Goal: Information Seeking & Learning: Learn about a topic

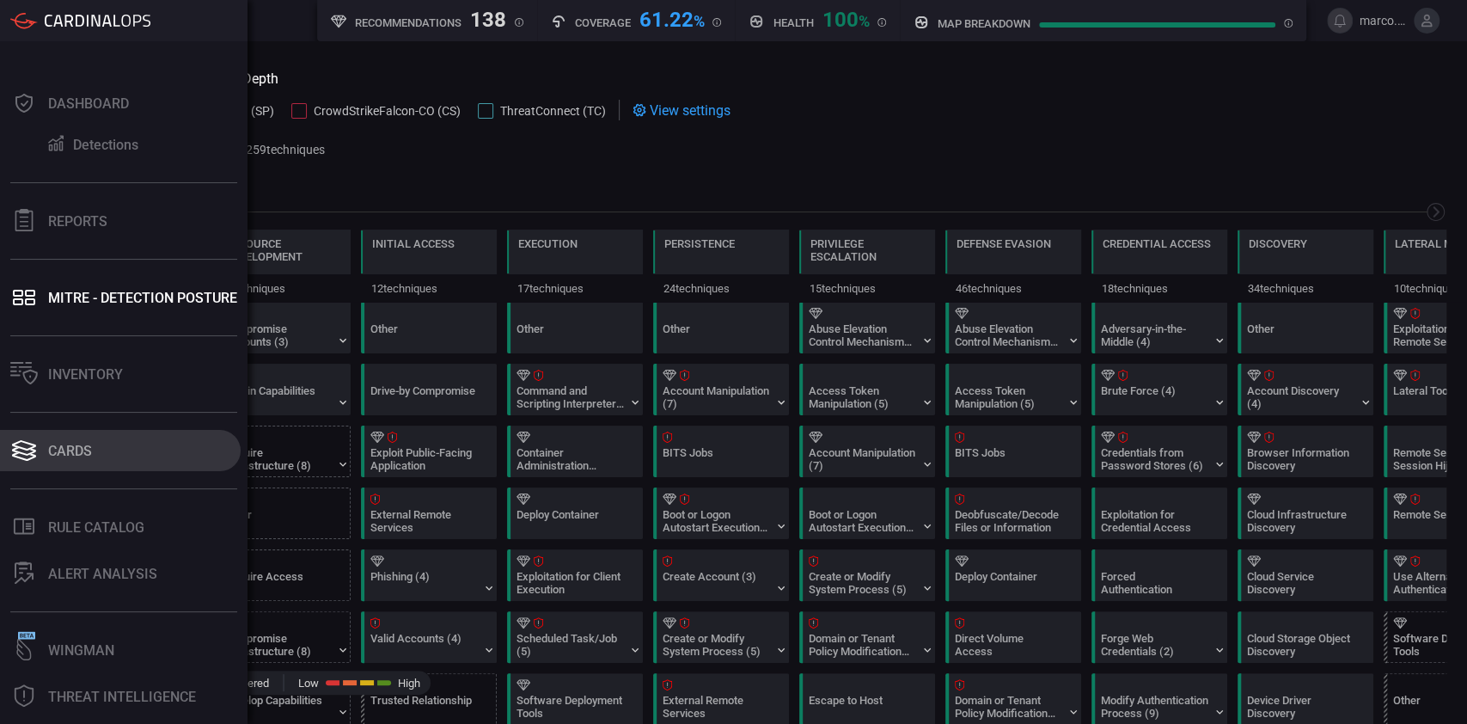
click at [91, 450] on div "Cards" at bounding box center [70, 451] width 44 height 16
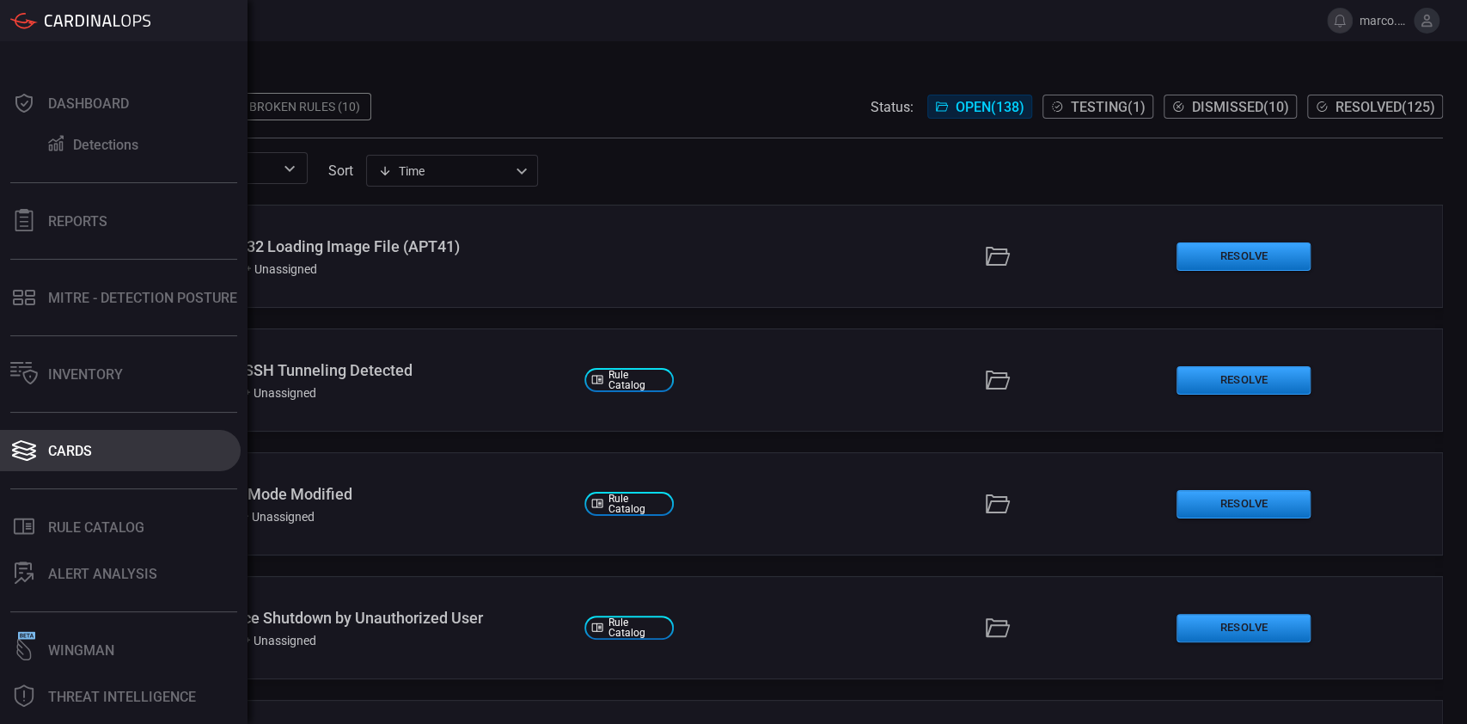
click at [80, 451] on div "Cards" at bounding box center [70, 451] width 44 height 16
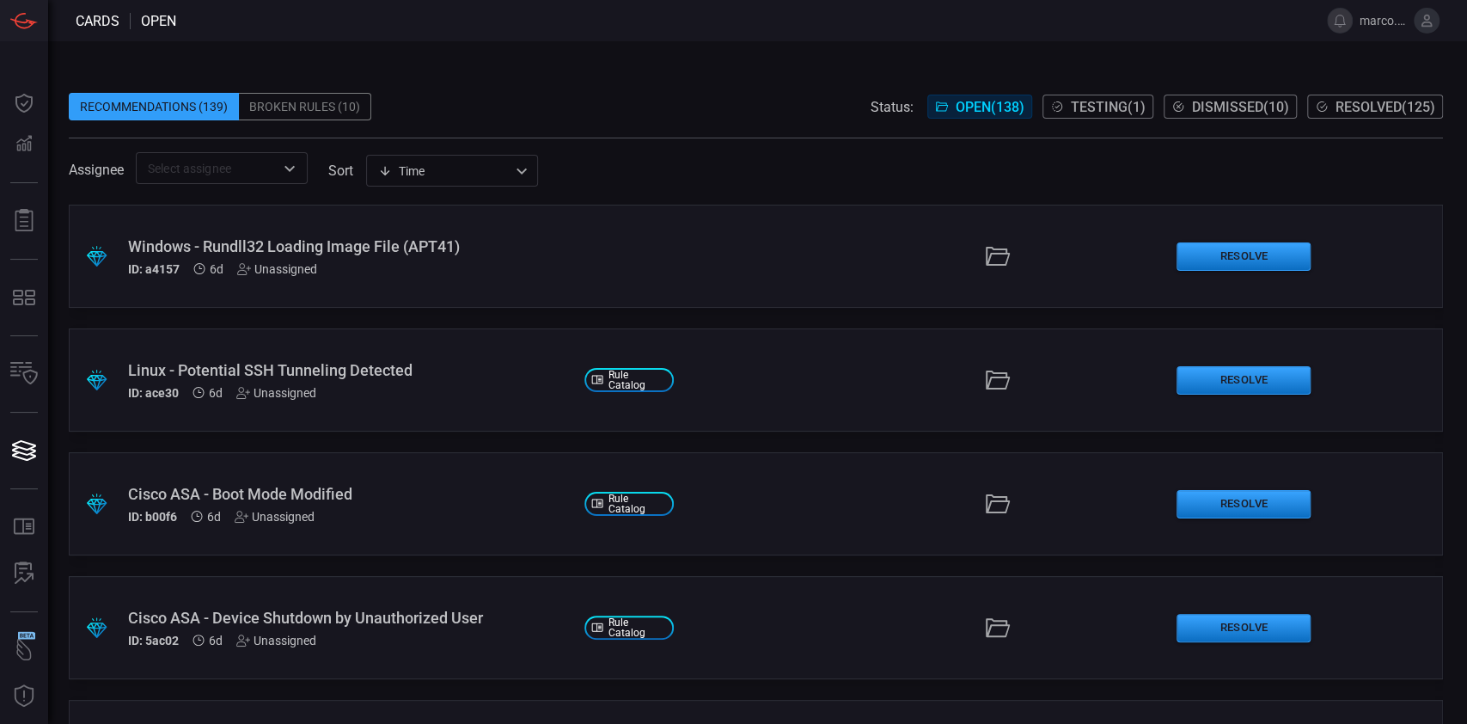
click at [262, 169] on input "text" at bounding box center [207, 167] width 133 height 21
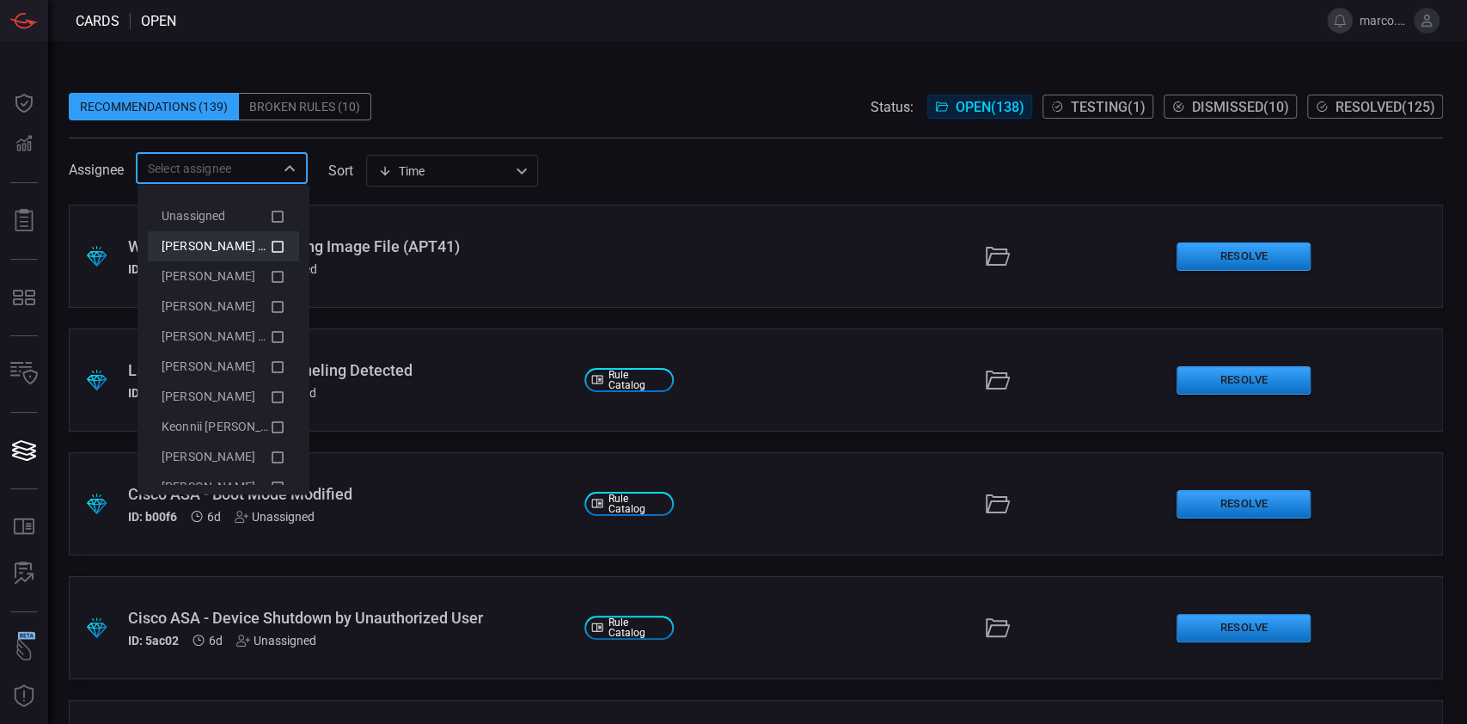
click at [239, 251] on span "Marco Villarruel (Myself)" at bounding box center [232, 246] width 141 height 14
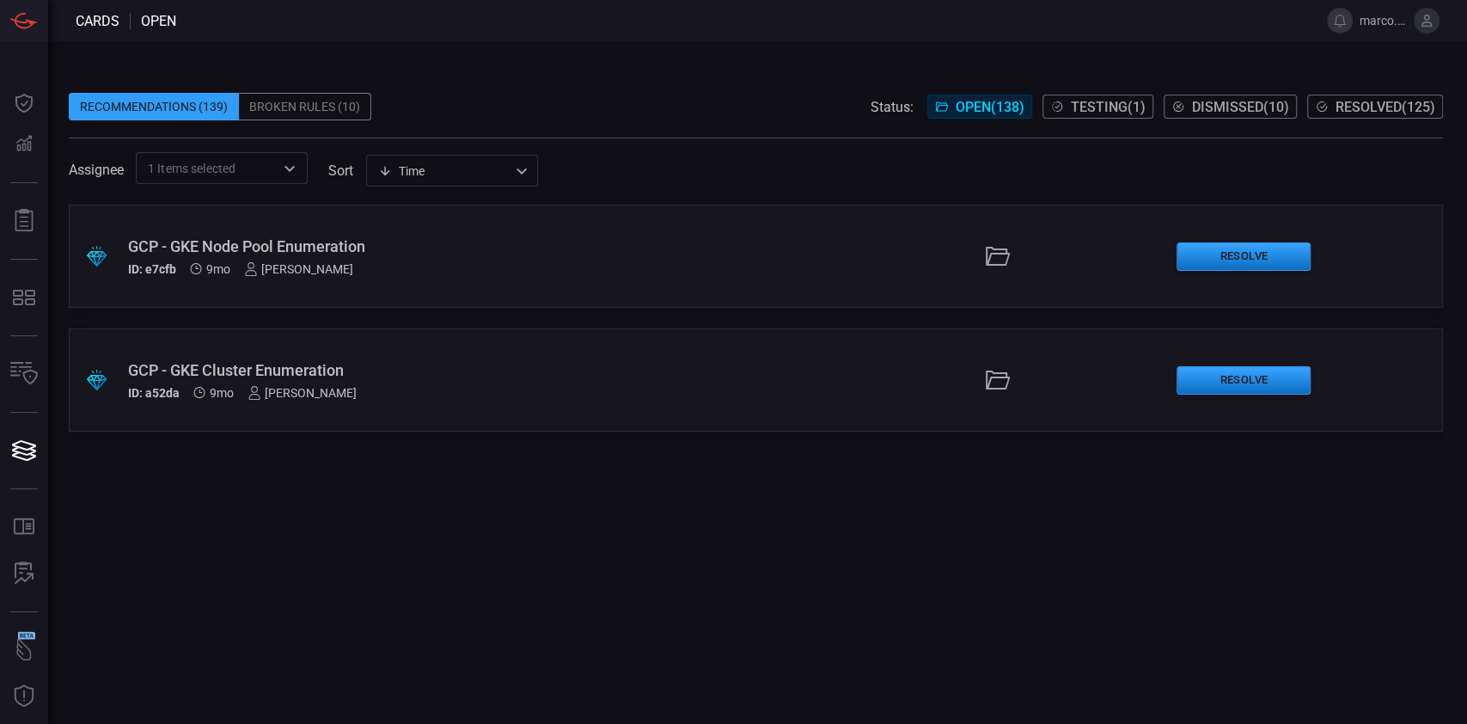
click at [577, 95] on div "Recommendations (139) Broken Rules (10) Status: Open ( 138 ) Testing ( 1 ) Dism…" at bounding box center [756, 107] width 1375 height 28
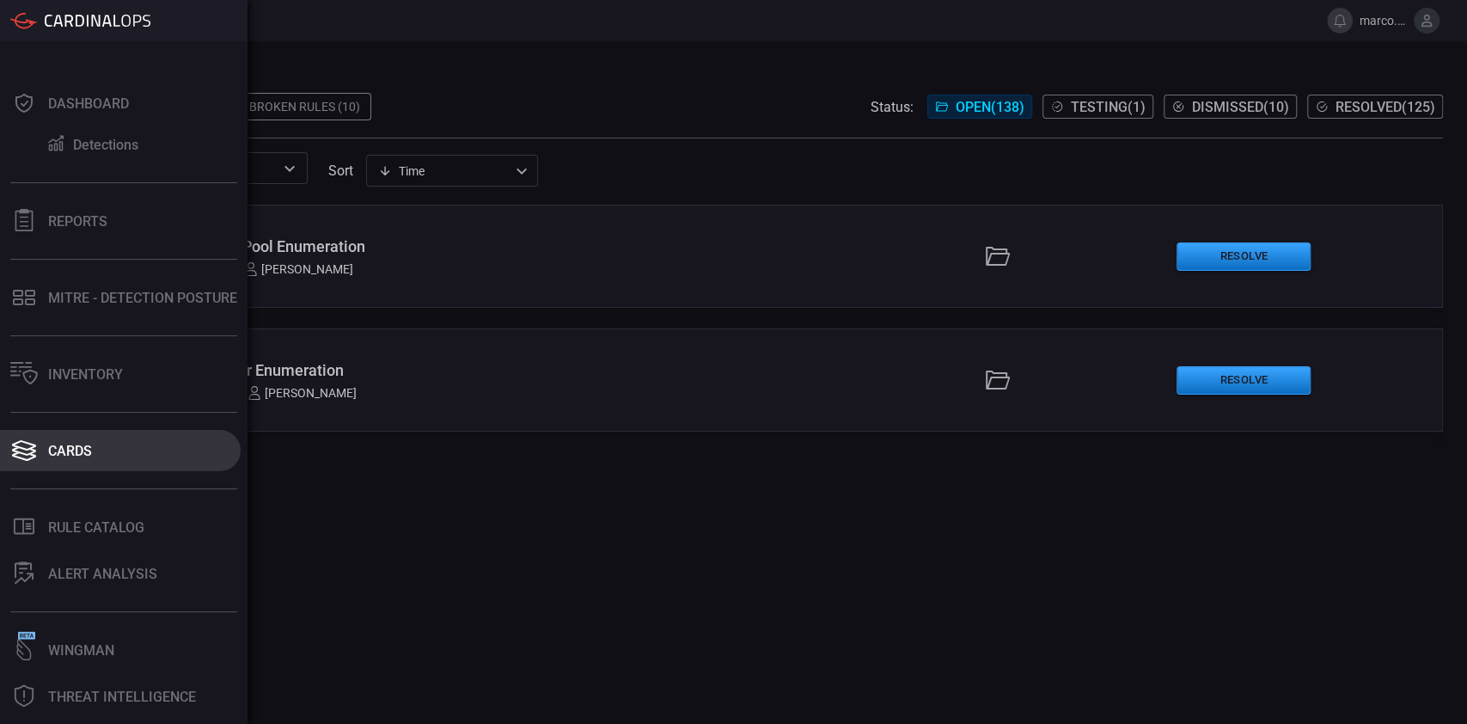
click at [76, 450] on div "Cards" at bounding box center [70, 451] width 44 height 16
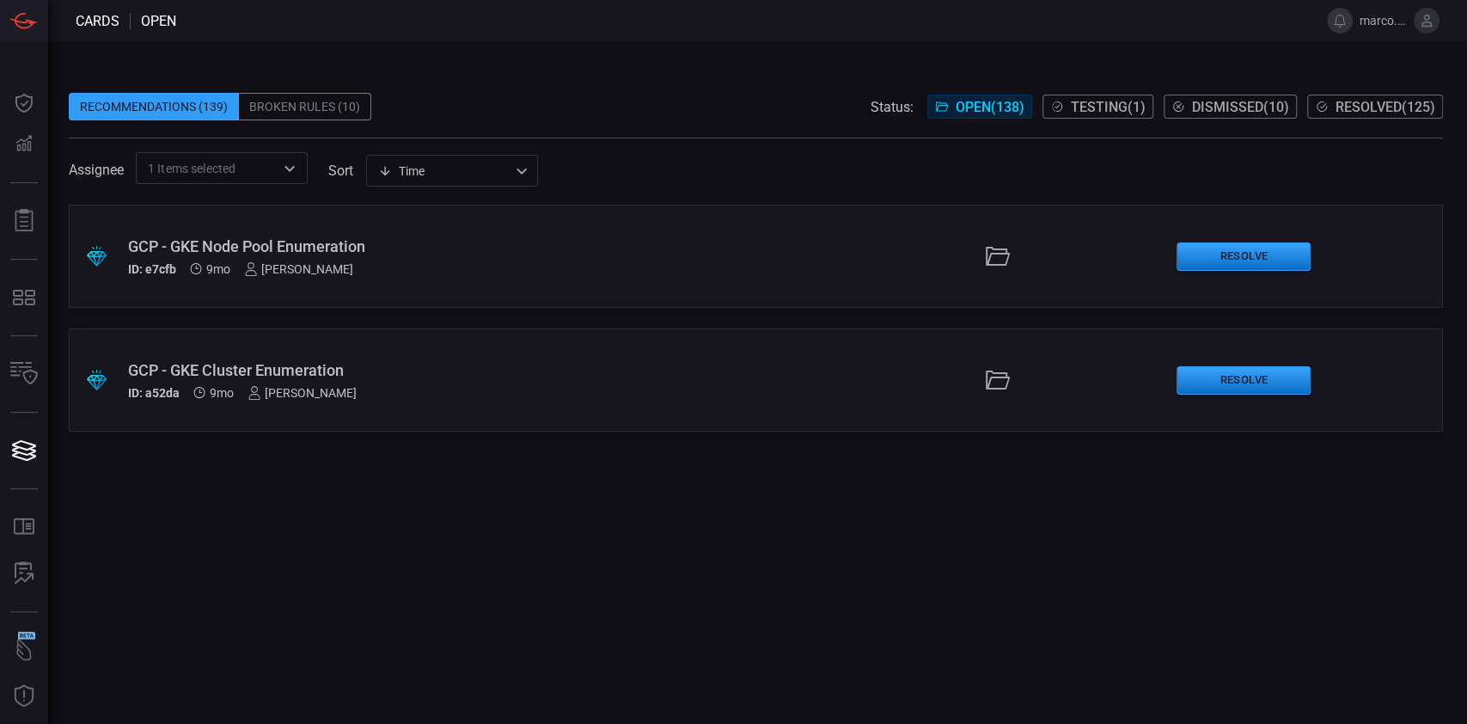
click at [249, 172] on input "text" at bounding box center [255, 167] width 39 height 21
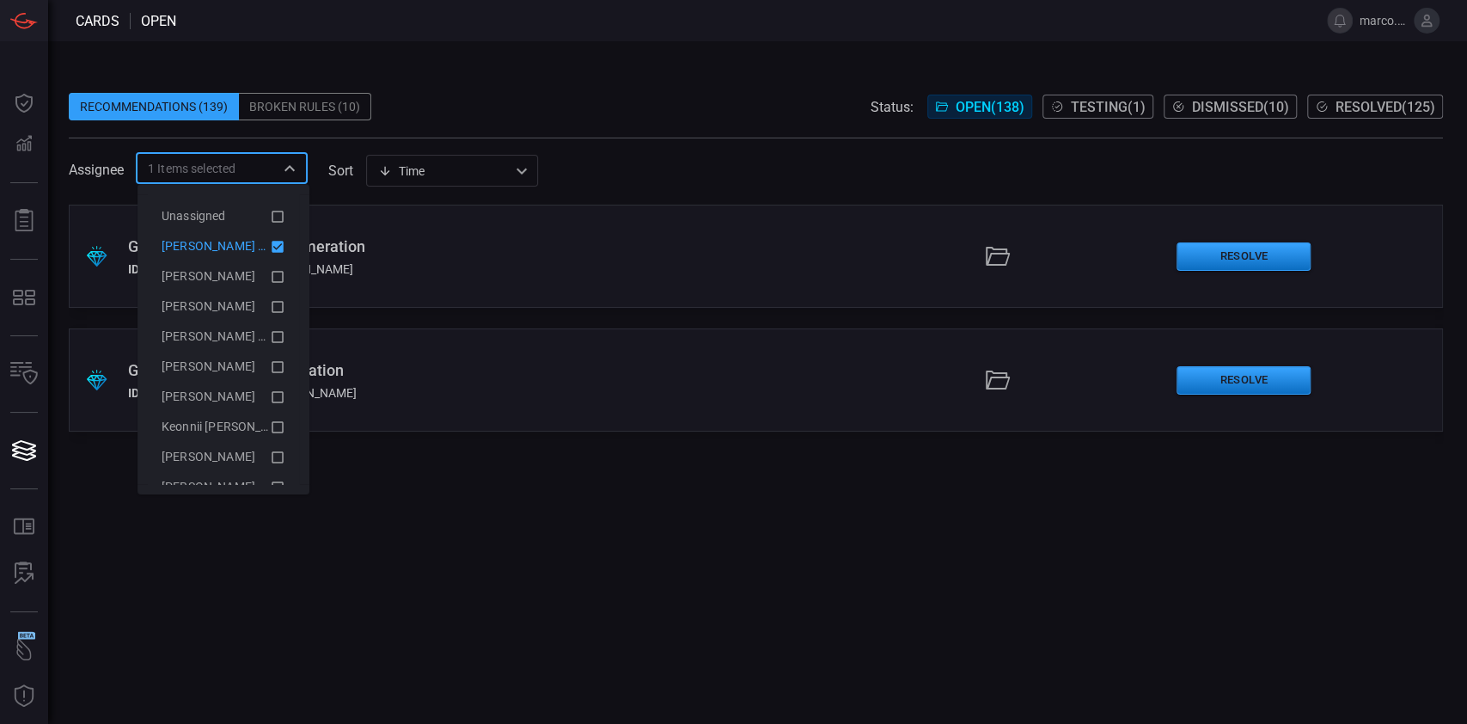
click at [270, 245] on icon at bounding box center [277, 246] width 15 height 21
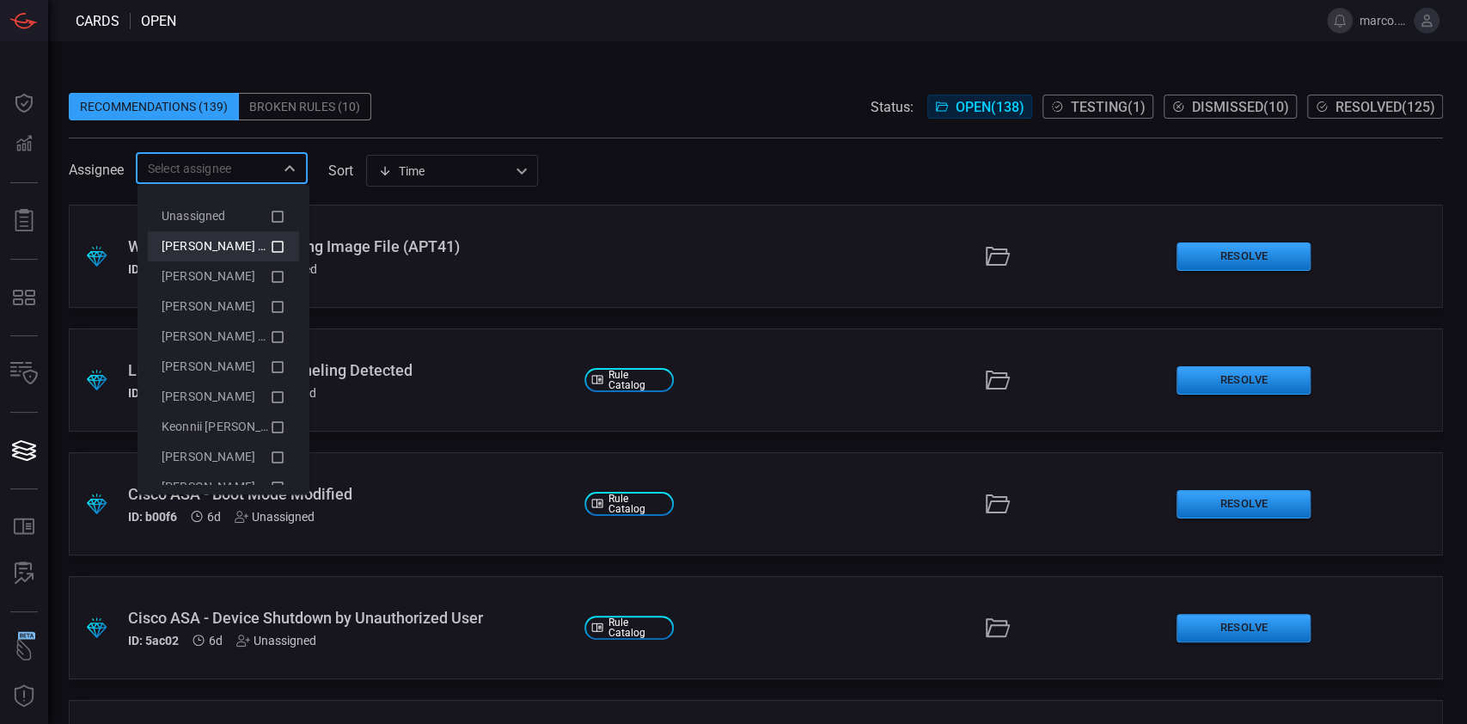
click at [584, 68] on span at bounding box center [756, 80] width 1375 height 26
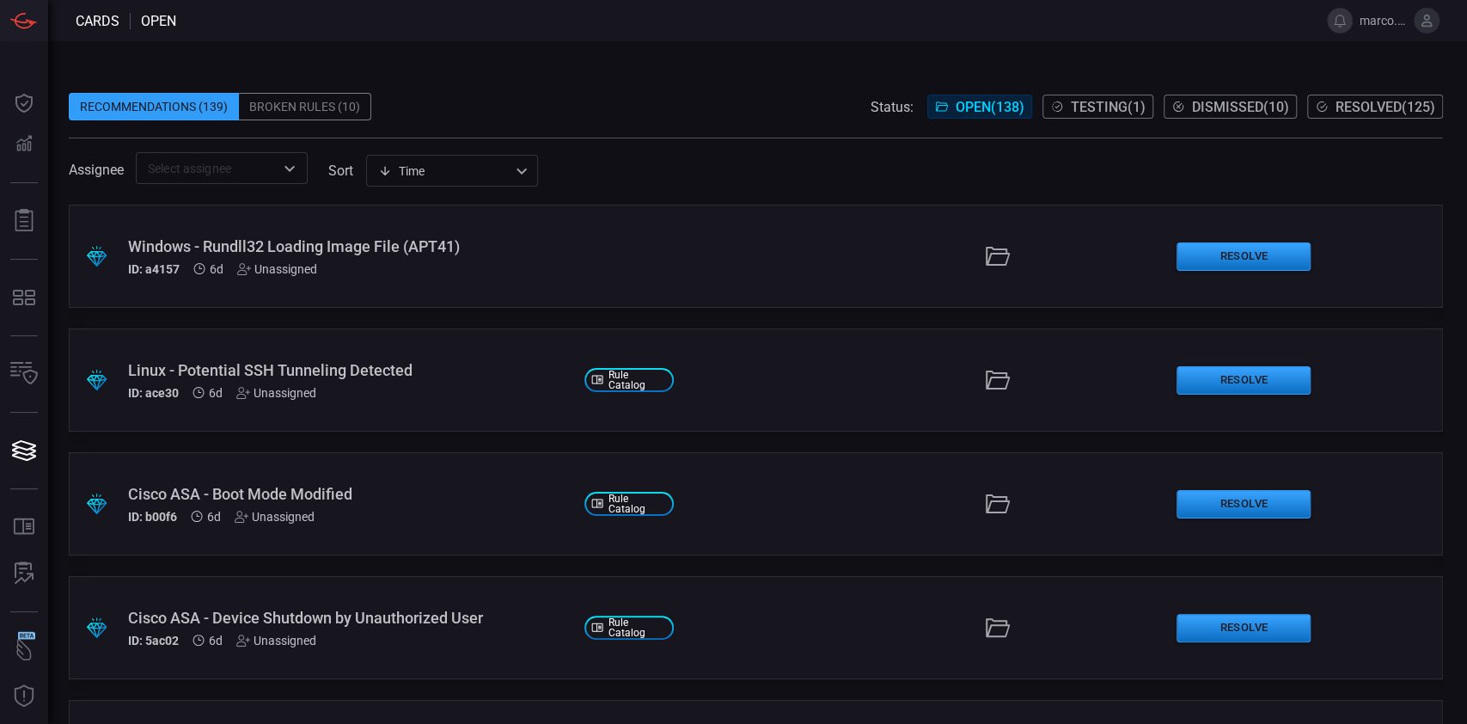
click at [621, 72] on span at bounding box center [756, 80] width 1375 height 26
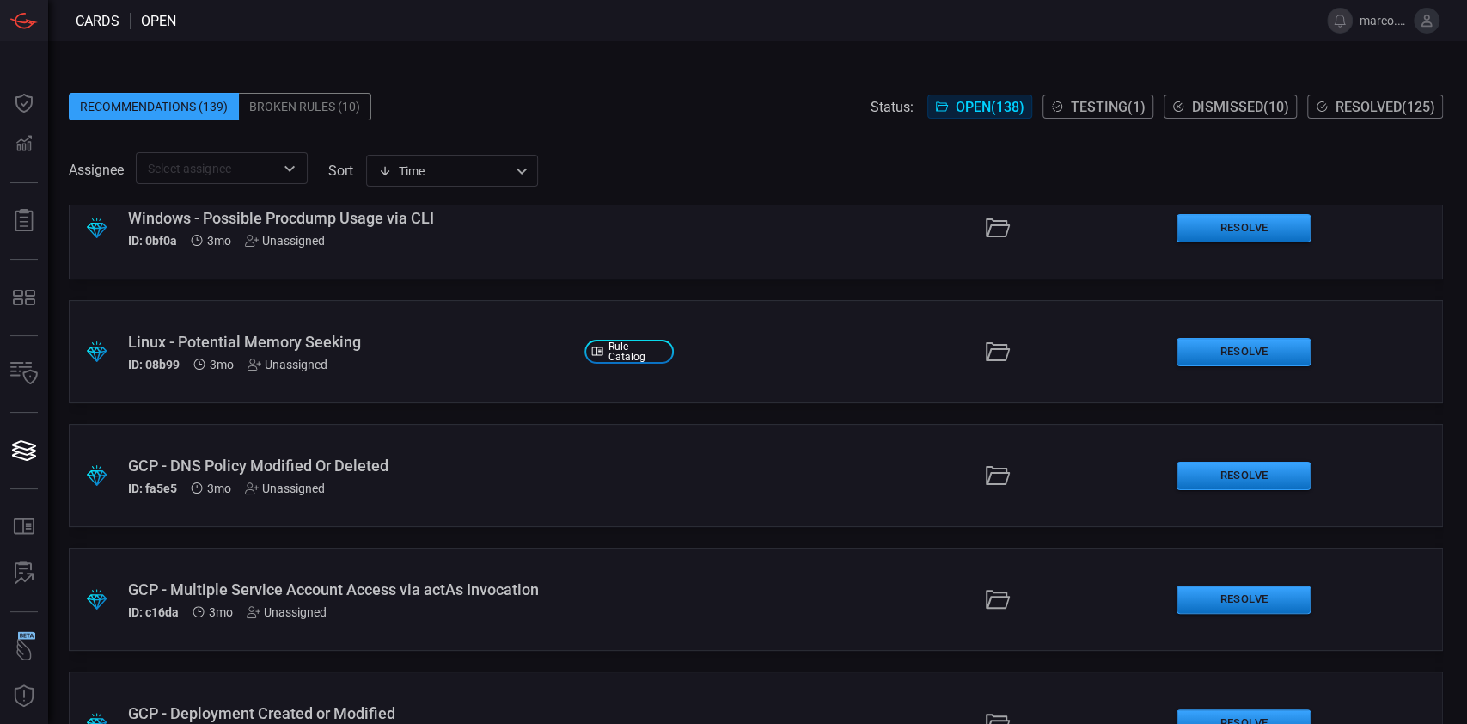
scroll to position [6218, 0]
click at [296, 493] on div "Unassigned" at bounding box center [285, 488] width 80 height 14
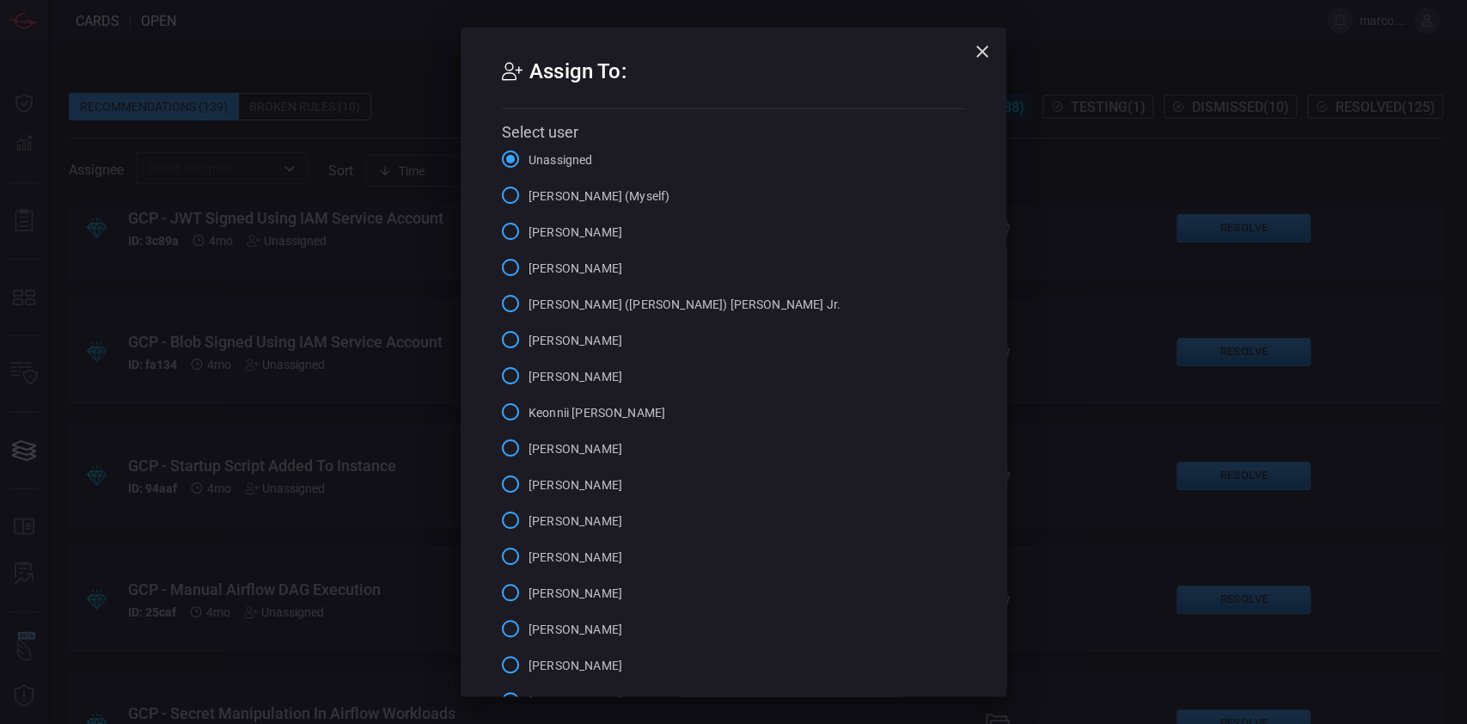
click at [499, 191] on input "Marco Villarruel (Myself)" at bounding box center [511, 195] width 36 height 36
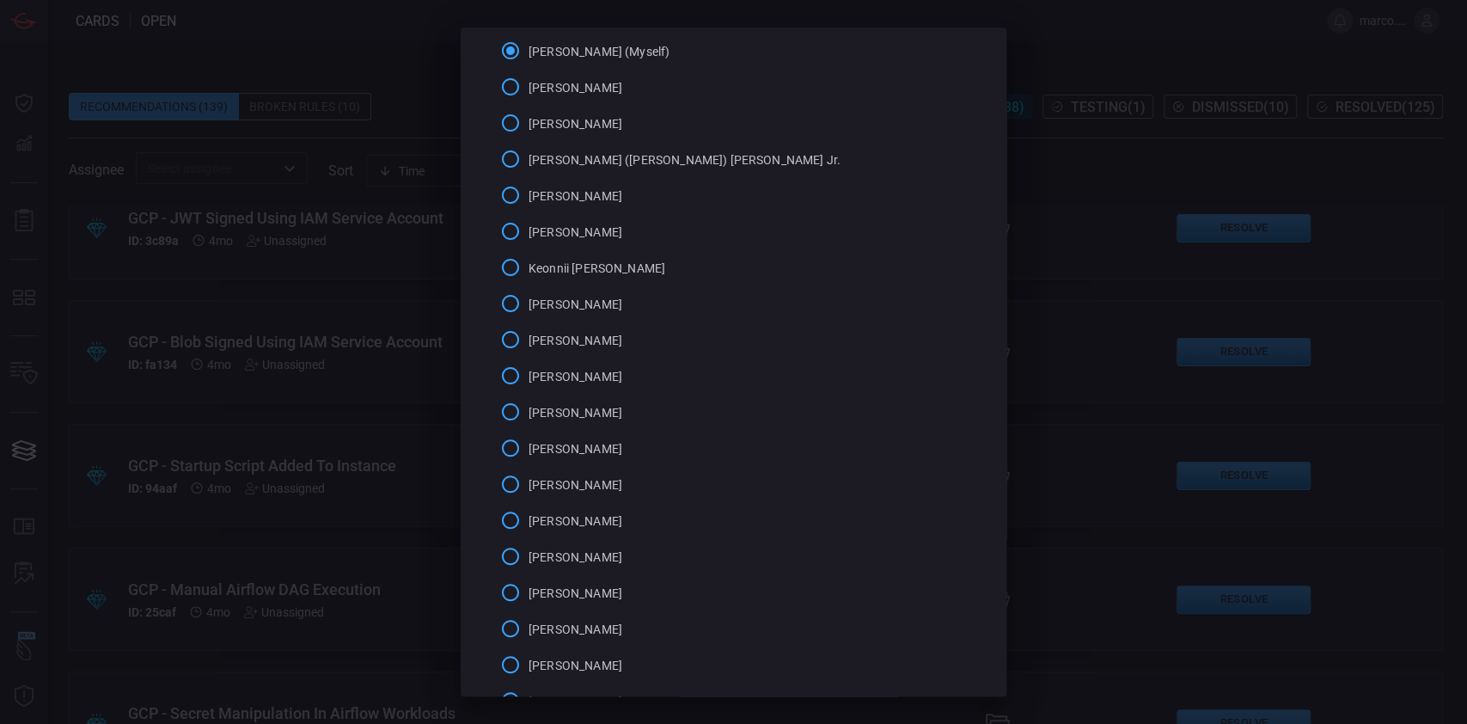
scroll to position [270, 0]
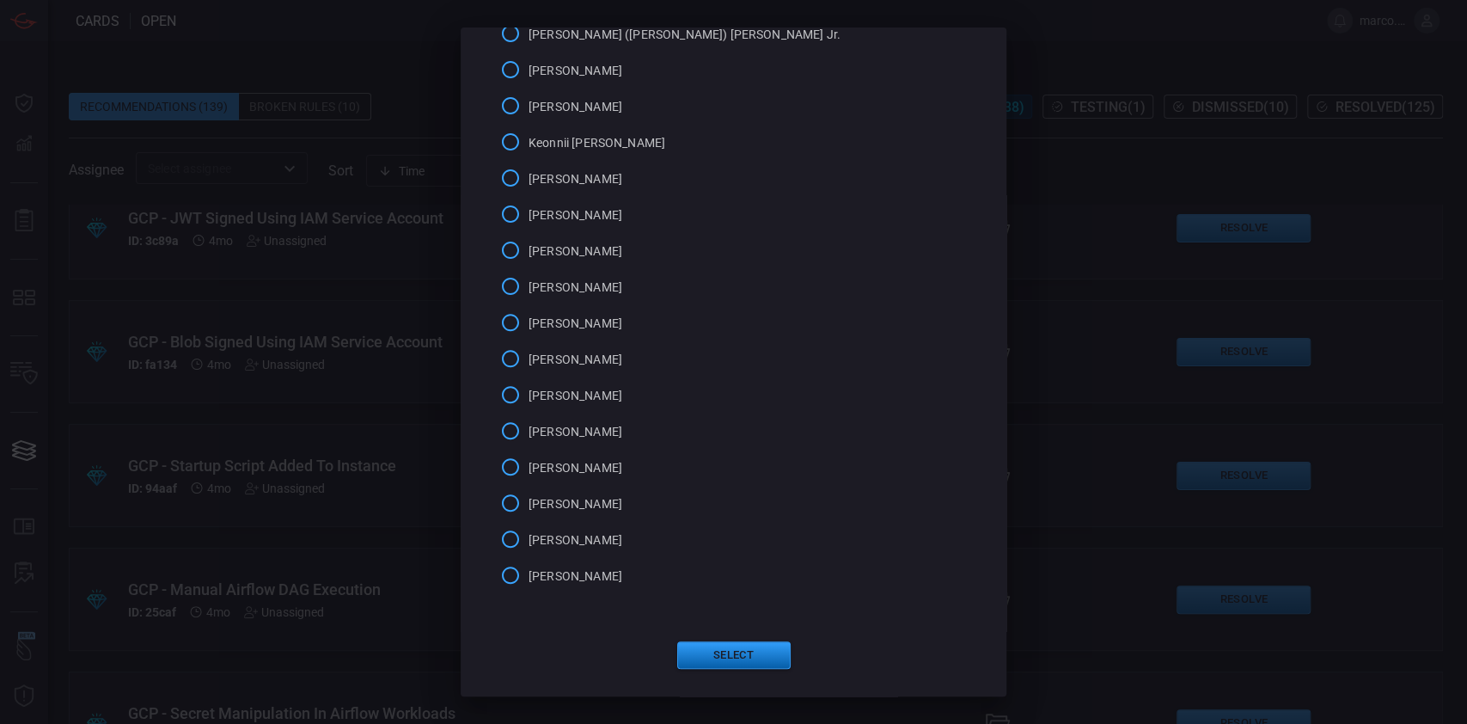
click at [720, 655] on button "Select" at bounding box center [733, 655] width 113 height 28
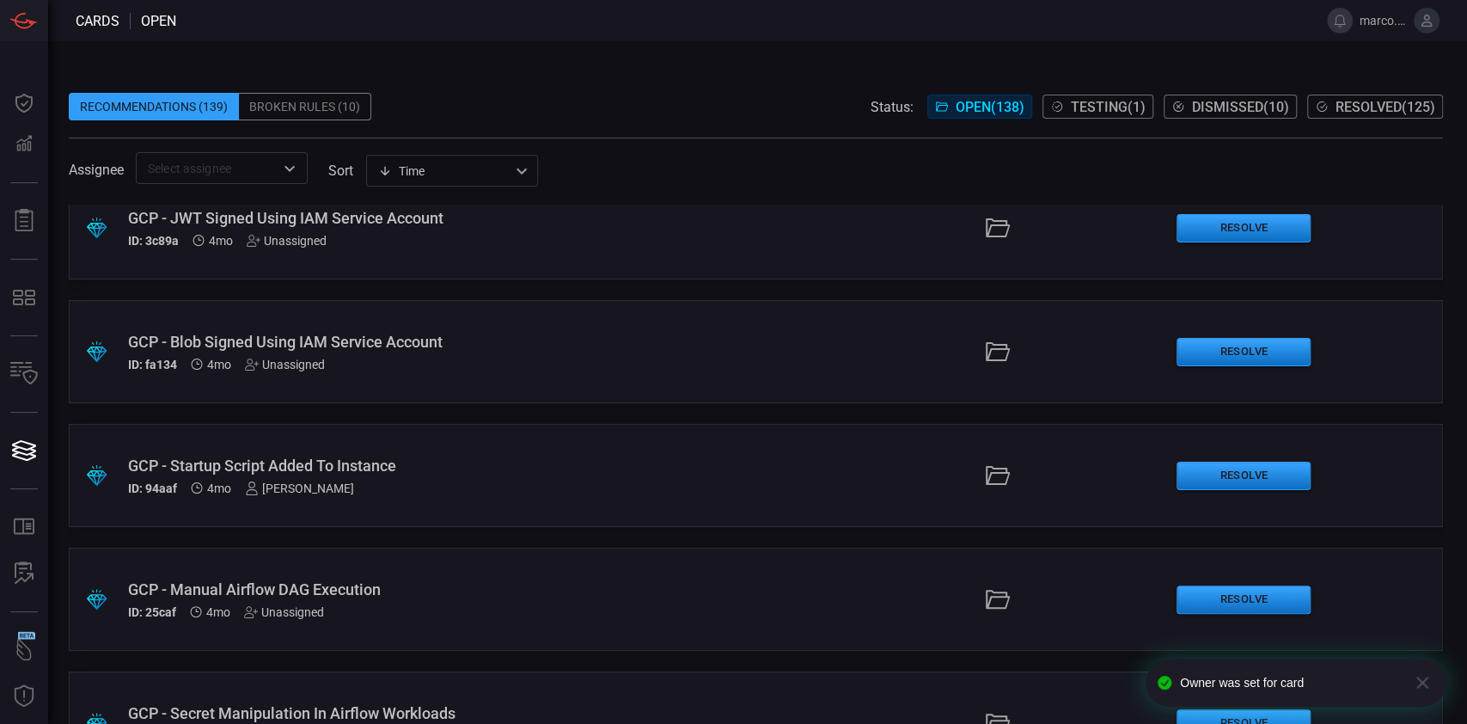
click at [295, 618] on div ".suggested_cards_icon{fill:url(#suggested_cards_icon);} GCP - Manual Airflow DA…" at bounding box center [756, 599] width 1375 height 103
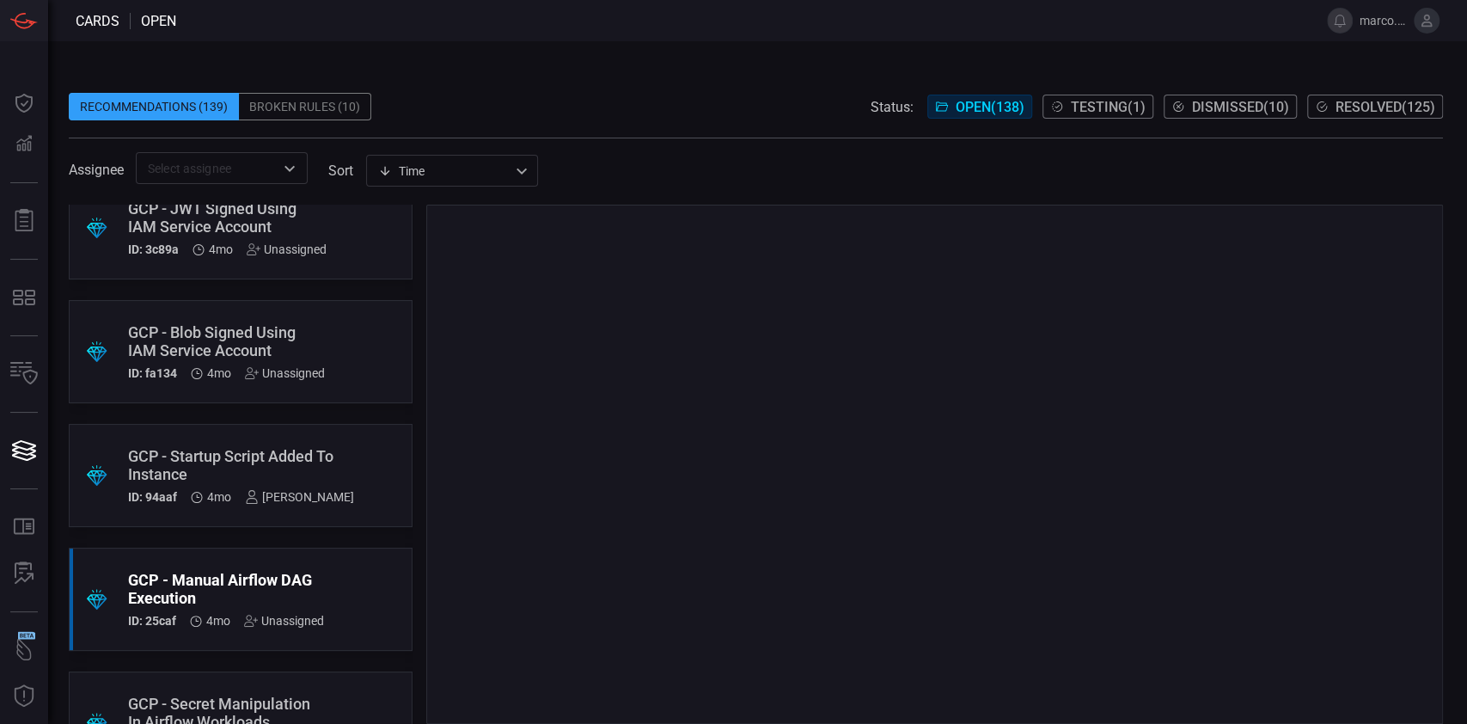
click at [291, 618] on div "Unassigned" at bounding box center [284, 621] width 80 height 14
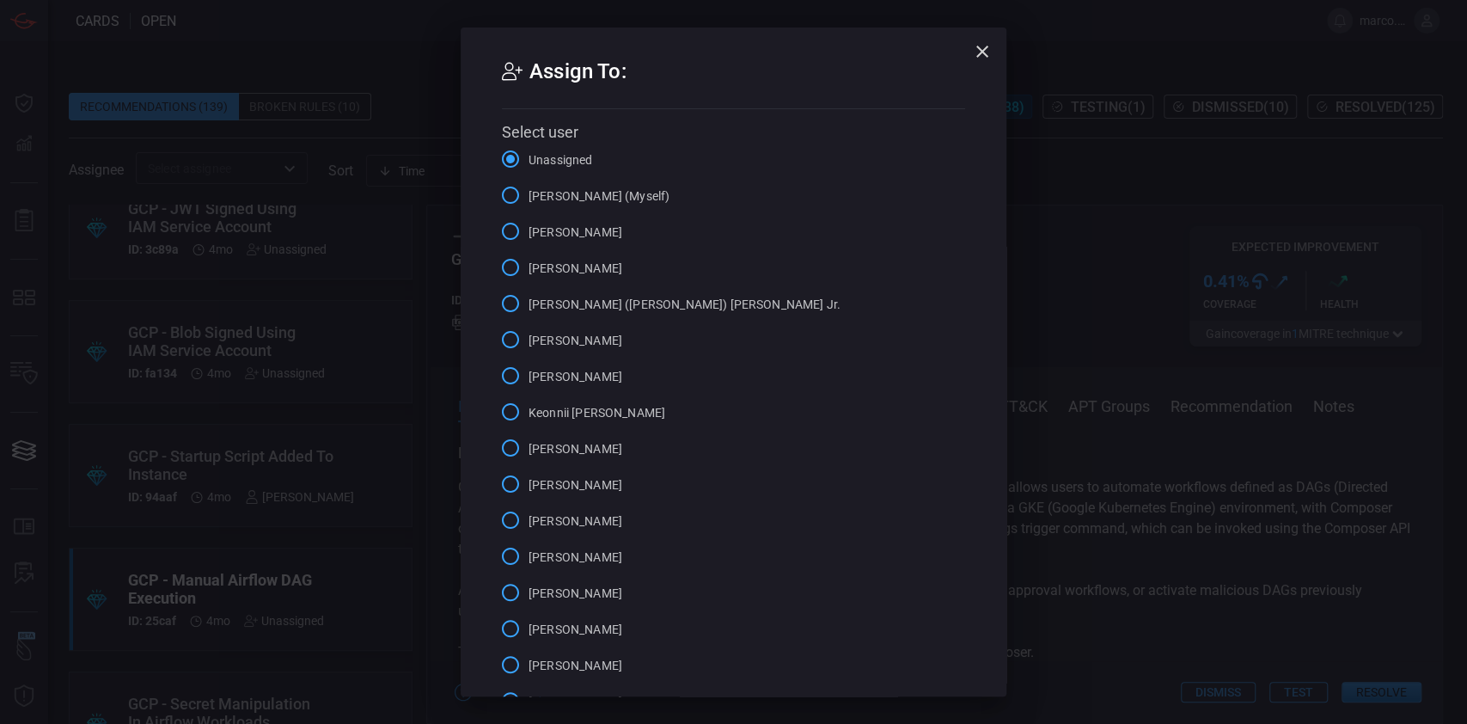
click at [508, 195] on input "Marco Villarruel (Myself)" at bounding box center [511, 195] width 36 height 36
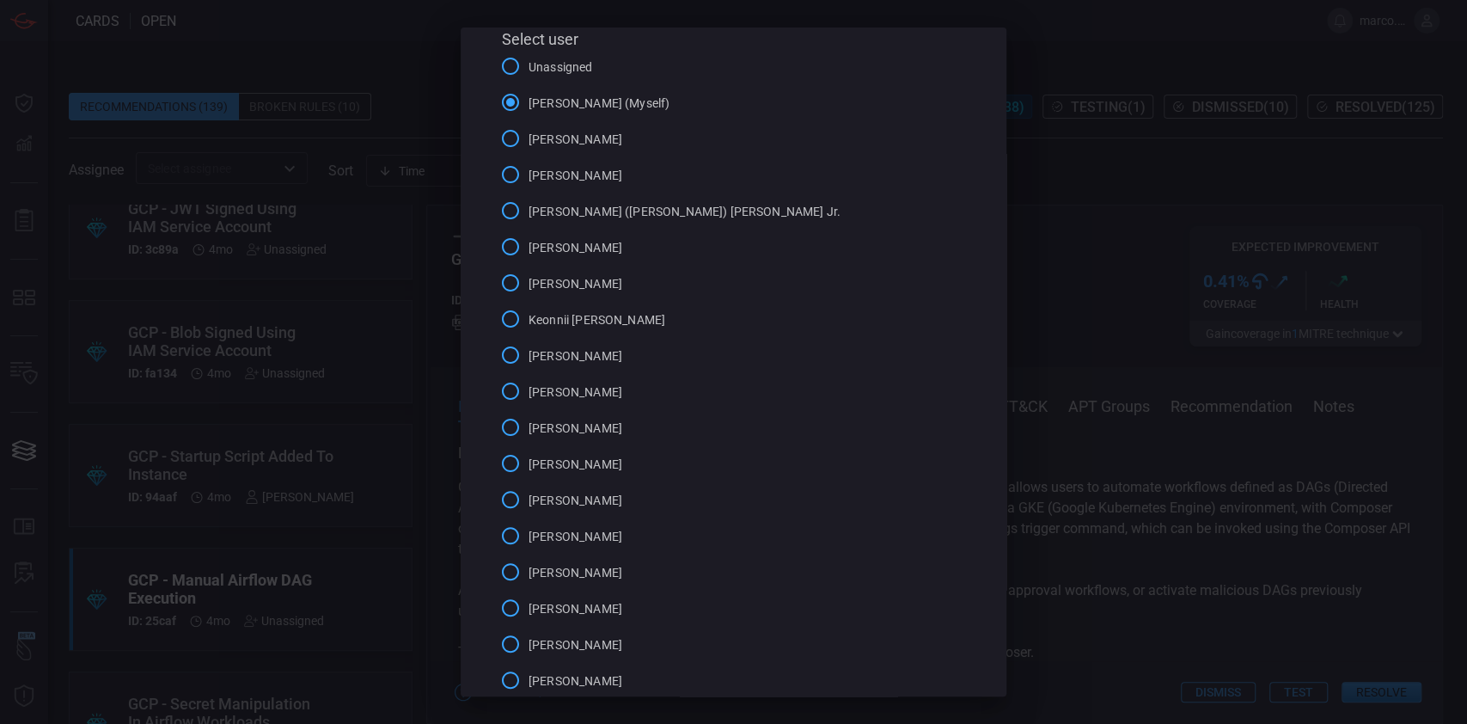
scroll to position [270, 0]
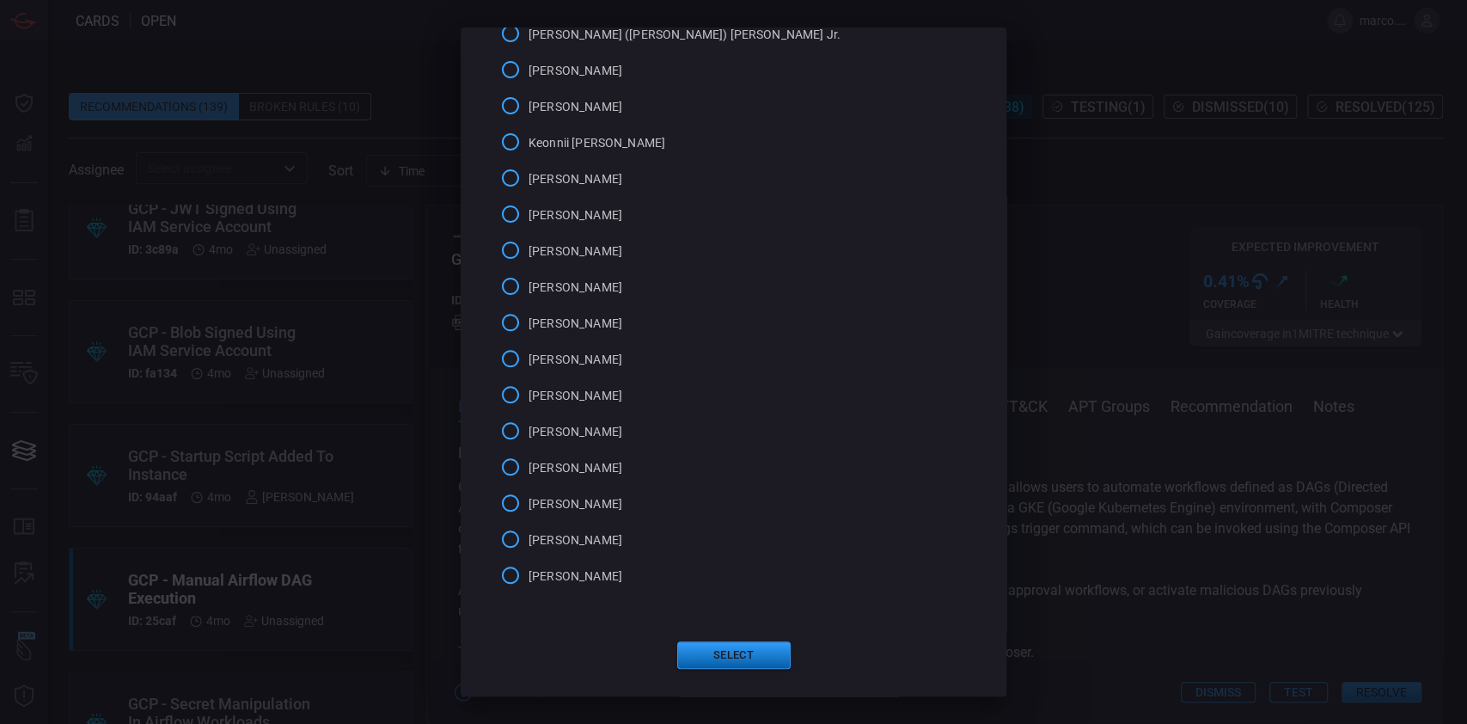
click at [730, 650] on button "Select" at bounding box center [733, 655] width 113 height 28
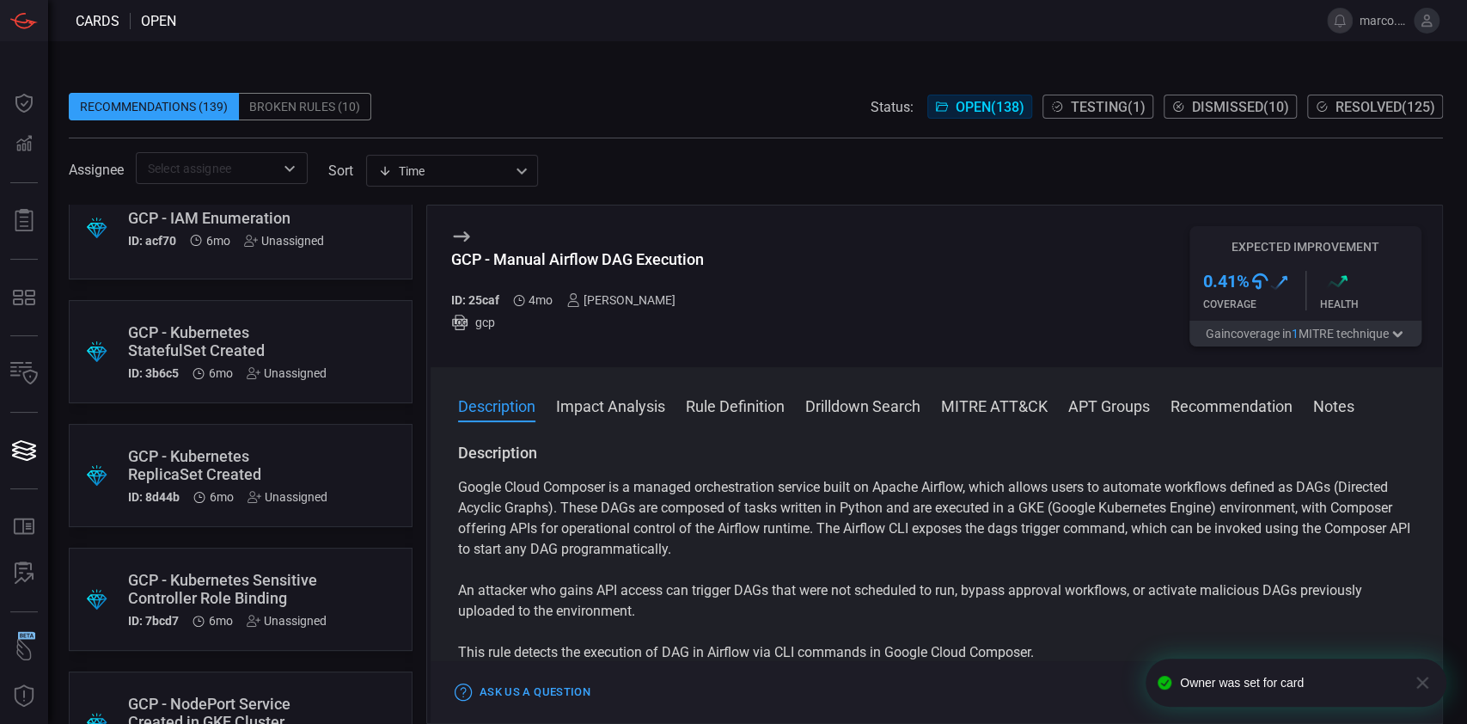
scroll to position [5466, 0]
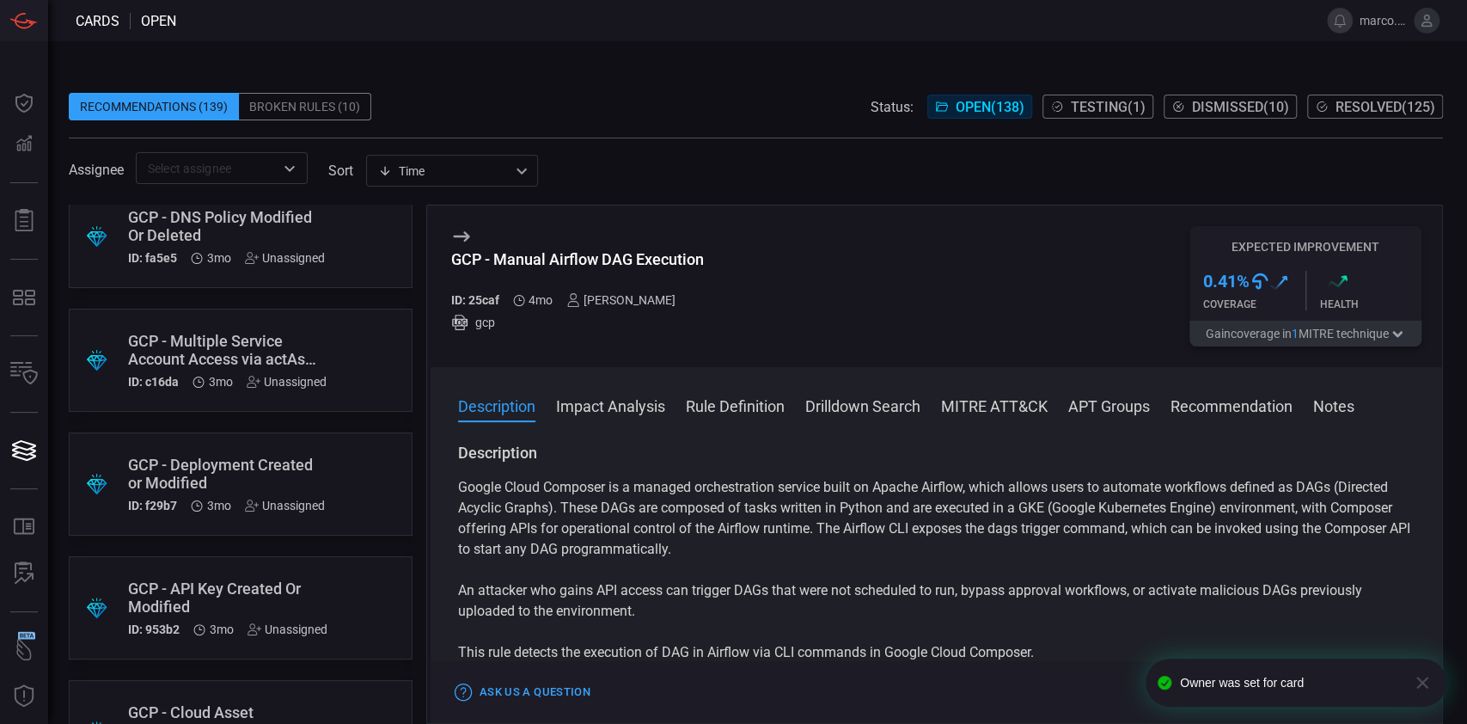
click at [277, 511] on div "Unassigned" at bounding box center [285, 506] width 80 height 14
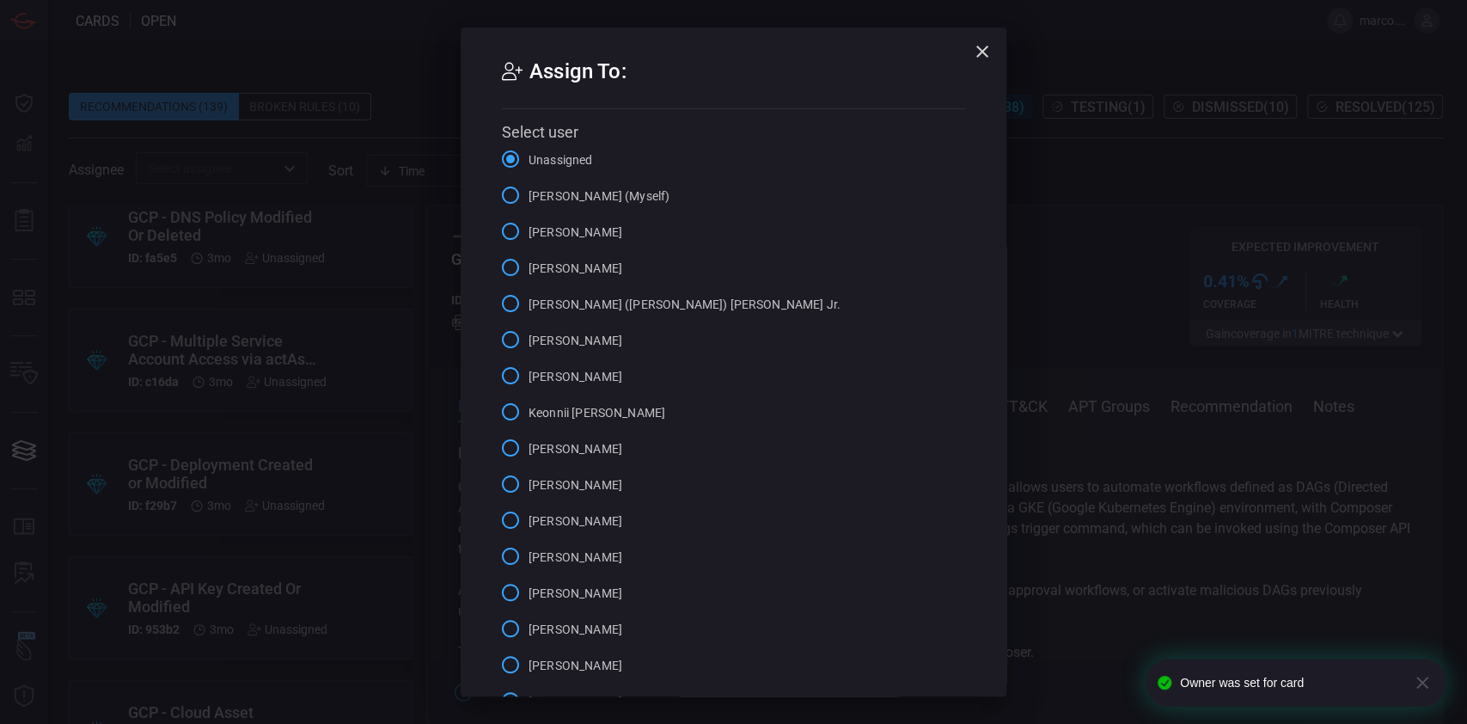
click at [493, 192] on input "Marco Villarruel (Myself)" at bounding box center [511, 195] width 36 height 36
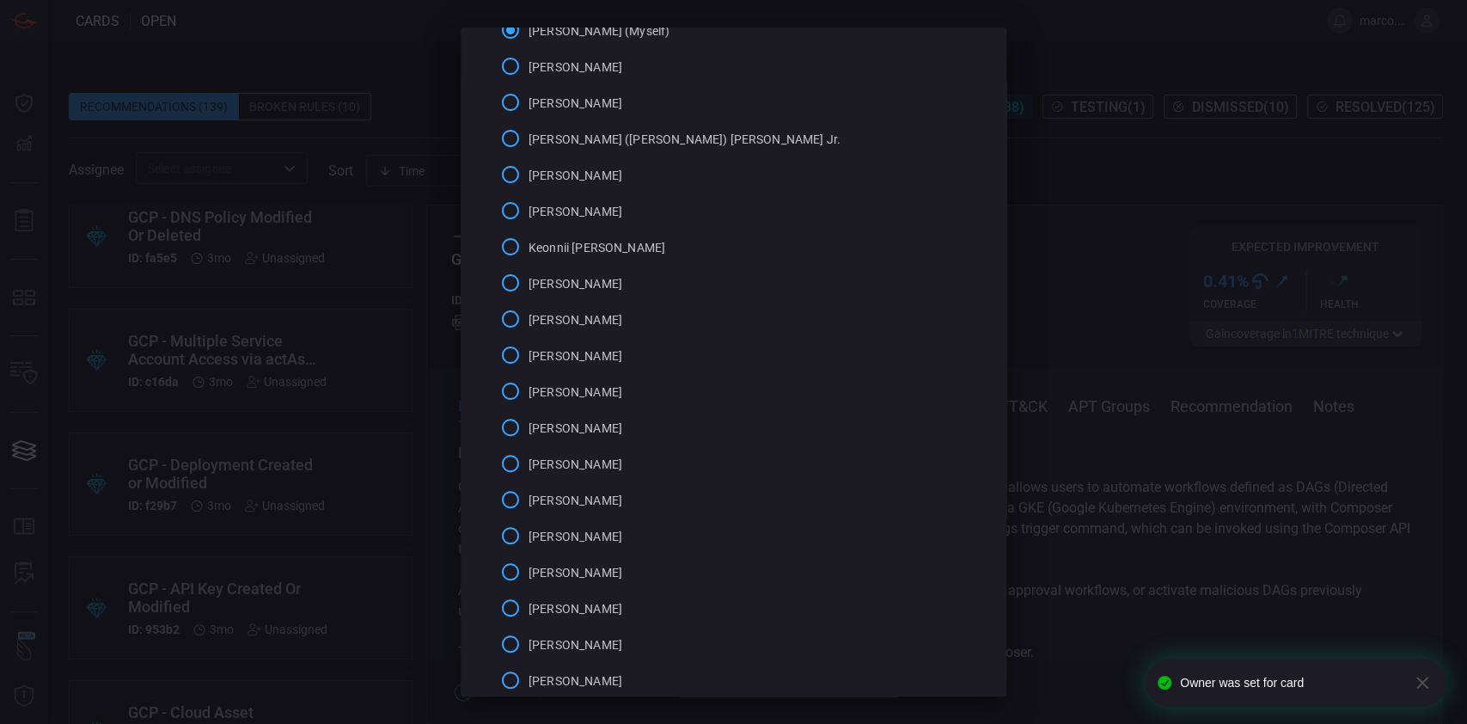
scroll to position [270, 0]
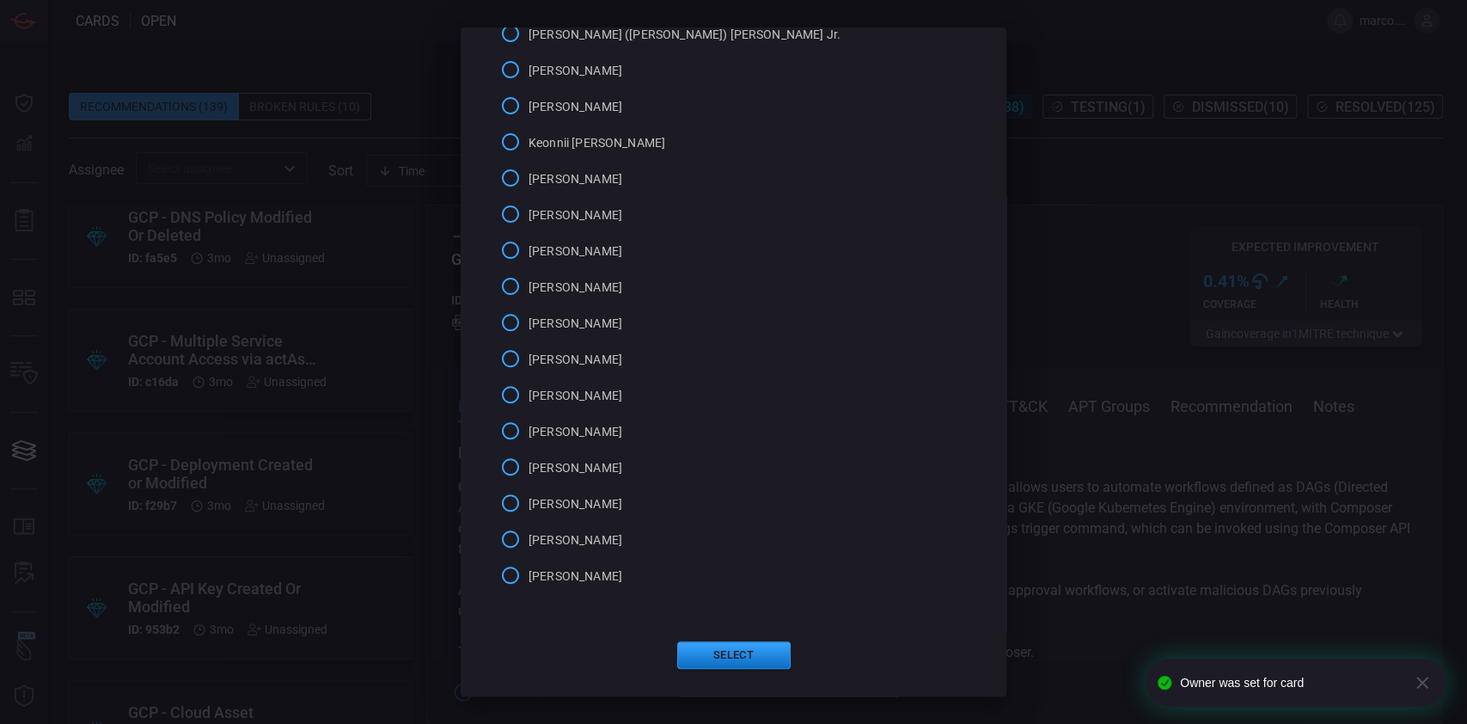
click at [781, 653] on div "Select" at bounding box center [733, 655] width 463 height 28
click at [778, 652] on button "Select" at bounding box center [733, 655] width 113 height 28
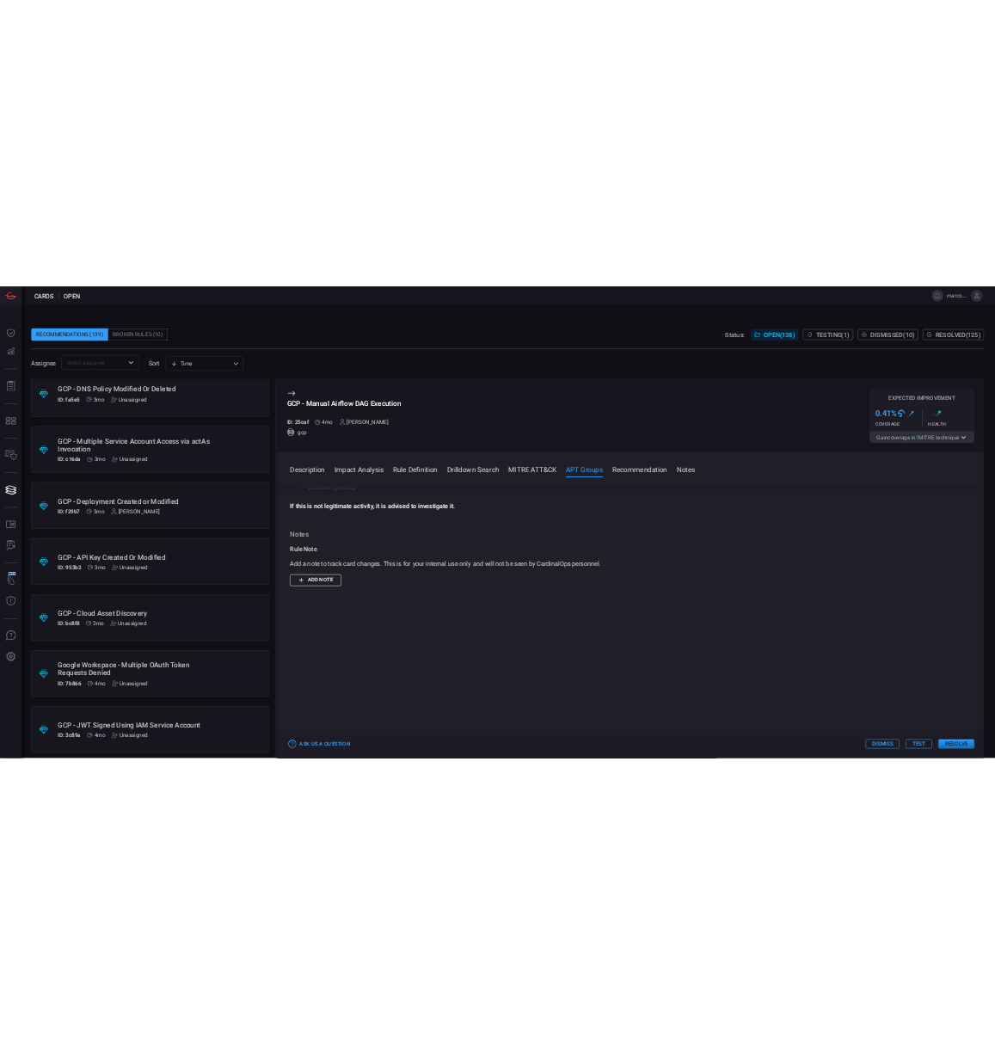
scroll to position [1389, 0]
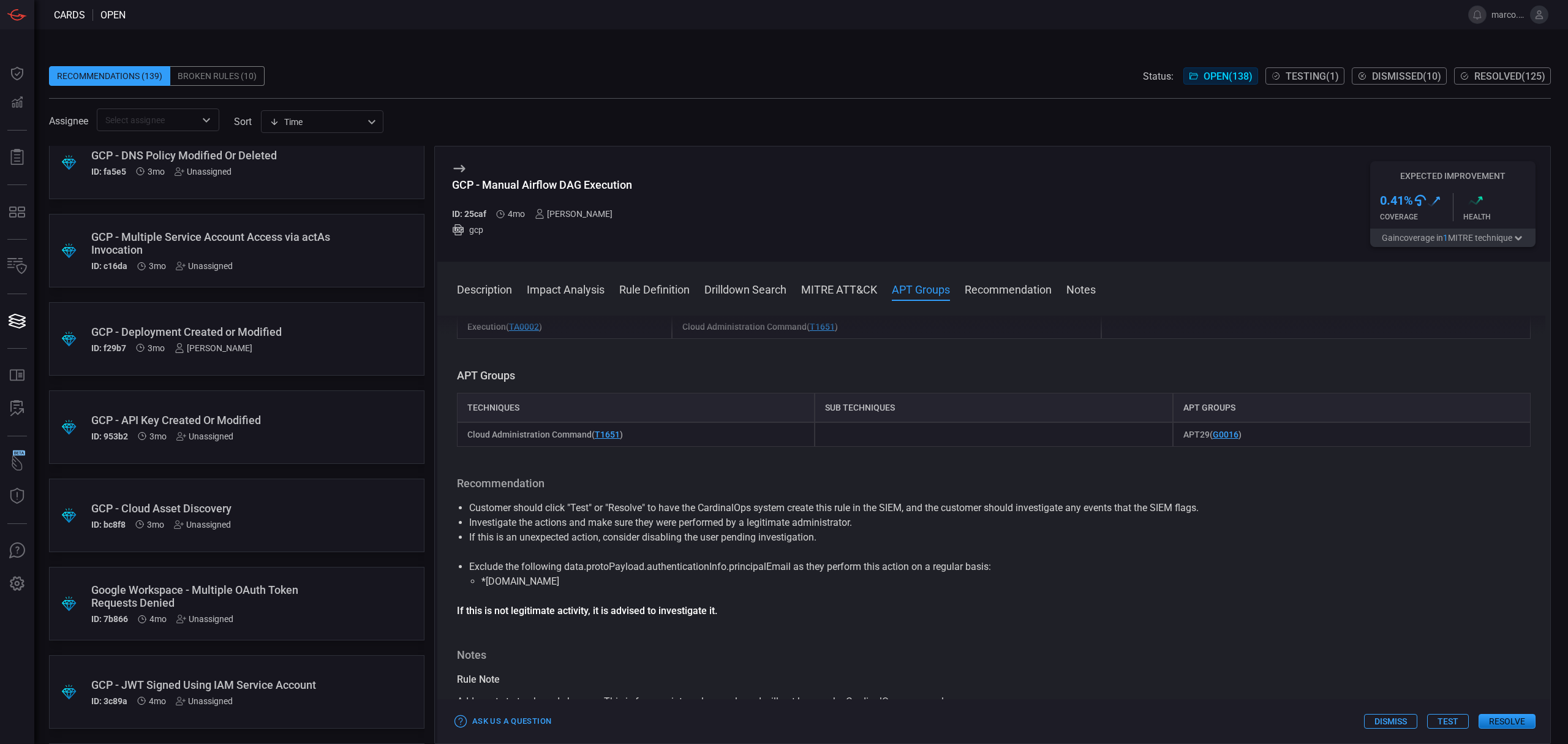
click at [1045, 72] on span "Testing ( 1 )" at bounding box center [1312, 76] width 53 height 11
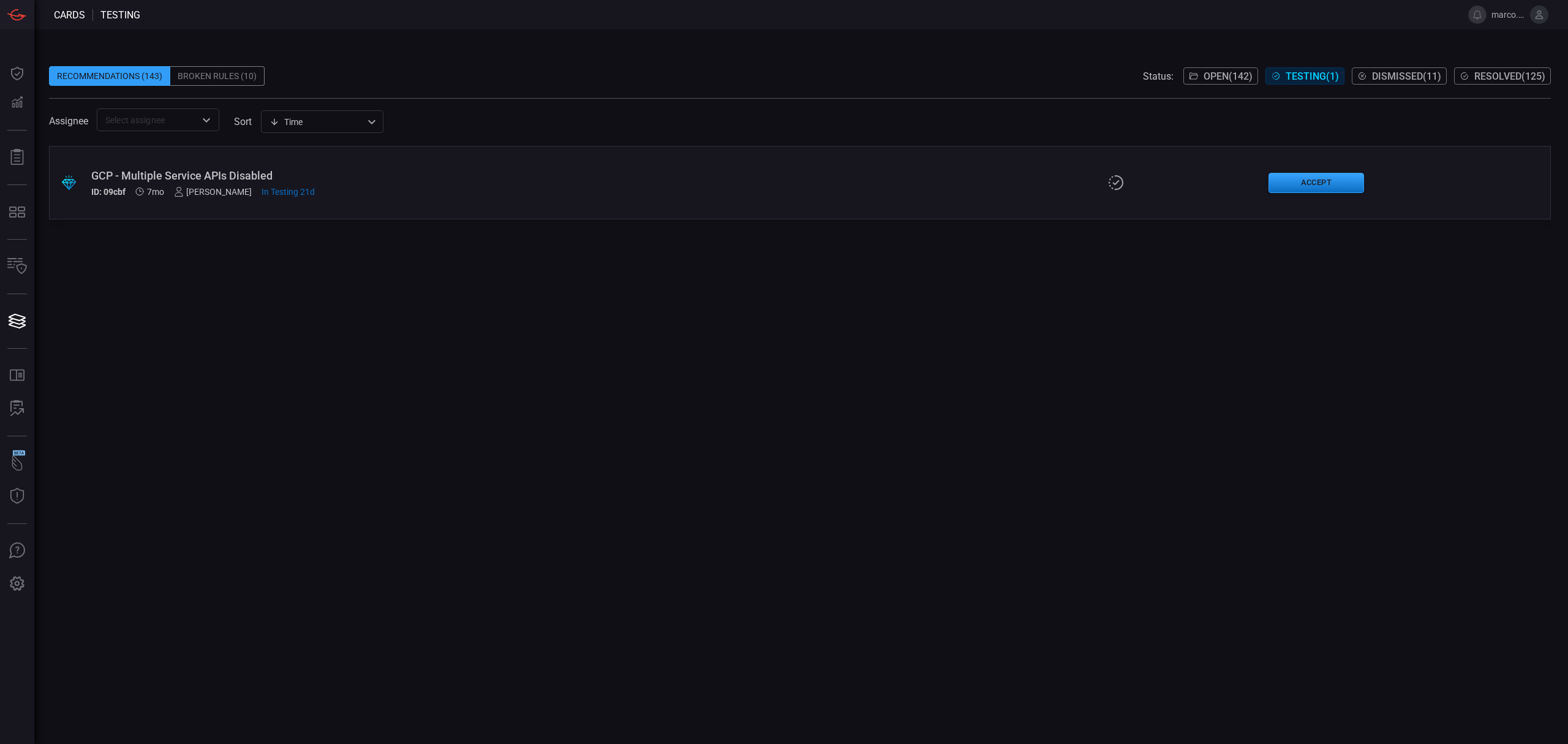
click at [1045, 79] on span "Open ( 142 )" at bounding box center [1227, 76] width 49 height 11
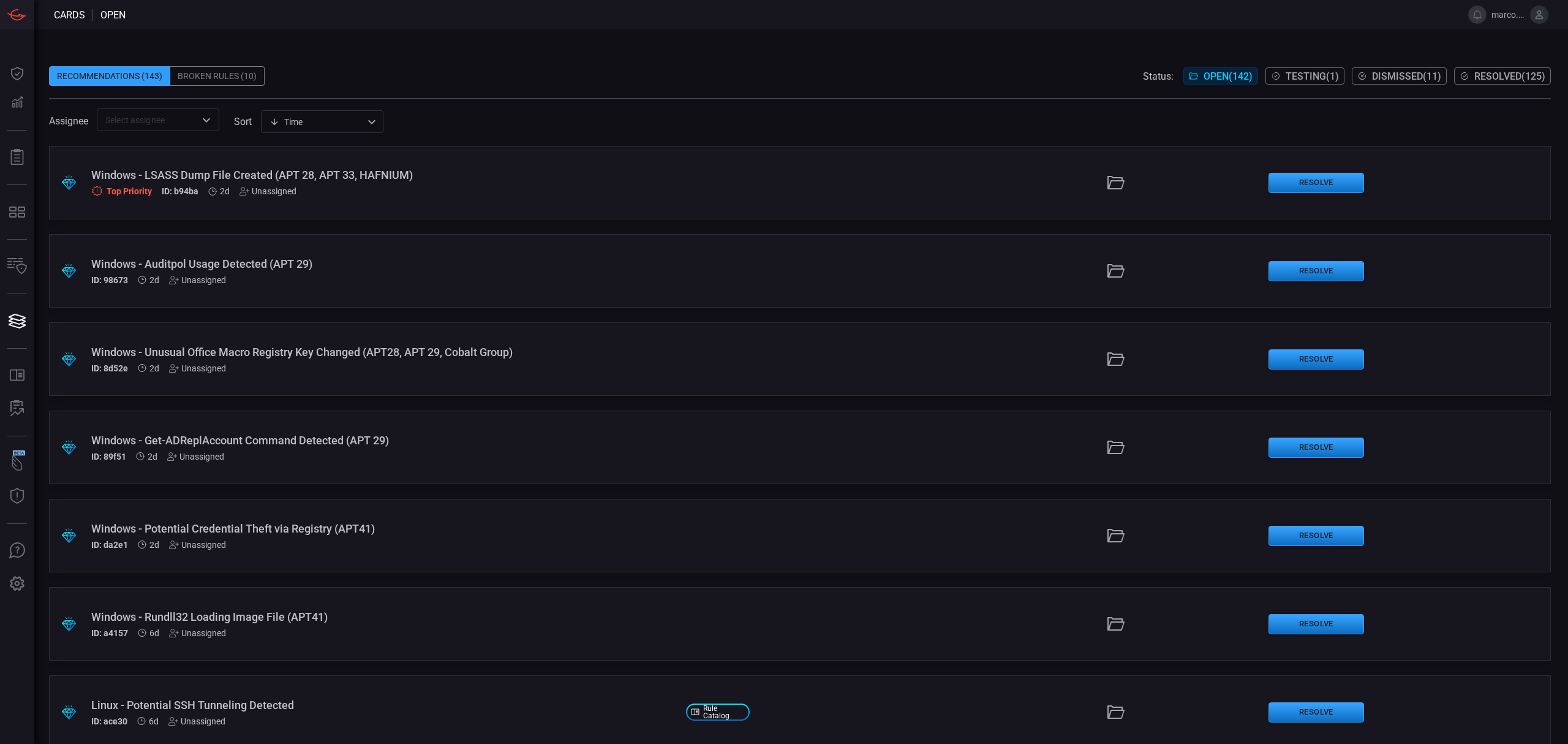
click at [918, 75] on div "Recommendations (143) Broken Rules (10) Status: Open ( 142 ) Testing ( 1 ) Dism…" at bounding box center [800, 76] width 1502 height 20
click at [448, 167] on div ".suggested_cards_icon{fill:url(#suggested_cards_icon);} Windows - LSASS Dump Fi…" at bounding box center [800, 182] width 1502 height 73
click at [682, 192] on div ".suggested_cards_icon{fill:url(#suggested_cards_icon);} Windows - LSASS Dump Fi…" at bounding box center [800, 182] width 1502 height 73
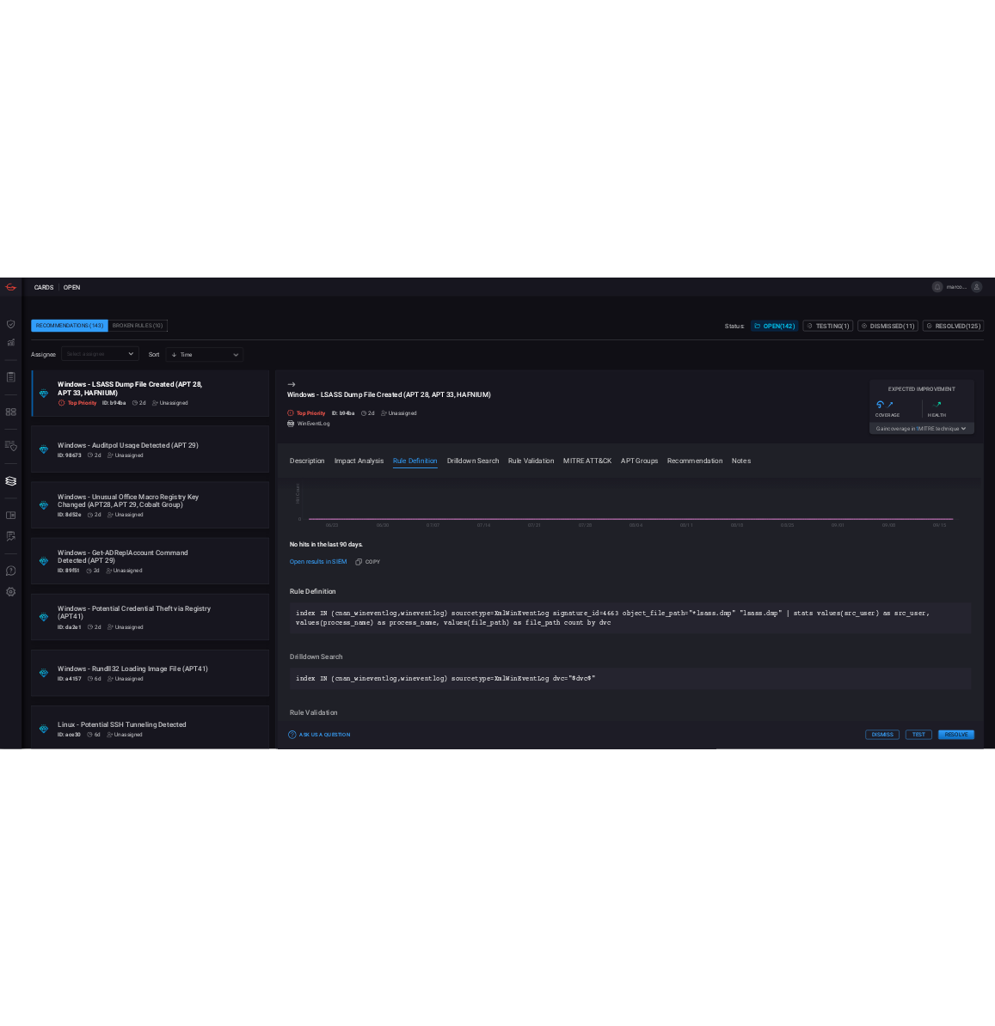
scroll to position [541, 0]
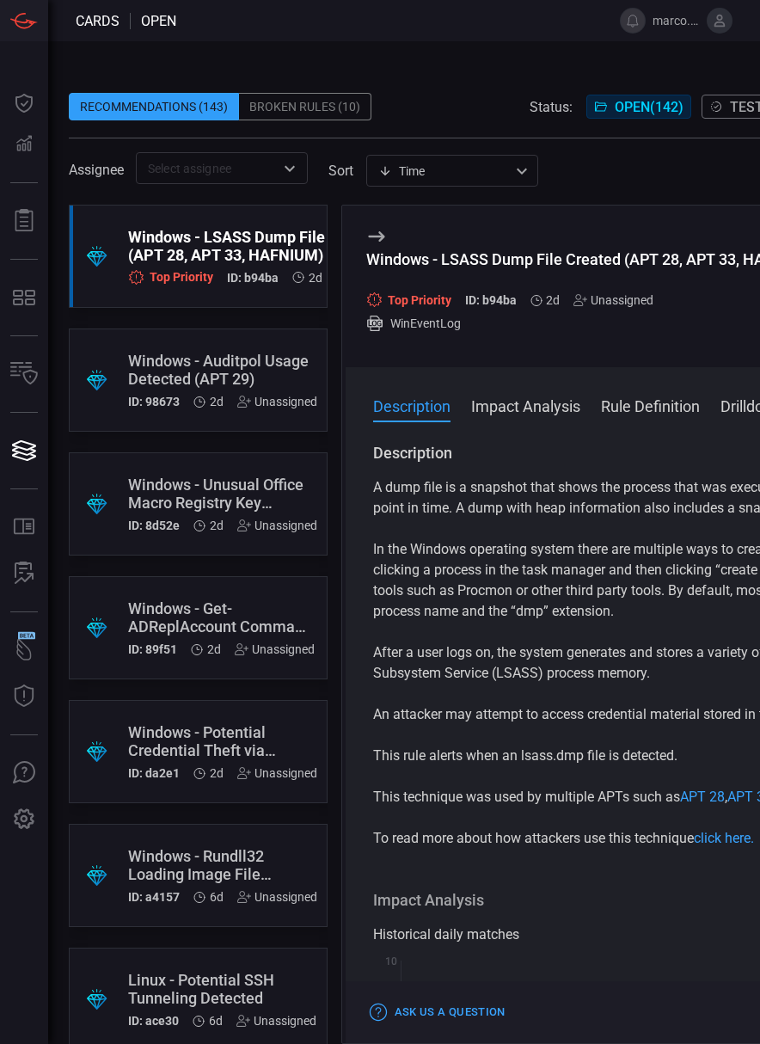
click at [378, 238] on icon at bounding box center [376, 236] width 21 height 21
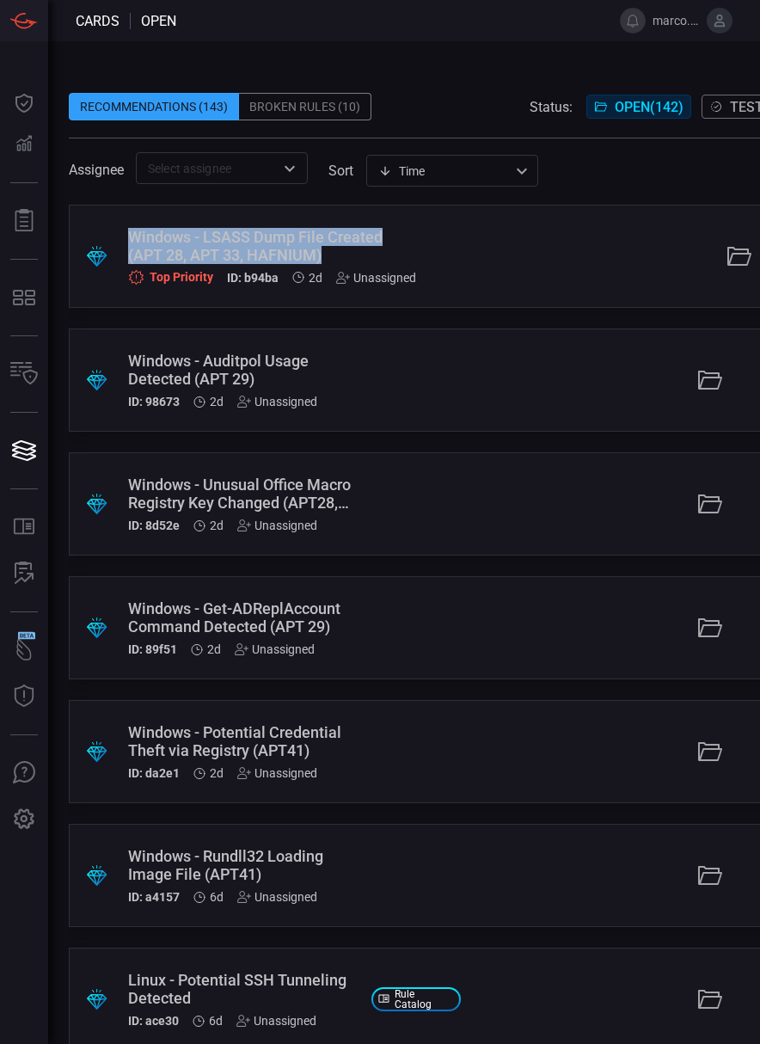
drag, startPoint x: 383, startPoint y: 254, endPoint x: 115, endPoint y: 225, distance: 269.8
click at [115, 225] on div ".suggested_cards_icon{fill:url(#suggested_cards_icon);} Windows - LSASS Dump Fi…" at bounding box center [585, 256] width 1033 height 103
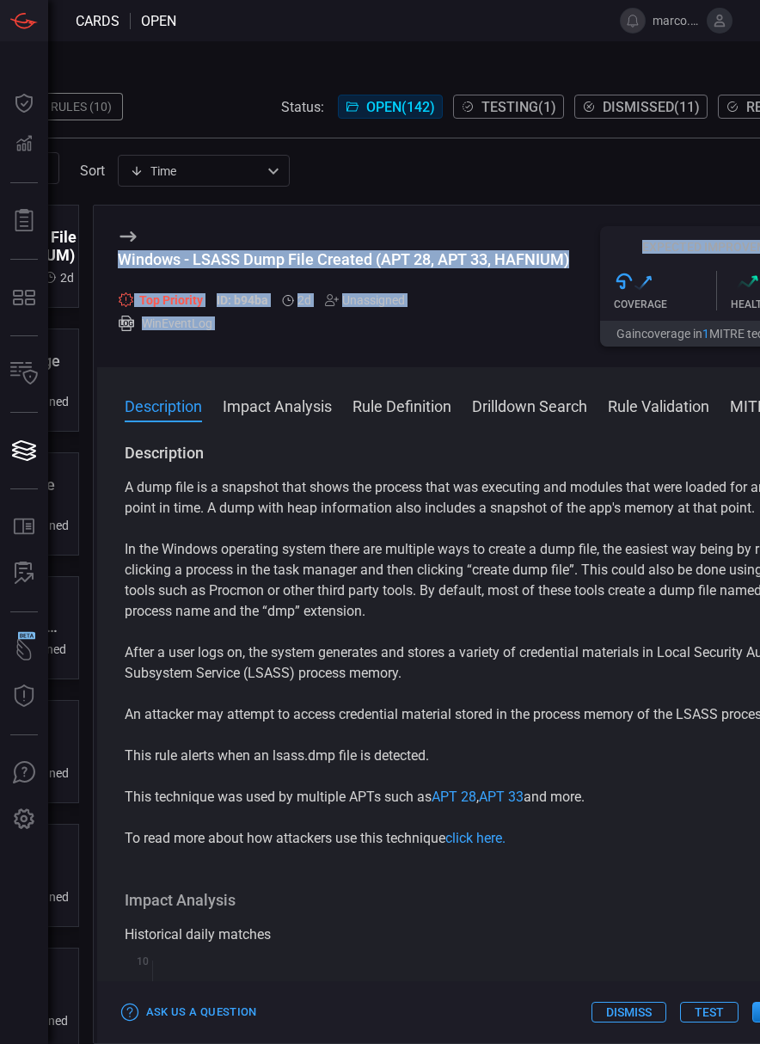
scroll to position [0, 366]
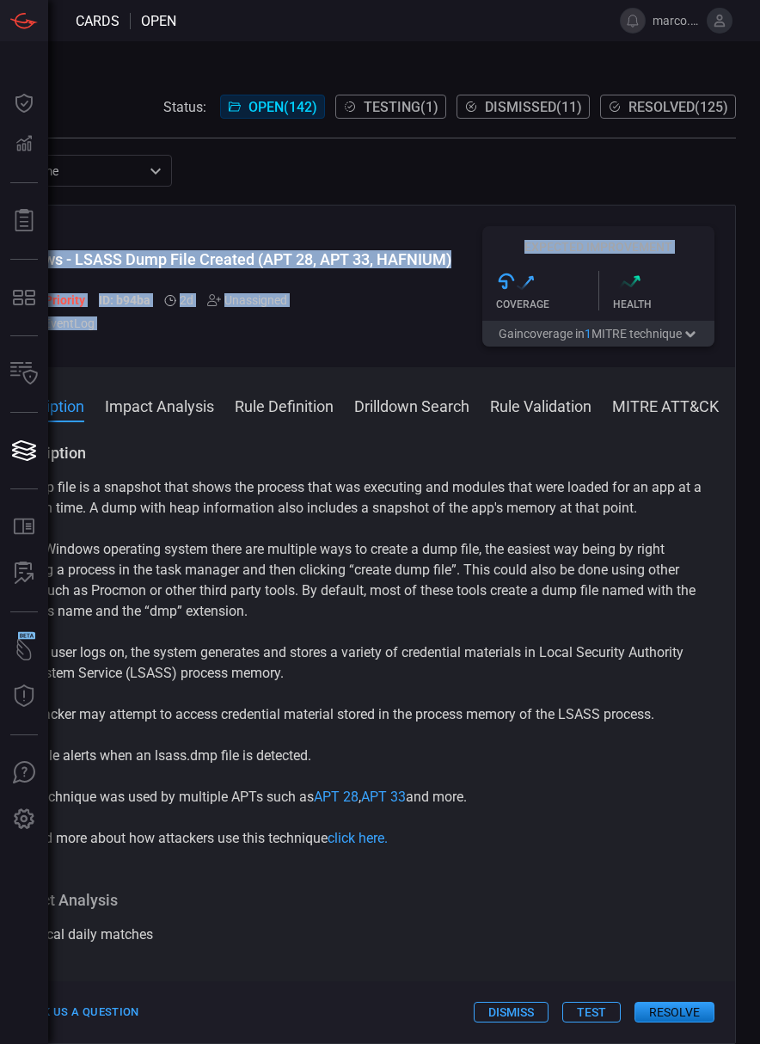
drag, startPoint x: 365, startPoint y: 253, endPoint x: 469, endPoint y: 268, distance: 104.3
click at [469, 268] on div "Windows - LSASS Dump File Created (APT 28, APT 33, HAFNIUM) Top Priority ID: b9…" at bounding box center [357, 286] width 756 height 162
copy div "Windows - LSASS Dump File Created (APT 28, APT 33, HAFNIUM) Top Priority ID: b9…"
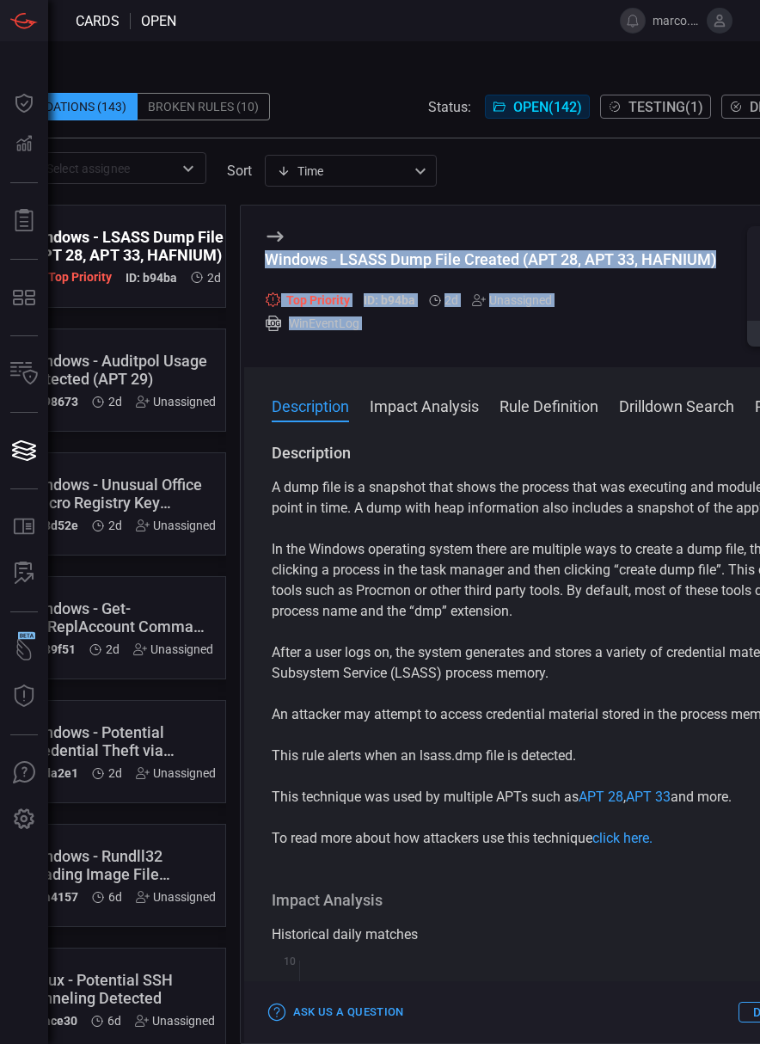
scroll to position [0, 0]
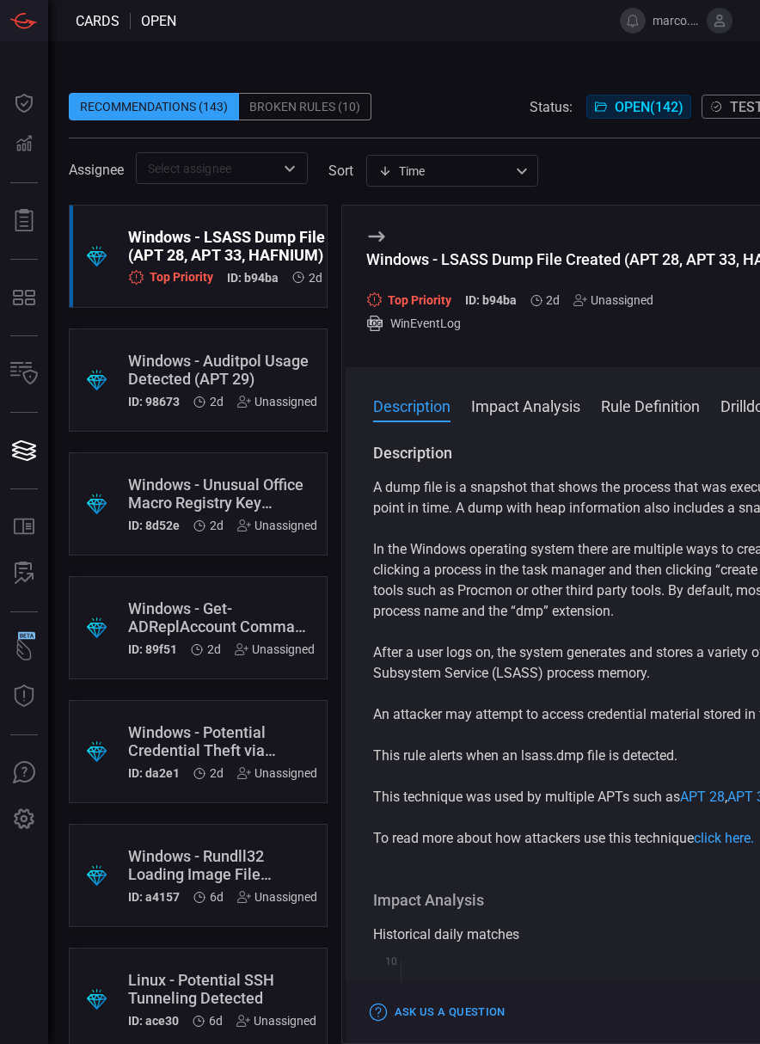
click at [182, 359] on div "Windows - Auditpol Usage Detected (APT 29)" at bounding box center [222, 370] width 189 height 36
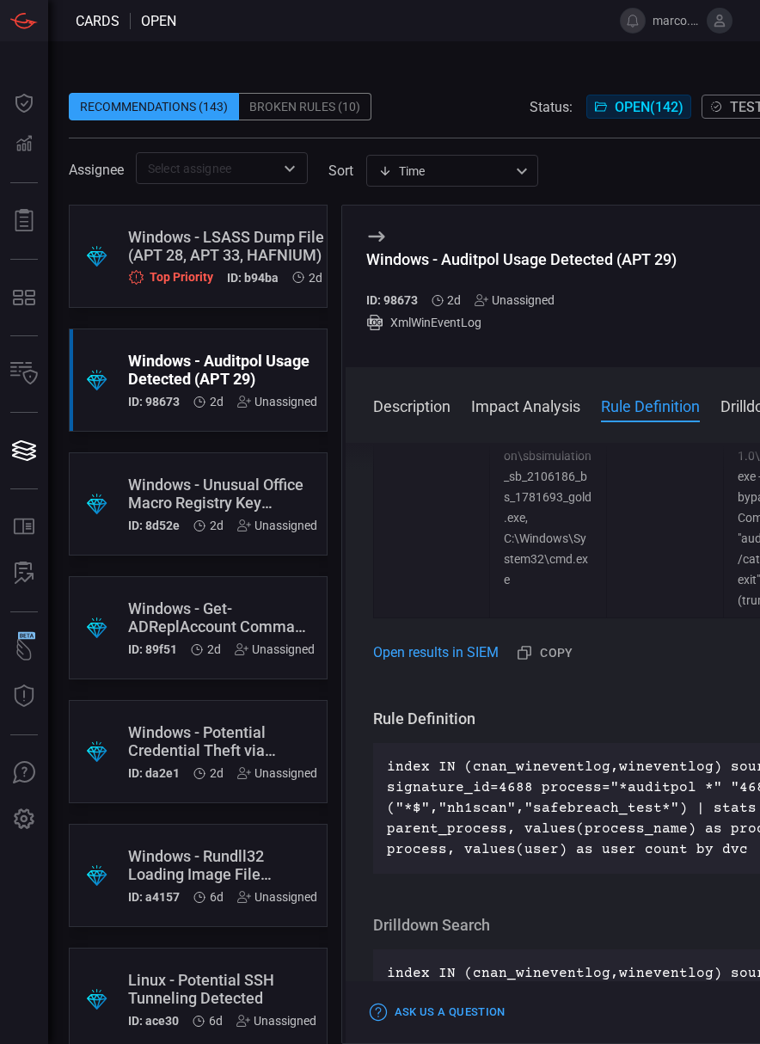
scroll to position [1146, 0]
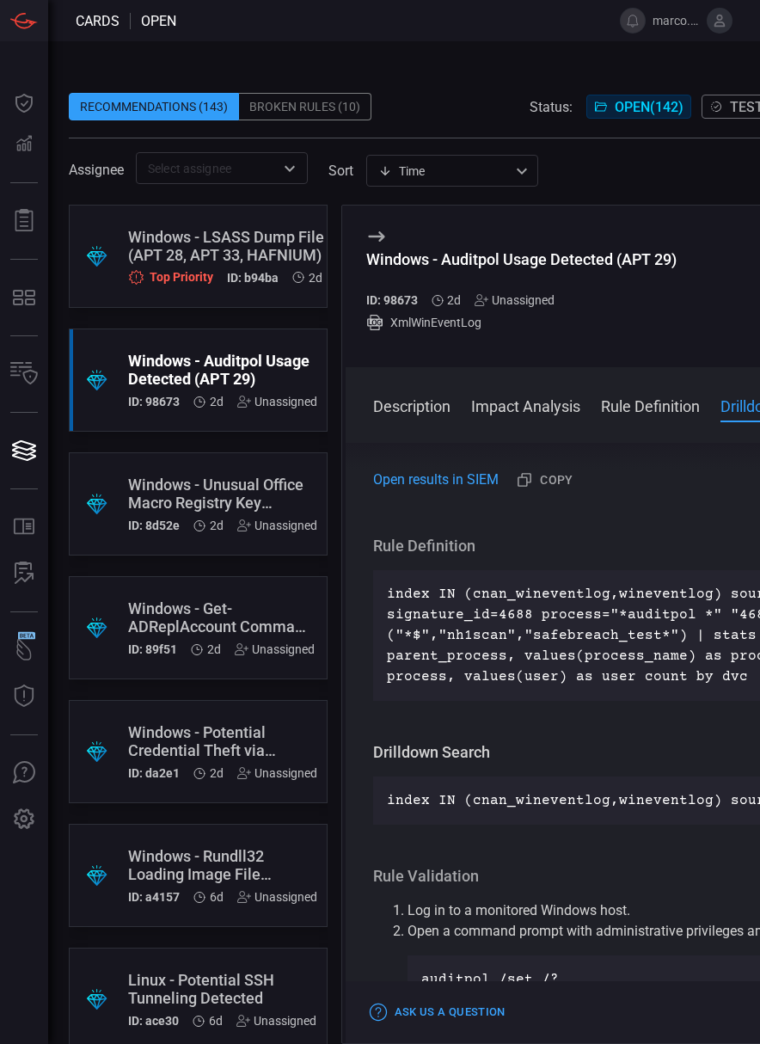
click at [159, 483] on div "Windows - Unusual Office Macro Registry Key Changed (APT28, APT 29, Cobalt Grou…" at bounding box center [222, 493] width 189 height 36
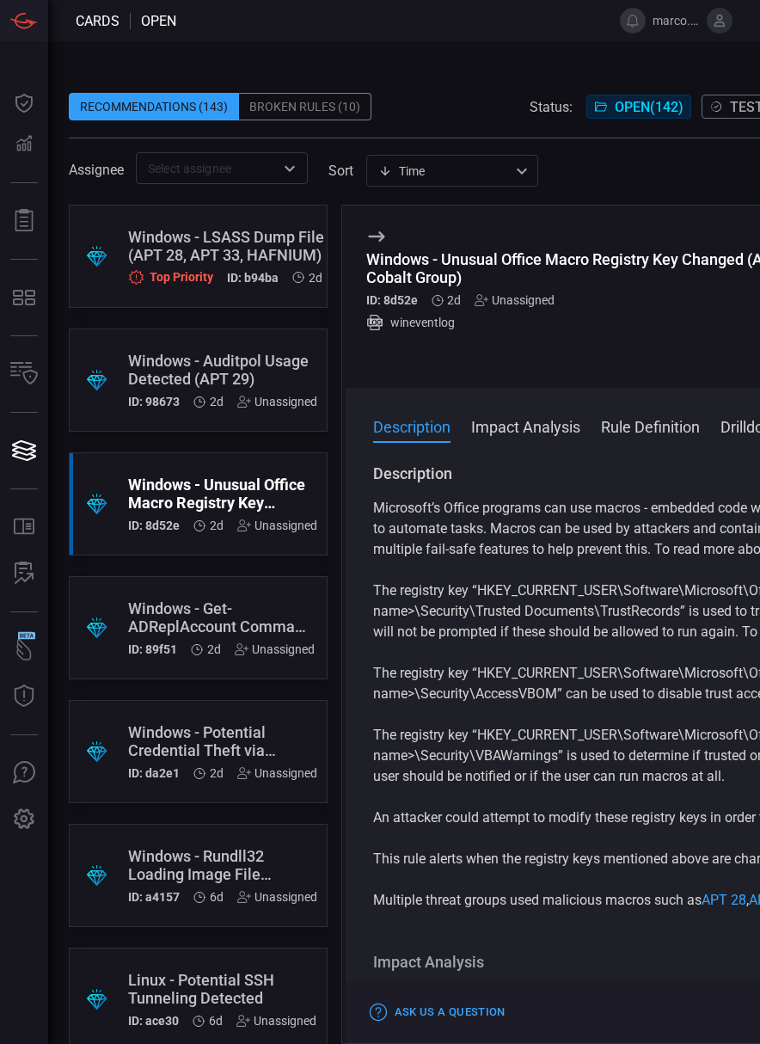
click at [207, 620] on div "Windows - Get-ADReplAccount Command Detected (APT 29)" at bounding box center [221, 617] width 187 height 36
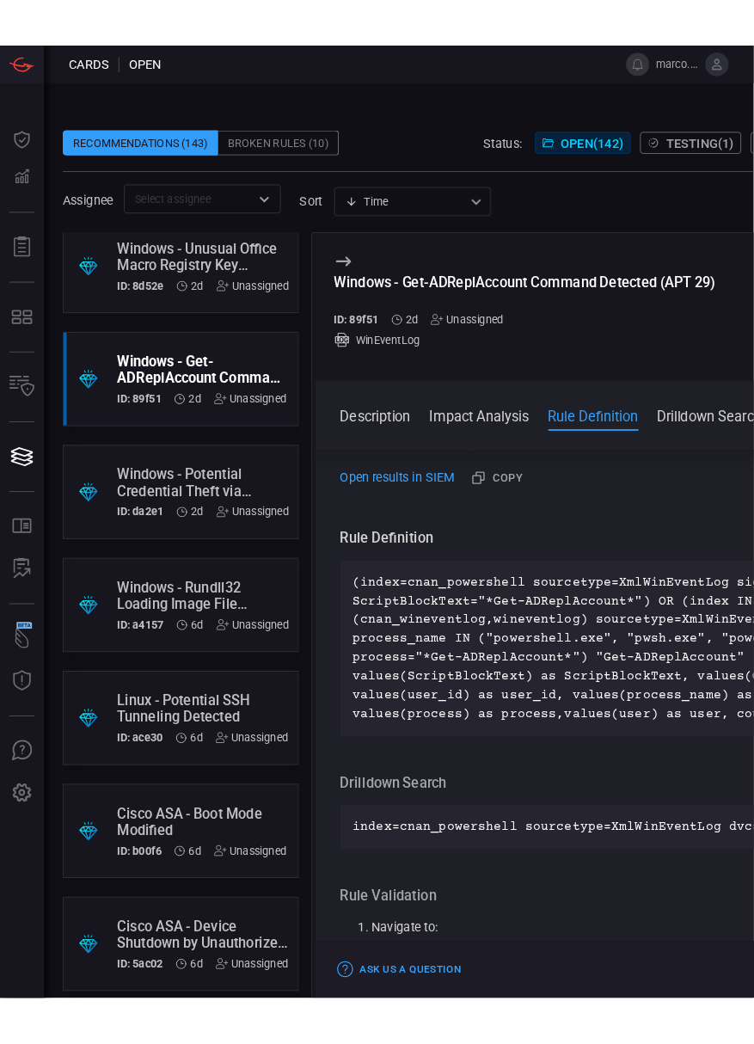
scroll to position [344, 0]
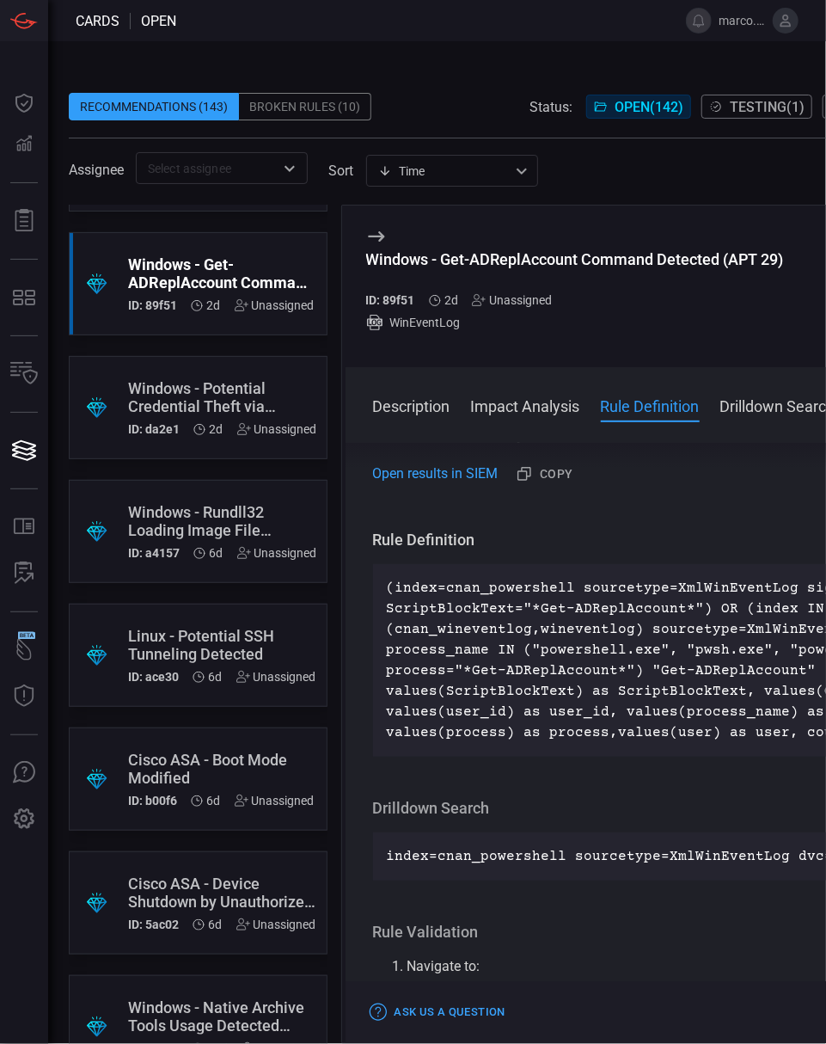
click at [160, 386] on div "Windows - Potential Credential Theft via Registry (APT41)" at bounding box center [222, 397] width 189 height 36
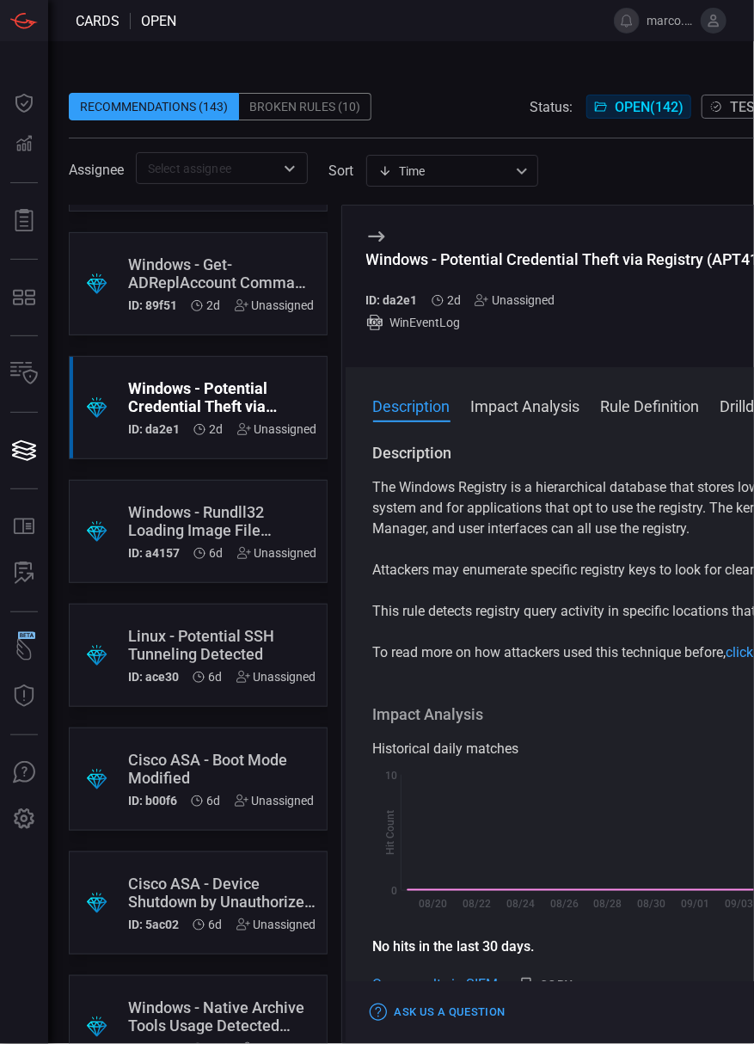
click at [211, 511] on div "Windows - Rundll32 Loading Image File (APT41)" at bounding box center [222, 521] width 189 height 36
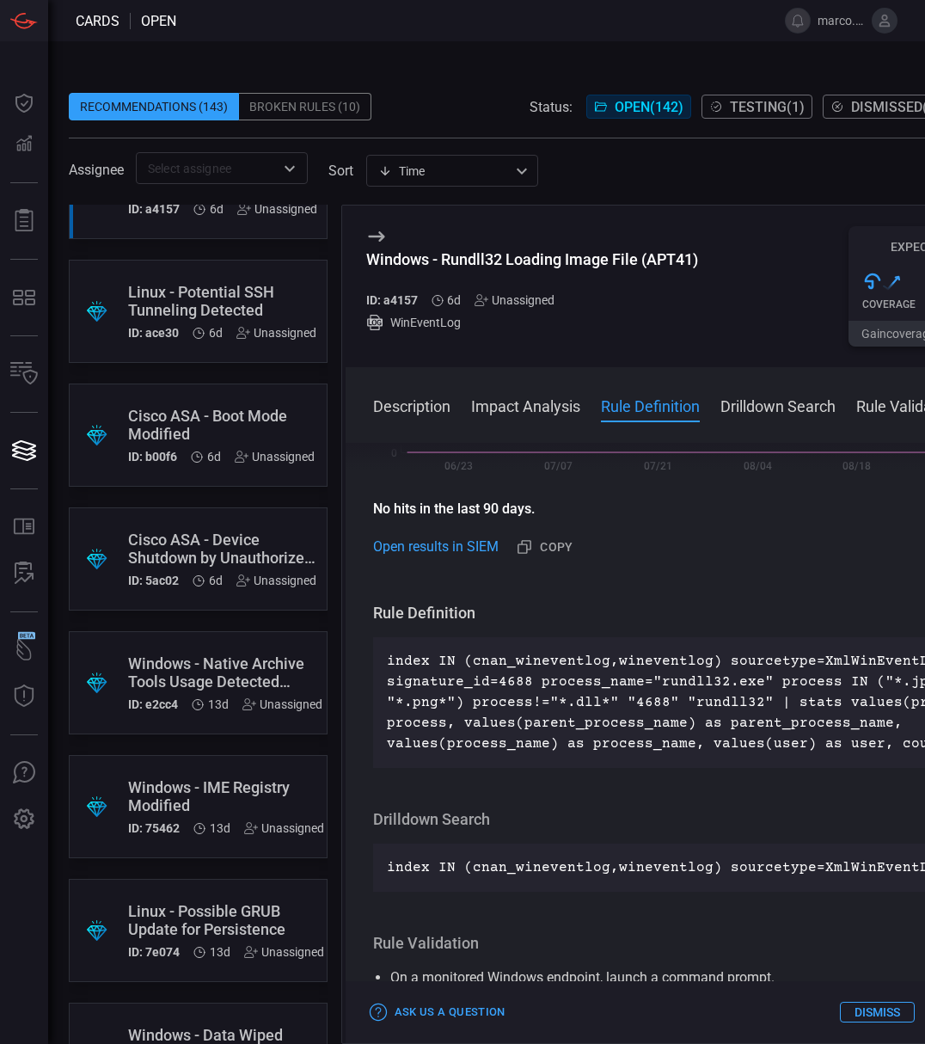
scroll to position [802, 0]
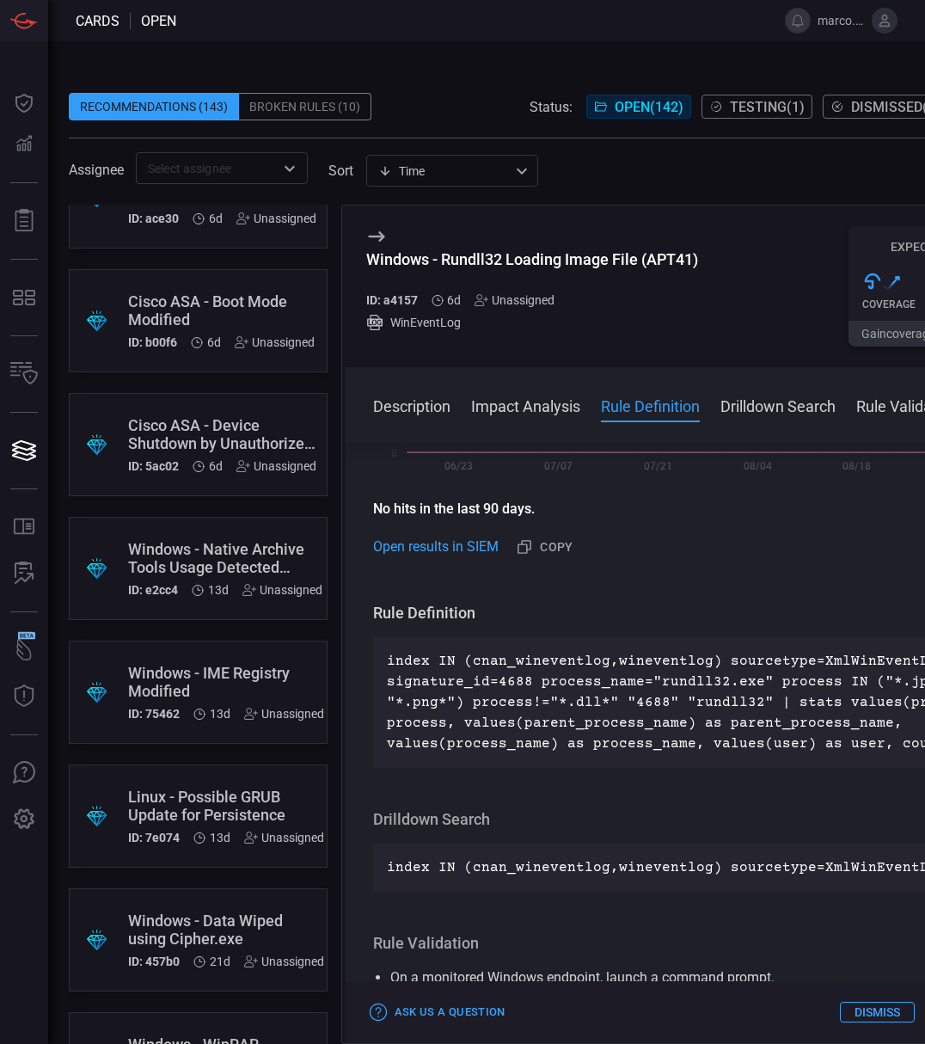
click at [203, 543] on div "Windows - Native Archive Tools Usage Detected (MuddyWater)" at bounding box center [225, 558] width 194 height 36
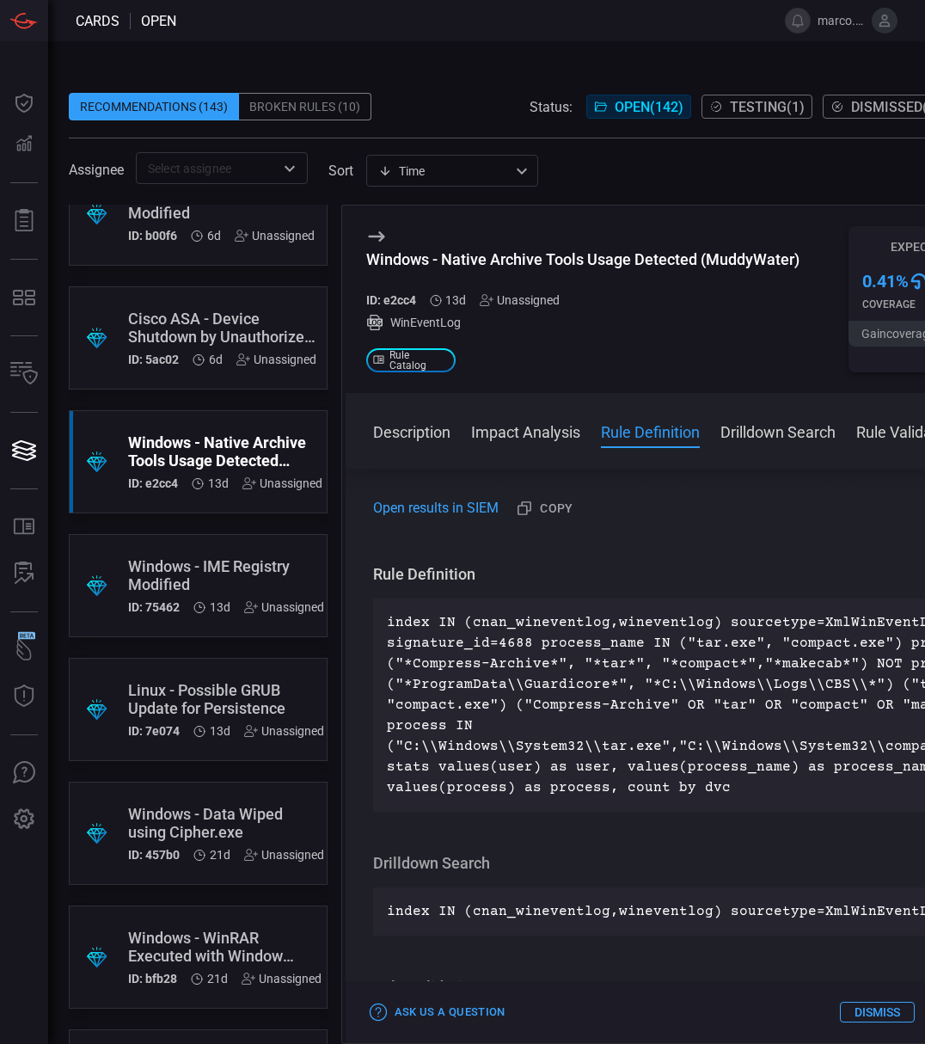
scroll to position [1032, 0]
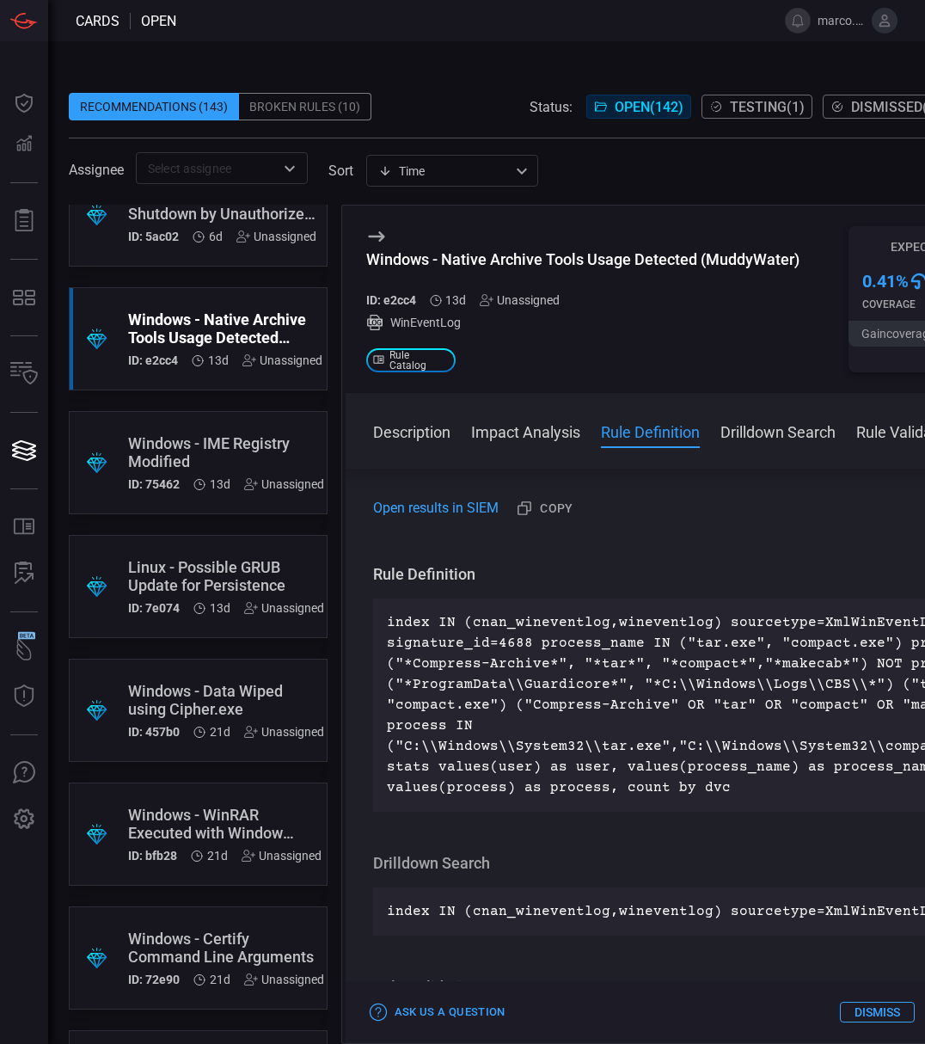
click at [232, 438] on div "Windows - IME Registry Modified" at bounding box center [226, 452] width 196 height 36
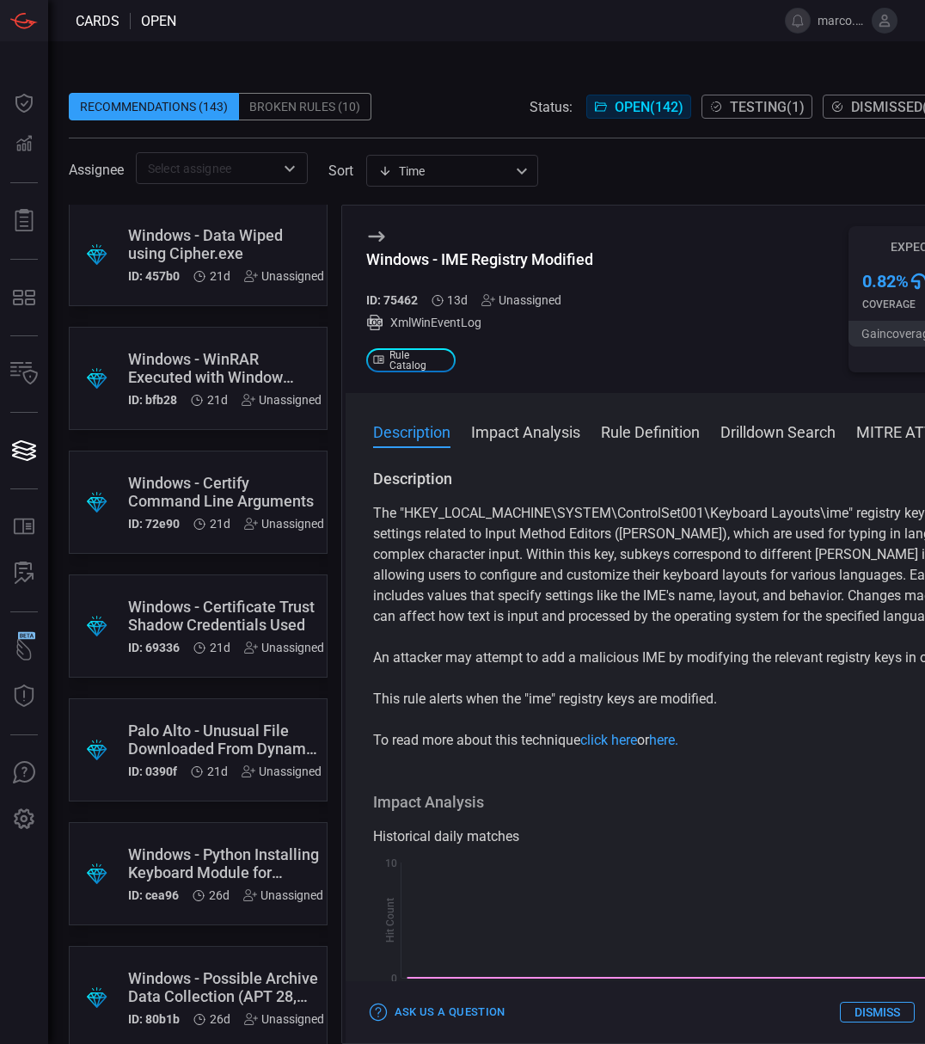
scroll to position [1490, 0]
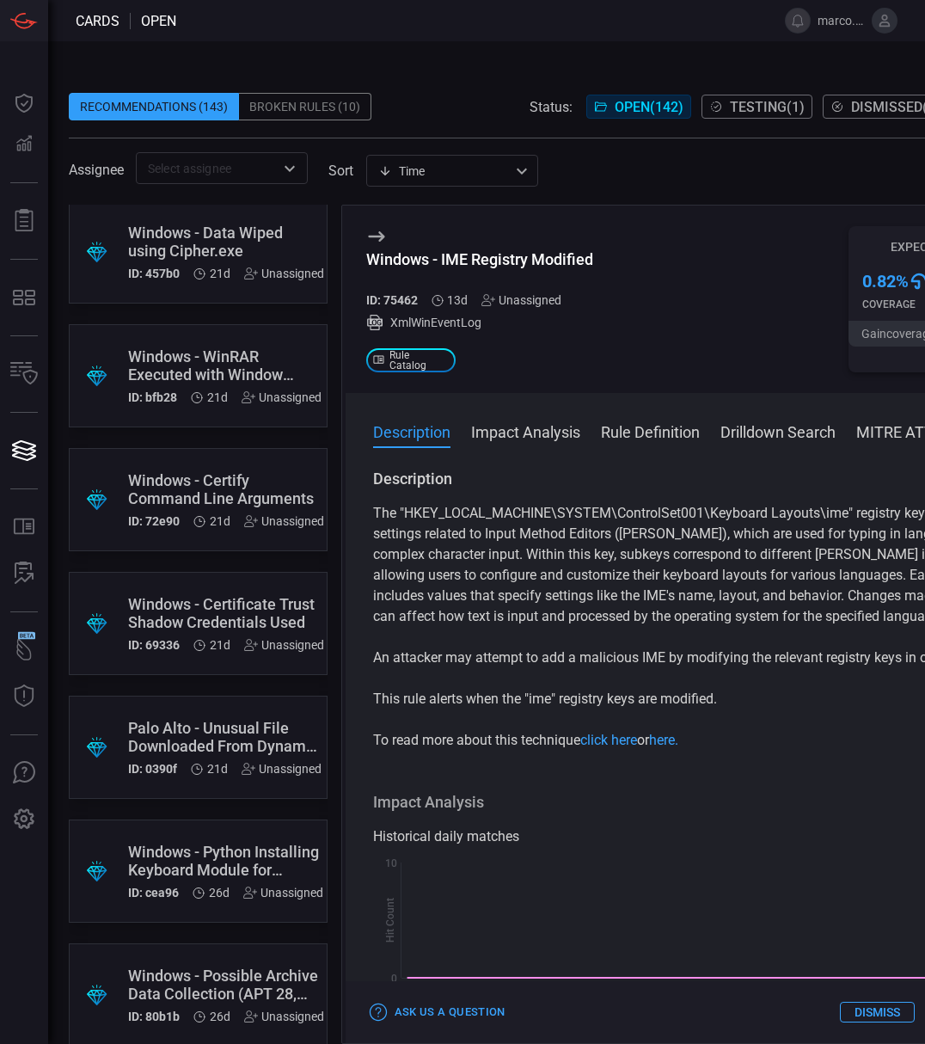
click at [210, 231] on div "Windows - Data Wiped using Cipher.exe" at bounding box center [226, 242] width 196 height 36
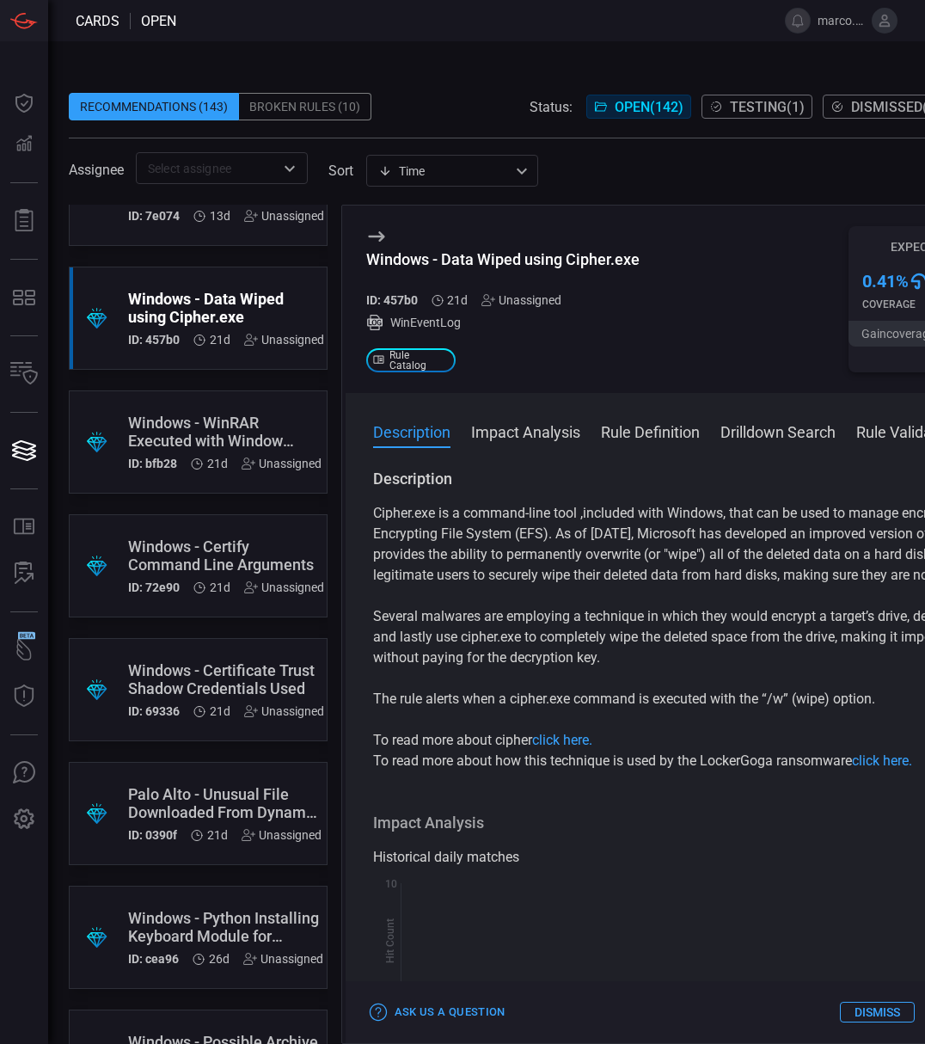
scroll to position [1490, 0]
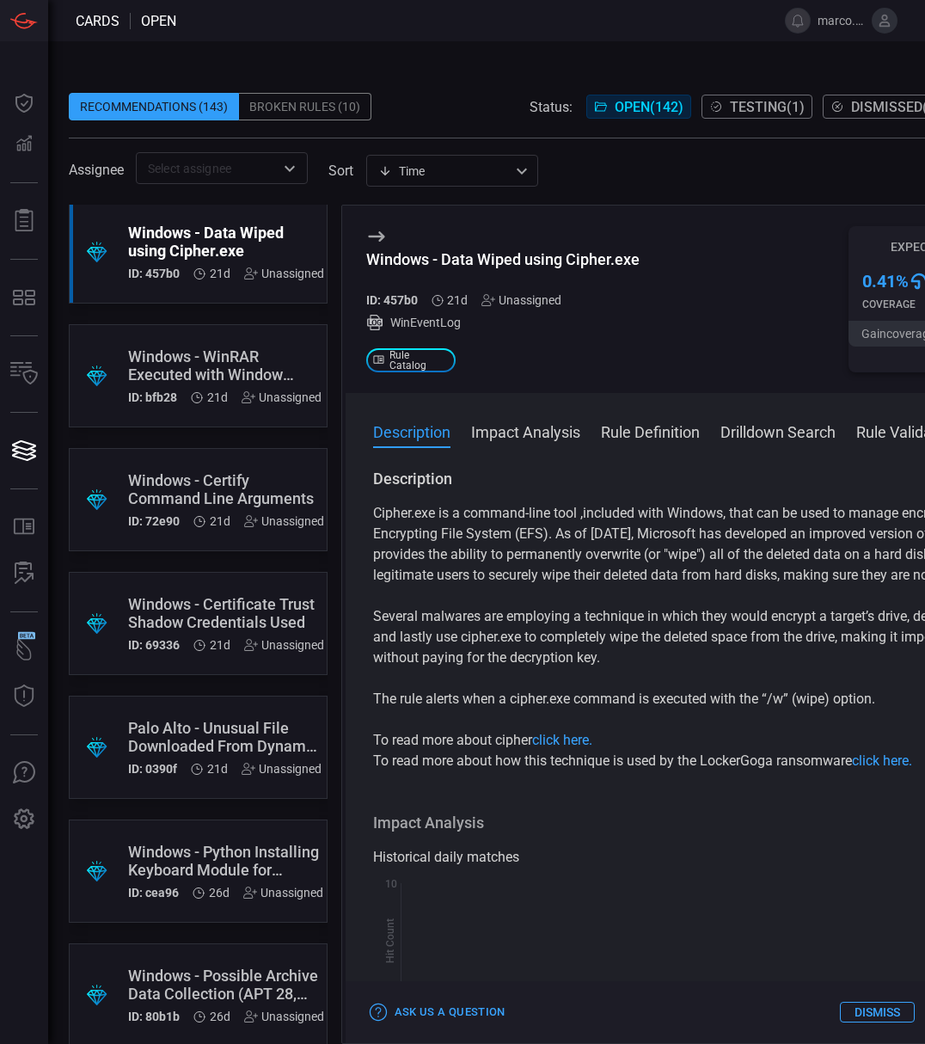
click at [221, 358] on div "Windows - WinRAR Executed with Window Suppression Flag" at bounding box center [224, 365] width 193 height 36
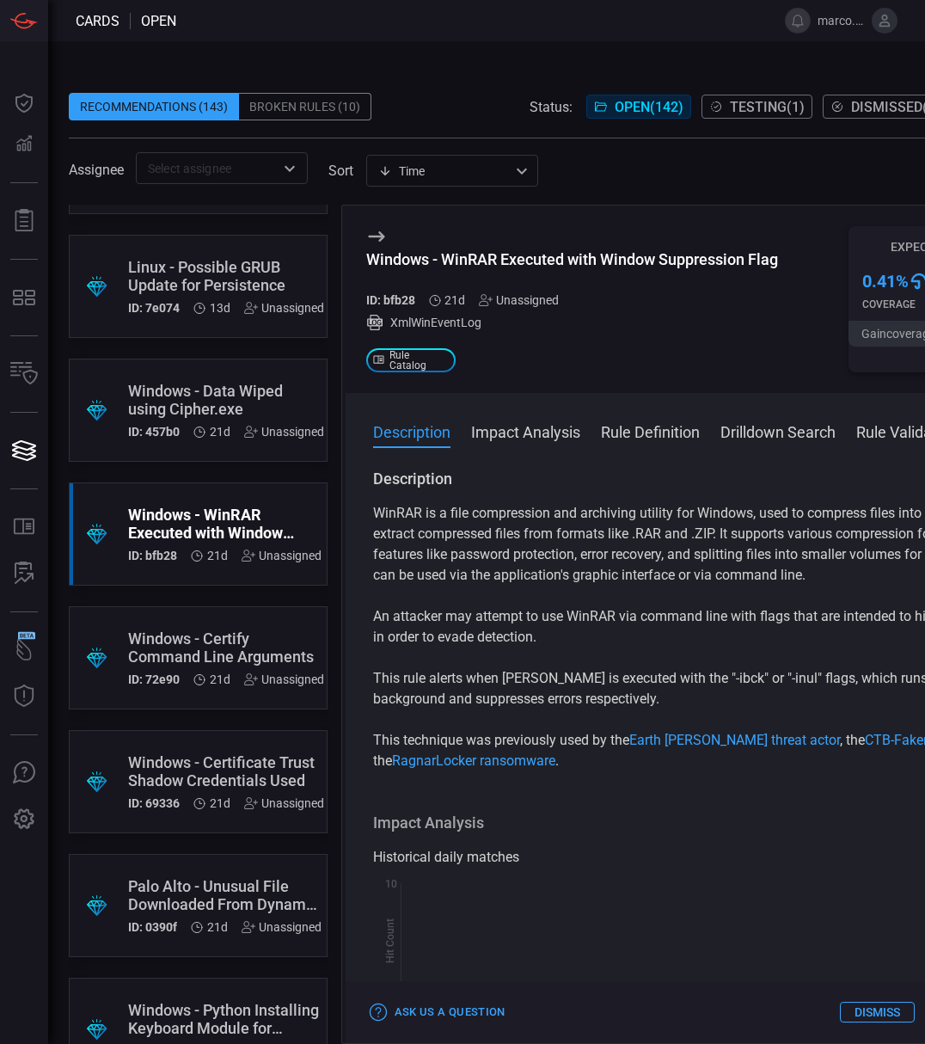
scroll to position [1490, 0]
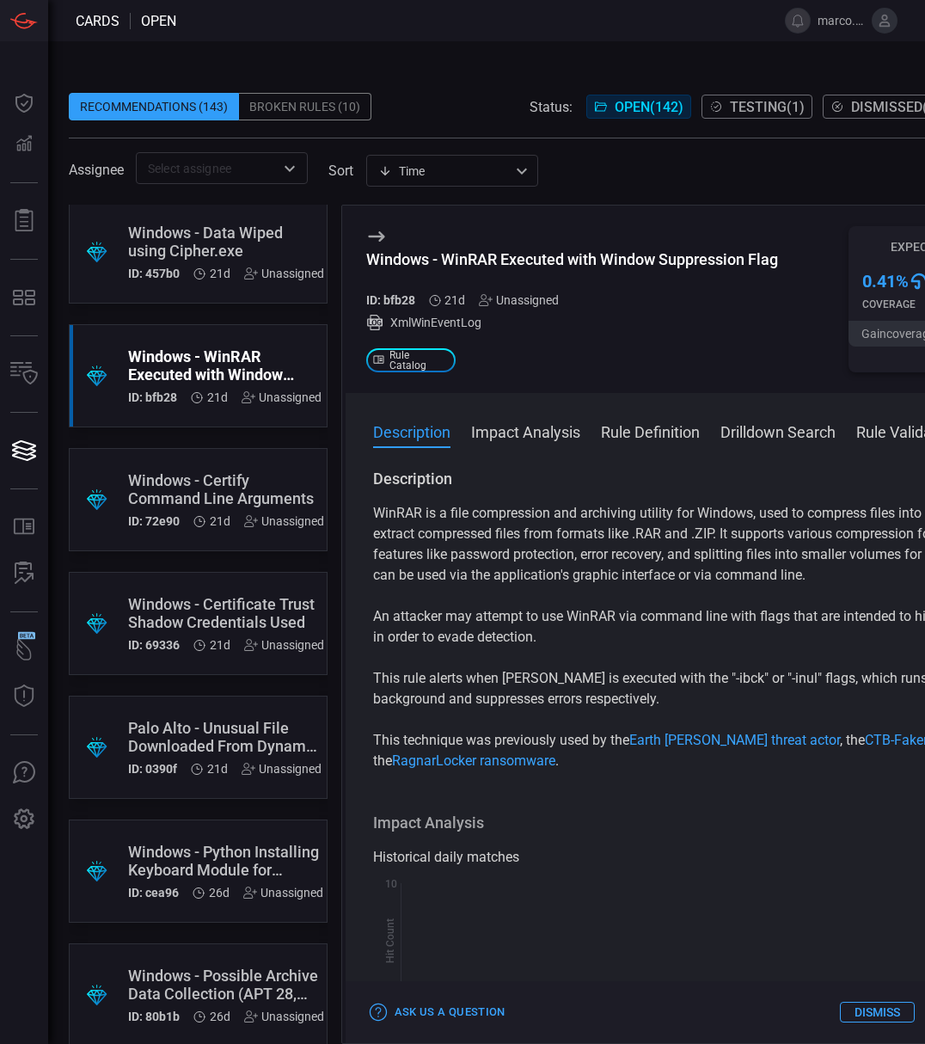
click at [166, 489] on div "Windows - Certify Command Line Arguments" at bounding box center [226, 489] width 196 height 36
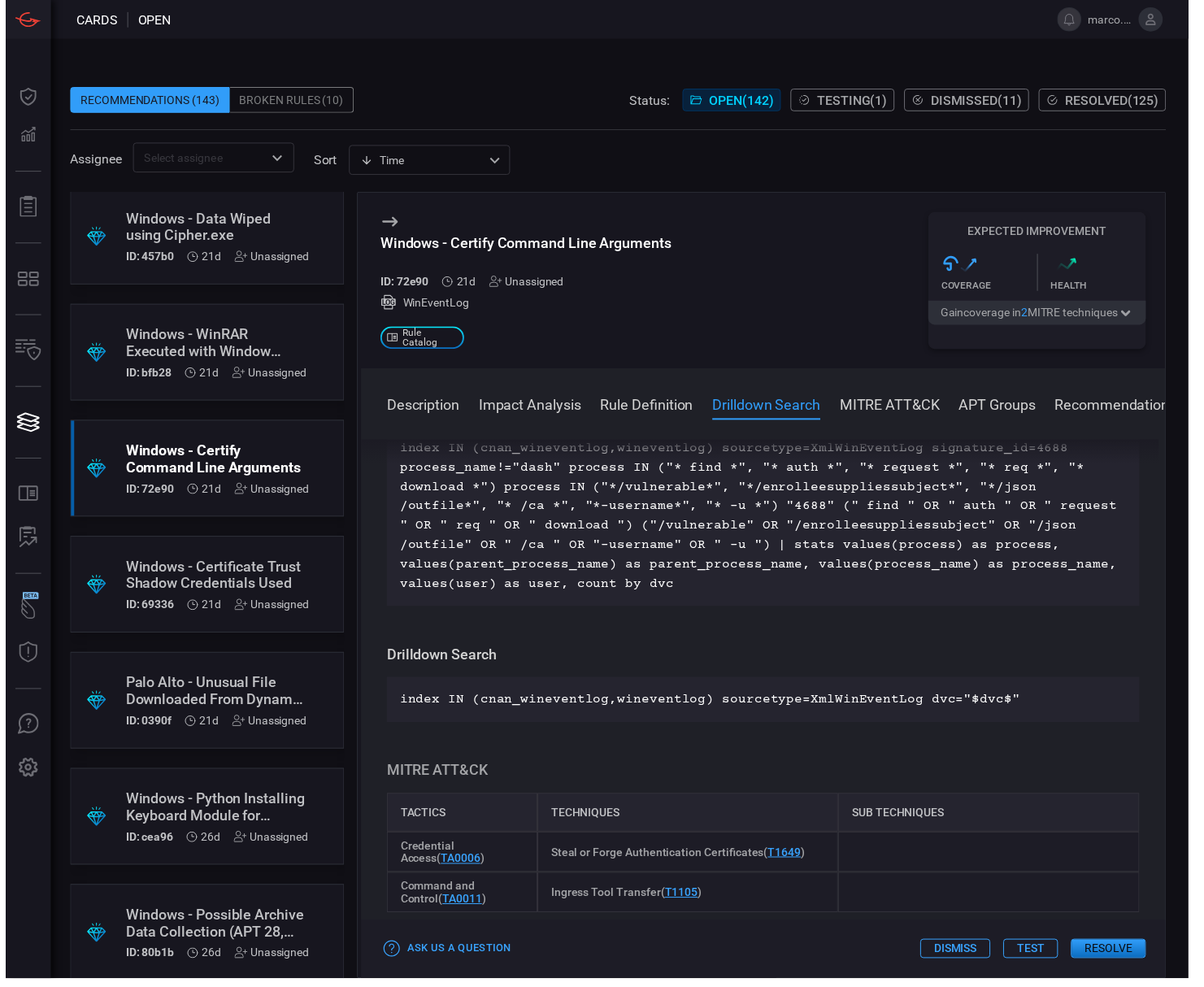
scroll to position [631, 0]
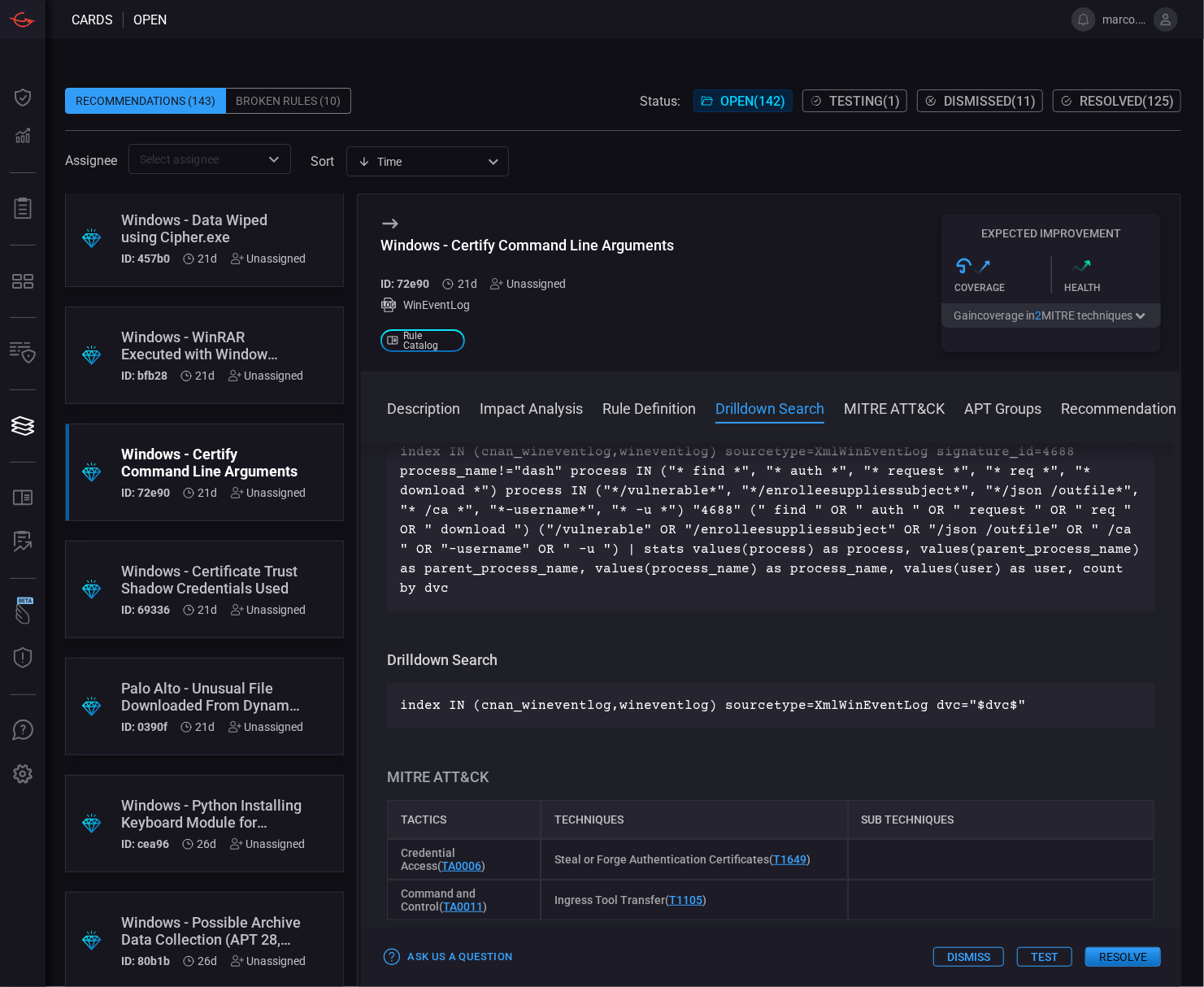
click at [172, 582] on div "Windows - Certificate Trust Shadow Credentials Used" at bounding box center [214, 580] width 185 height 34
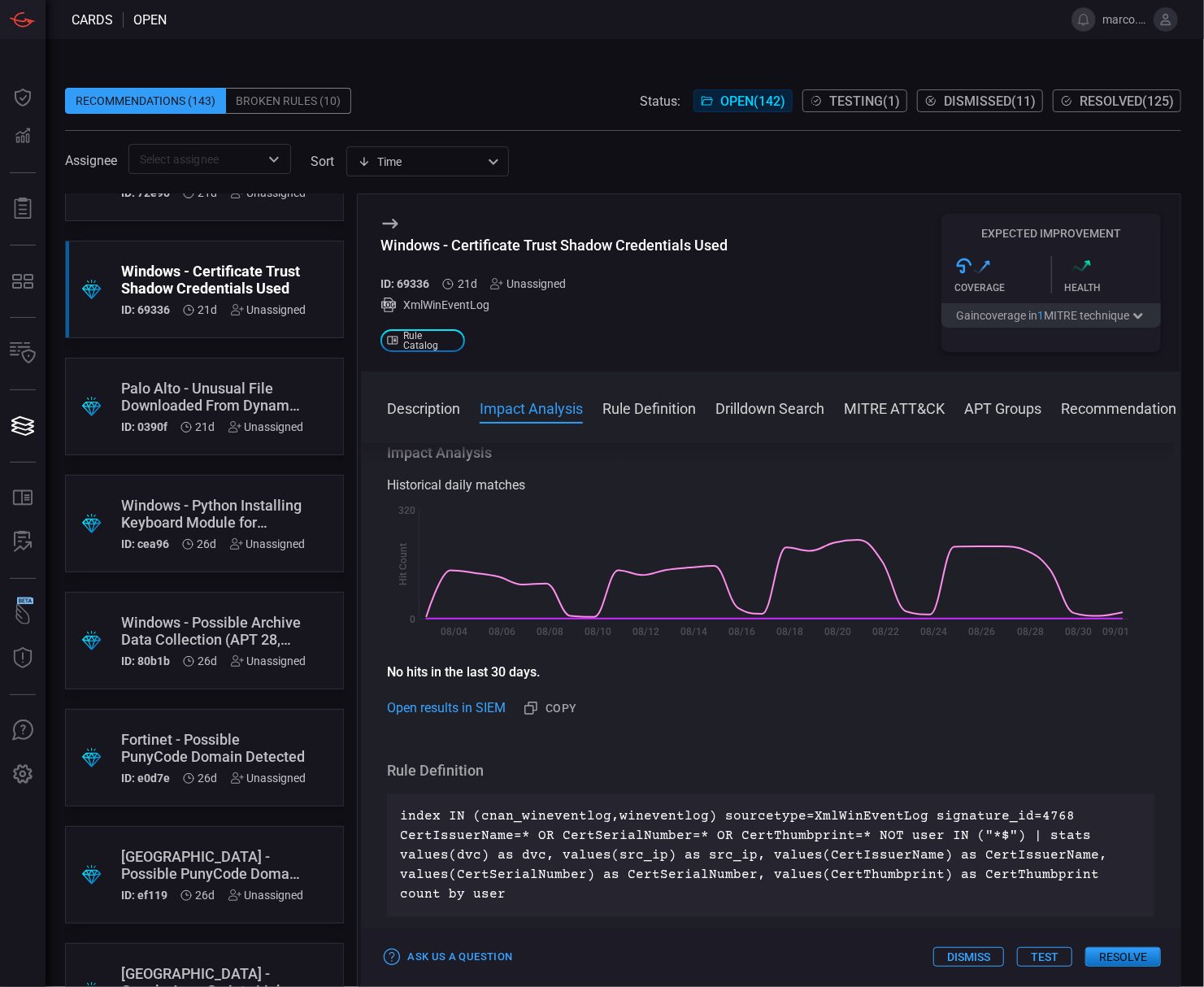
scroll to position [1734, 0]
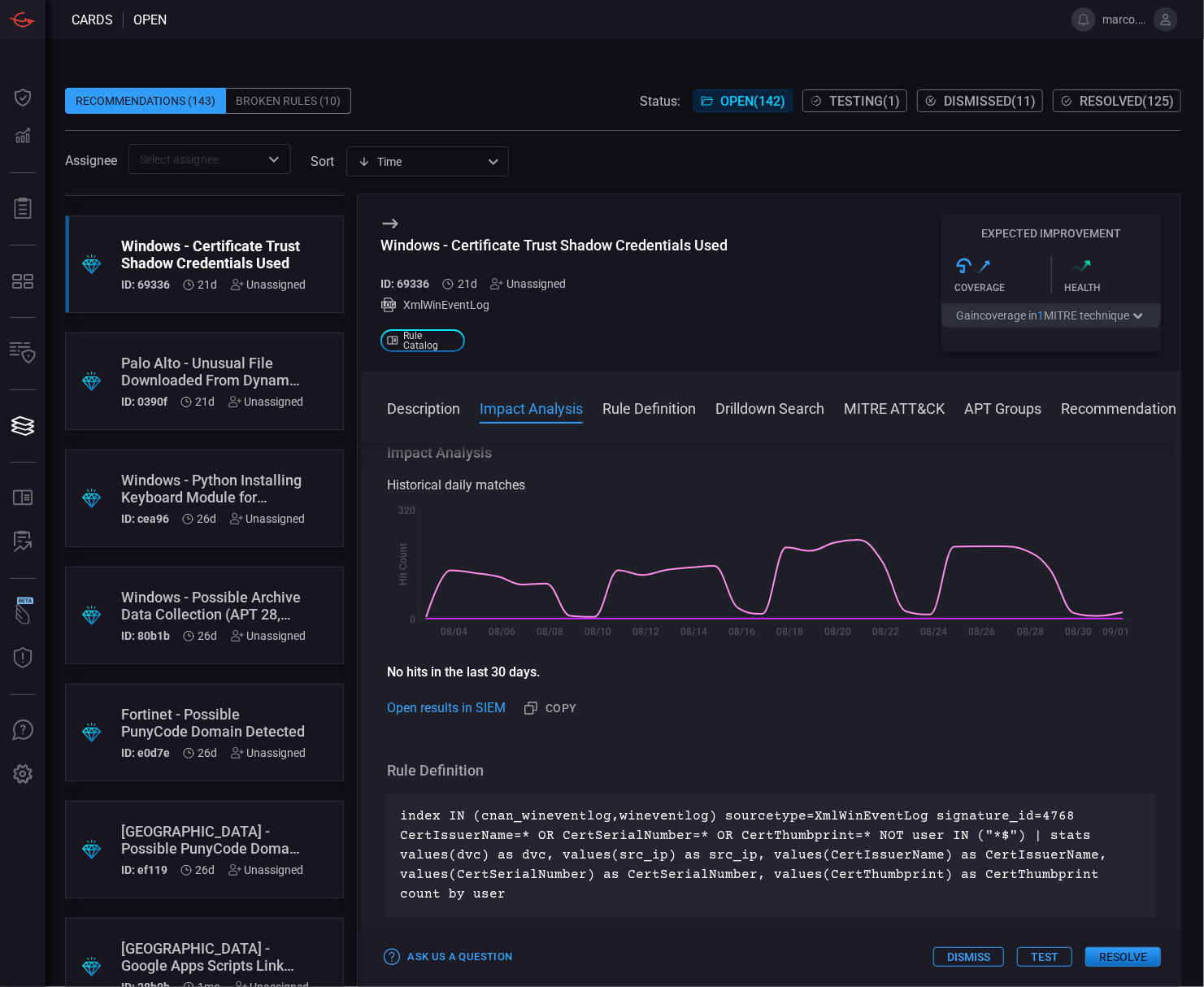
click at [189, 484] on div "Windows - Python Installing Keyboard Module for Potential Keylogging" at bounding box center [213, 489] width 184 height 34
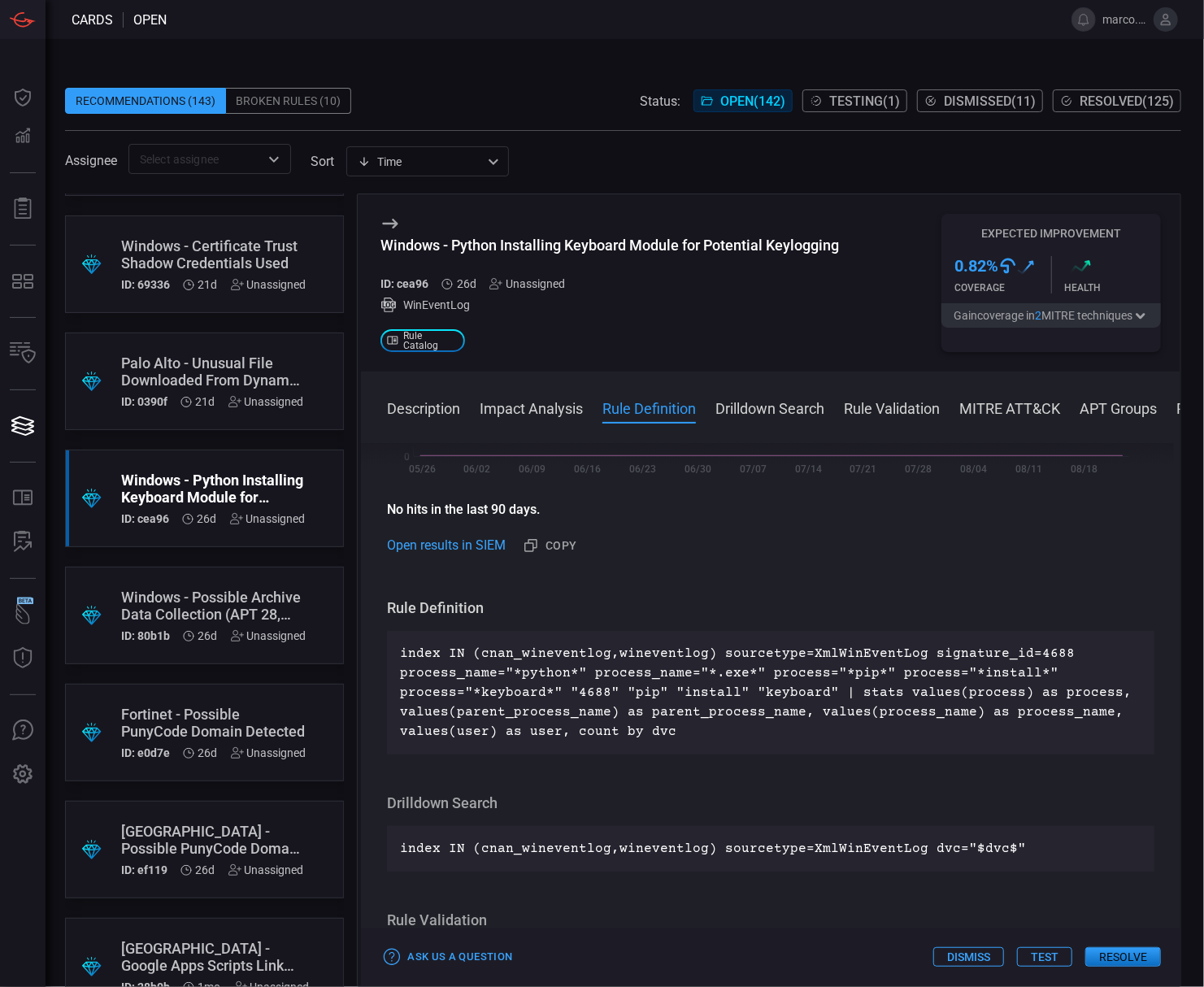
scroll to position [433, 0]
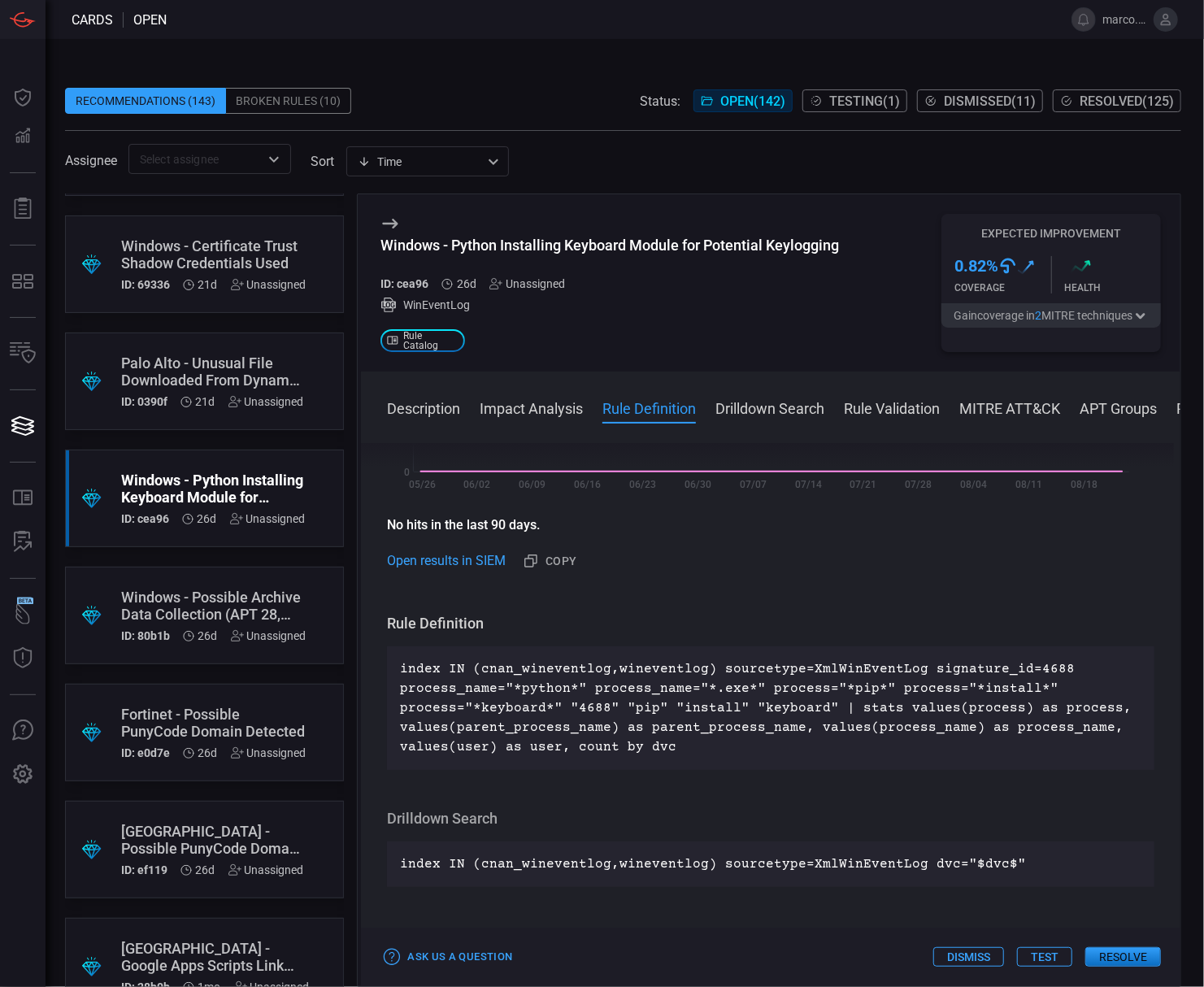
click at [181, 602] on div "Windows - Possible Archive Data Collection (APT 28, APT 29, APT 41)" at bounding box center [214, 605] width 185 height 34
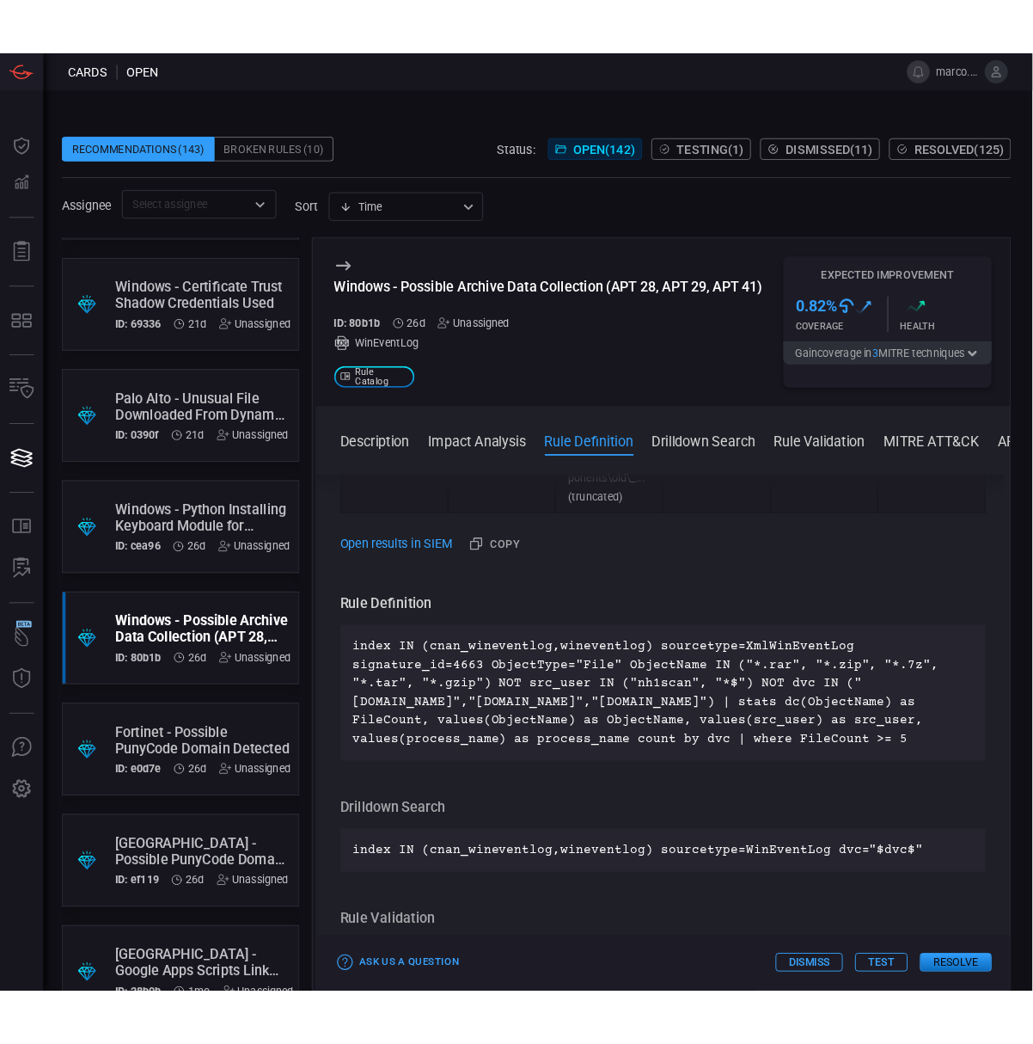
scroll to position [2373, 0]
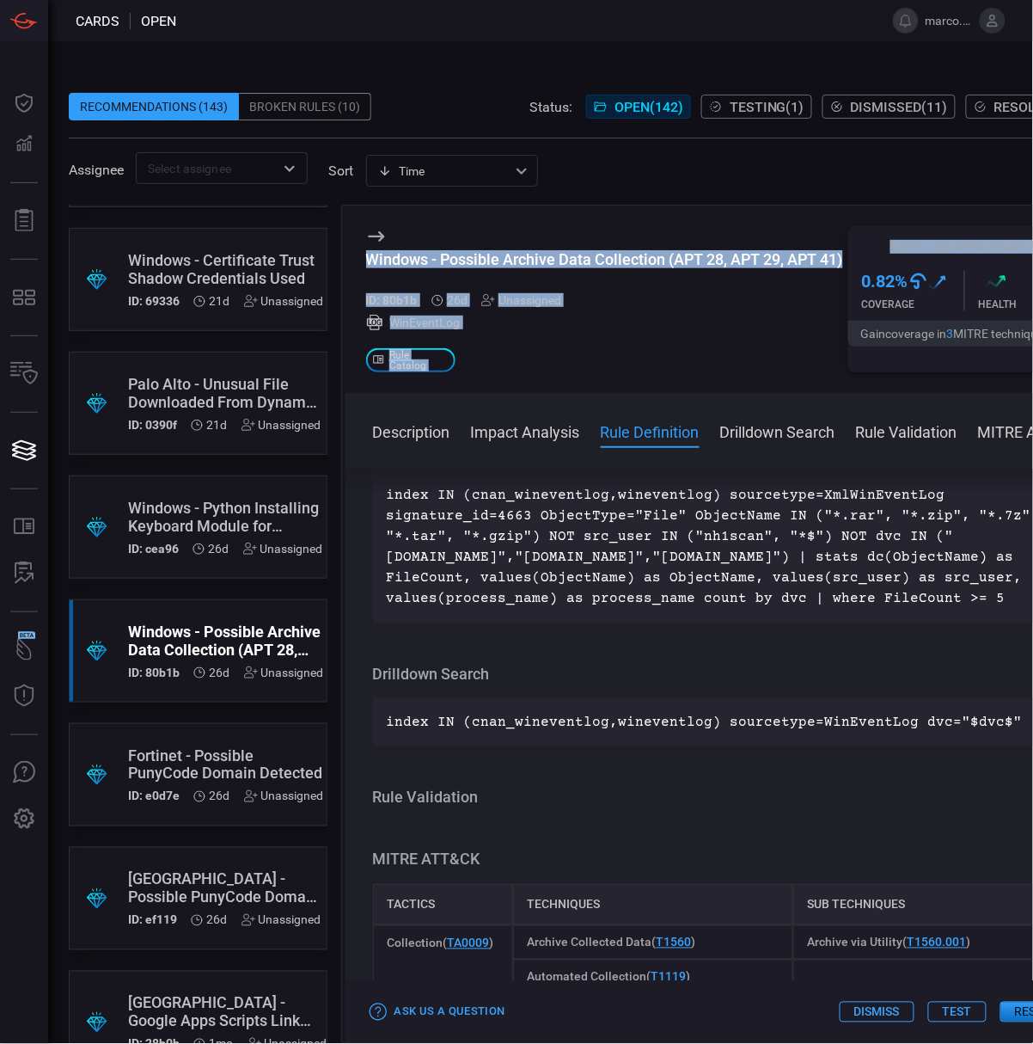
drag, startPoint x: 359, startPoint y: 270, endPoint x: 849, endPoint y: 266, distance: 490.0
click at [849, 266] on div "Windows - Possible Archive Data Collection (APT 28, APT 29, APT 41) ID: 80b1b 2…" at bounding box center [724, 298] width 756 height 187
click at [849, 261] on div "0.82 % .st0{fill:url(#Path_29490_0000011764796159830935397000001433001719546112…" at bounding box center [964, 290] width 232 height 60
drag, startPoint x: 846, startPoint y: 261, endPoint x: 346, endPoint y: 265, distance: 500.3
click at [346, 265] on div "Windows - Possible Archive Data Collection (APT 28, APT 29, APT 41) ID: 80b1b 2…" at bounding box center [724, 298] width 756 height 187
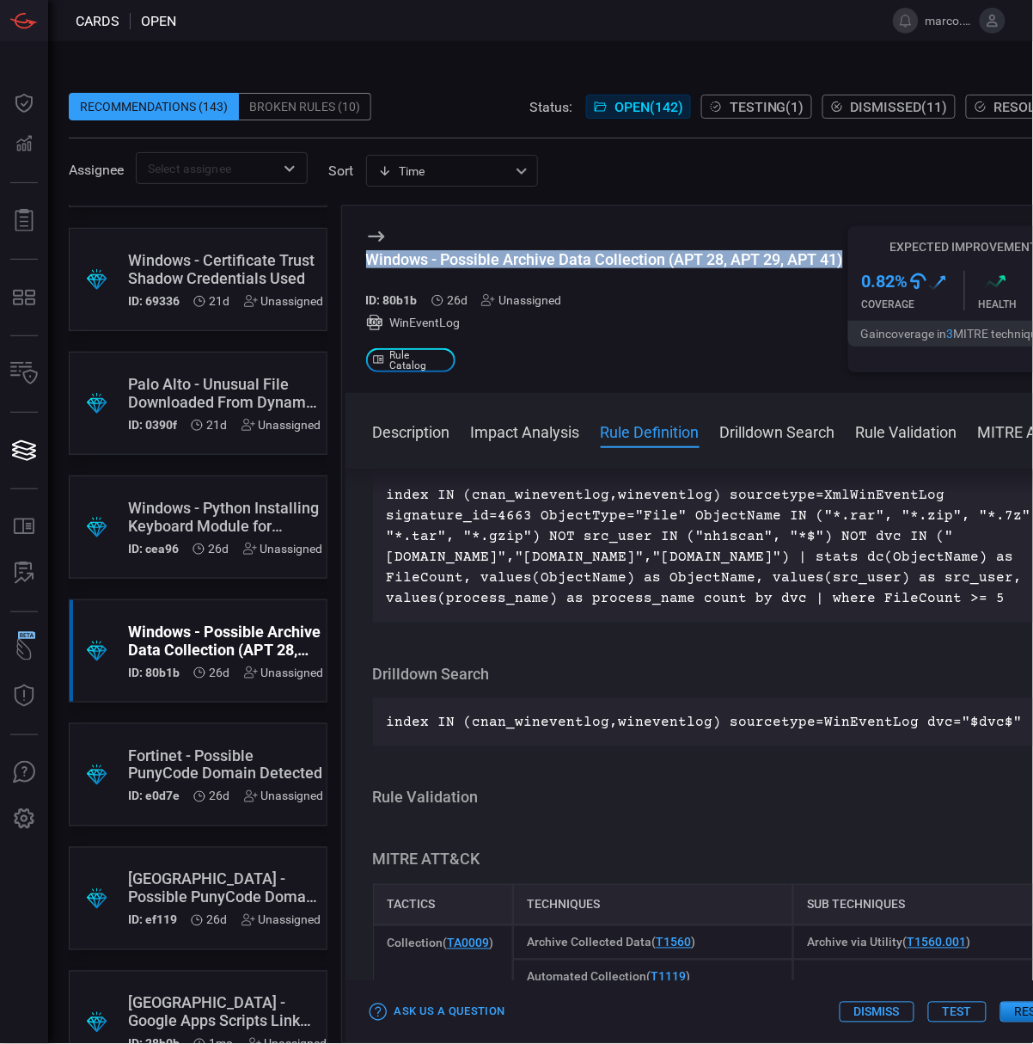
copy div "Windows - Possible Archive Data Collection (APT 28, APT 29, APT 41)"
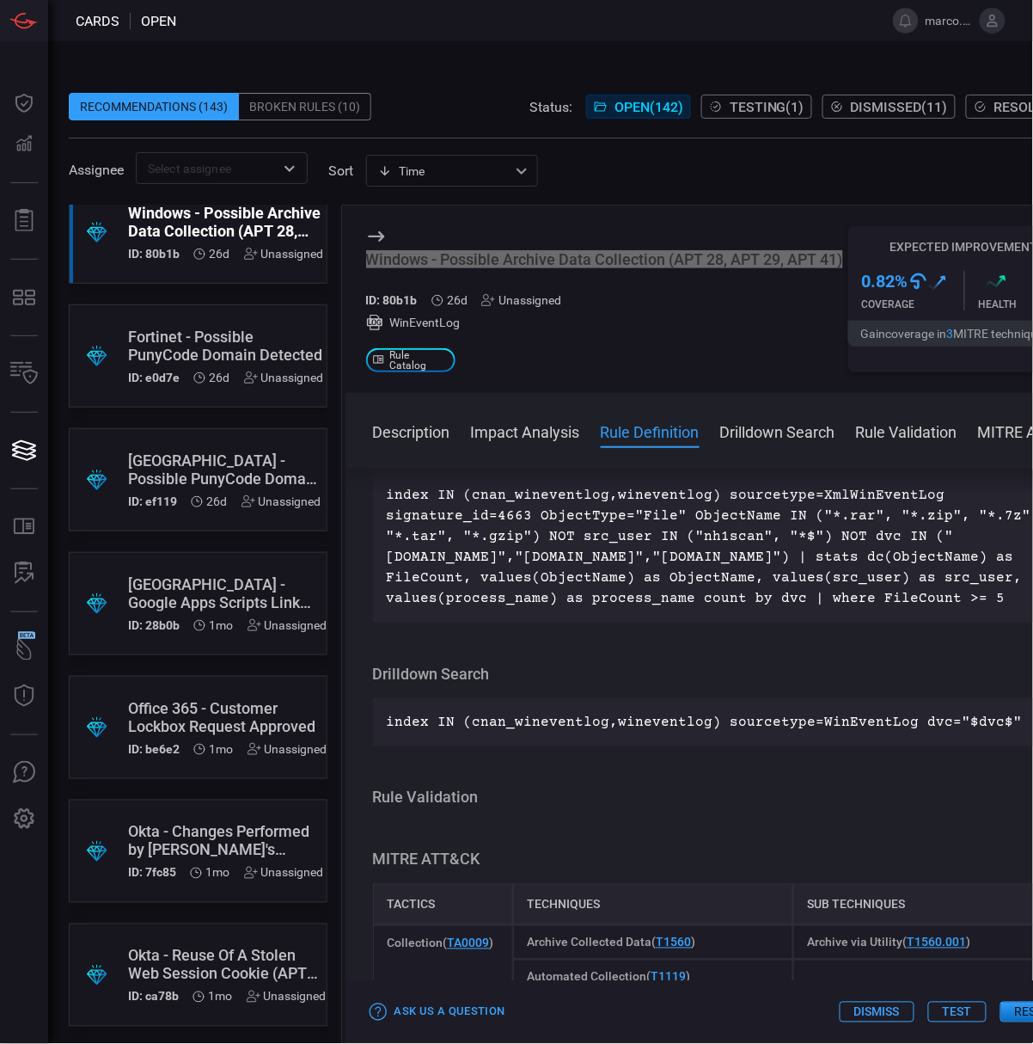
scroll to position [2292, 0]
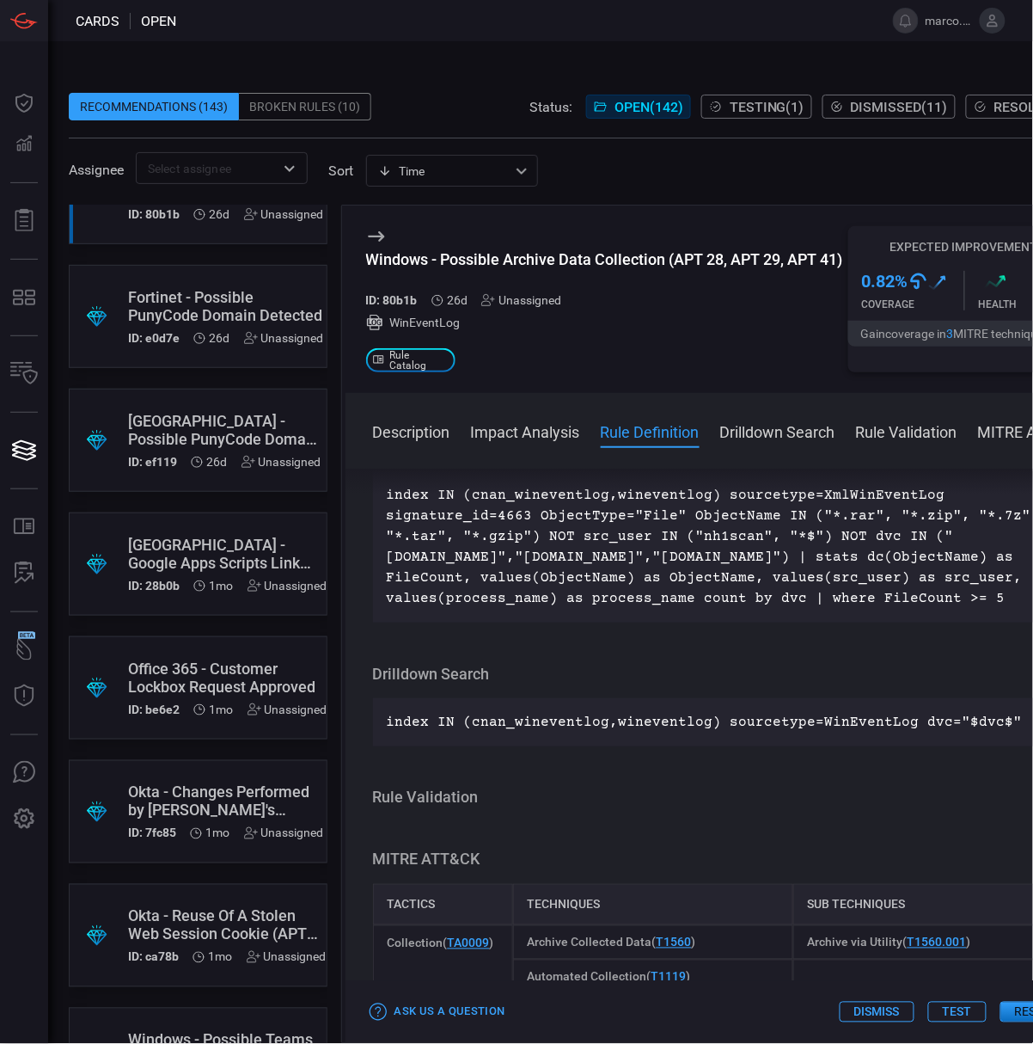
click at [197, 671] on div "Office 365 - Customer Lockbox Request Approved" at bounding box center [227, 677] width 199 height 36
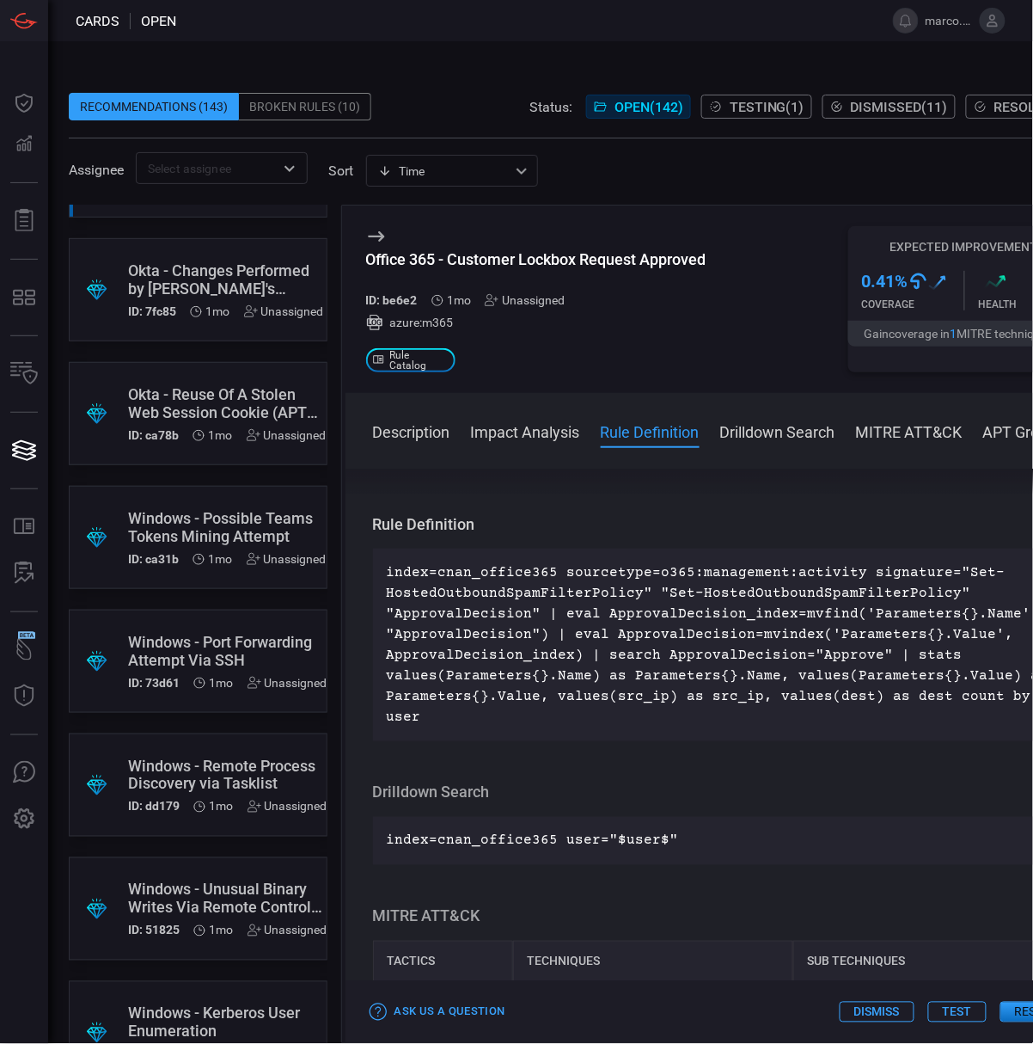
scroll to position [2865, 0]
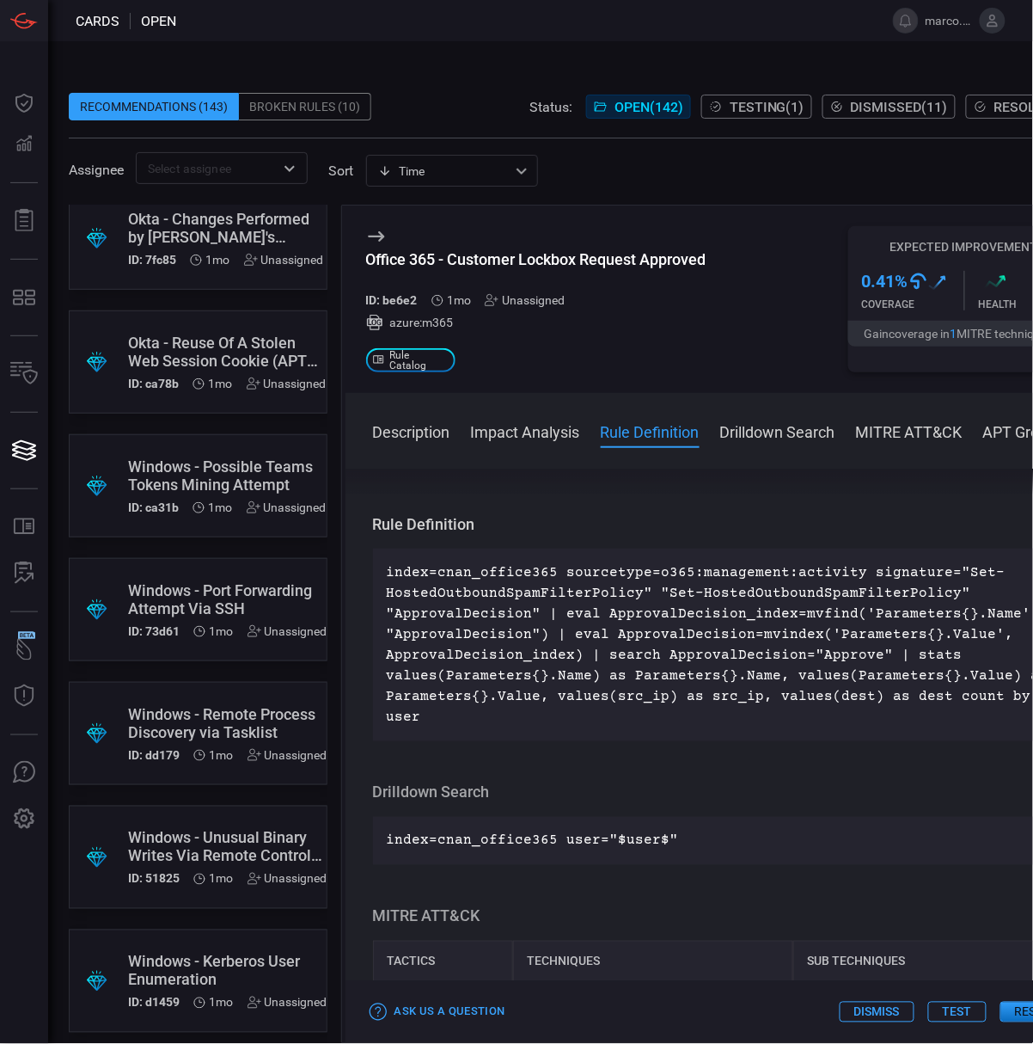
click at [215, 471] on div "Windows - Possible Teams Tokens Mining Attempt" at bounding box center [227, 475] width 199 height 36
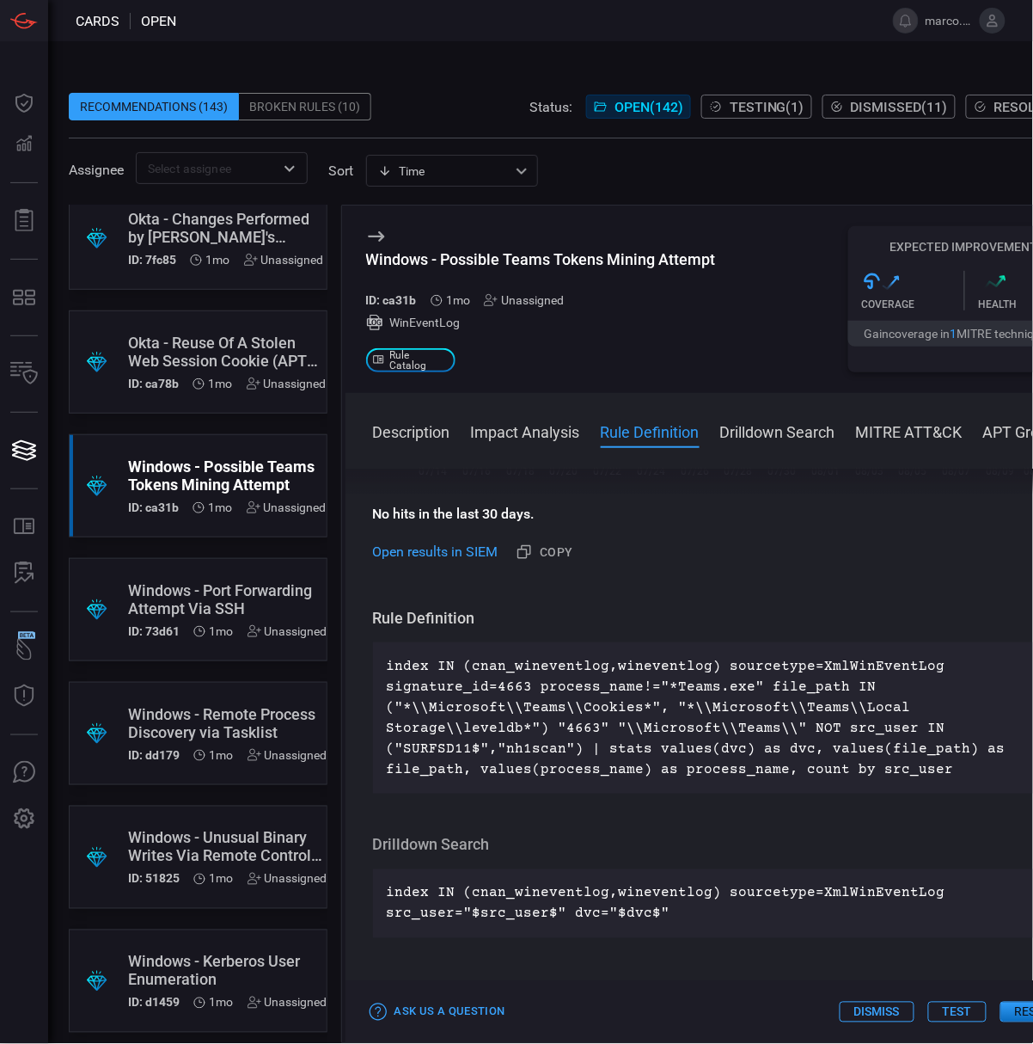
scroll to position [573, 0]
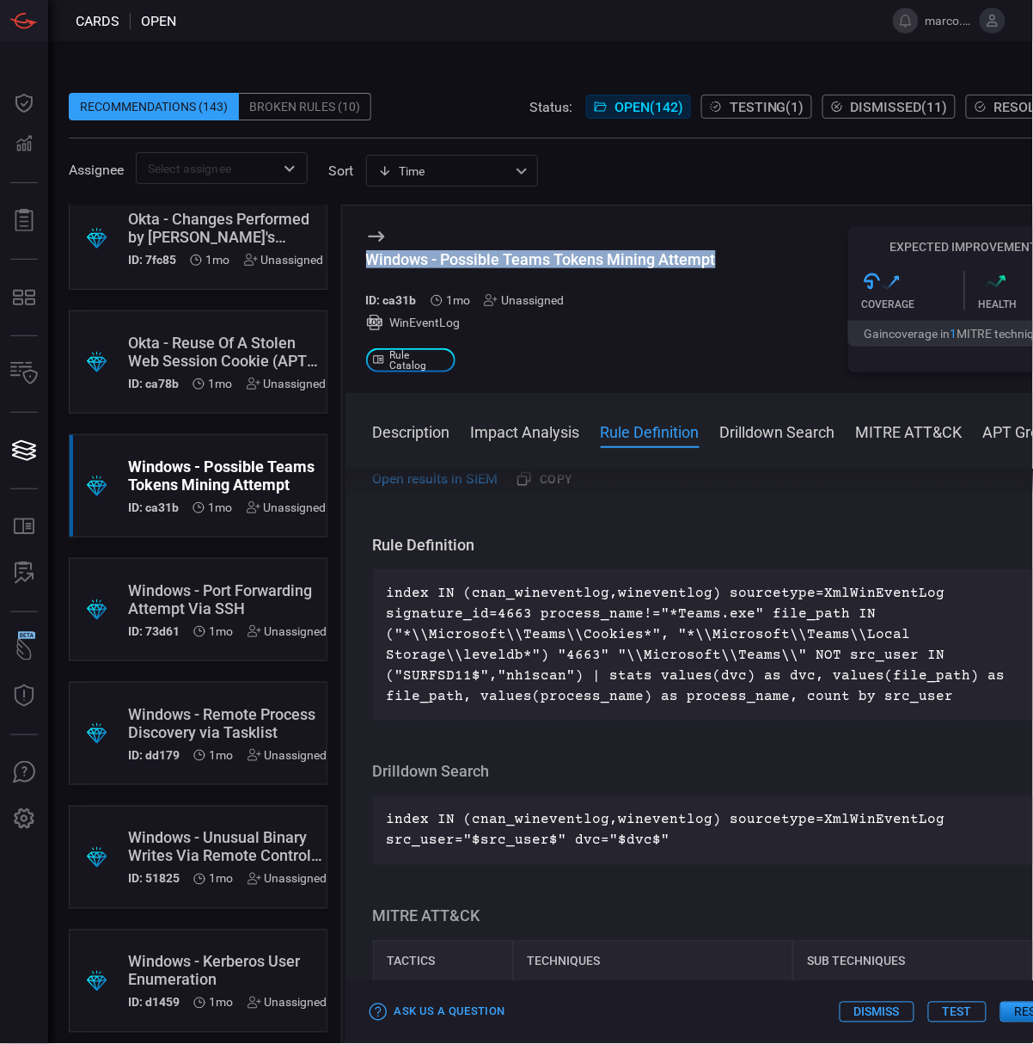
drag, startPoint x: 717, startPoint y: 262, endPoint x: 364, endPoint y: 255, distance: 352.5
click at [364, 255] on div "Windows - Possible Teams Tokens Mining Attempt ID: ca31b 1mo Unassigned WinEven…" at bounding box center [724, 298] width 756 height 187
copy div "Windows - Possible Teams Tokens Mining Attempt"
click at [156, 603] on div "Windows - Port Forwarding Attempt Via SSH" at bounding box center [227, 599] width 199 height 36
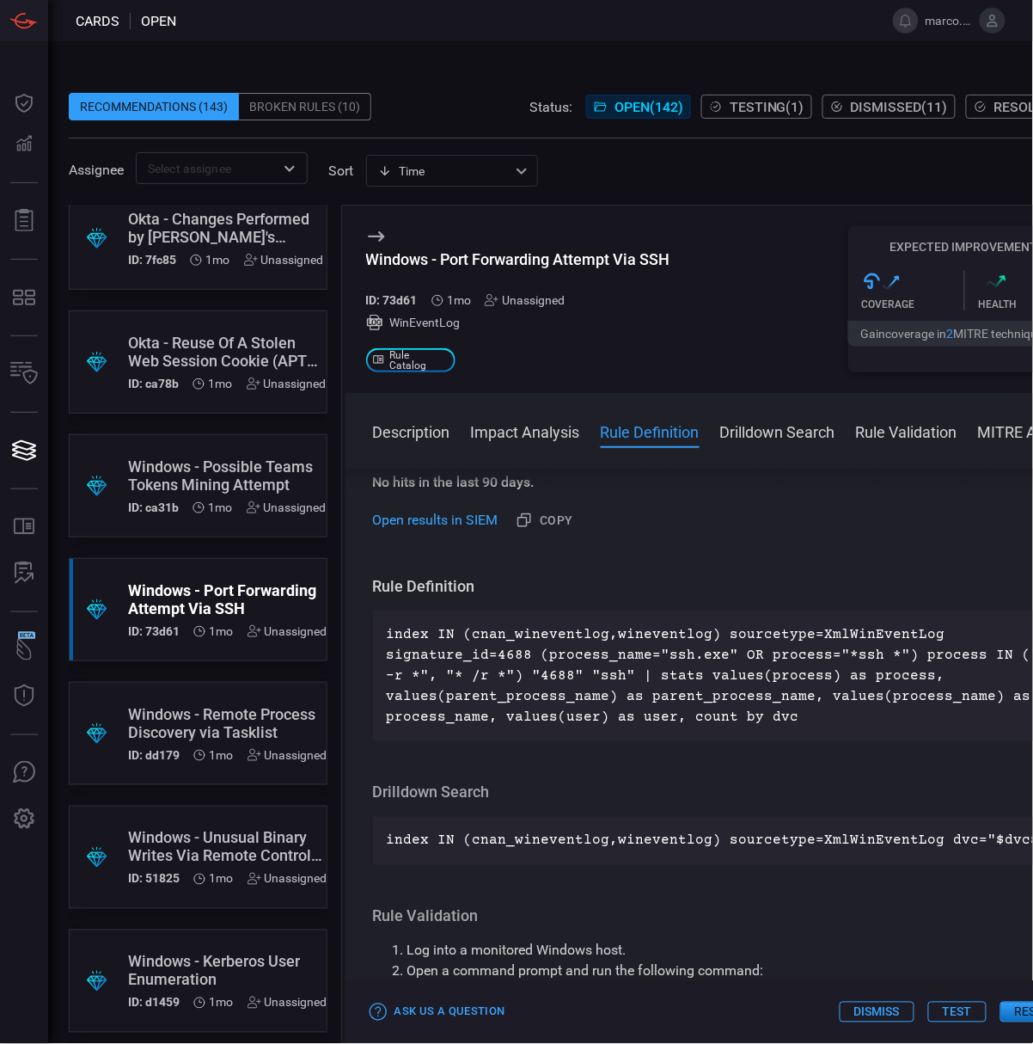
scroll to position [2980, 0]
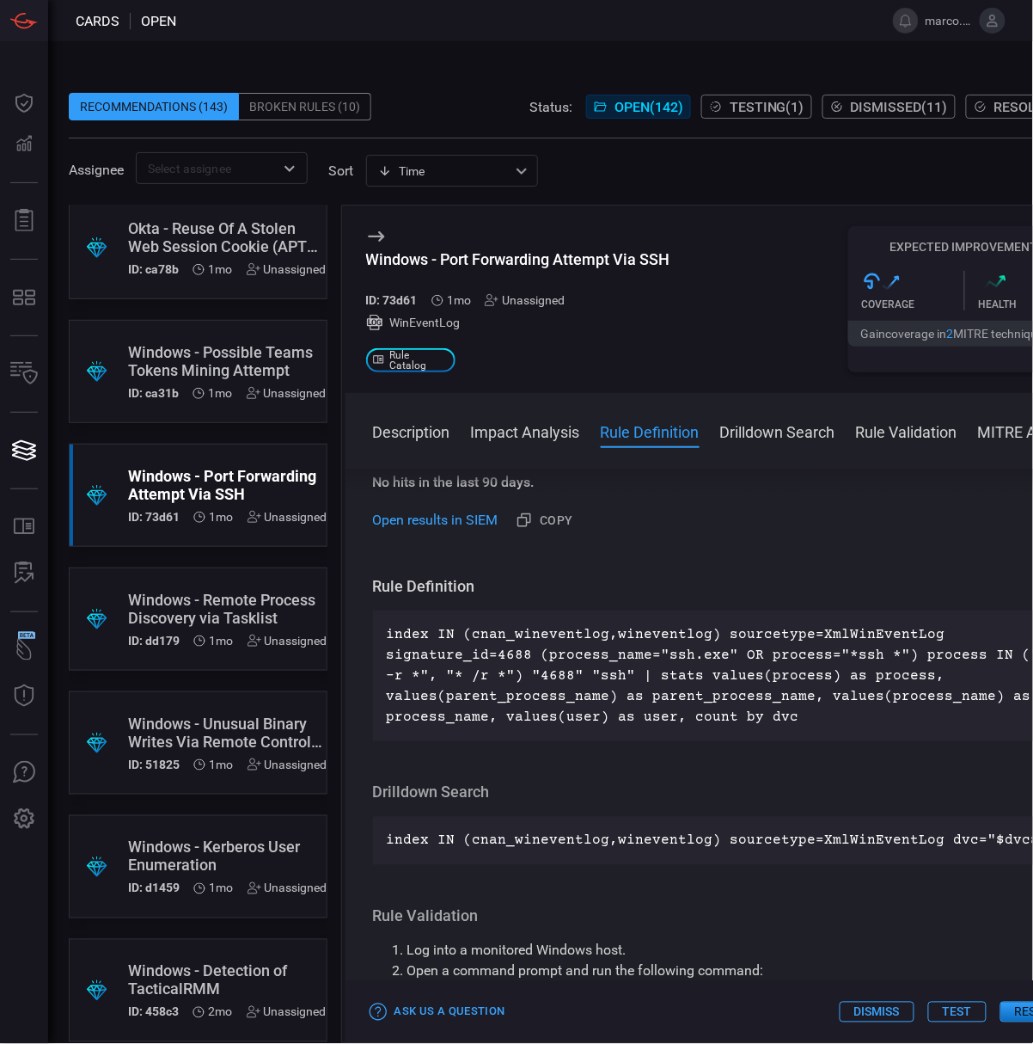
click at [227, 603] on div "Windows - Remote Process Discovery via Tasklist" at bounding box center [227, 609] width 199 height 36
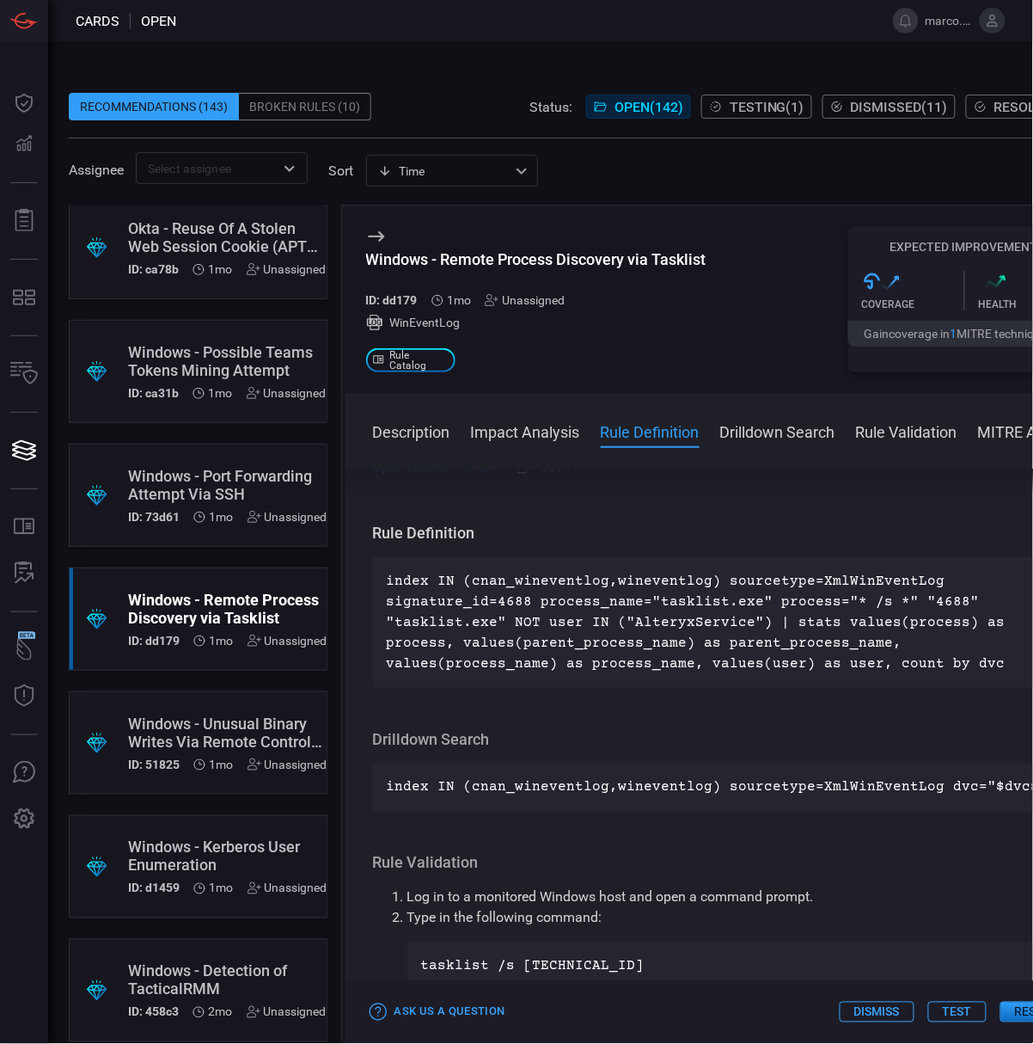
scroll to position [1260, 0]
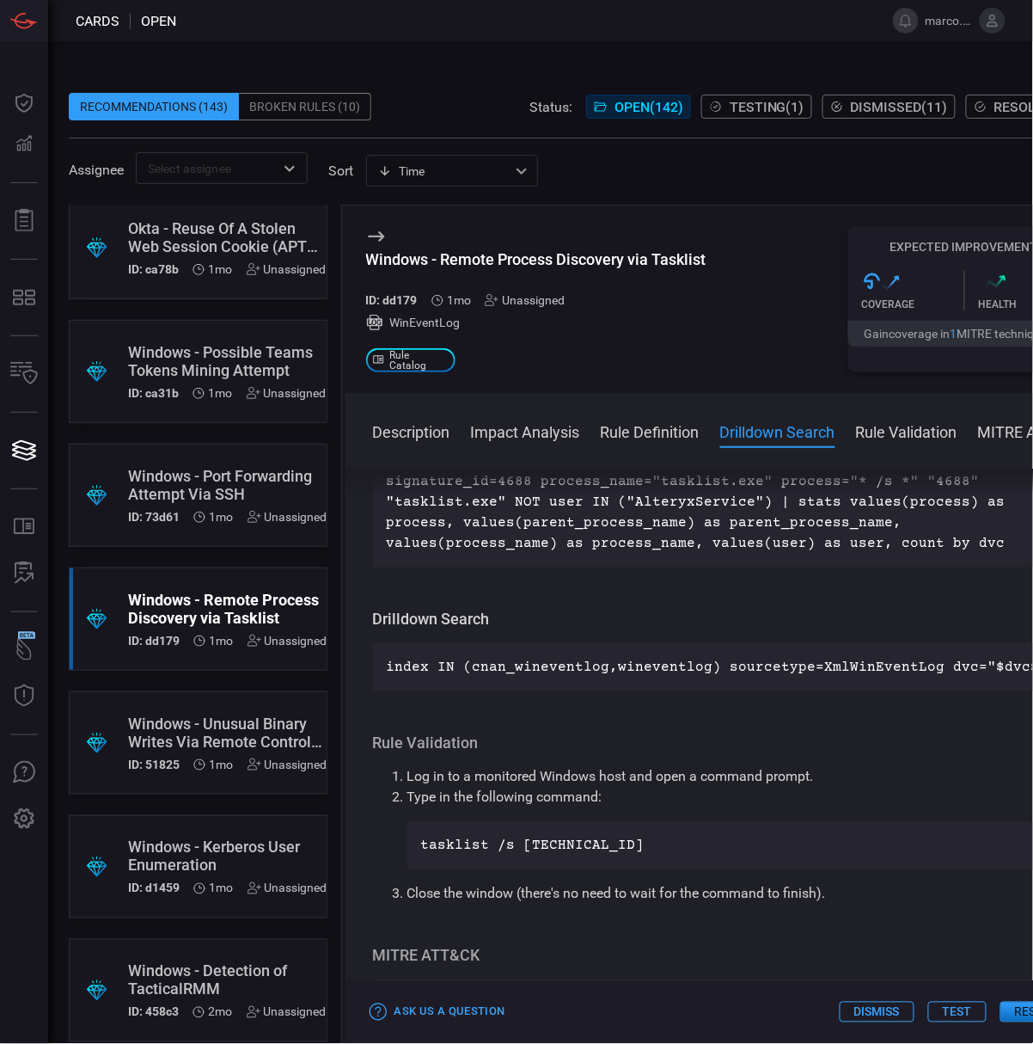
click at [165, 726] on div "Windows - Unusual Binary Writes Via Remote Control Tools" at bounding box center [227, 732] width 199 height 36
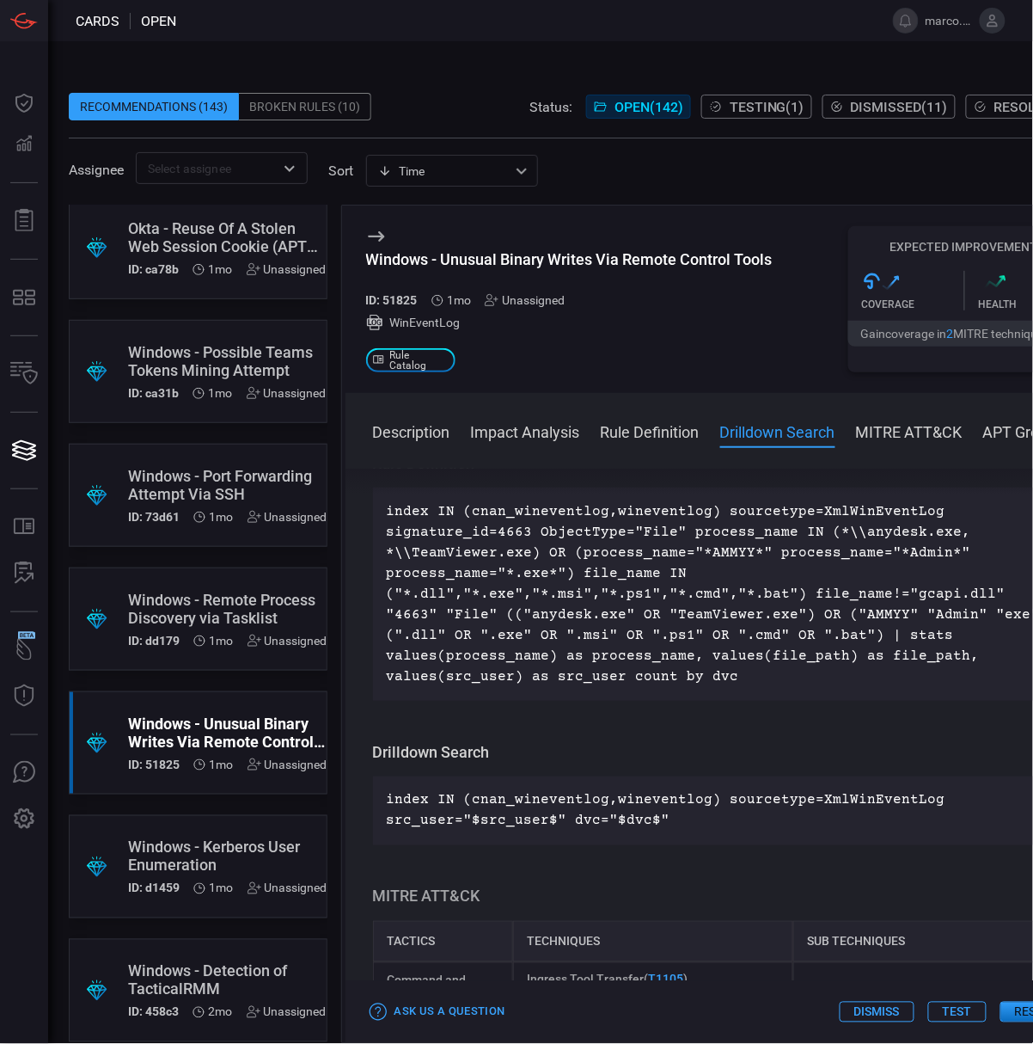
scroll to position [573, 0]
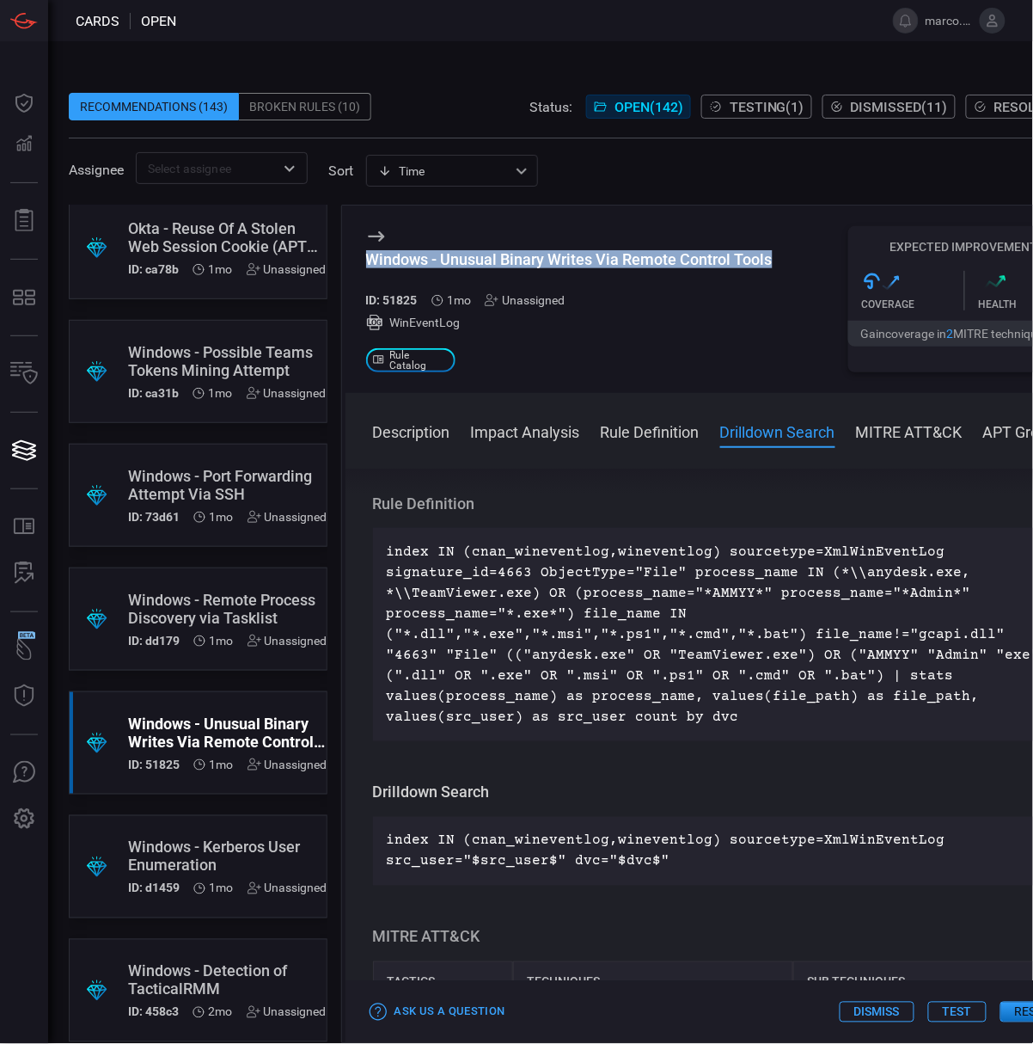
drag, startPoint x: 771, startPoint y: 263, endPoint x: 363, endPoint y: 266, distance: 408.3
click at [363, 266] on div "Windows - Unusual Binary Writes Via Remote Control Tools ID: 51825 1mo Unassign…" at bounding box center [724, 298] width 756 height 187
copy div "Windows - Unusual Binary Writes Via Remote Control Tools"
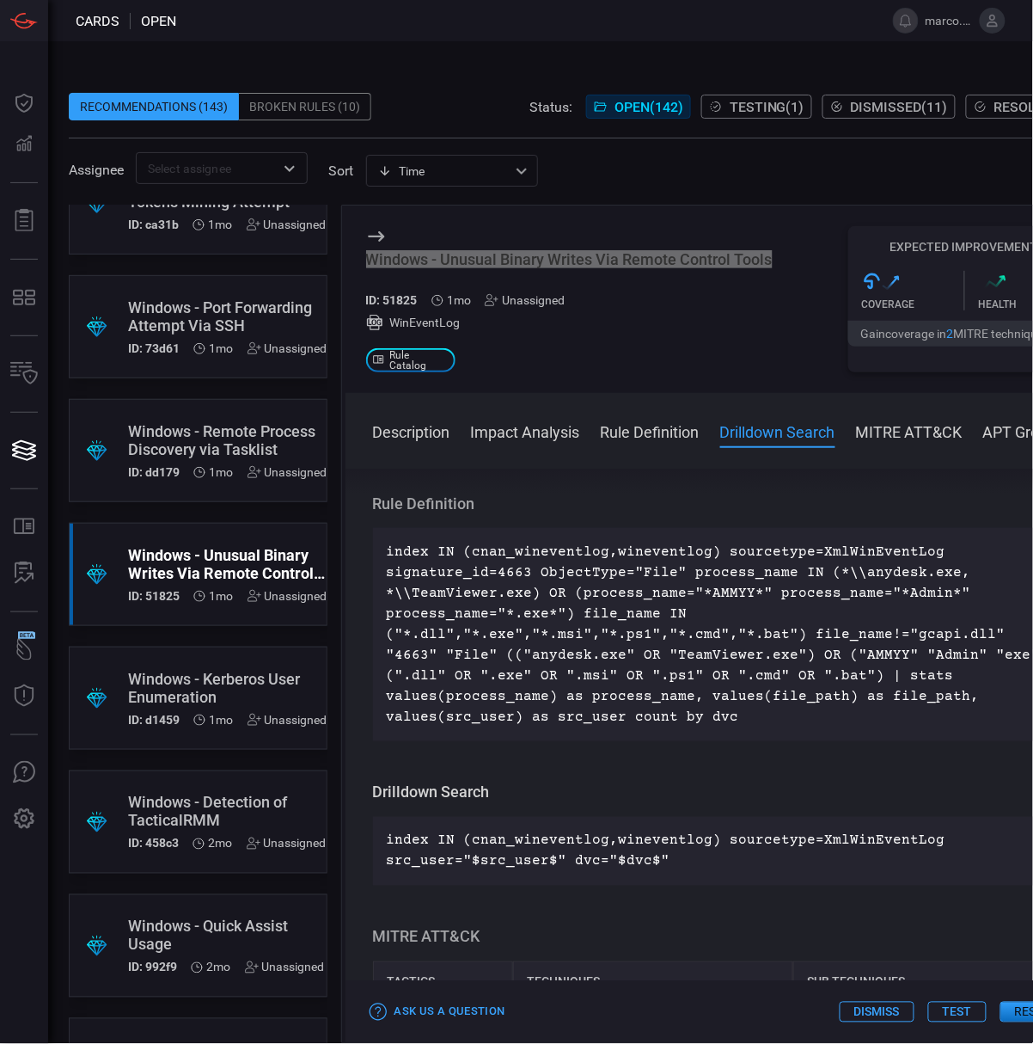
scroll to position [3209, 0]
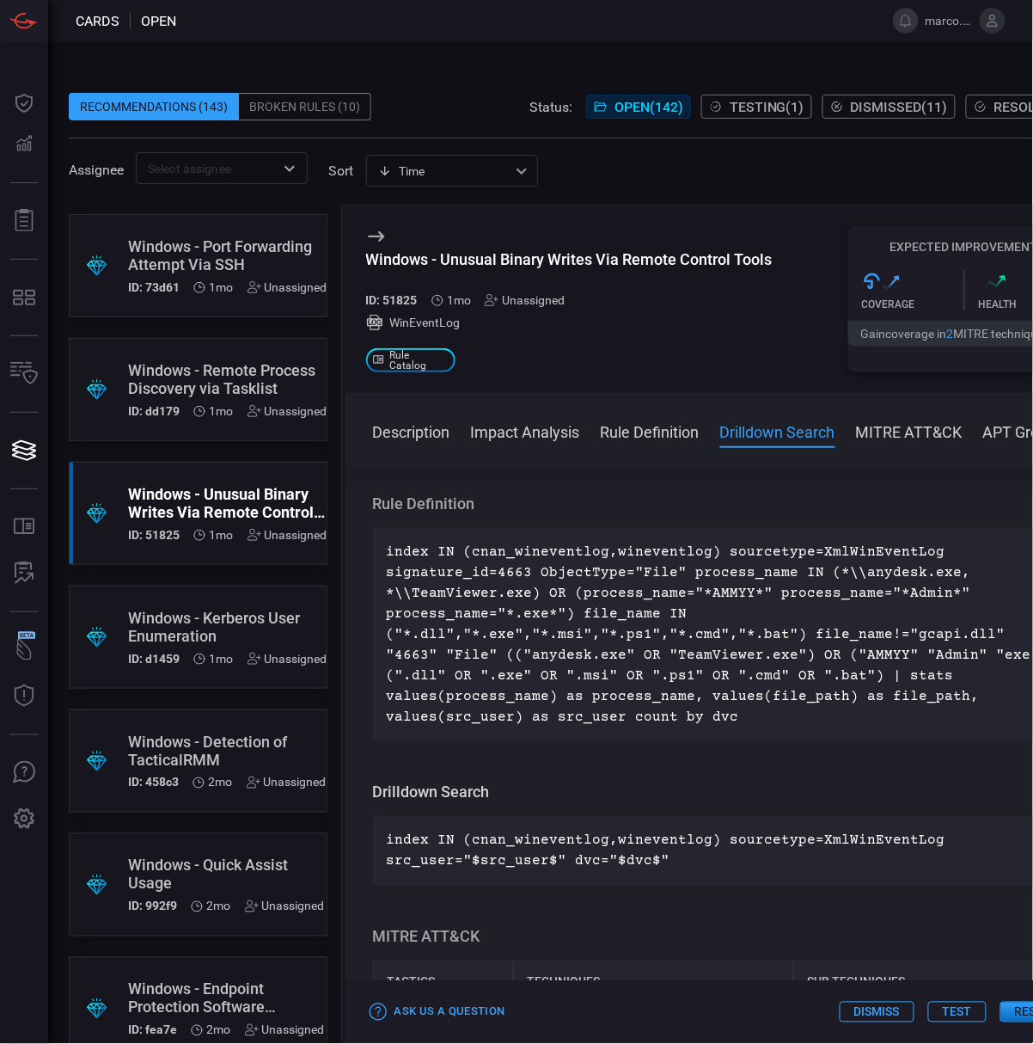
click at [210, 619] on div "Windows - Kerberos User Enumeration" at bounding box center [227, 627] width 199 height 36
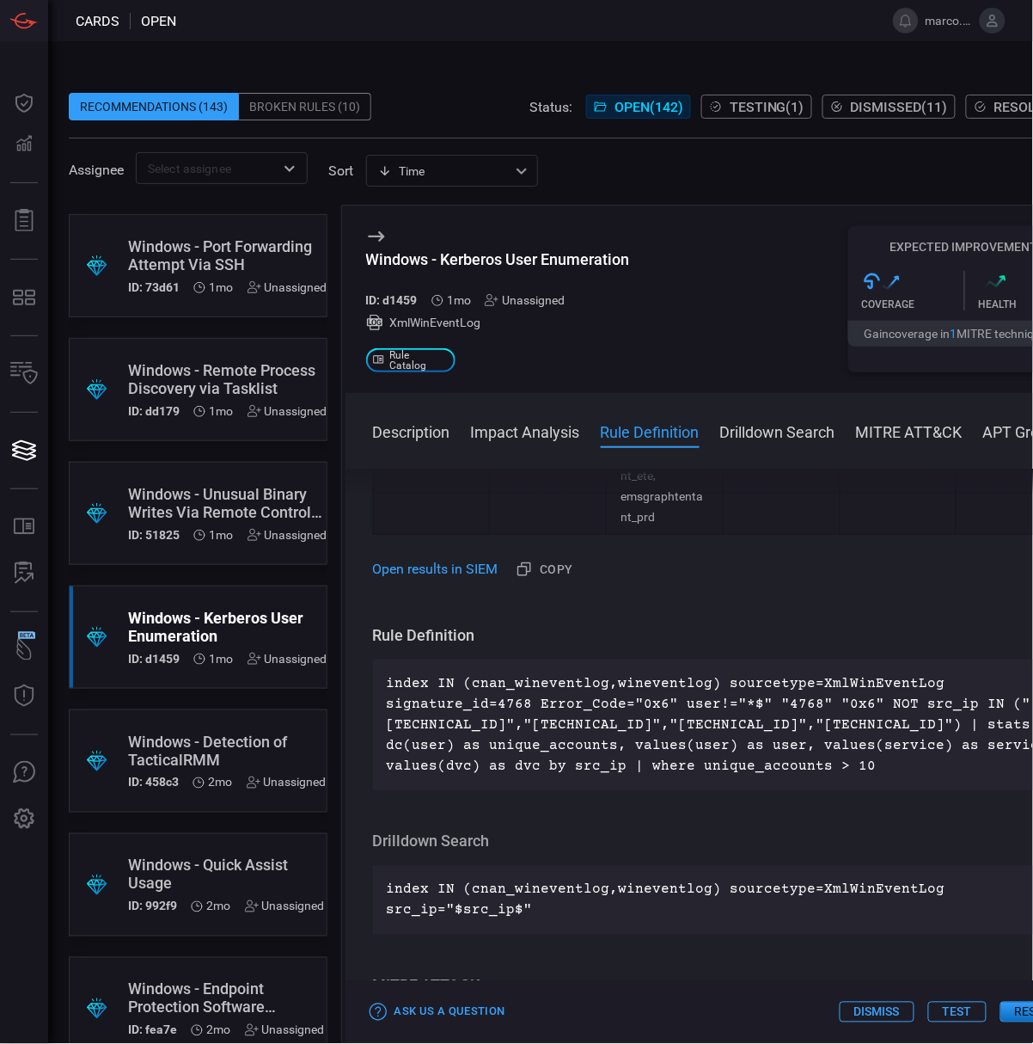
scroll to position [1260, 0]
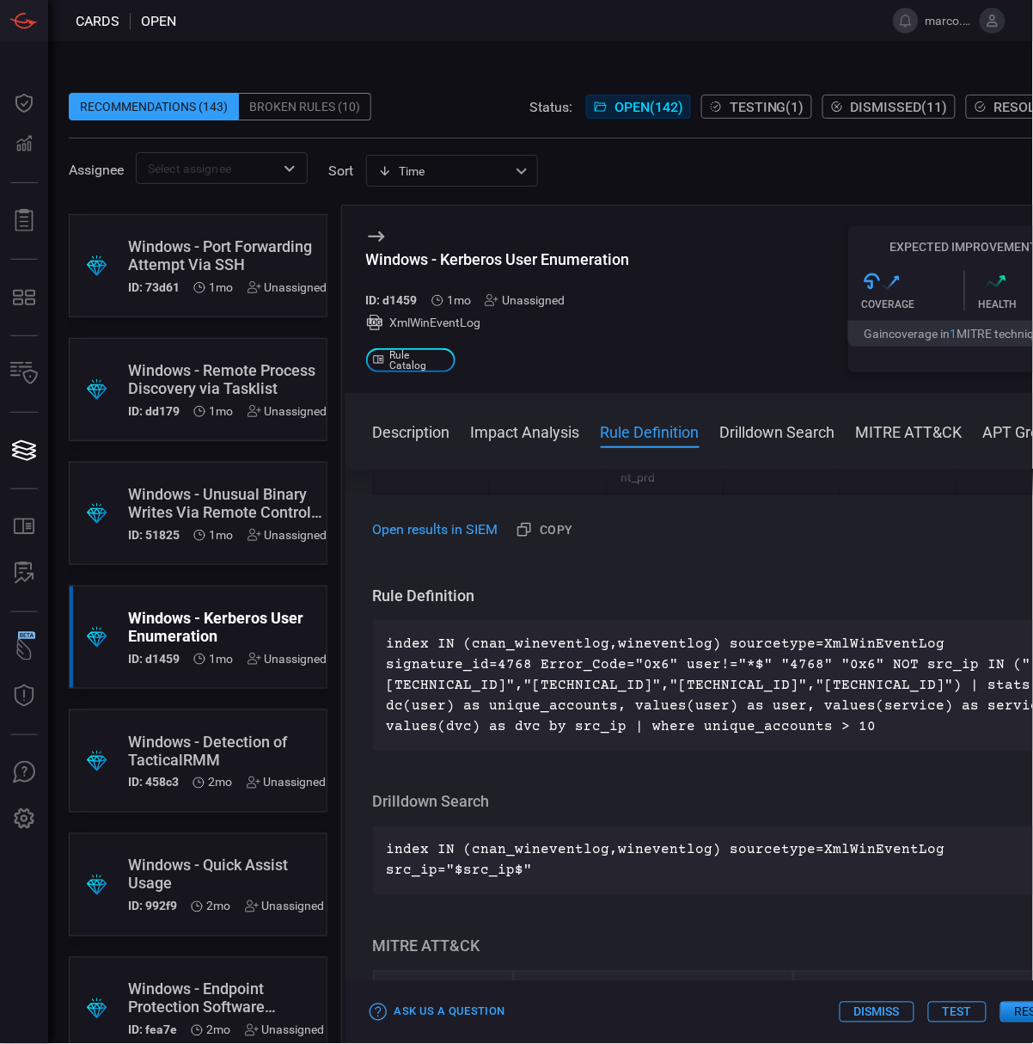
click at [179, 732] on div "Windows - Detection of TacticalRMM" at bounding box center [227, 750] width 199 height 36
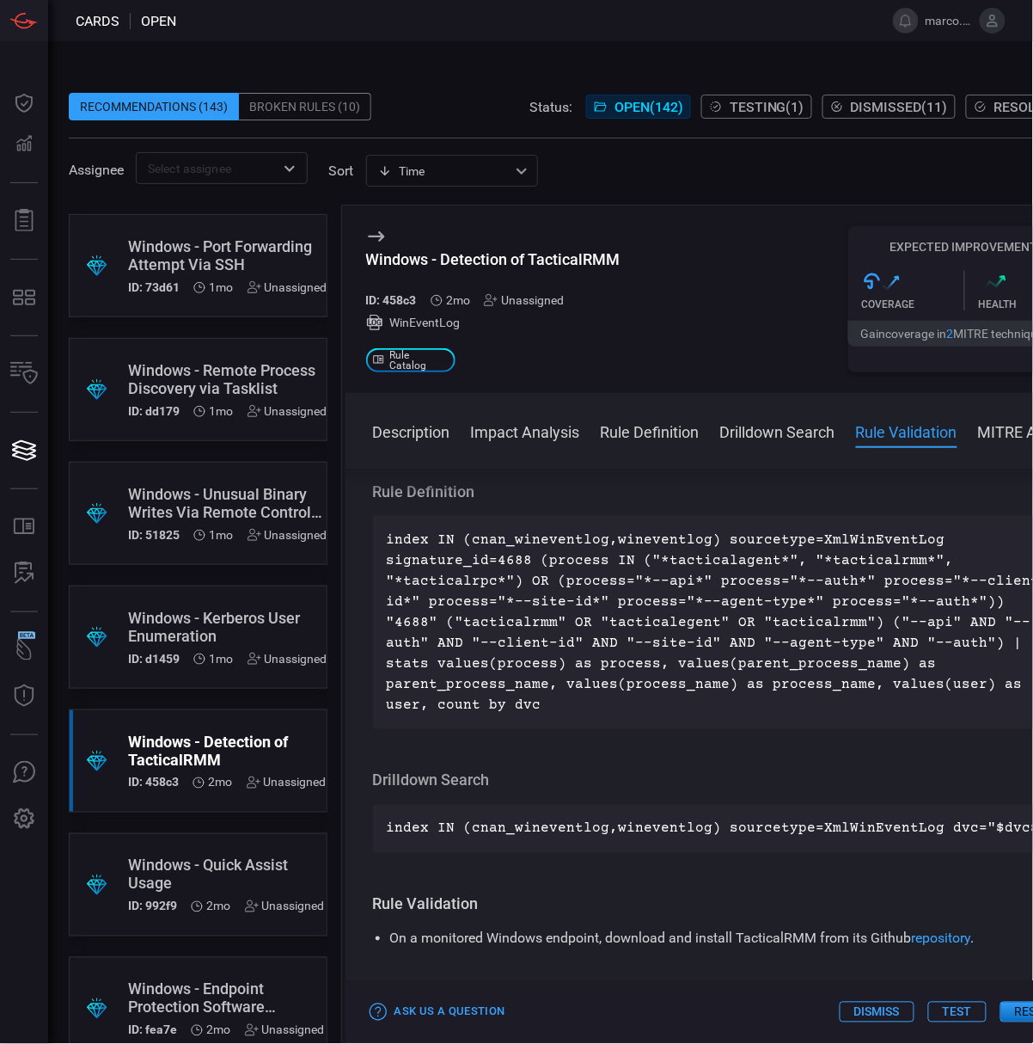
scroll to position [3439, 0]
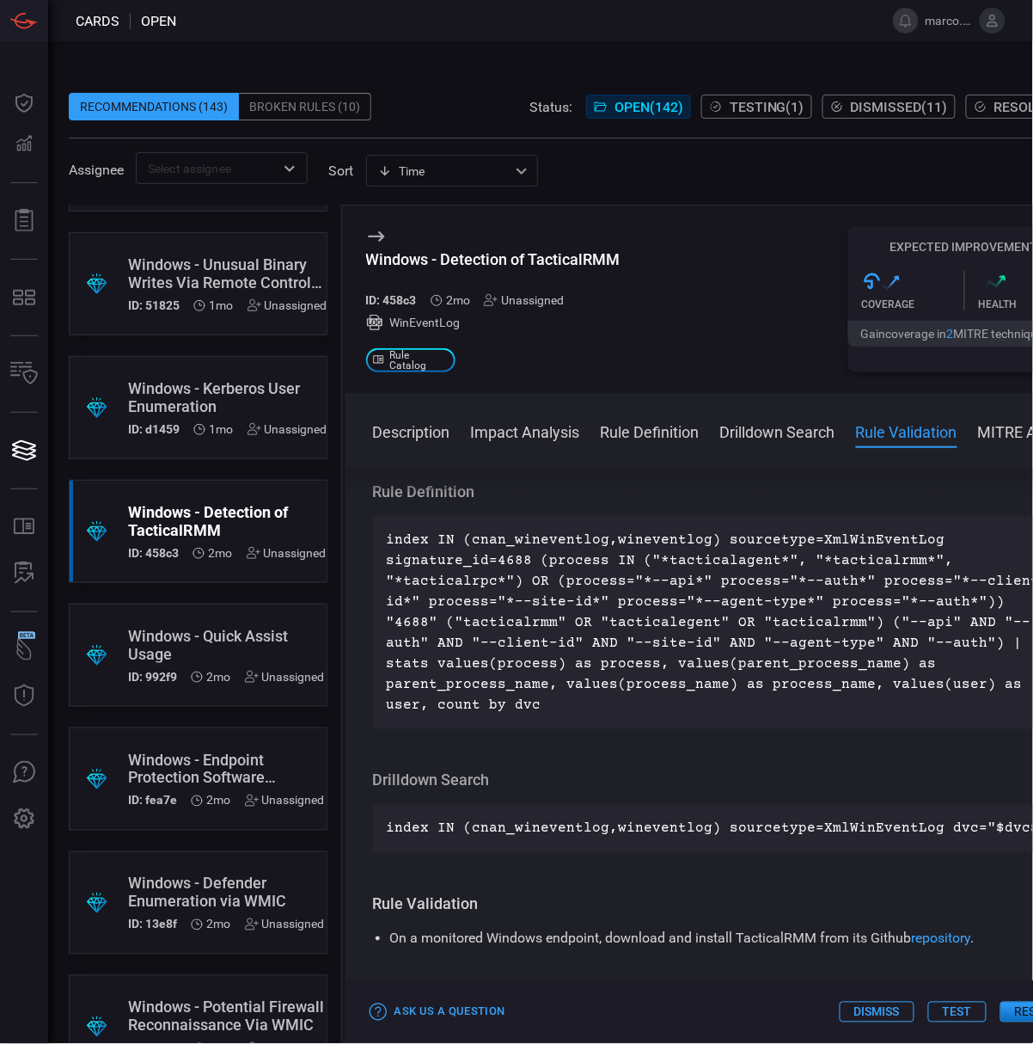
click at [217, 641] on div "Windows - Quick Assist Usage" at bounding box center [226, 645] width 197 height 36
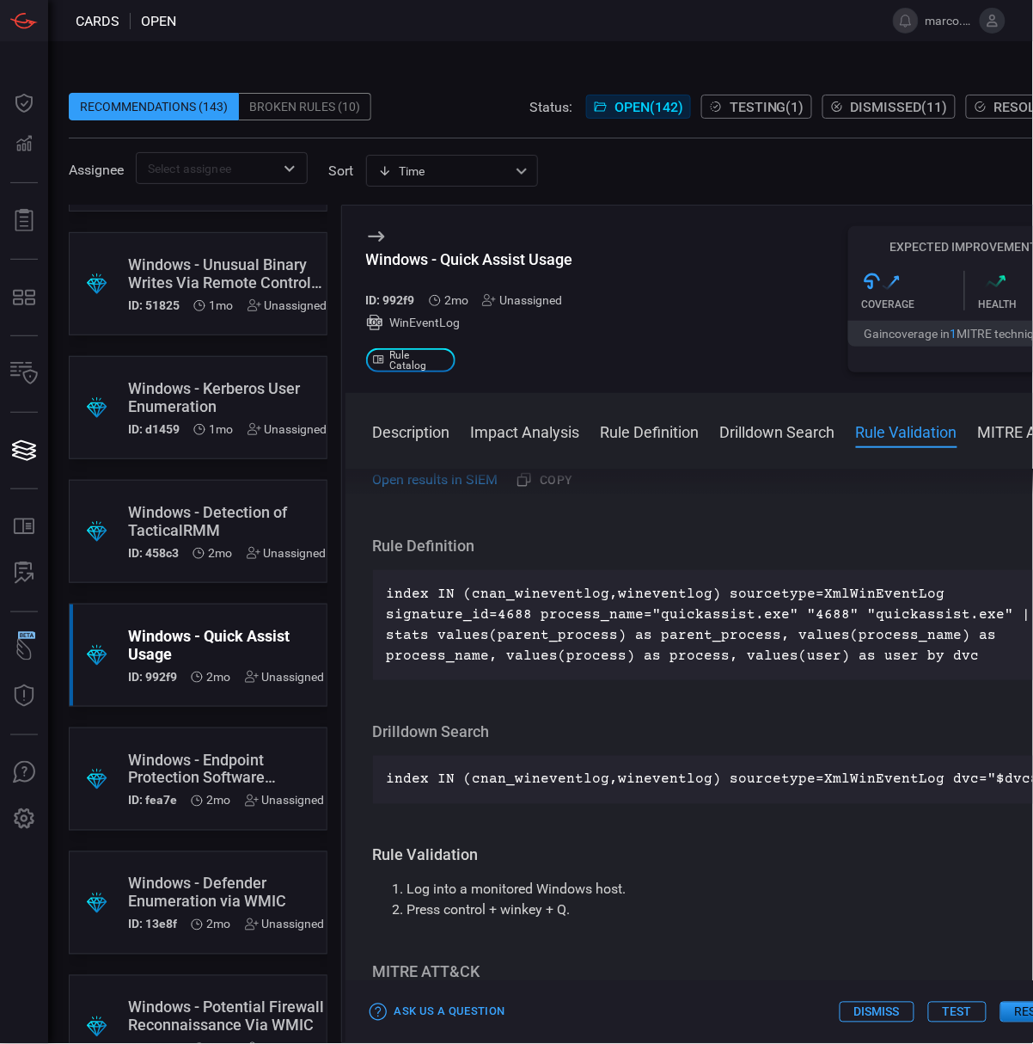
scroll to position [458, 0]
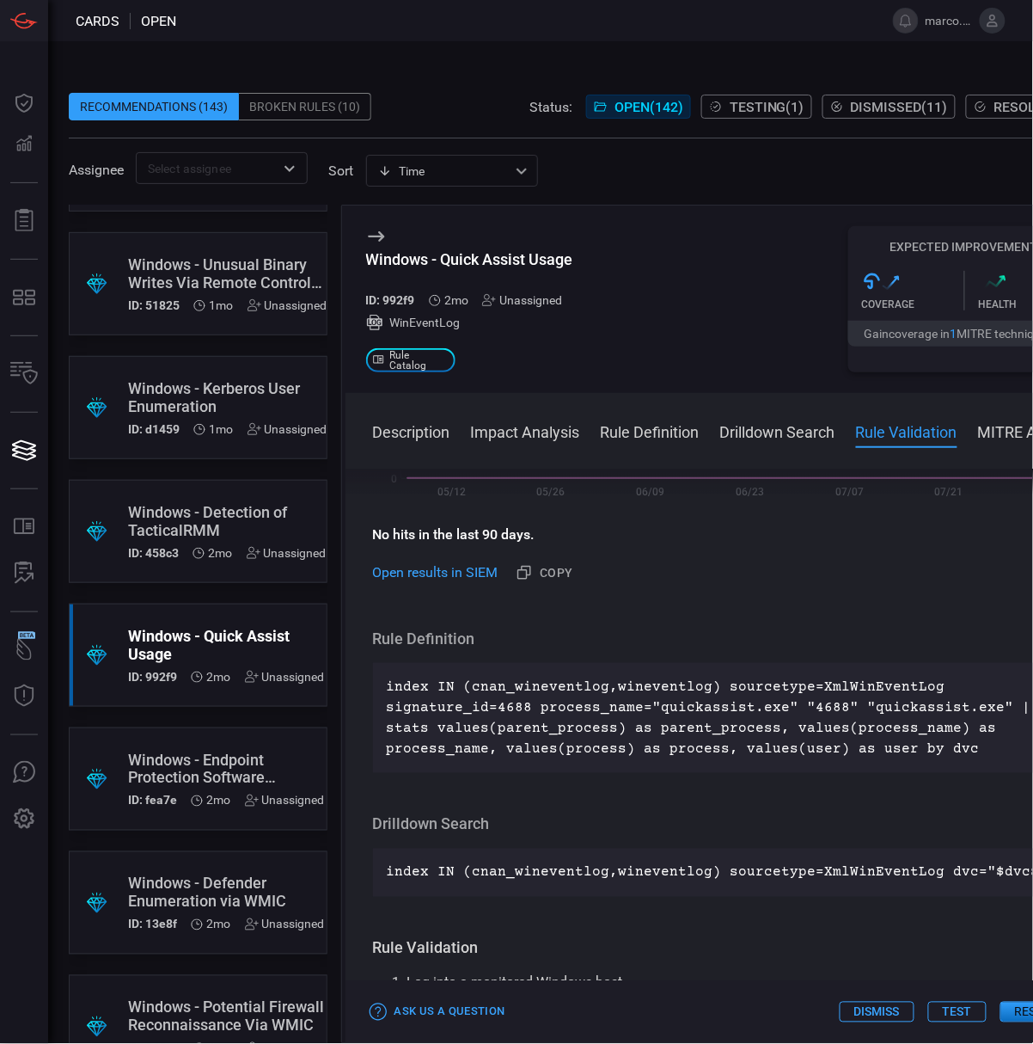
click at [245, 753] on div "Windows - Endpoint Protection Software Enumeration" at bounding box center [226, 768] width 197 height 36
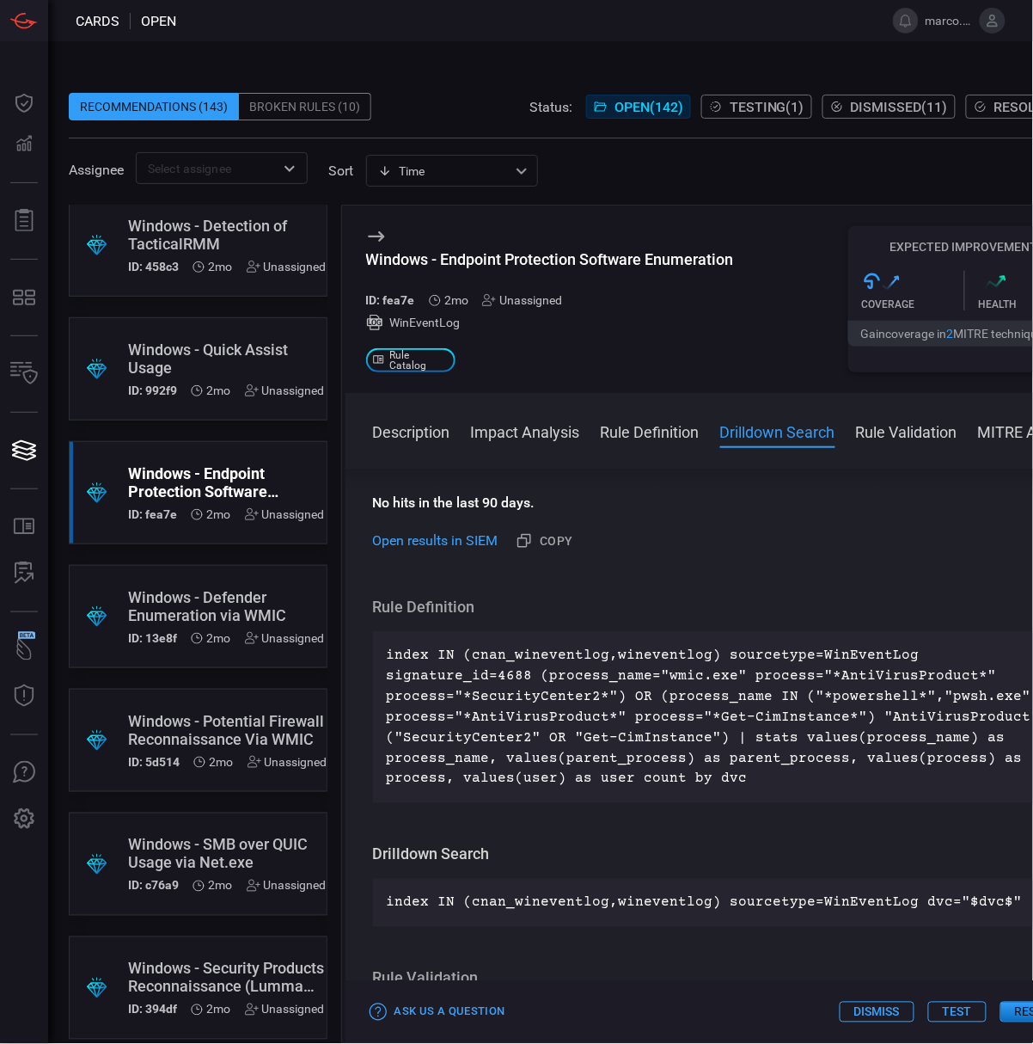
scroll to position [3782, 0]
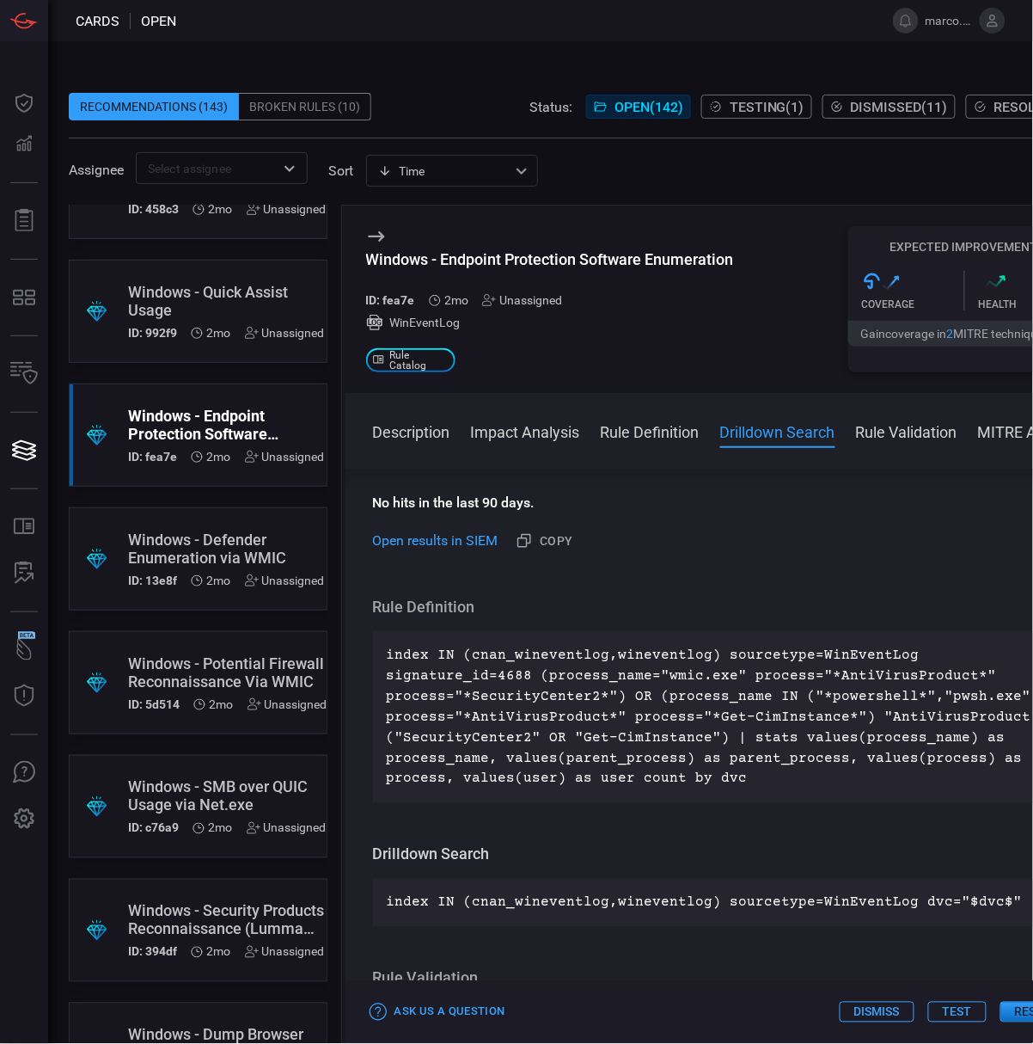
click at [191, 531] on div "Windows - Defender Enumeration via WMIC" at bounding box center [226, 548] width 197 height 36
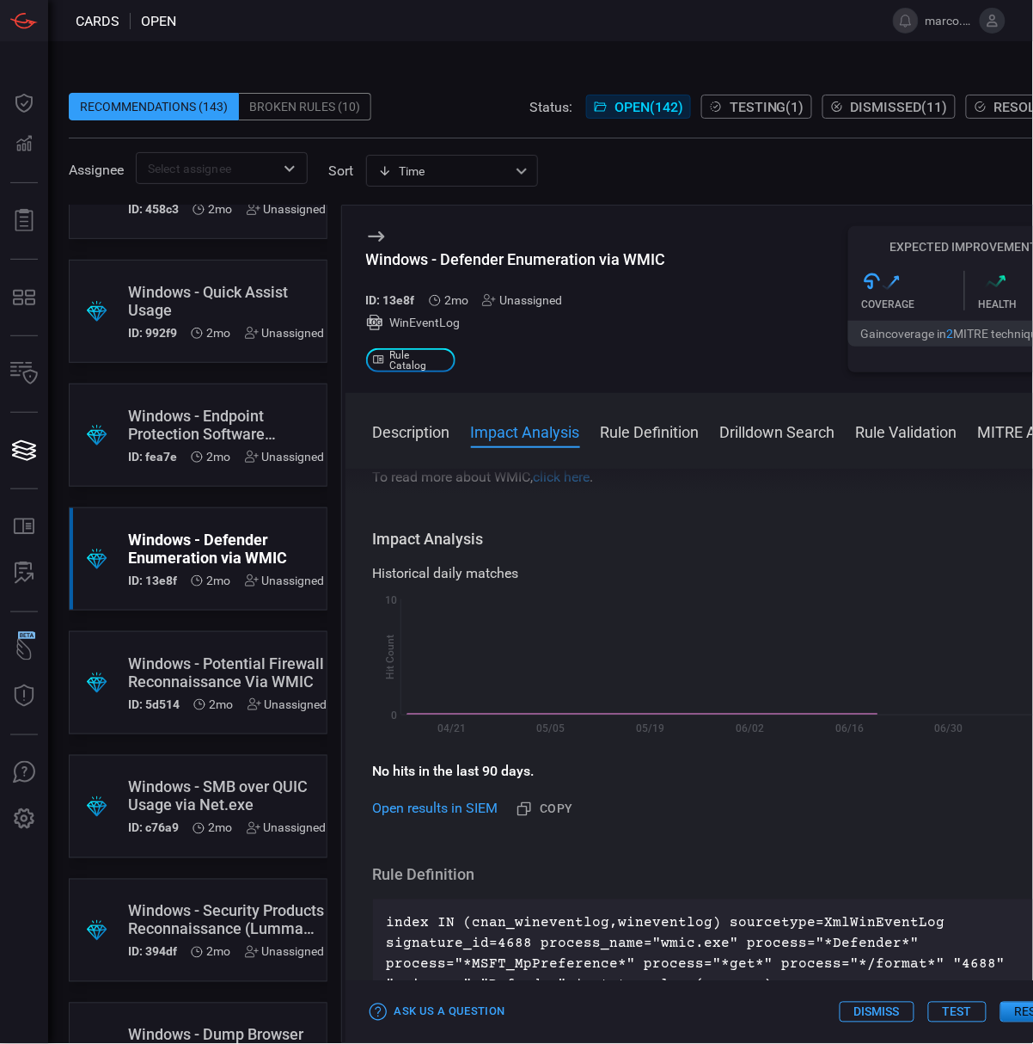
scroll to position [573, 0]
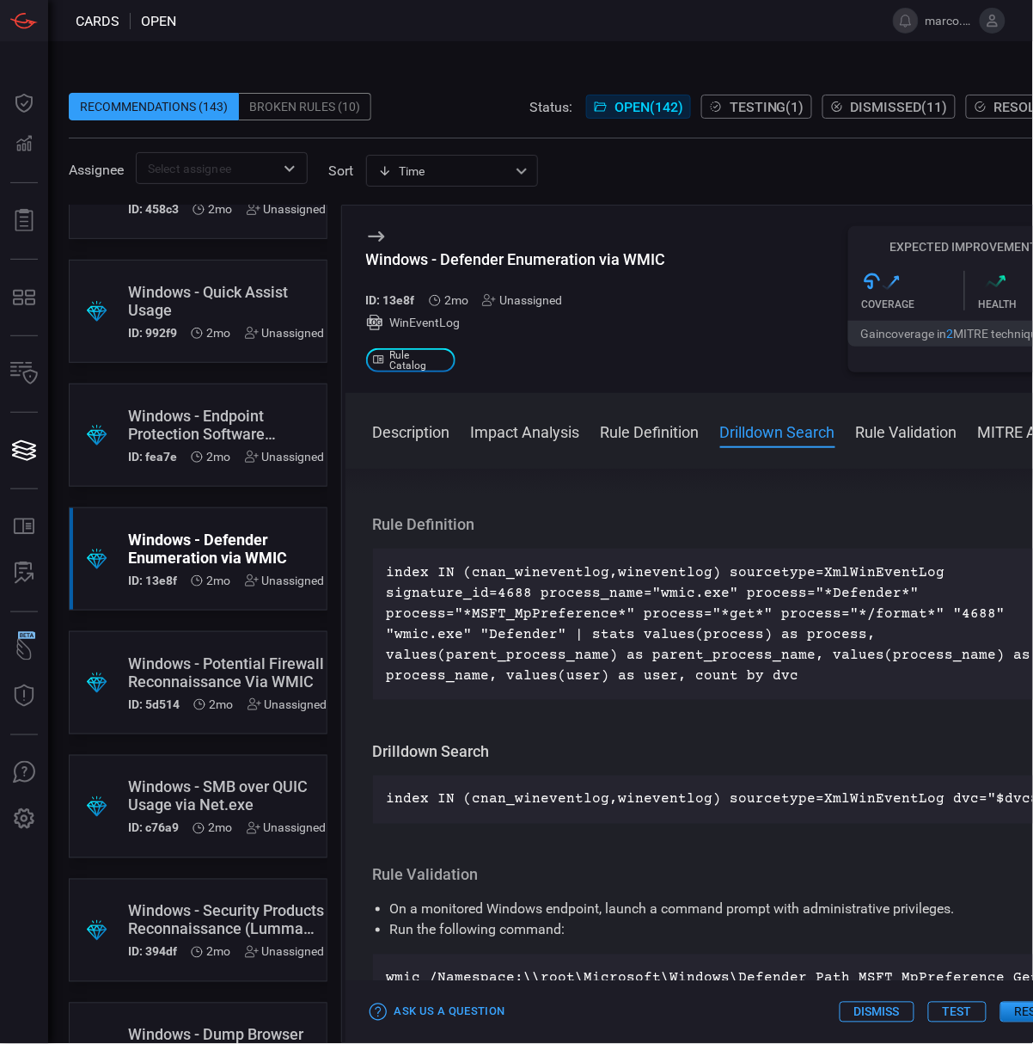
click at [174, 672] on div "Windows - Potential Firewall Reconnaissance Via WMIC" at bounding box center [227, 672] width 199 height 36
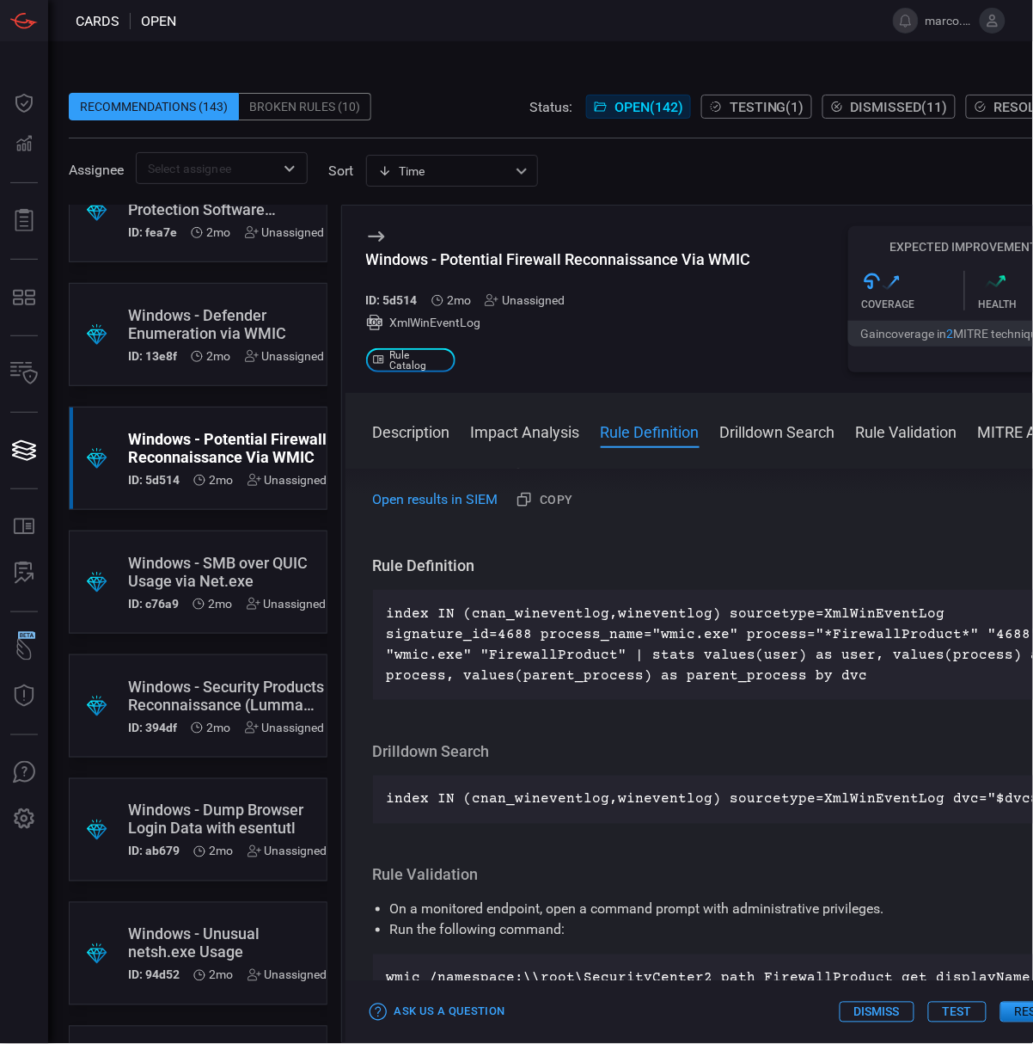
scroll to position [4011, 0]
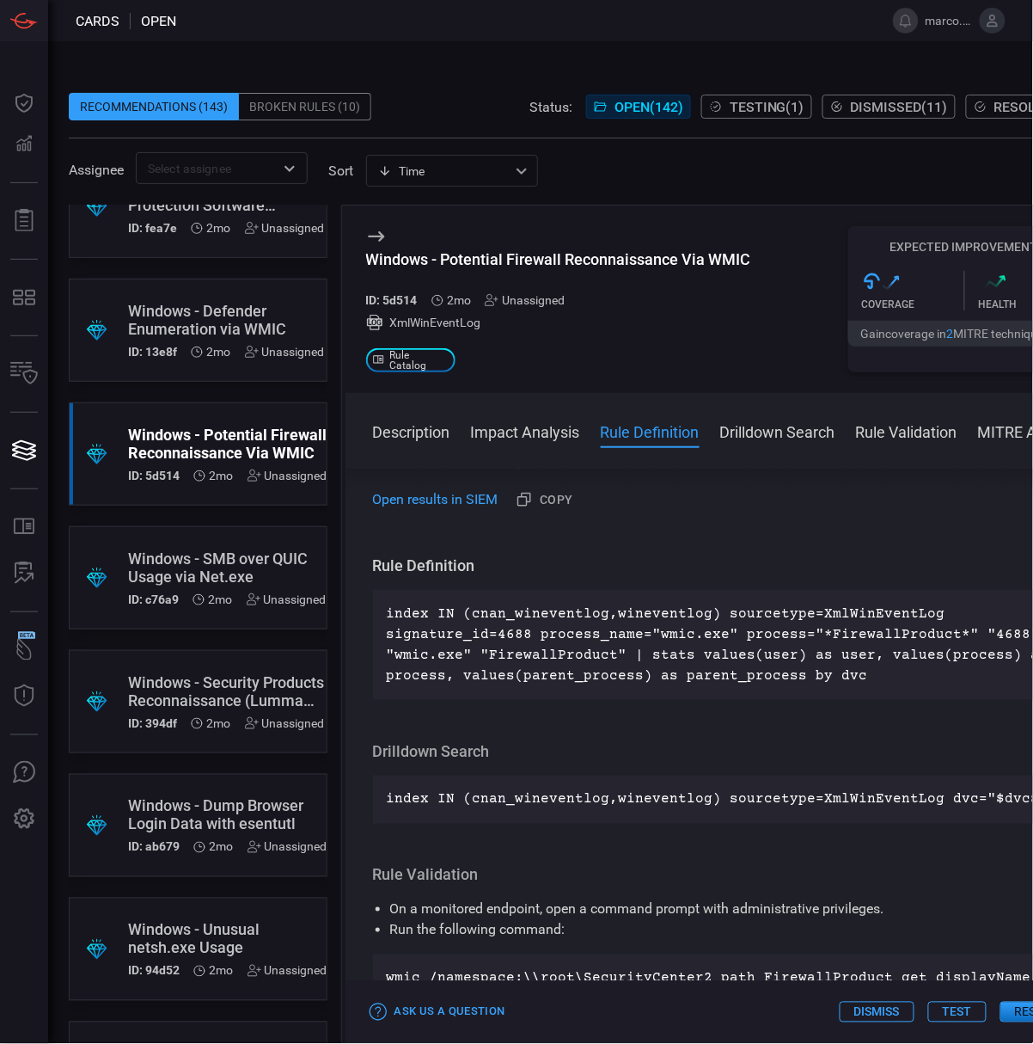
click at [230, 564] on div "Windows - SMB over QUIC Usage via Net.exe" at bounding box center [227, 567] width 199 height 36
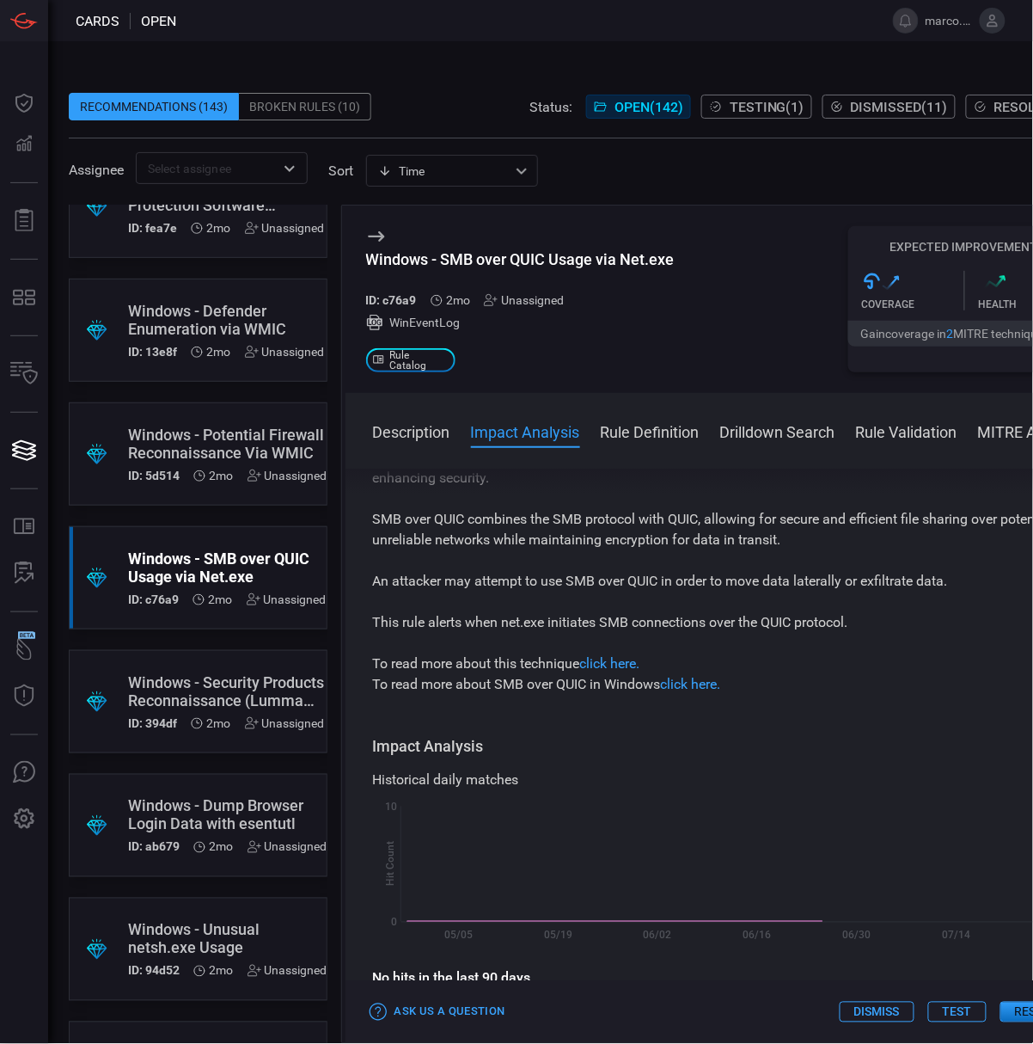
scroll to position [458, 0]
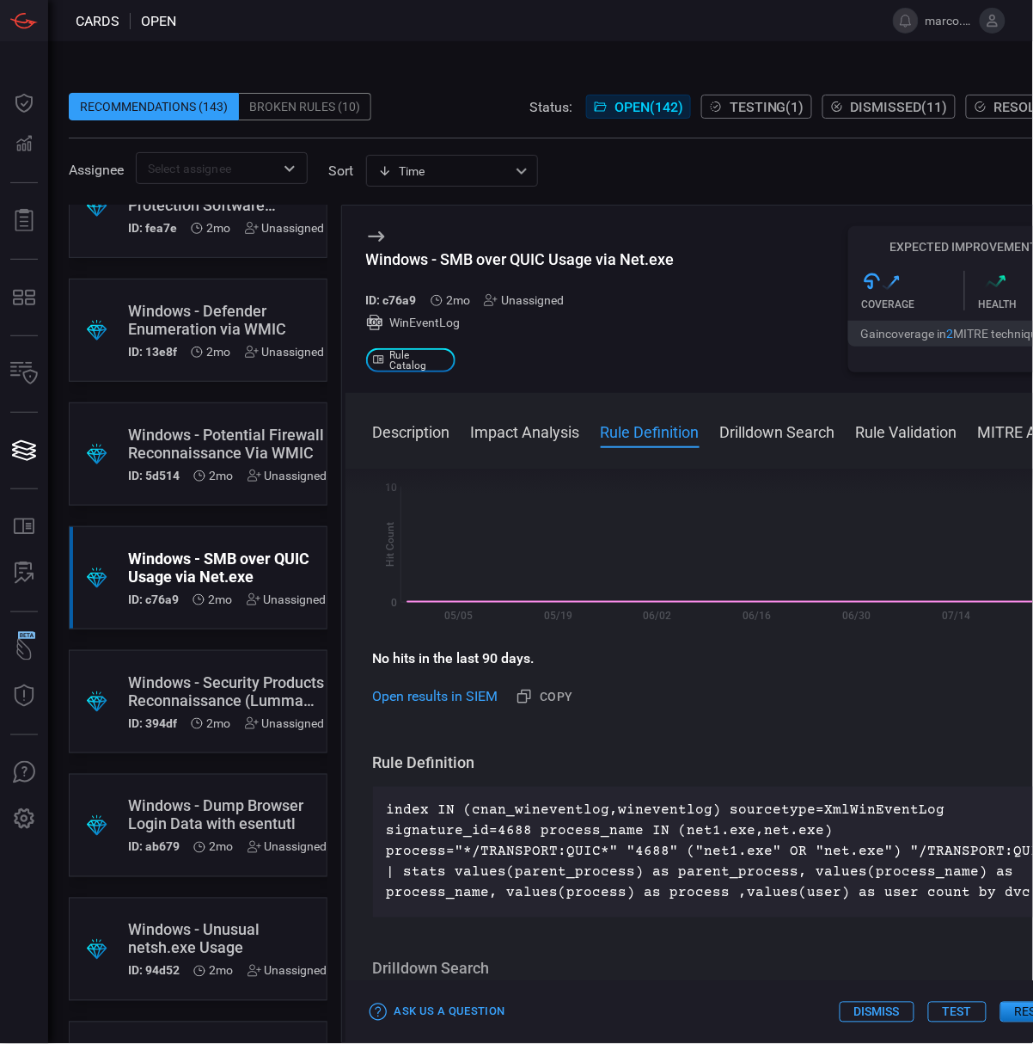
click at [172, 679] on div "Windows - Security Products Reconnaissance (Lumma Stealer)" at bounding box center [226, 691] width 197 height 36
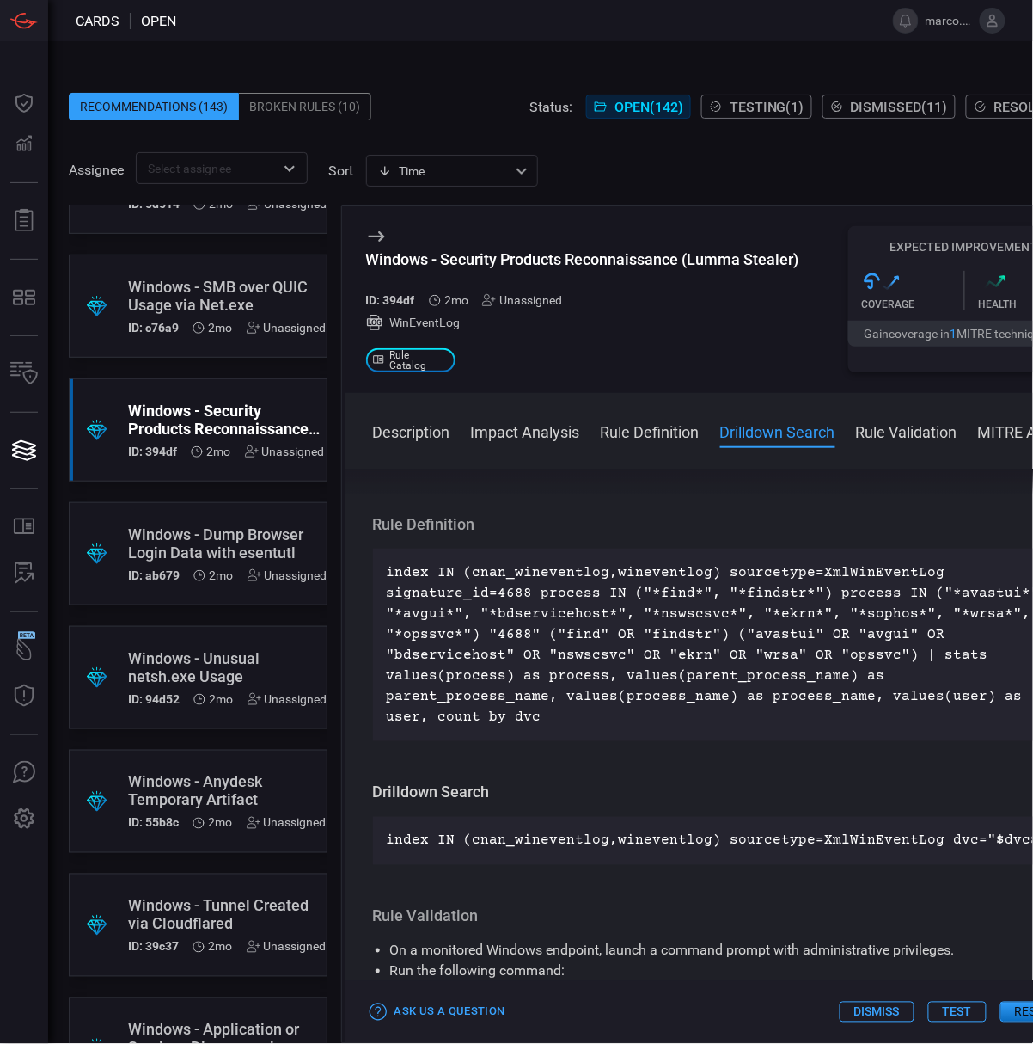
scroll to position [4355, 0]
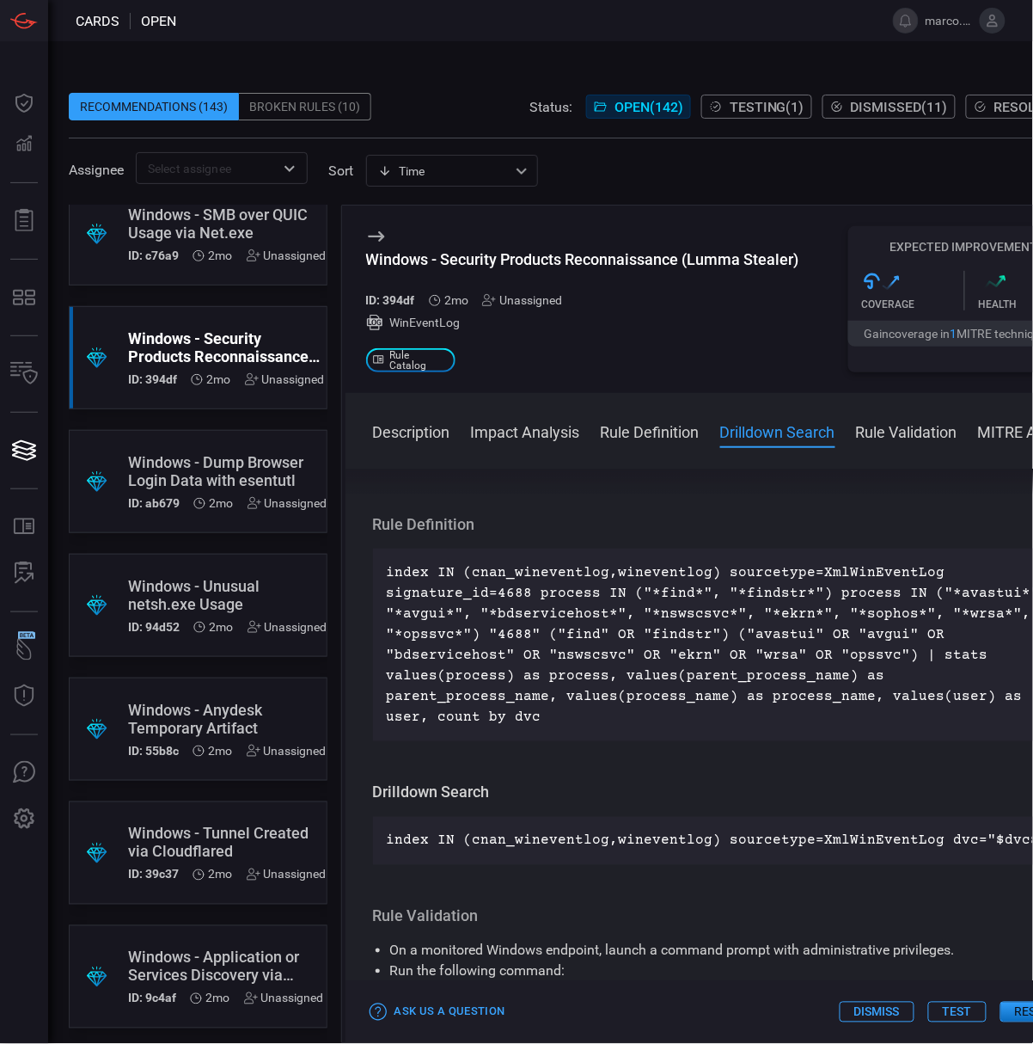
click at [158, 462] on div "Windows - Dump Browser Login Data with esentutl" at bounding box center [227, 471] width 199 height 36
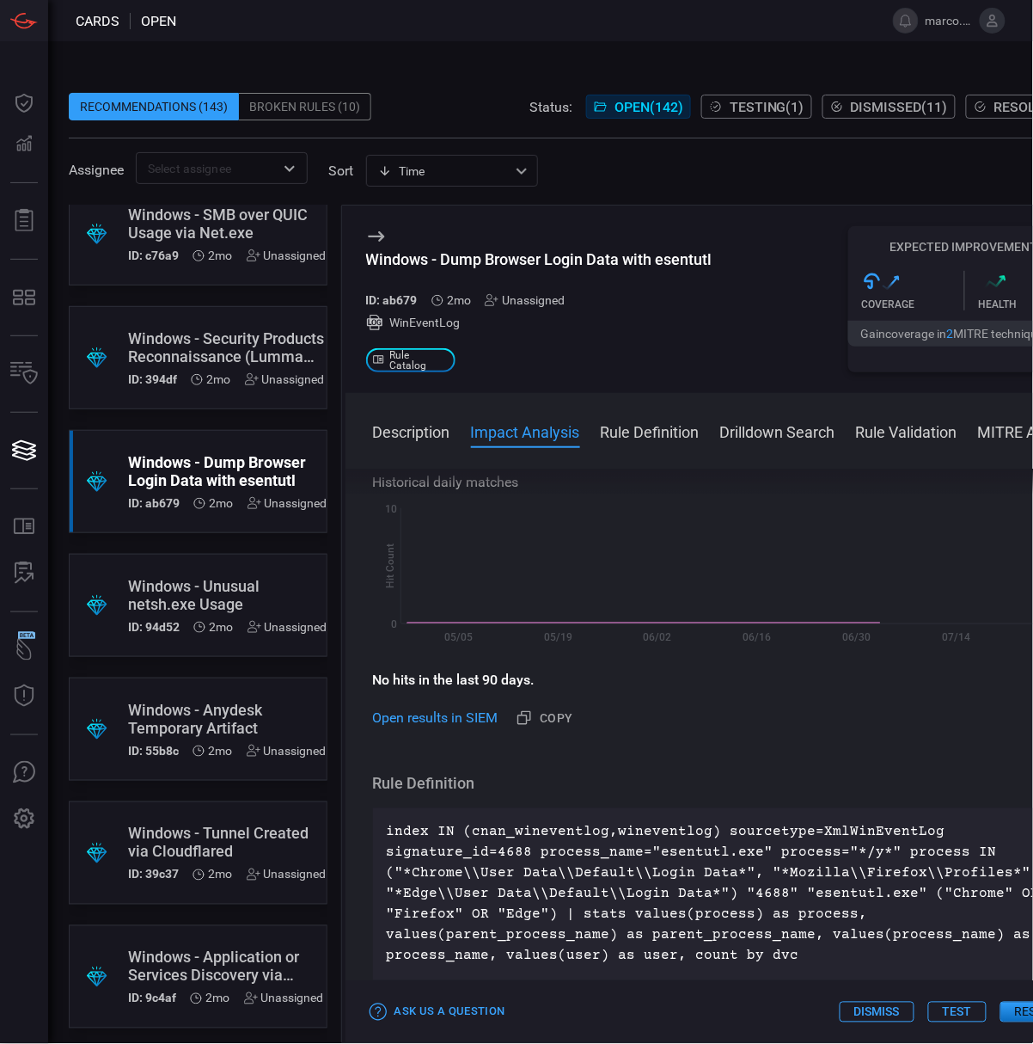
scroll to position [458, 0]
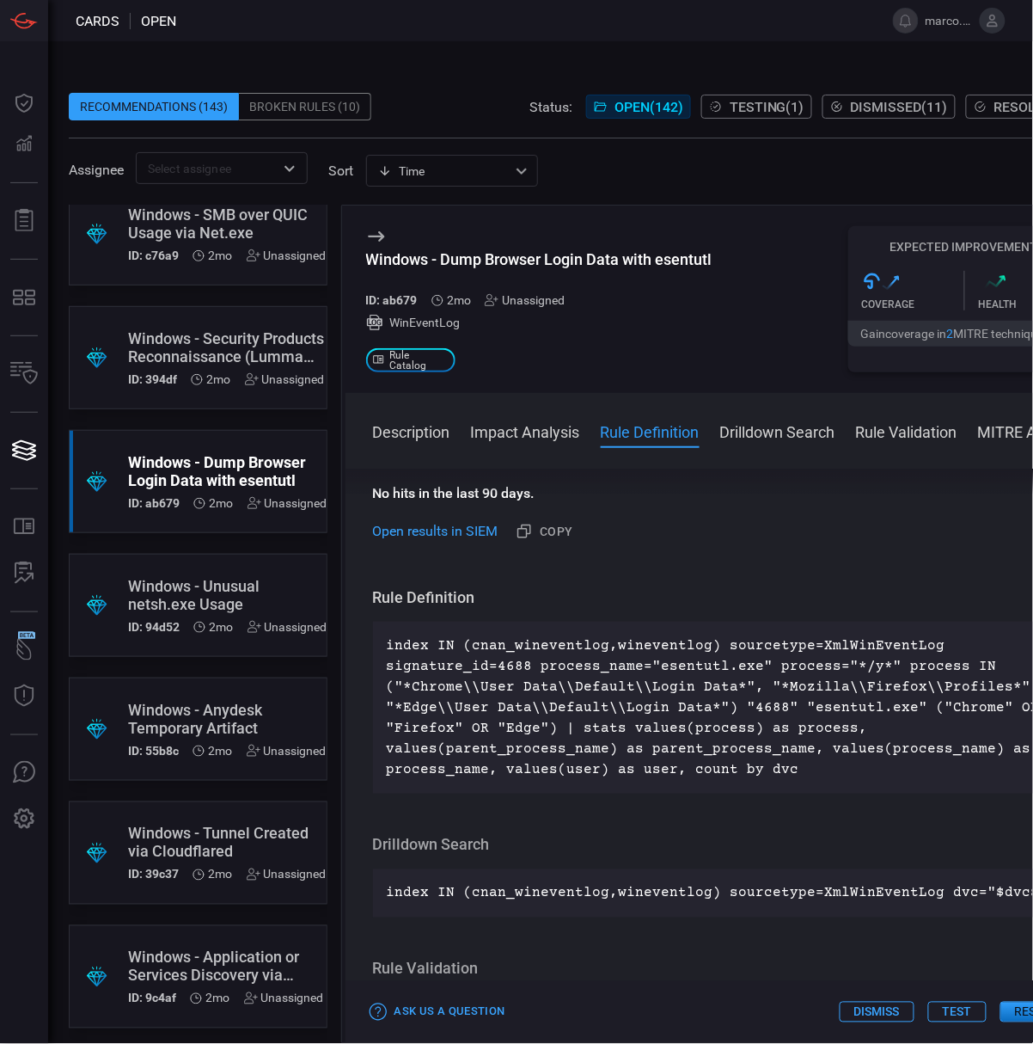
click at [190, 588] on div "Windows - Unusual netsh.exe Usage" at bounding box center [227, 595] width 199 height 36
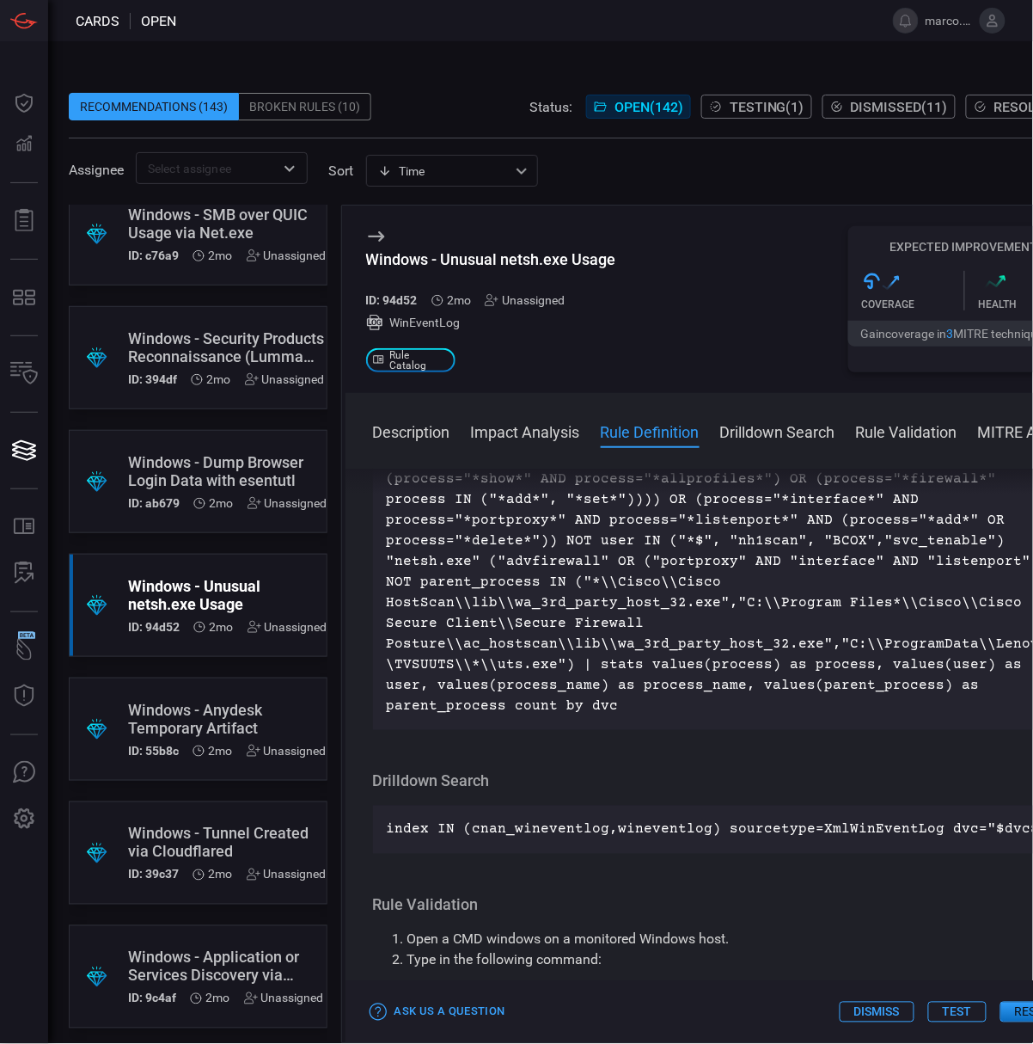
scroll to position [5272, 0]
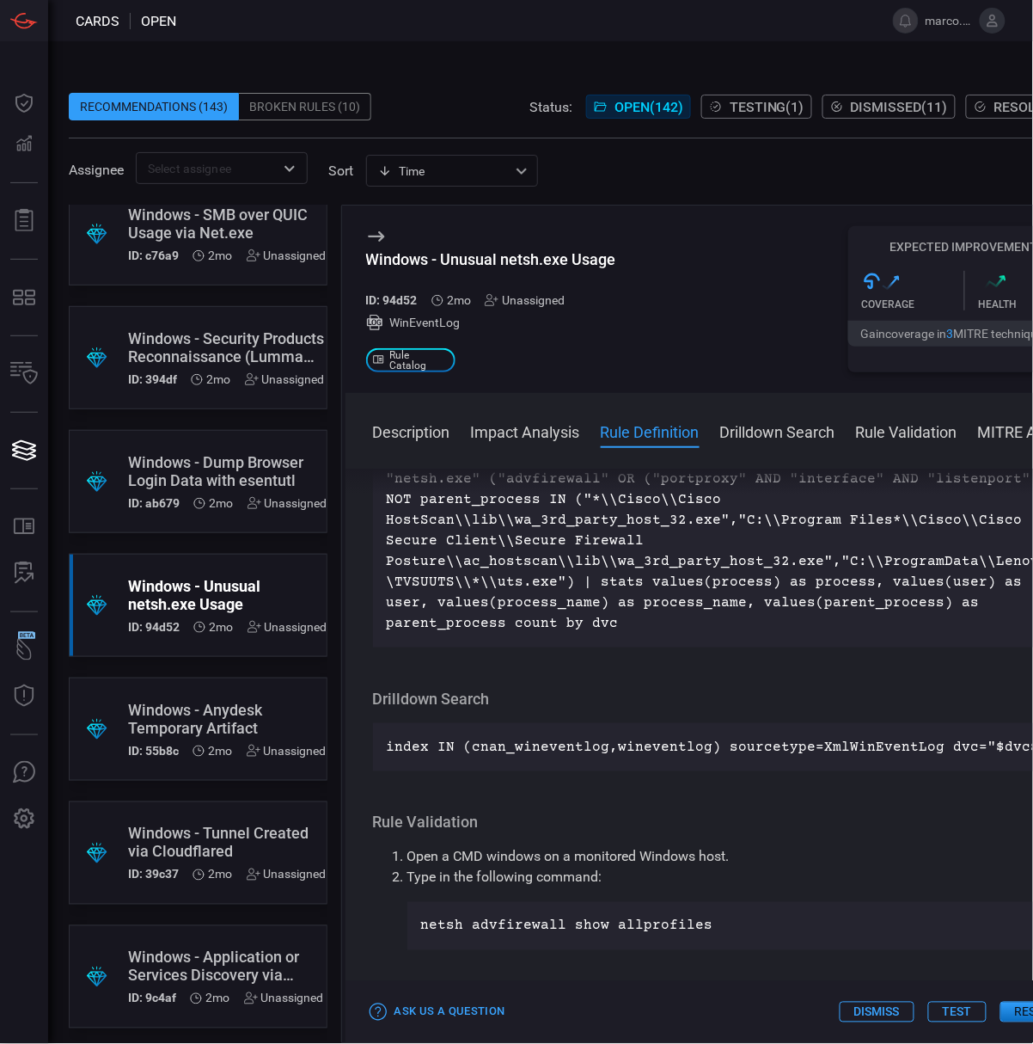
drag, startPoint x: 200, startPoint y: 717, endPoint x: 332, endPoint y: 717, distance: 131.5
click at [200, 717] on div "Windows - Anydesk Temporary Artifact" at bounding box center [227, 719] width 199 height 36
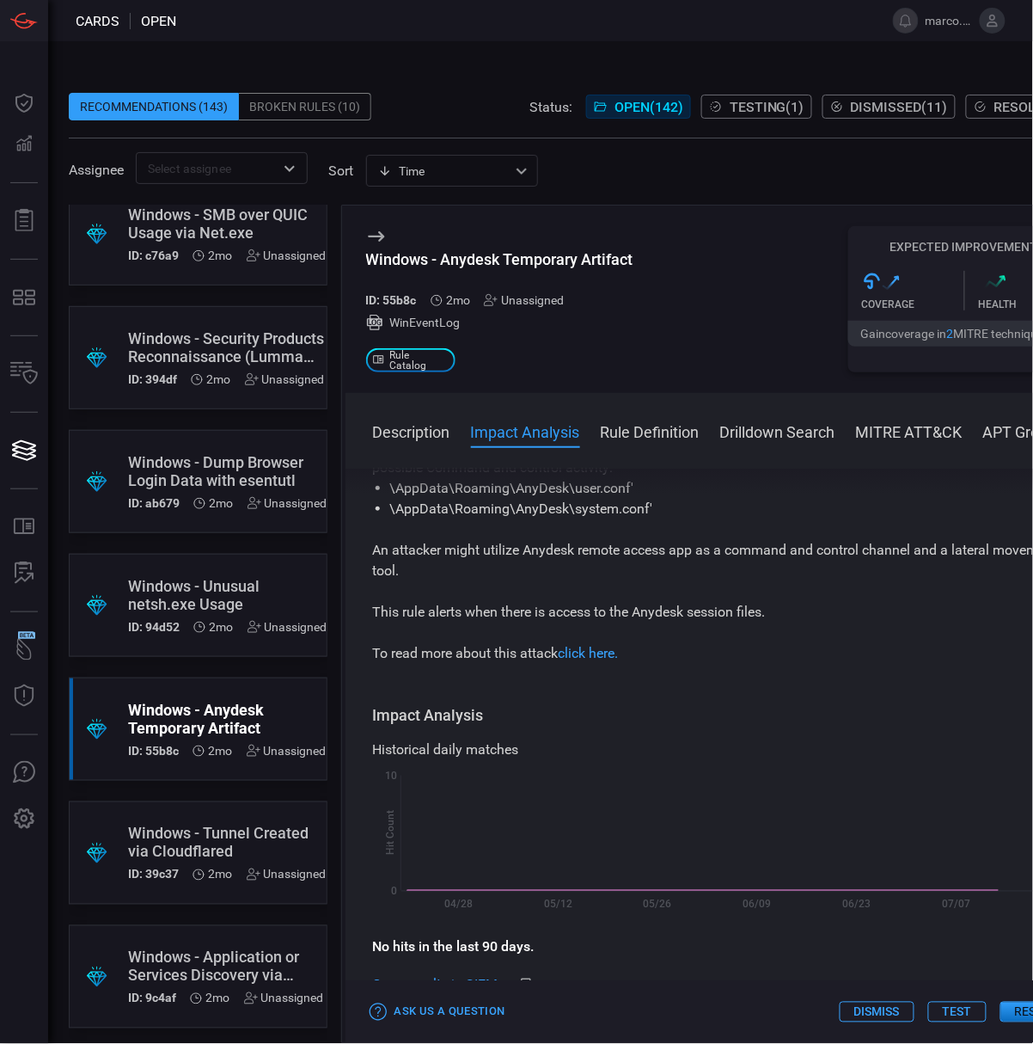
scroll to position [458, 0]
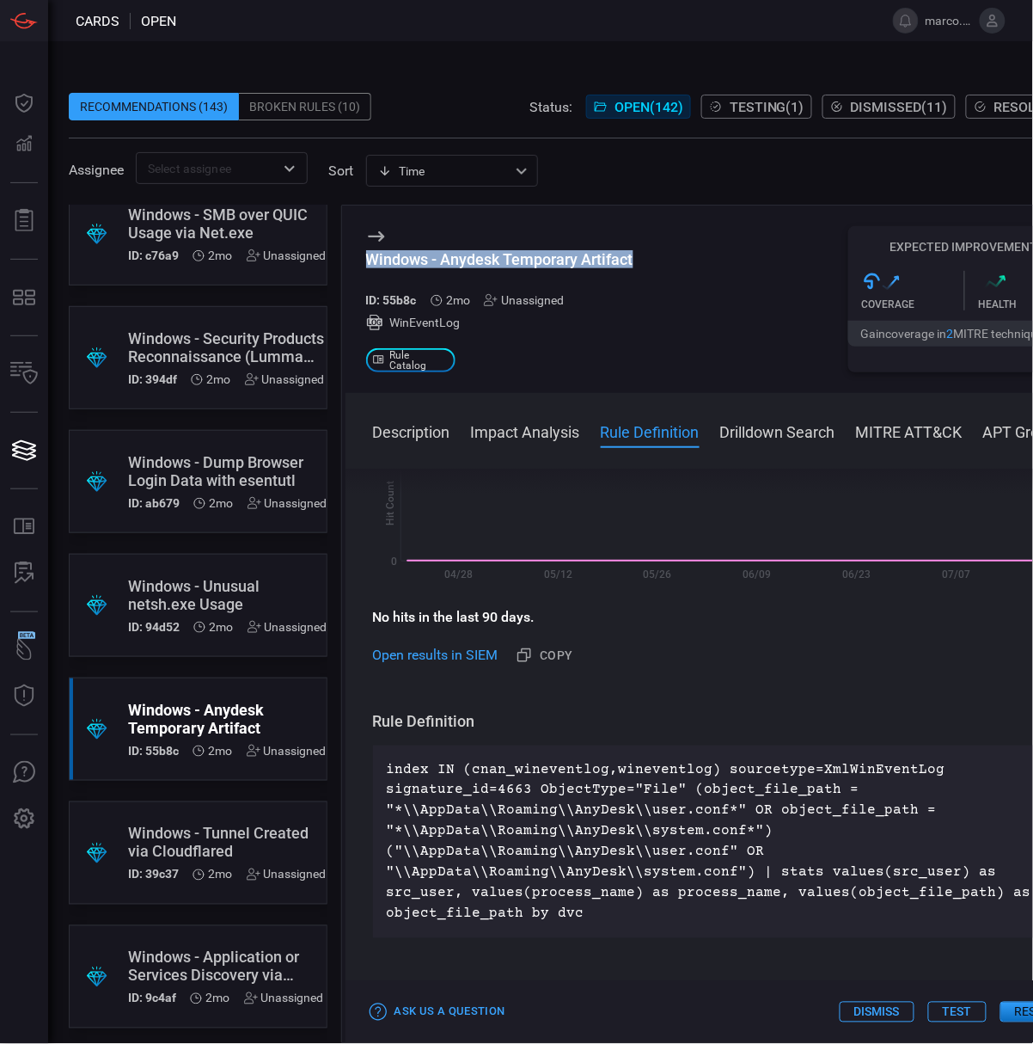
drag, startPoint x: 637, startPoint y: 265, endPoint x: 368, endPoint y: 265, distance: 269.1
click at [368, 265] on div "Windows - Anydesk Temporary Artifact ID: 55b8c 2mo Unassigned WinEventLog .st0_…" at bounding box center [724, 298] width 756 height 187
copy div "Windows - Anydesk Temporary Artifact"
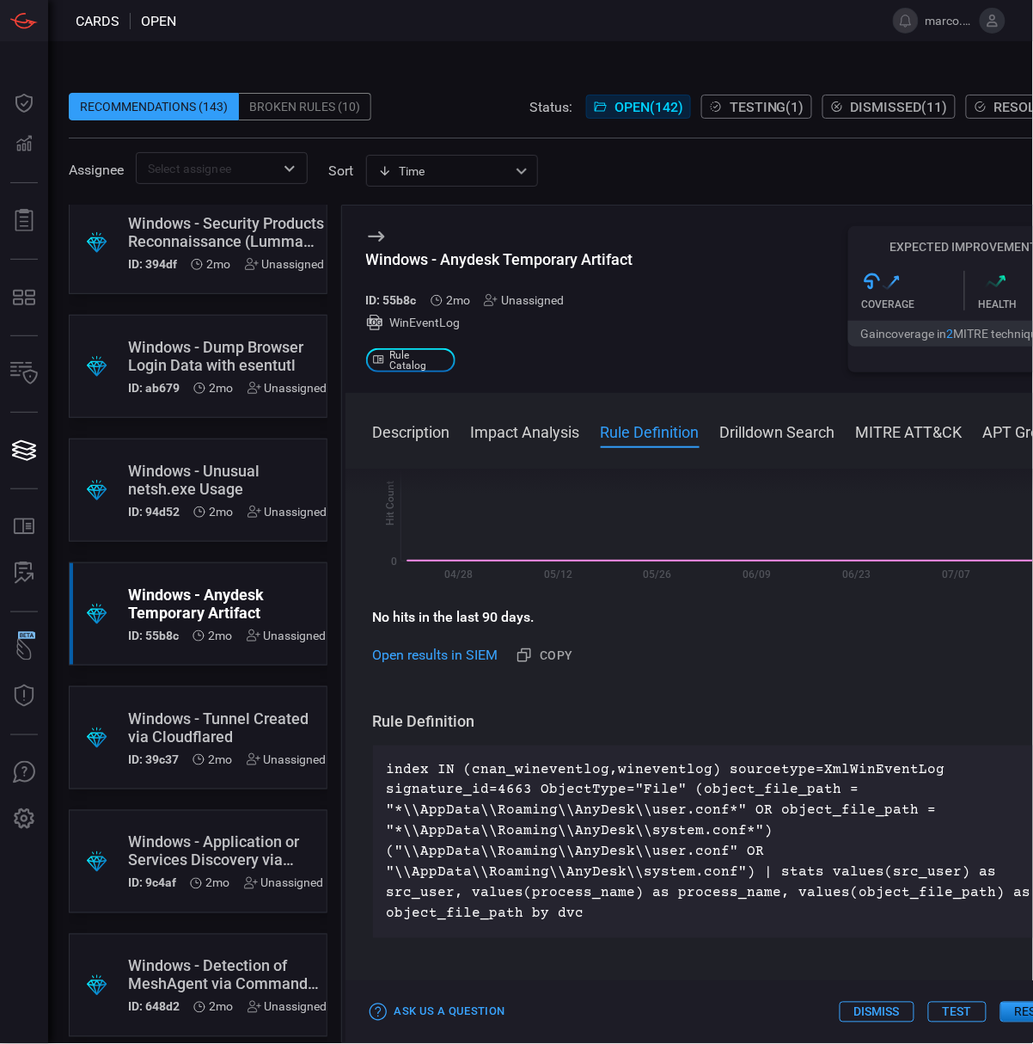
click at [197, 713] on div "Windows - Tunnel Created via Cloudflared" at bounding box center [227, 727] width 199 height 36
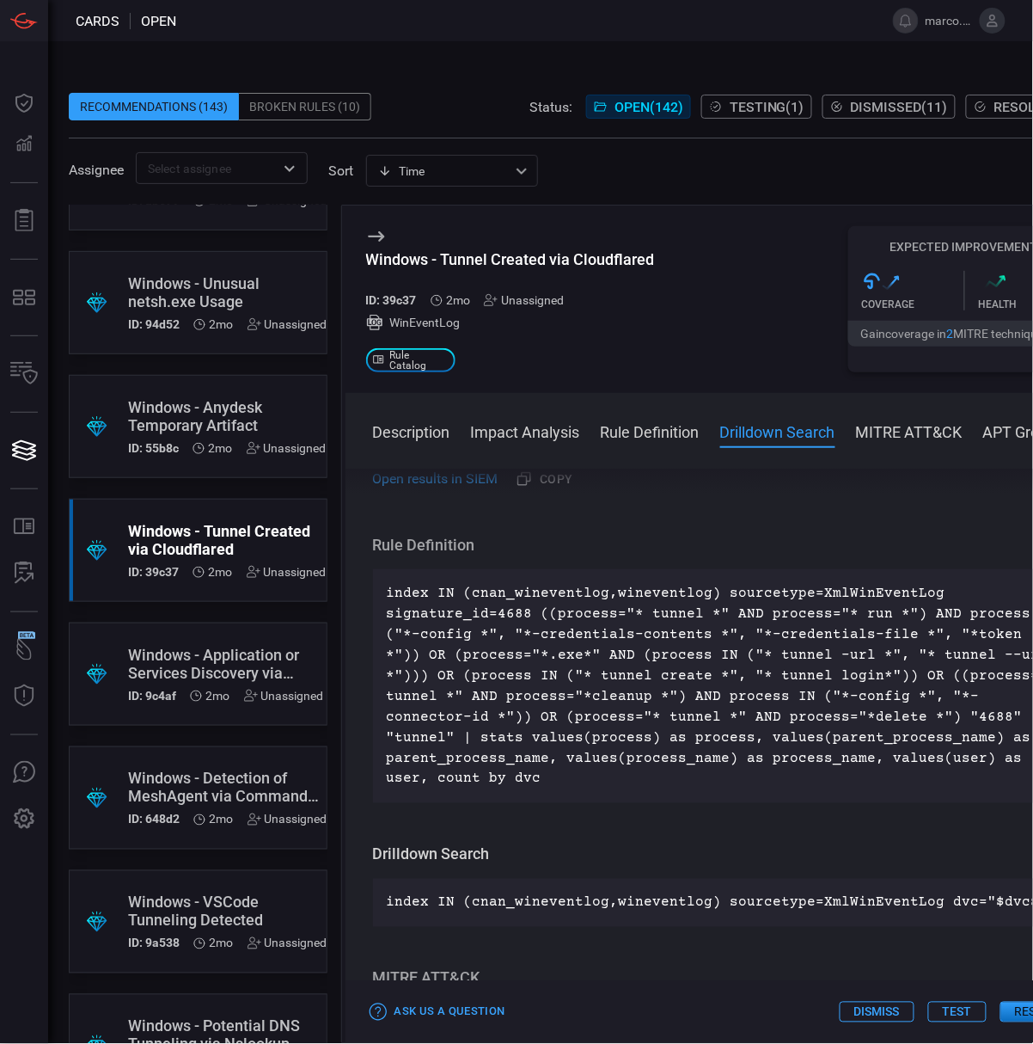
scroll to position [4699, 0]
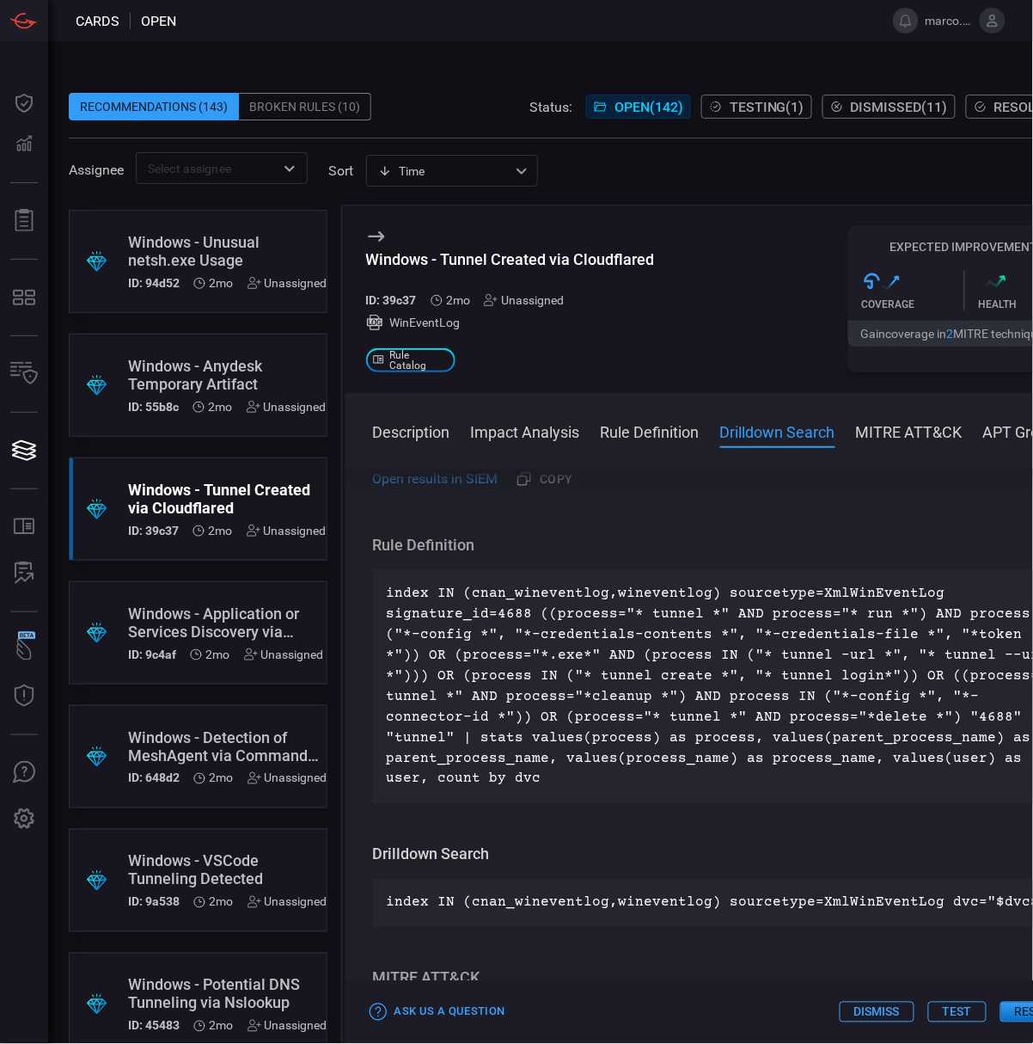
click at [148, 609] on div "Windows - Application or Services Discovery via PowerShell" at bounding box center [226, 622] width 196 height 36
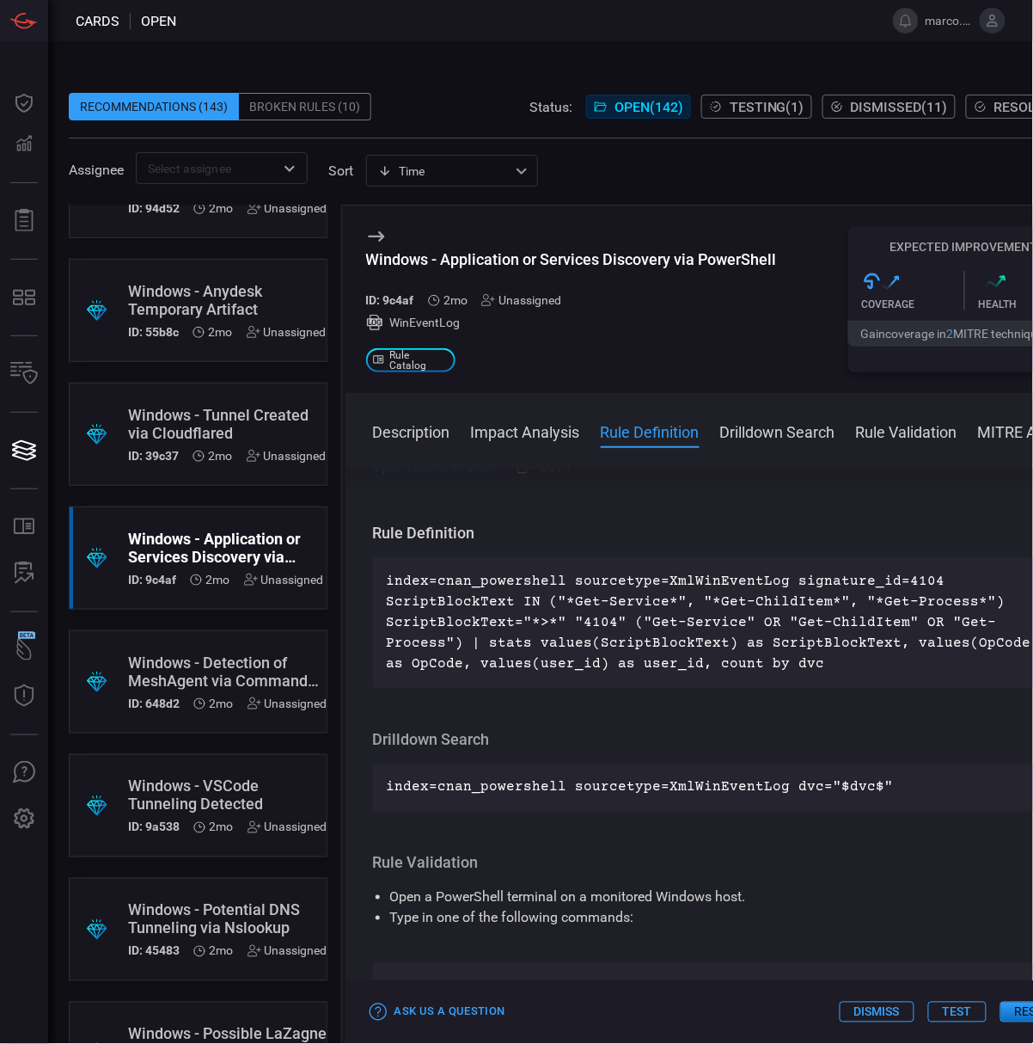
scroll to position [4814, 0]
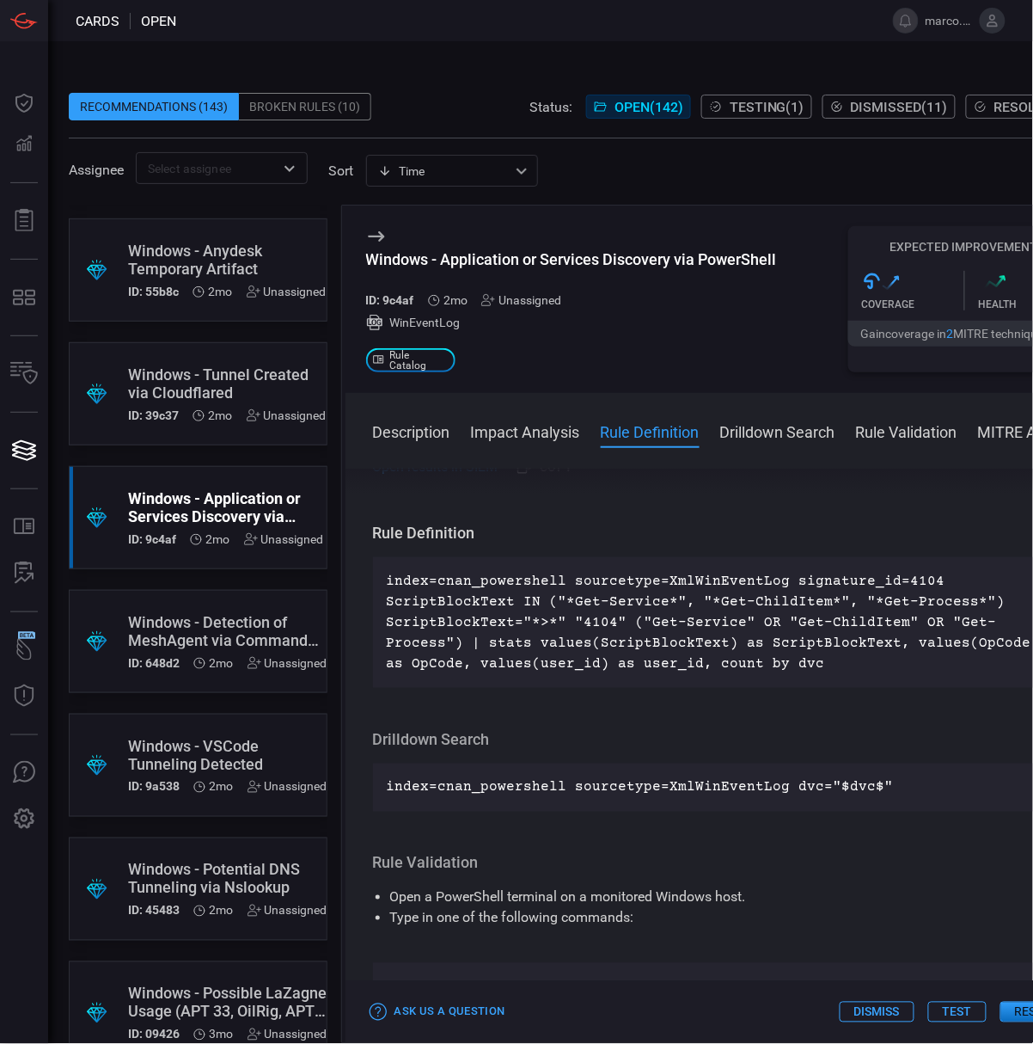
click at [177, 627] on div "Windows - Detection of MeshAgent via Command Line" at bounding box center [227, 631] width 199 height 36
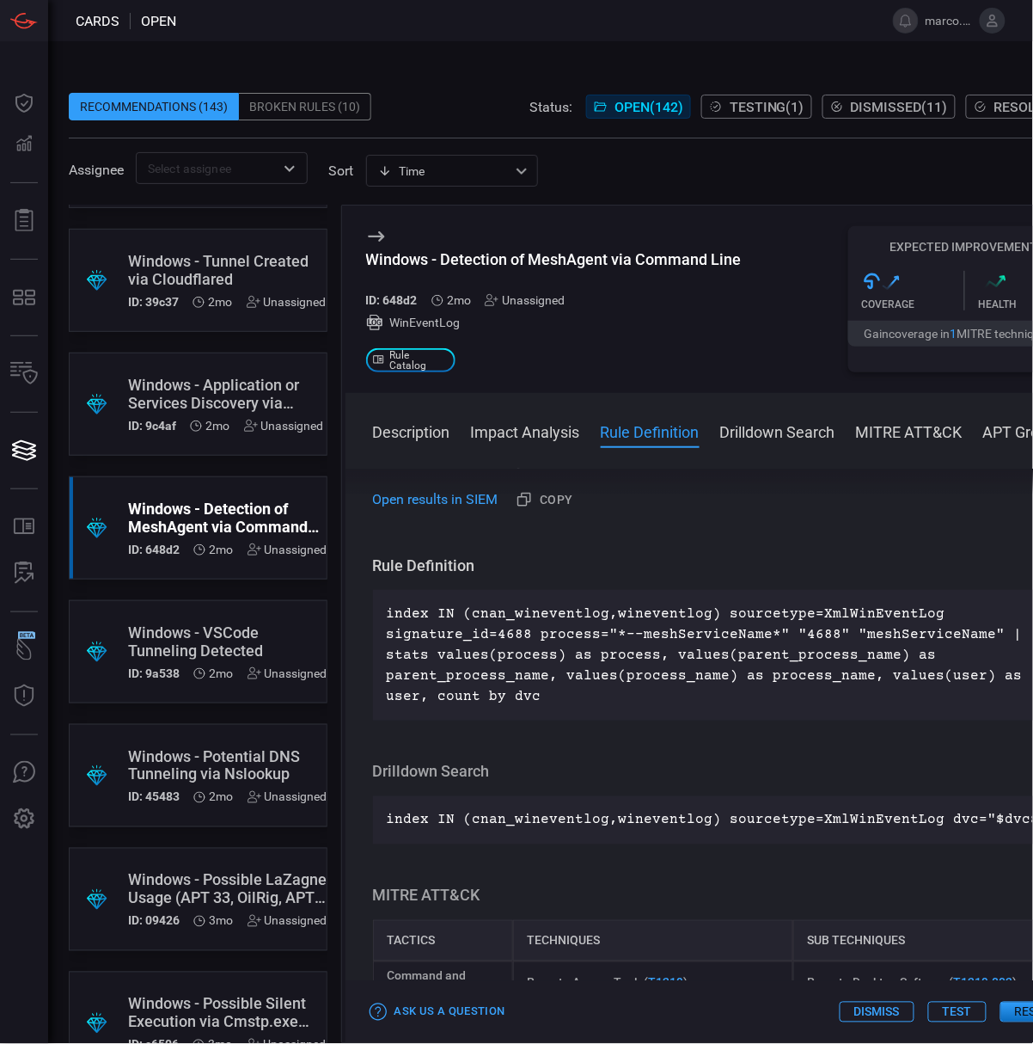
scroll to position [4928, 0]
click at [191, 638] on div "Windows - VSCode Tunneling Detected" at bounding box center [227, 640] width 199 height 36
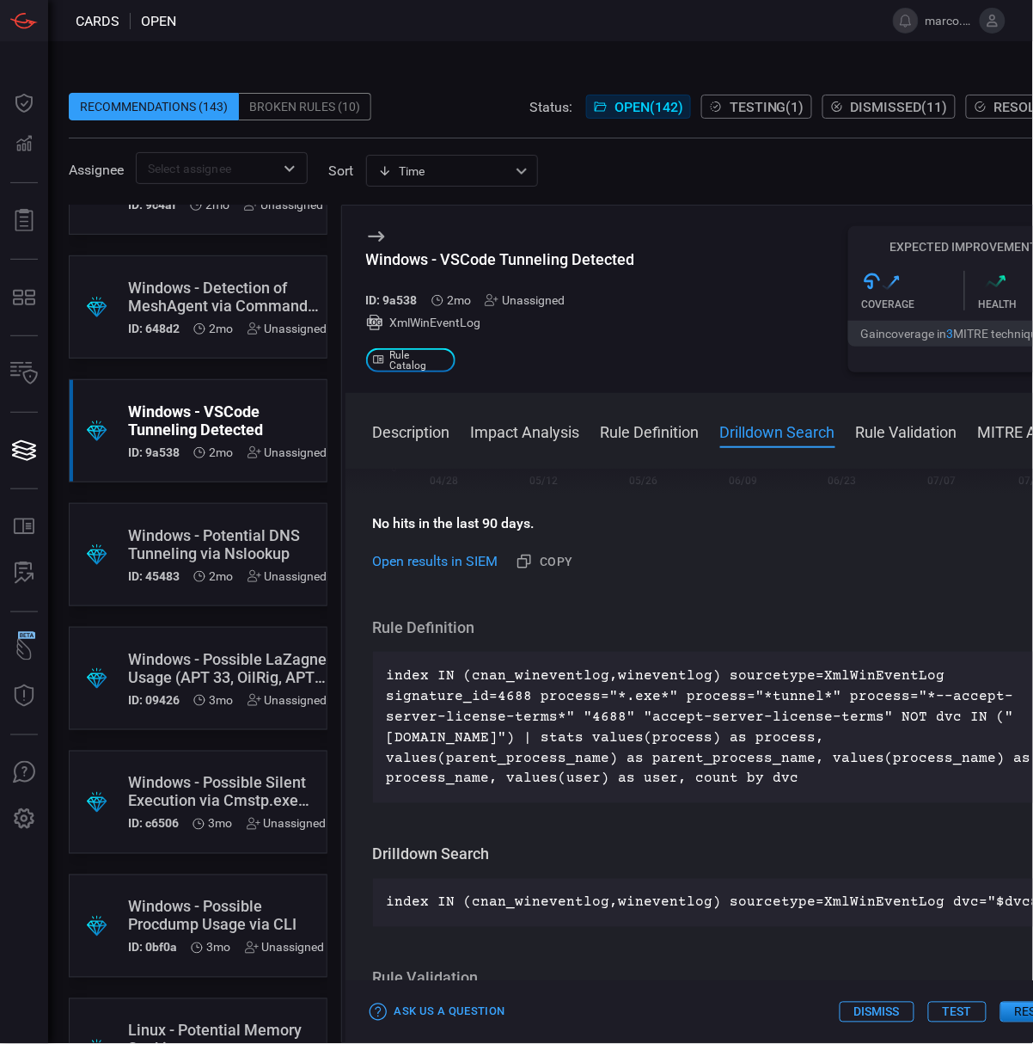
scroll to position [5158, 0]
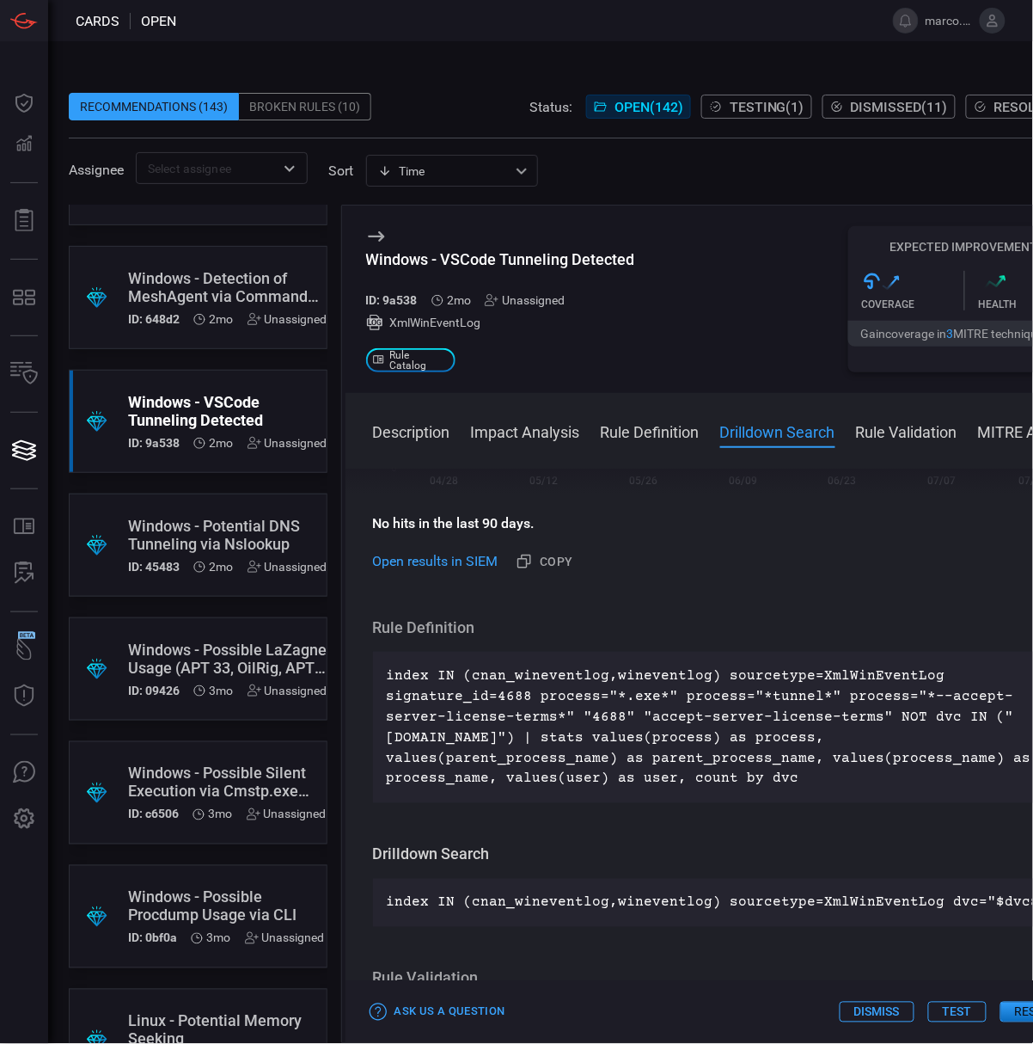
click at [206, 531] on div "Windows - Potential DNS Tunneling via Nslookup" at bounding box center [227, 535] width 199 height 36
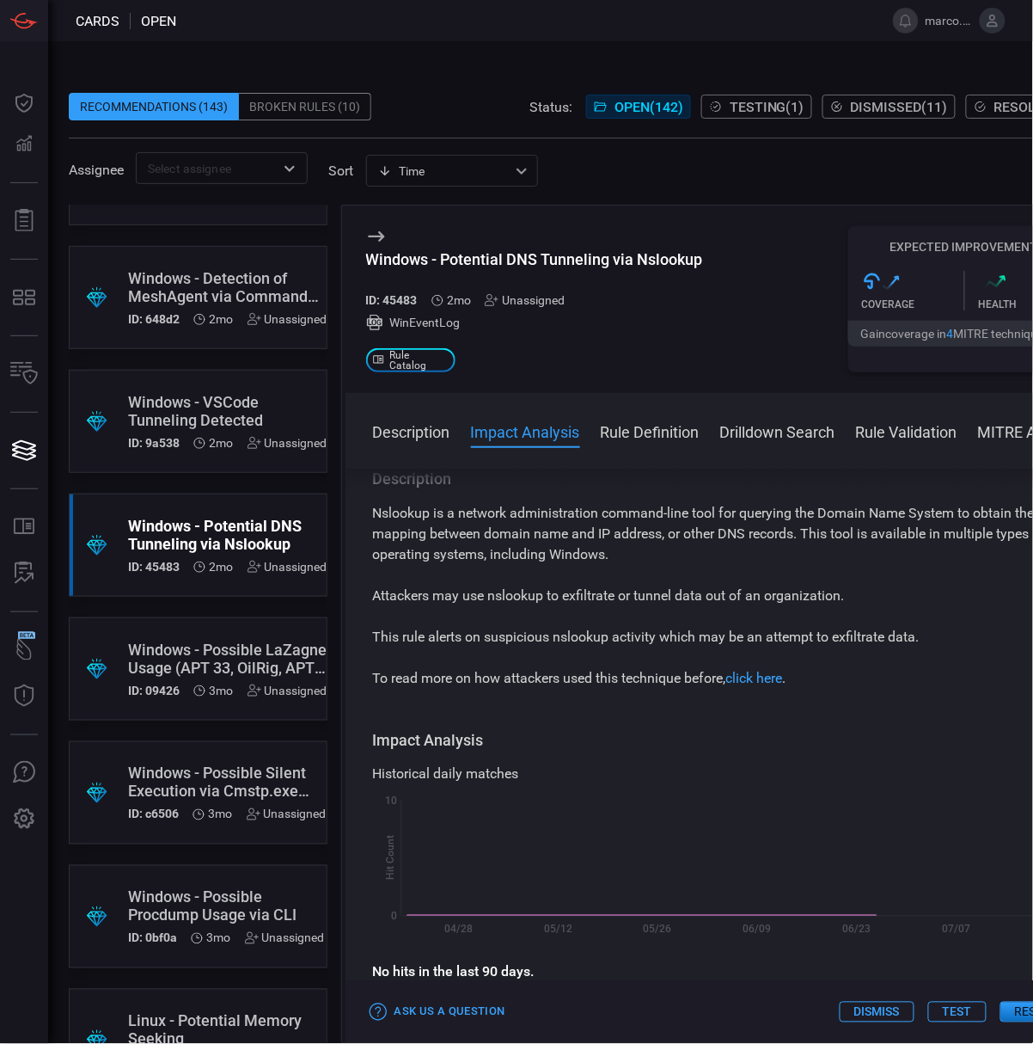
scroll to position [573, 0]
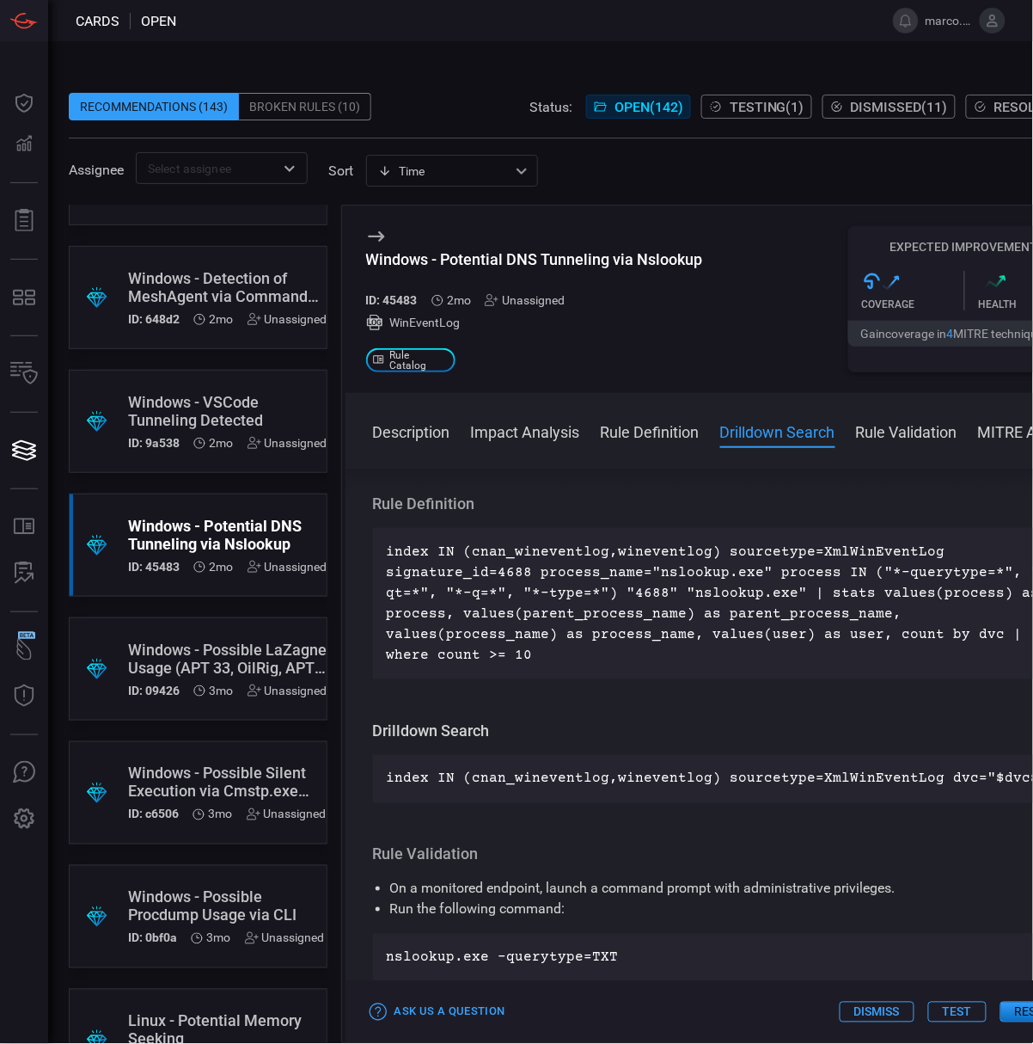
click at [193, 640] on div "Windows - Possible LaZagne Usage (APT 33, OilRig, APT 3, MuddyWater)" at bounding box center [227, 658] width 199 height 36
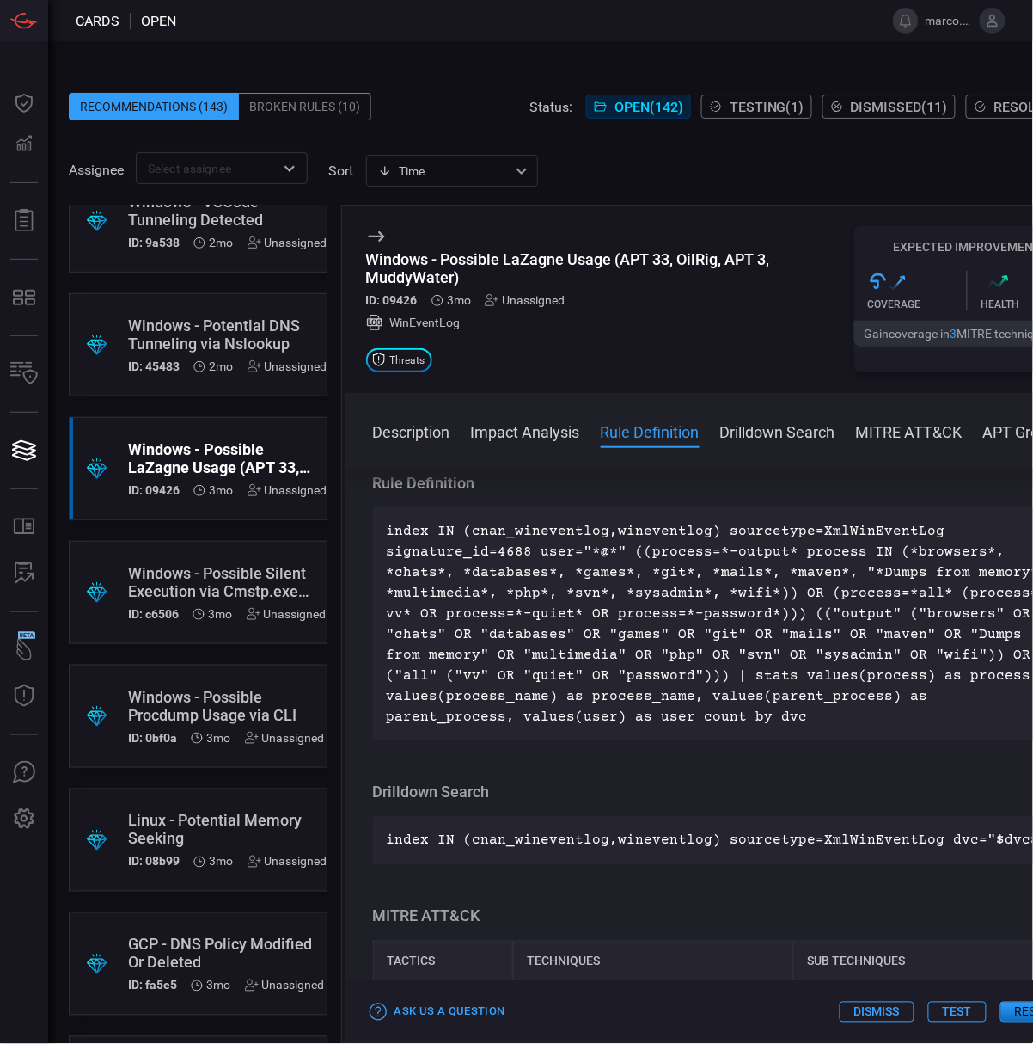
scroll to position [5386, 0]
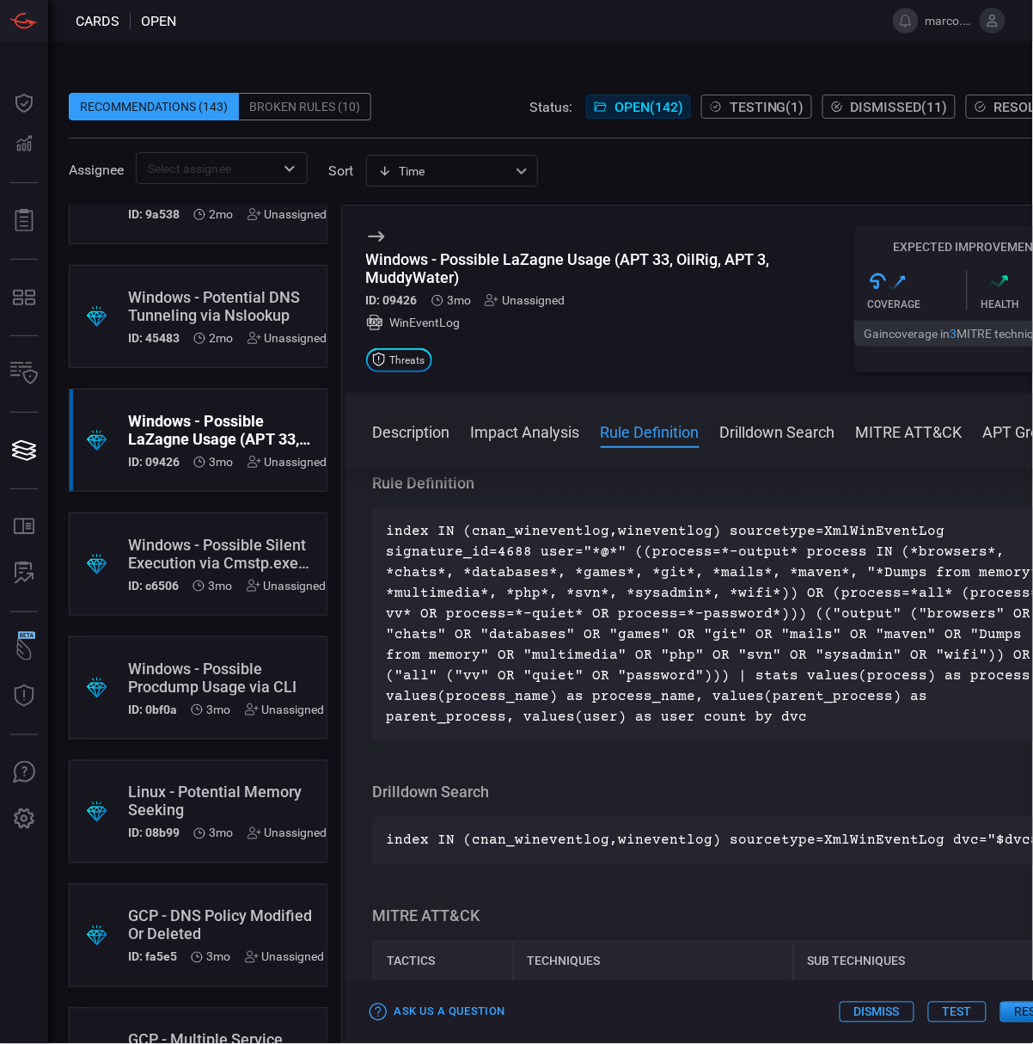
click at [197, 548] on div "Windows - Possible Silent Execution via Cmstp.exe (Cobalt Group, MuddyWater)" at bounding box center [227, 554] width 199 height 36
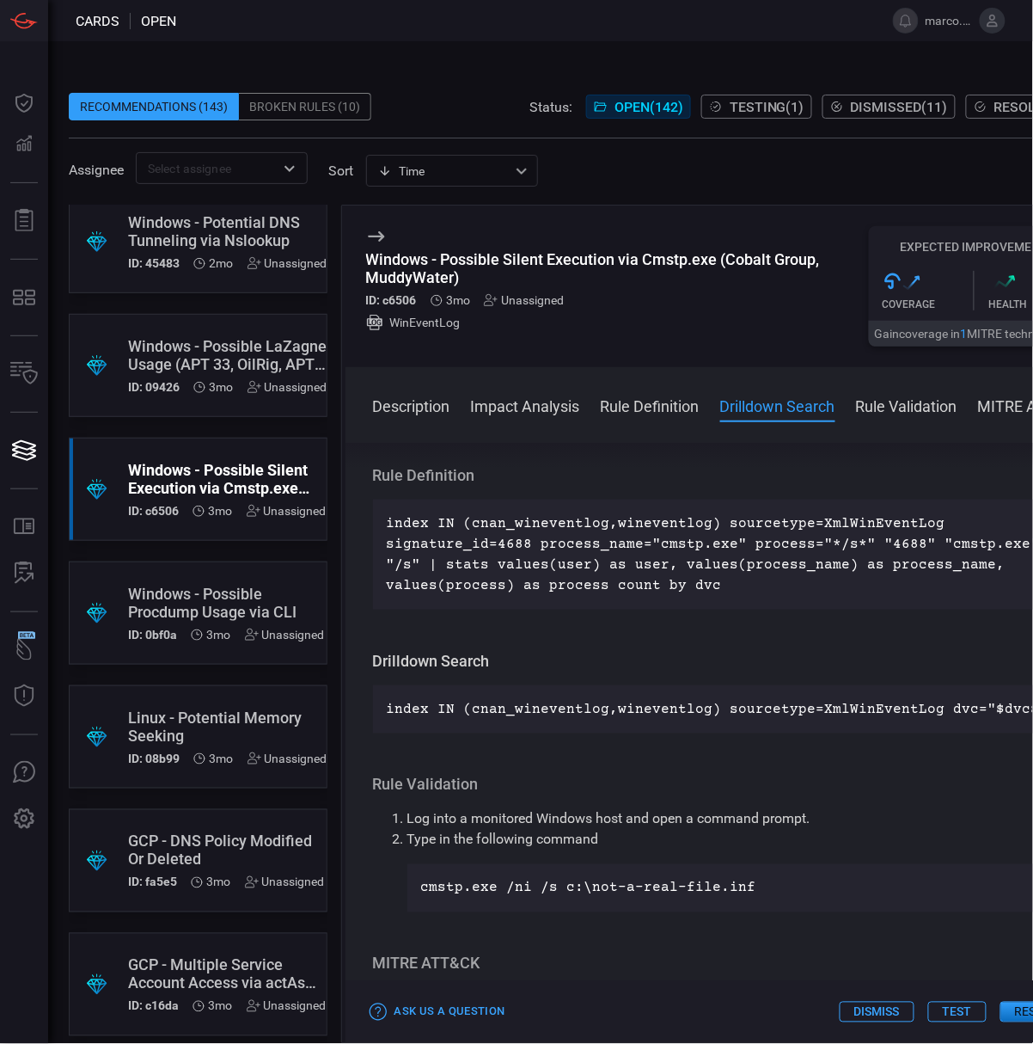
scroll to position [5502, 0]
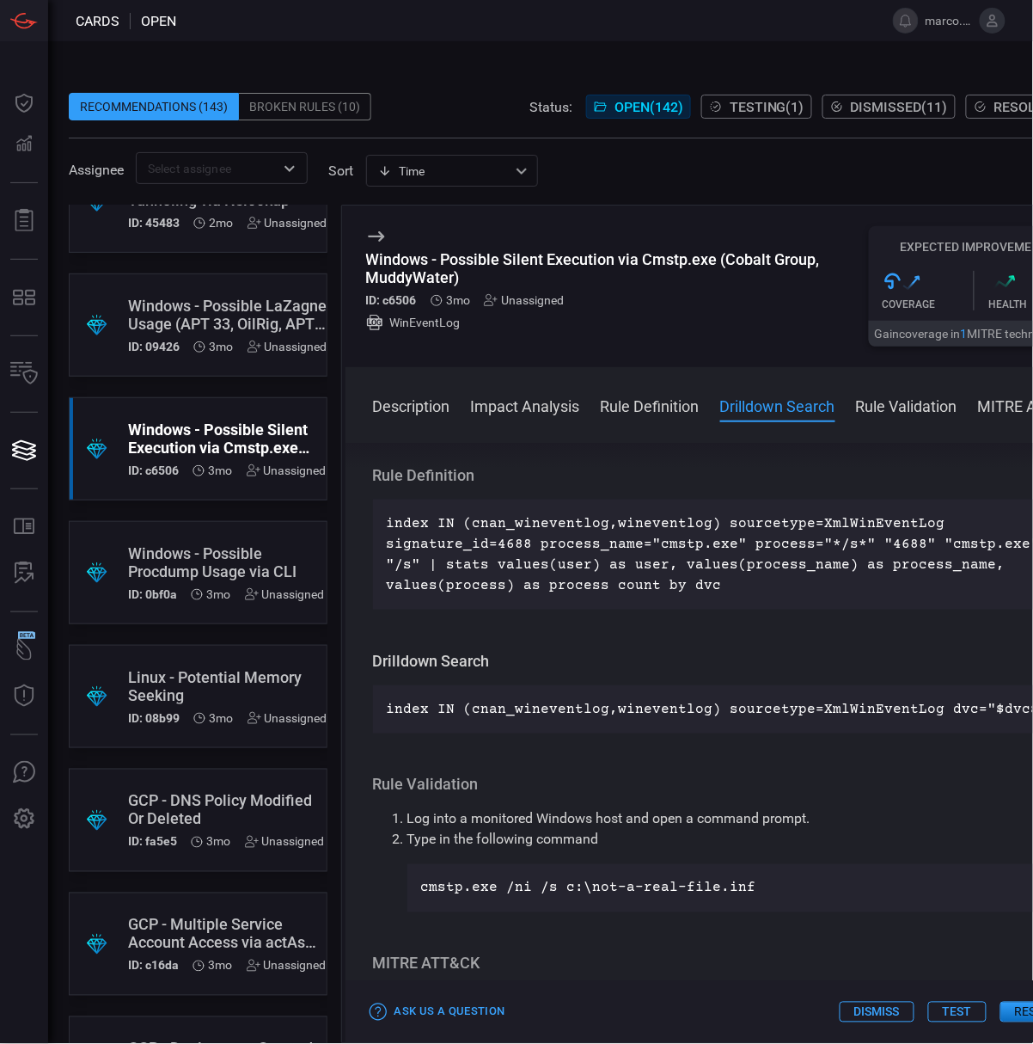
click at [199, 561] on div "Windows - Possible Procdump Usage via CLI" at bounding box center [226, 562] width 197 height 36
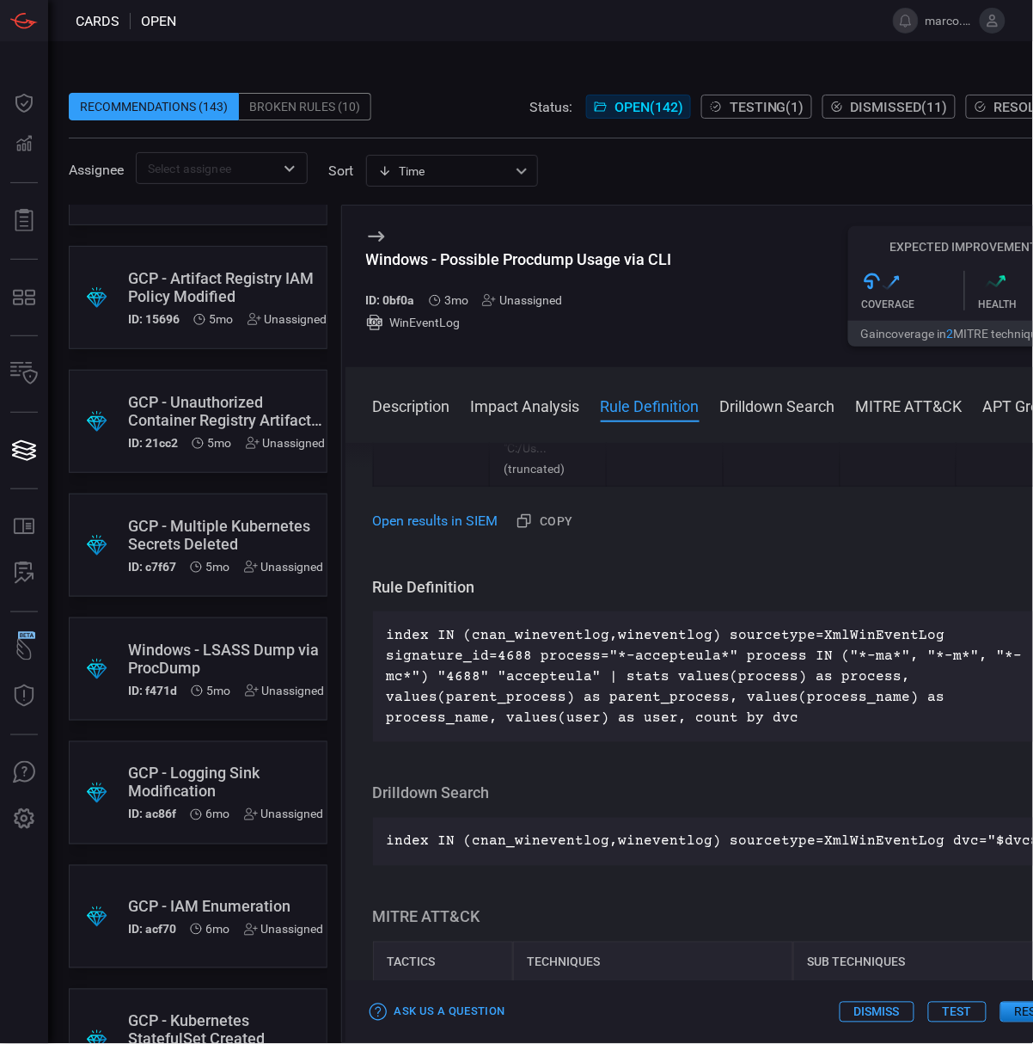
scroll to position [8367, 0]
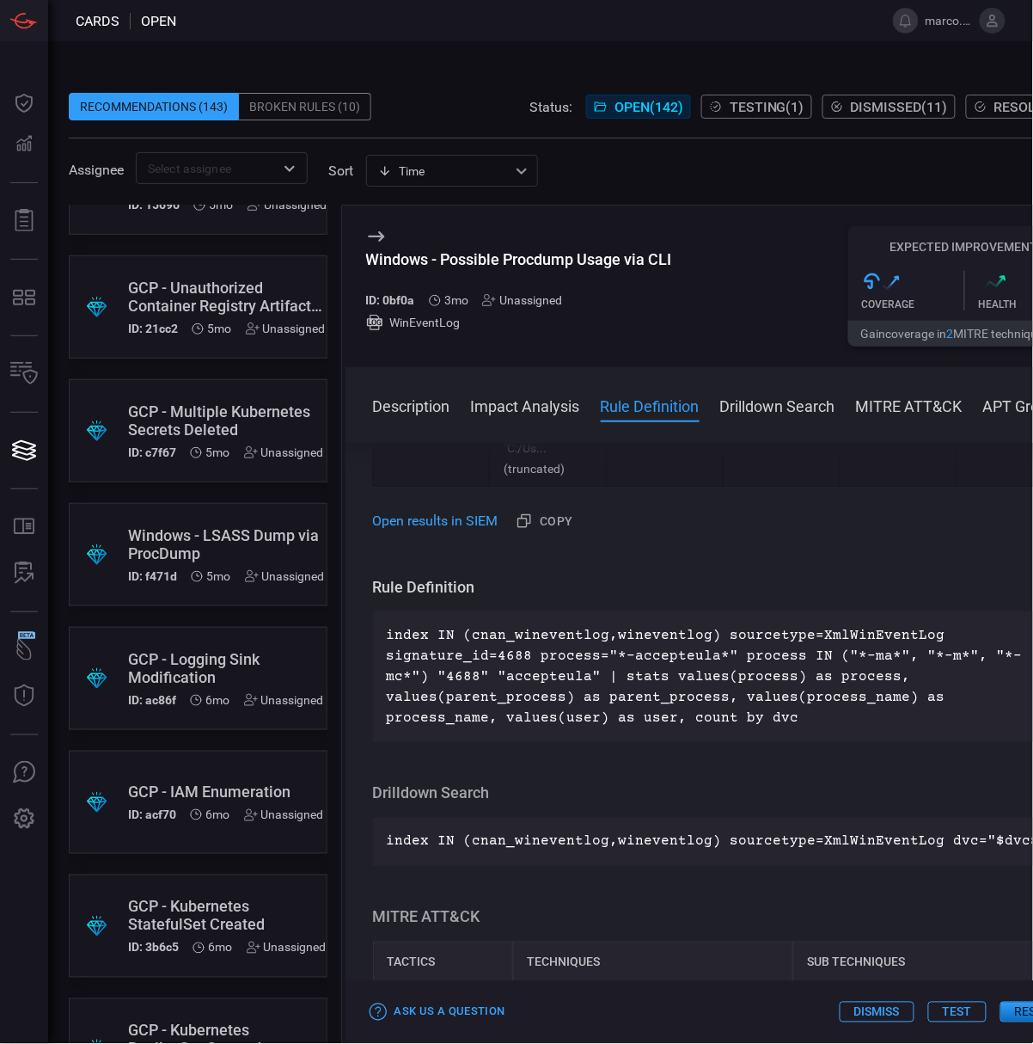
click at [211, 526] on div "Windows - LSASS Dump via ProcDump" at bounding box center [226, 544] width 197 height 36
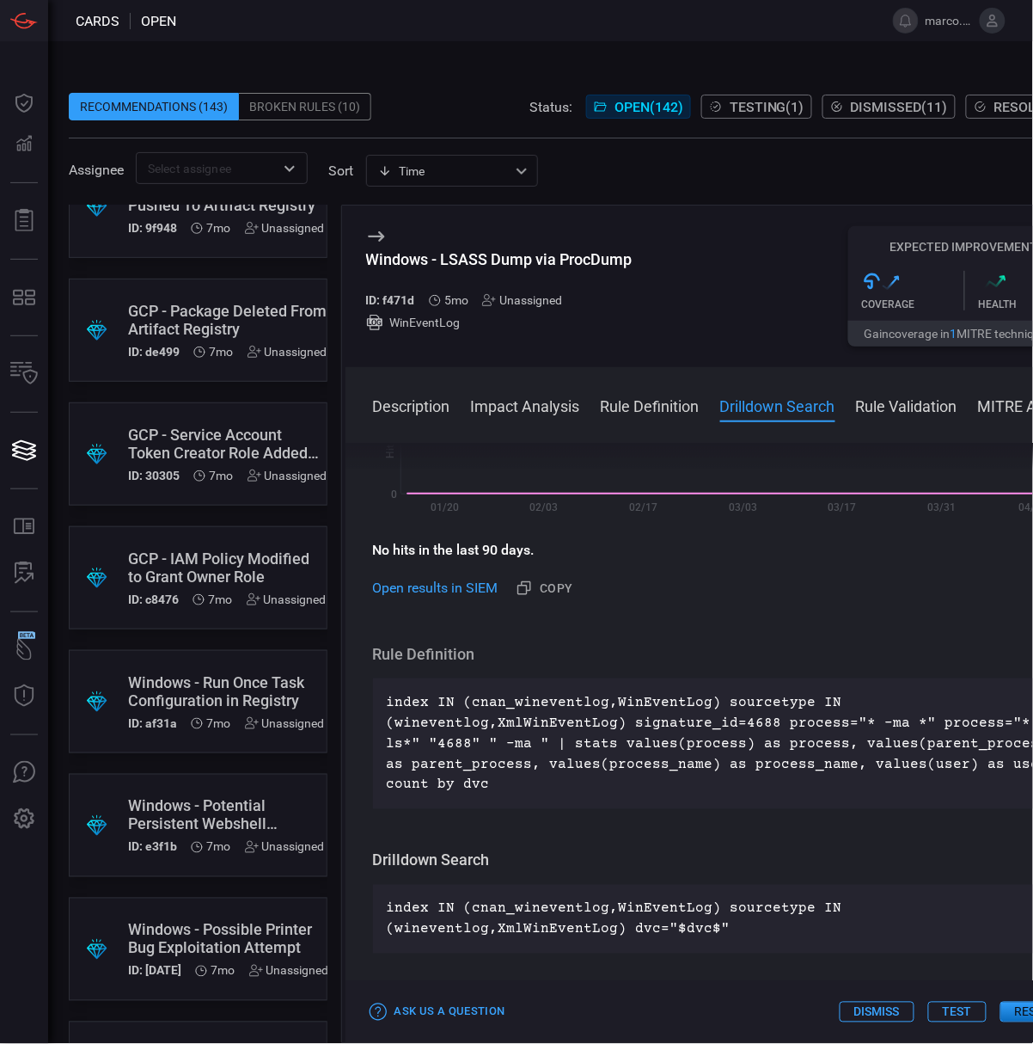
scroll to position [11576, 0]
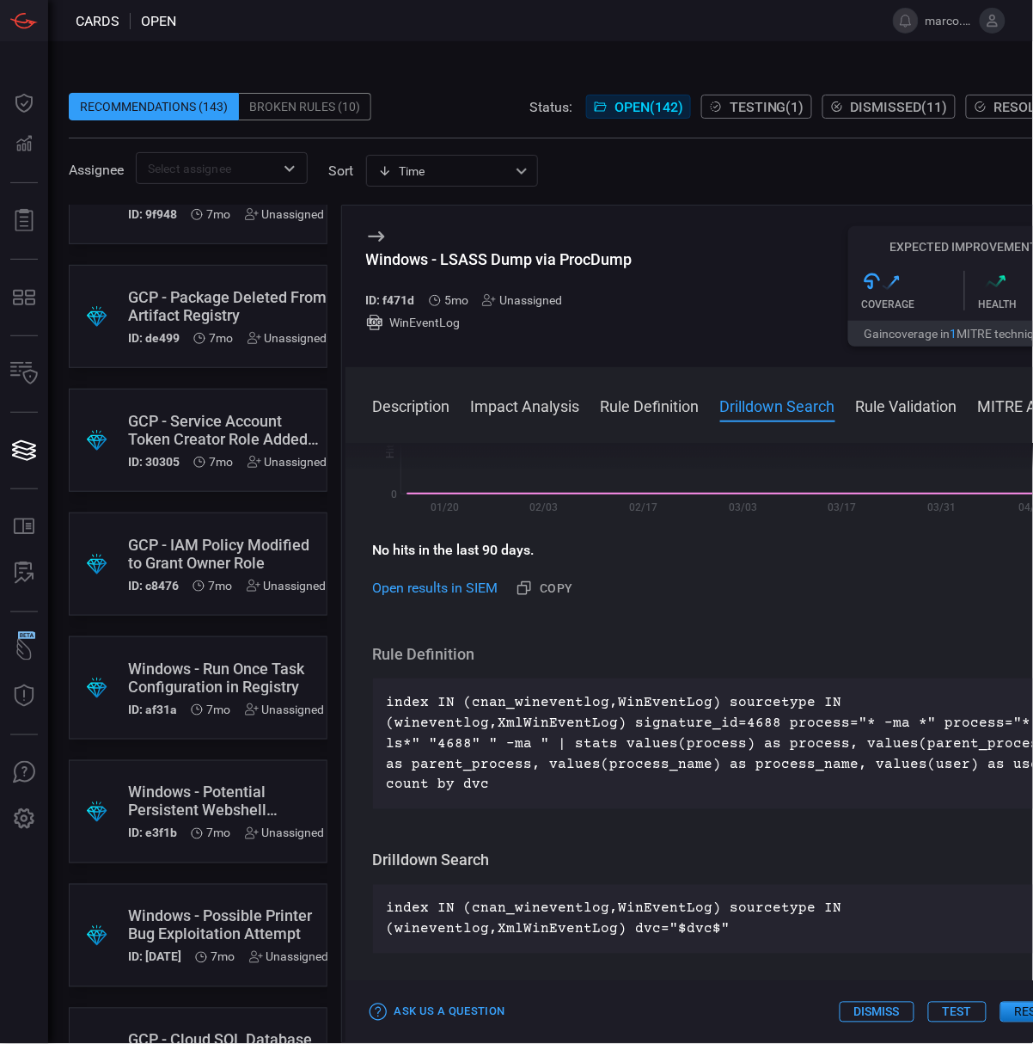
click at [236, 689] on div "Windows - Run Once Task Configuration in Registry" at bounding box center [226, 677] width 197 height 36
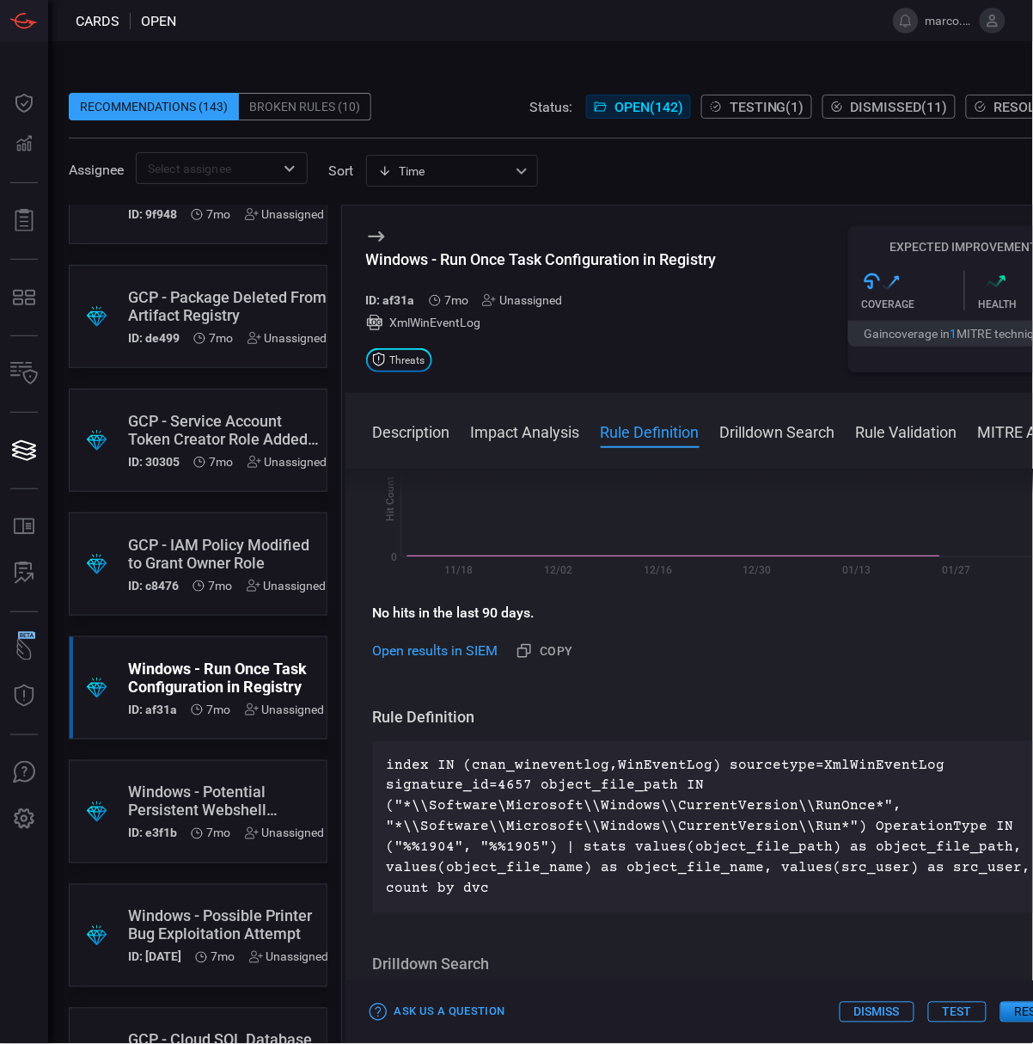
scroll to position [573, 0]
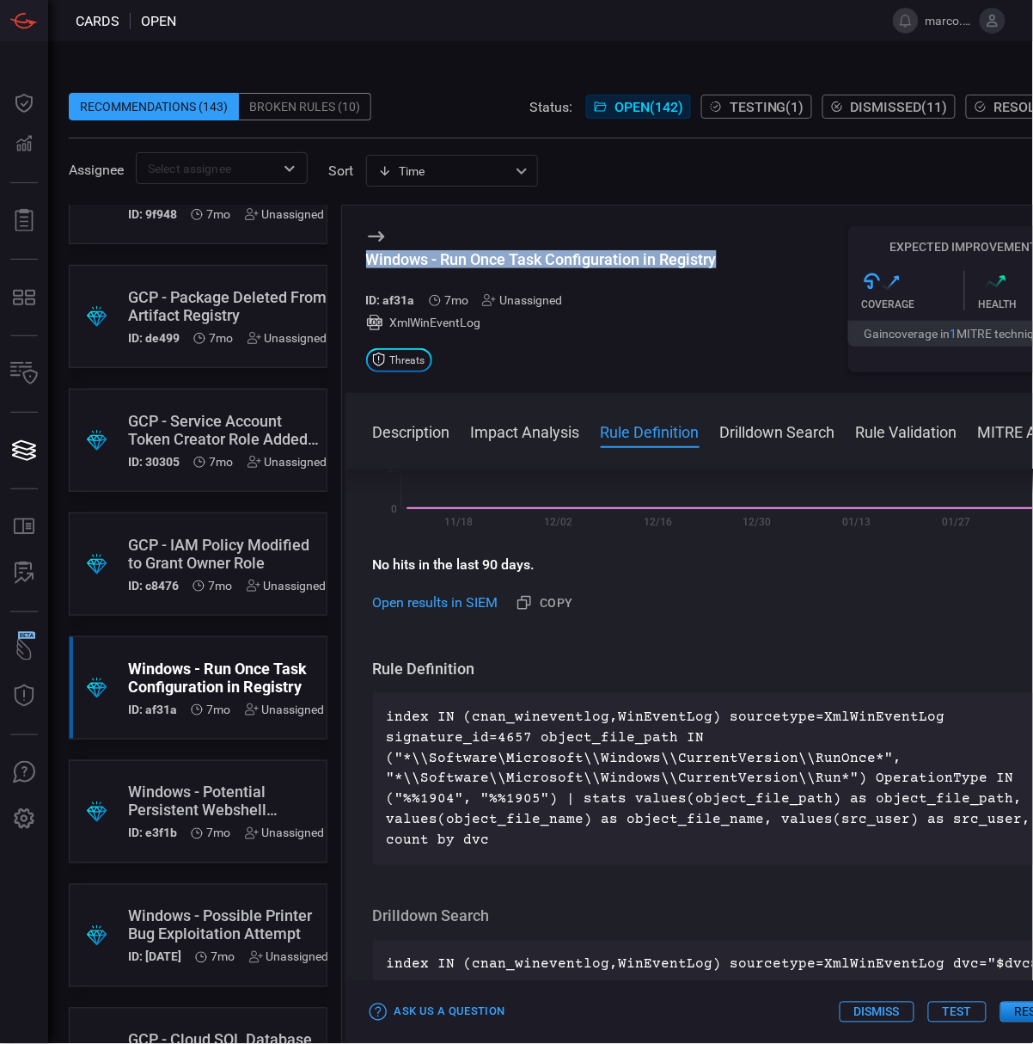
drag, startPoint x: 726, startPoint y: 258, endPoint x: 368, endPoint y: 268, distance: 358.6
click at [368, 268] on div "Windows - Run Once Task Configuration in Registry ID: af31a 7mo Unassigned XmlW…" at bounding box center [724, 298] width 756 height 187
copy div "Windows - Run Once Task Configuration in Registry"
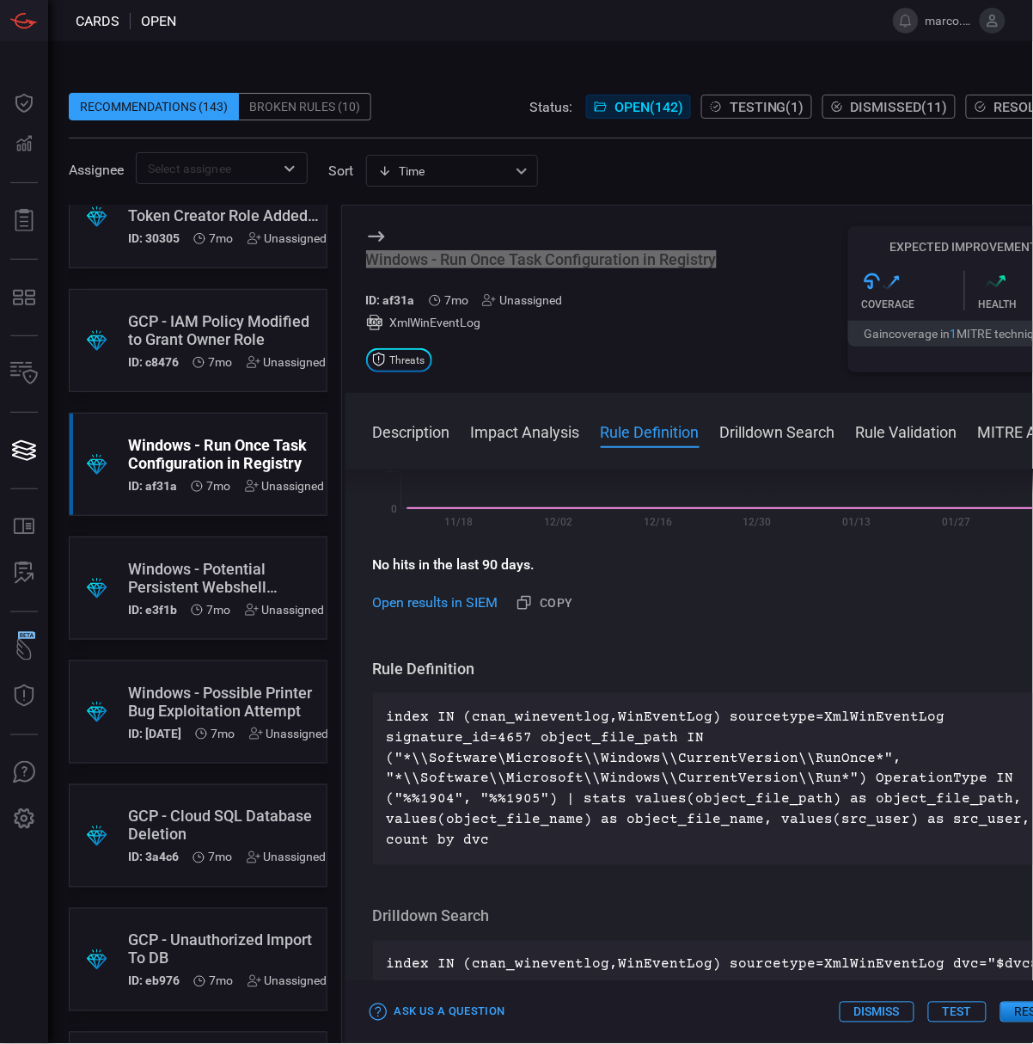
scroll to position [11805, 0]
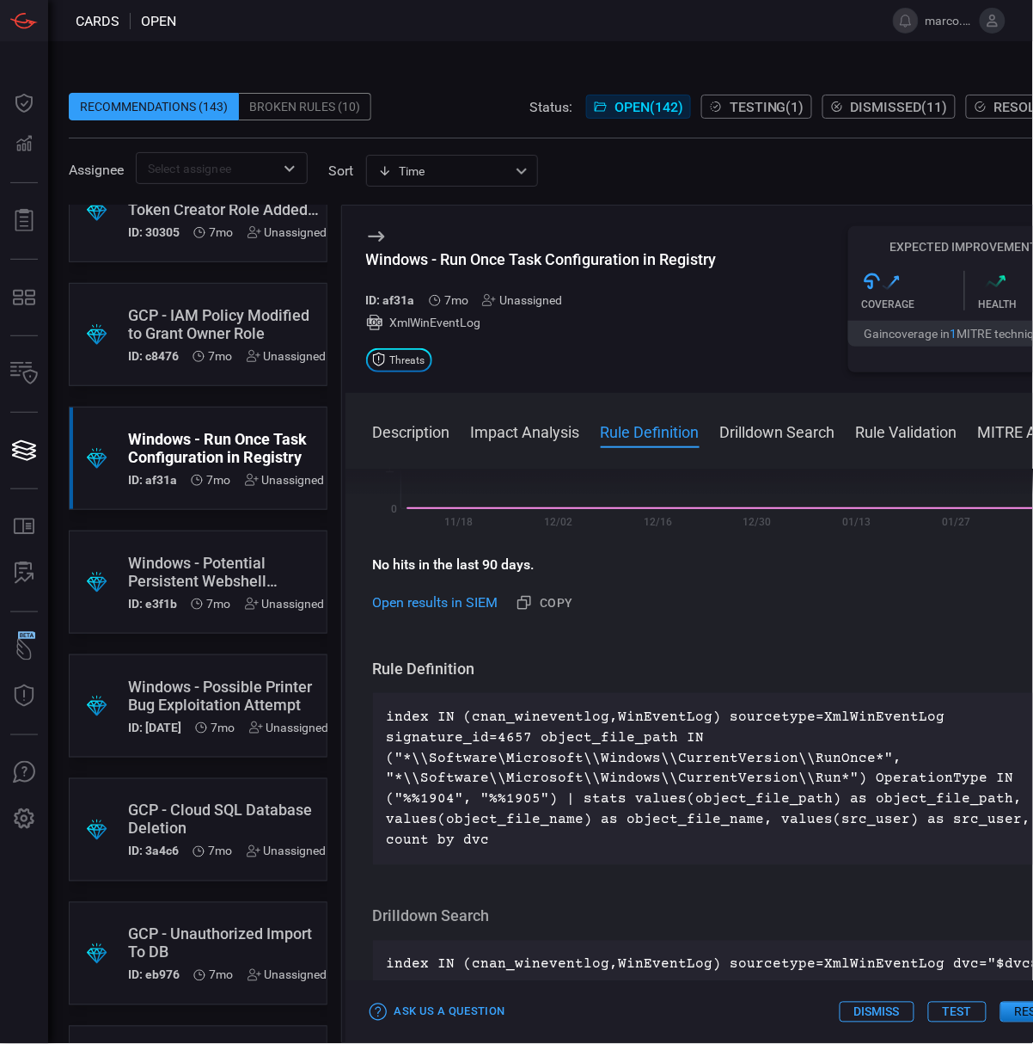
click at [201, 566] on div "Windows - Potential Persistent Webshell Detected" at bounding box center [226, 572] width 197 height 36
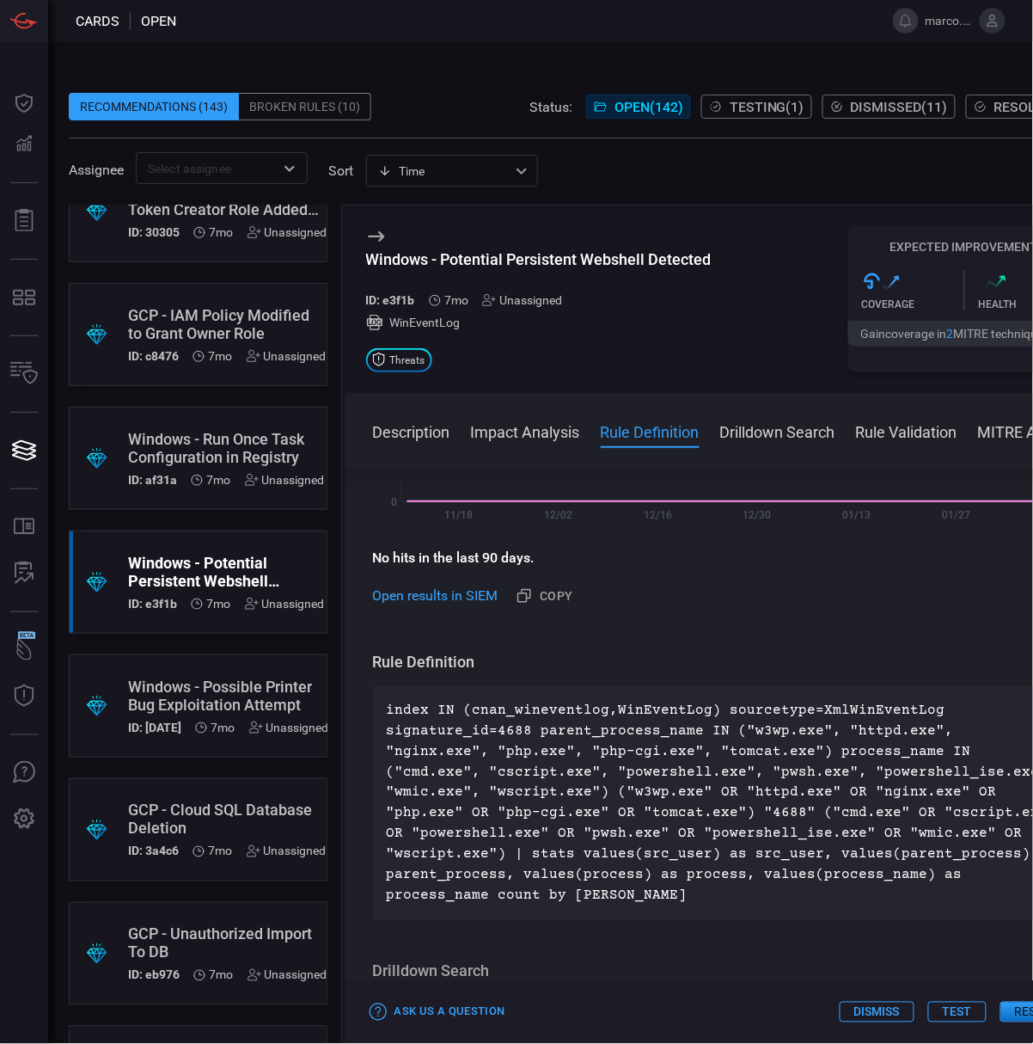
scroll to position [573, 0]
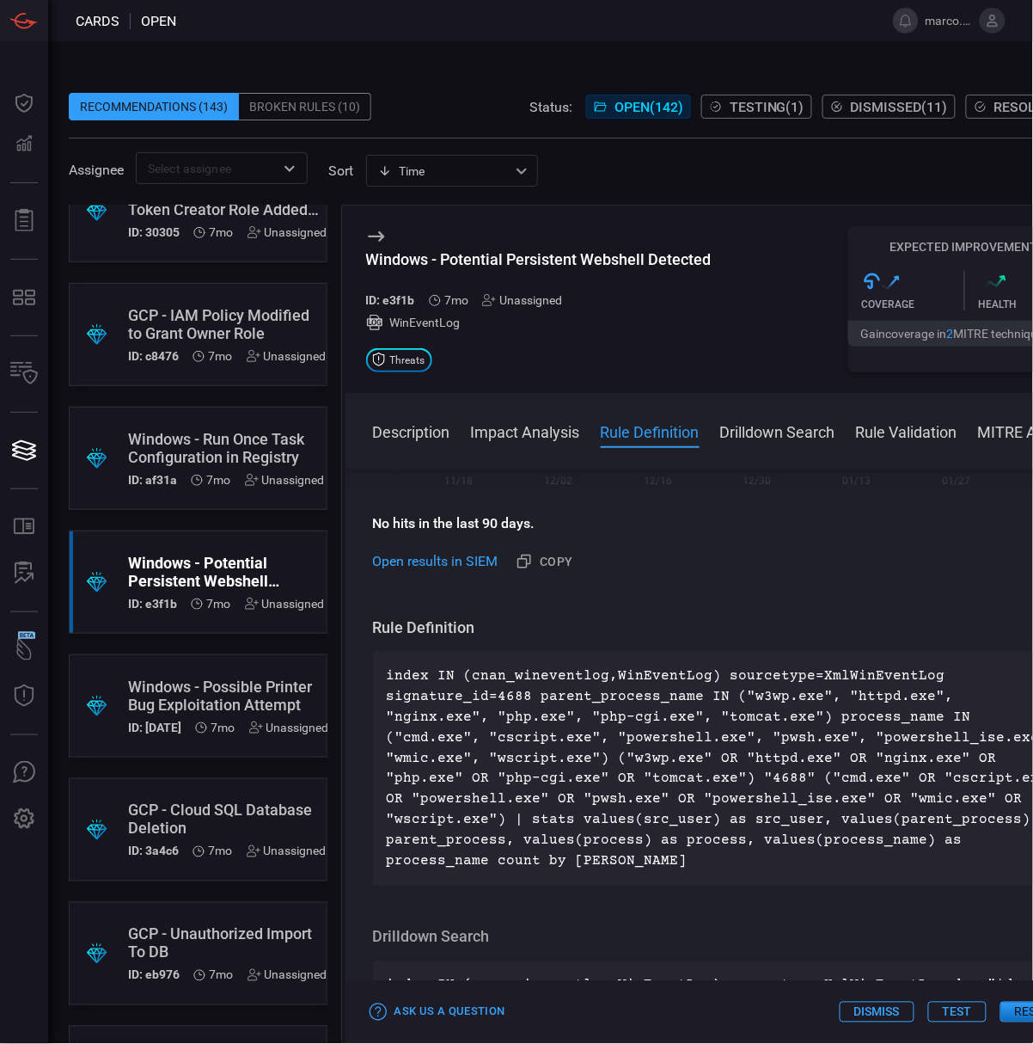
click at [215, 689] on div "Windows - Possible Printer Bug Exploitation Attempt" at bounding box center [228, 695] width 201 height 36
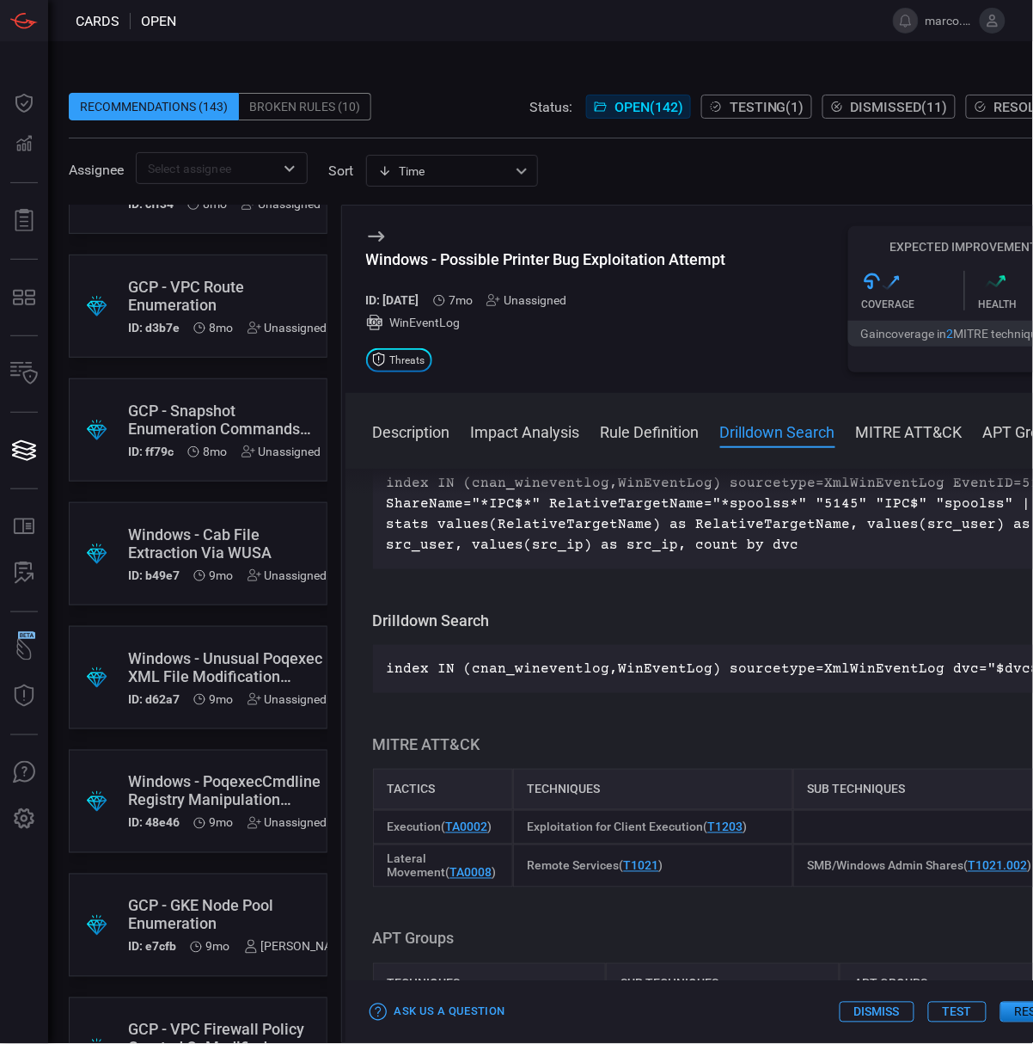
scroll to position [14098, 0]
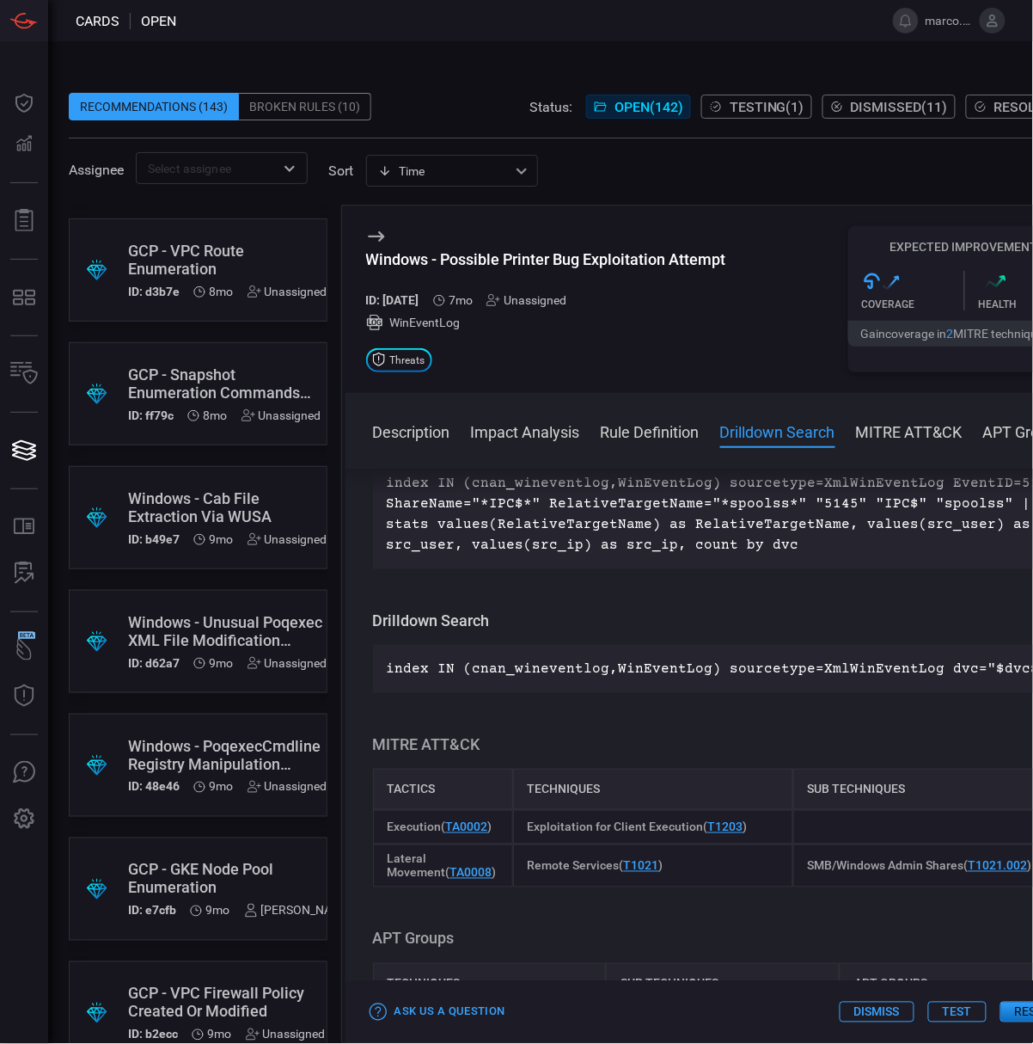
click at [197, 496] on div "Windows - Cab File Extraction Via WUSA" at bounding box center [227, 507] width 199 height 36
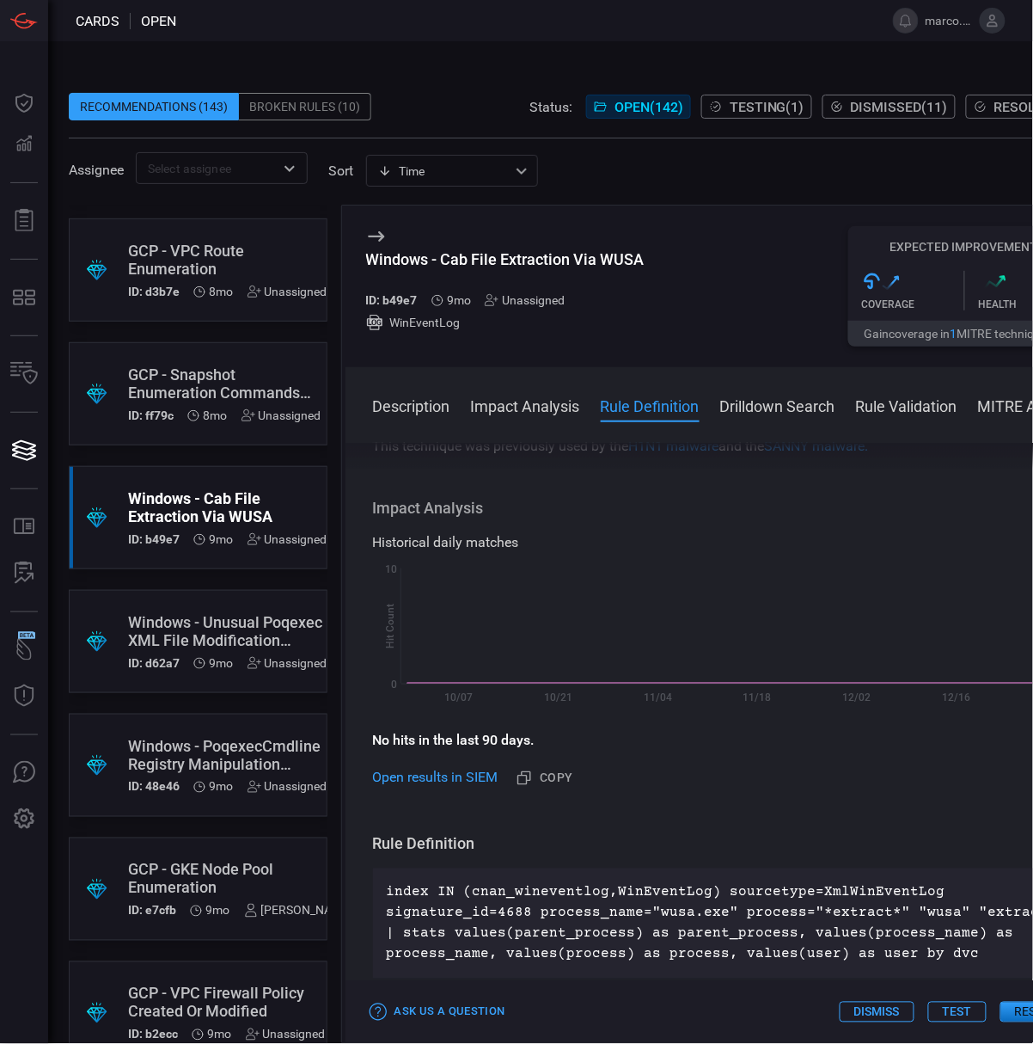
scroll to position [344, 0]
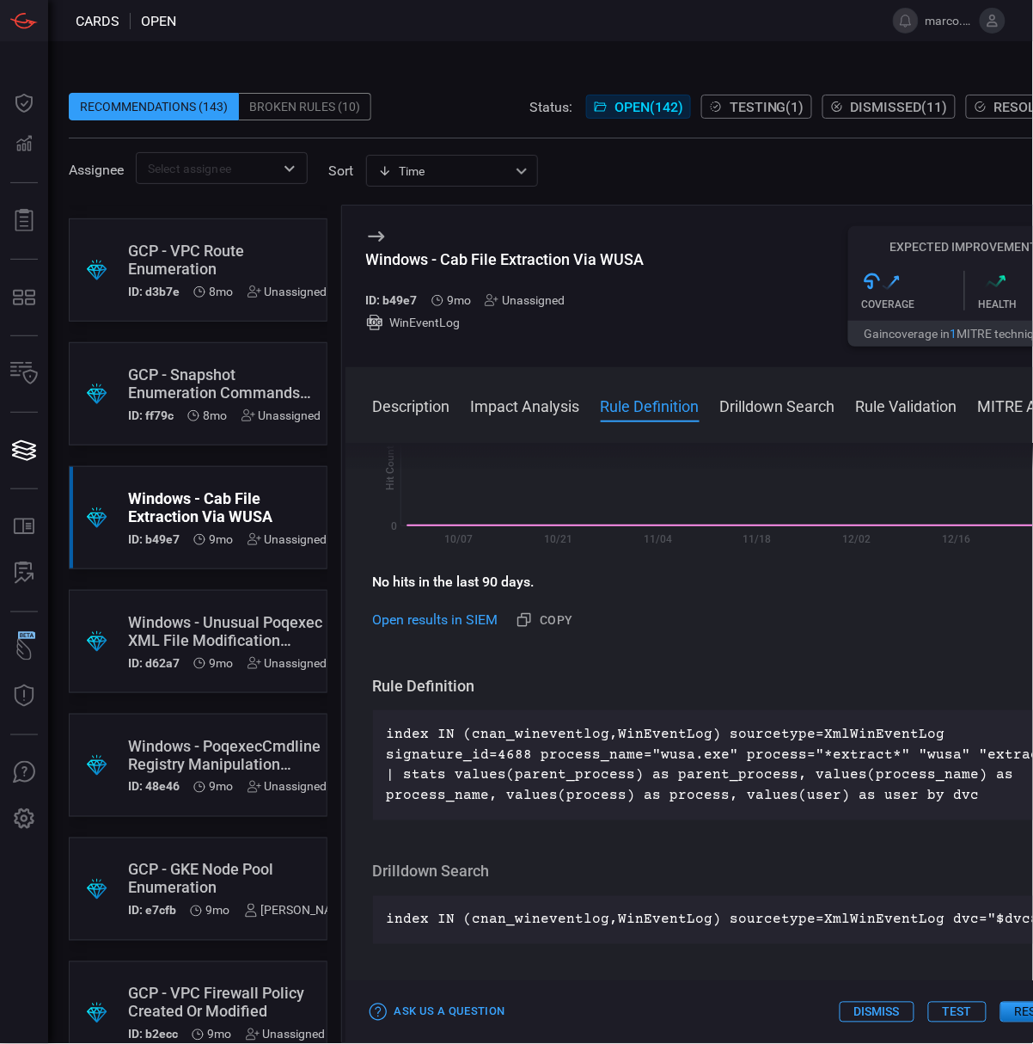
click at [210, 621] on div "Windows - Unusual Poqexec XML File Modification (Downgrade Attack)" at bounding box center [227, 631] width 199 height 36
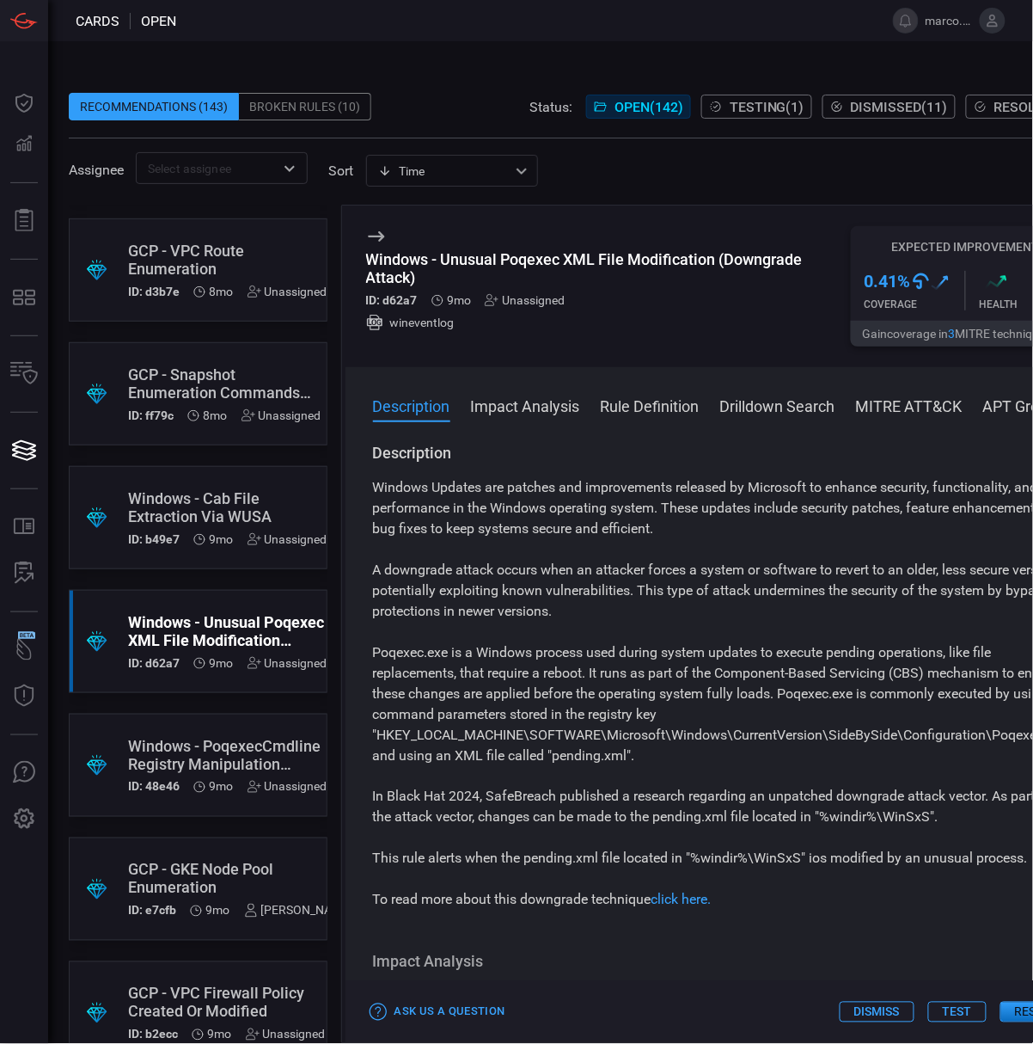
drag, startPoint x: 805, startPoint y: 270, endPoint x: 582, endPoint y: 273, distance: 223.5
click at [583, 273] on div "Windows - Unusual Poqexec XML File Modification (Downgrade Attack)" at bounding box center [608, 268] width 485 height 36
drag, startPoint x: 416, startPoint y: 285, endPoint x: 362, endPoint y: 256, distance: 61.5
click at [362, 256] on div "Windows - Unusual Poqexec XML File Modification (Downgrade Attack) ID: d62a7 9m…" at bounding box center [724, 286] width 756 height 162
copy div "Windows - Unusual Poqexec XML File Modification (Downgrade Attack)"
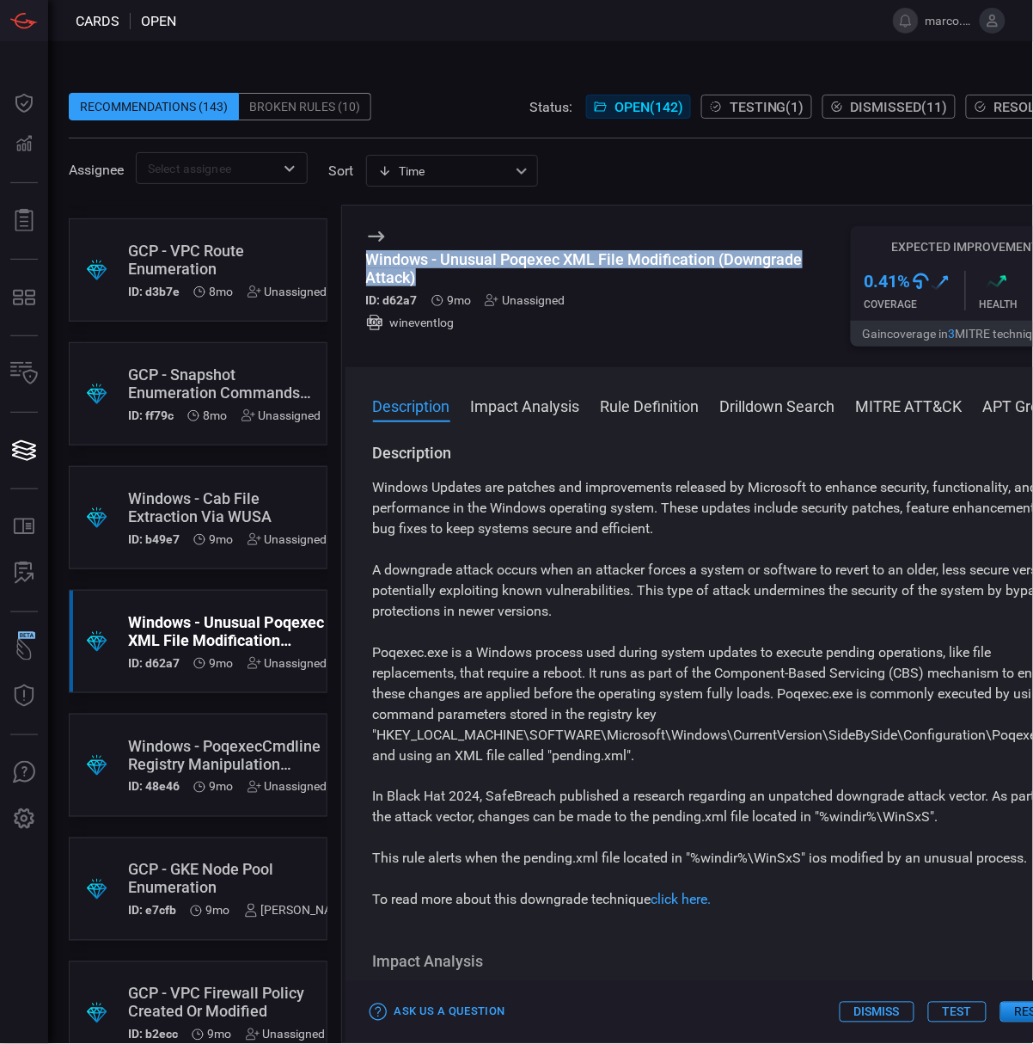
click at [211, 738] on div "Windows - PoqexecCmdline Registry Manipulation (Downgrade Attack)" at bounding box center [227, 755] width 199 height 36
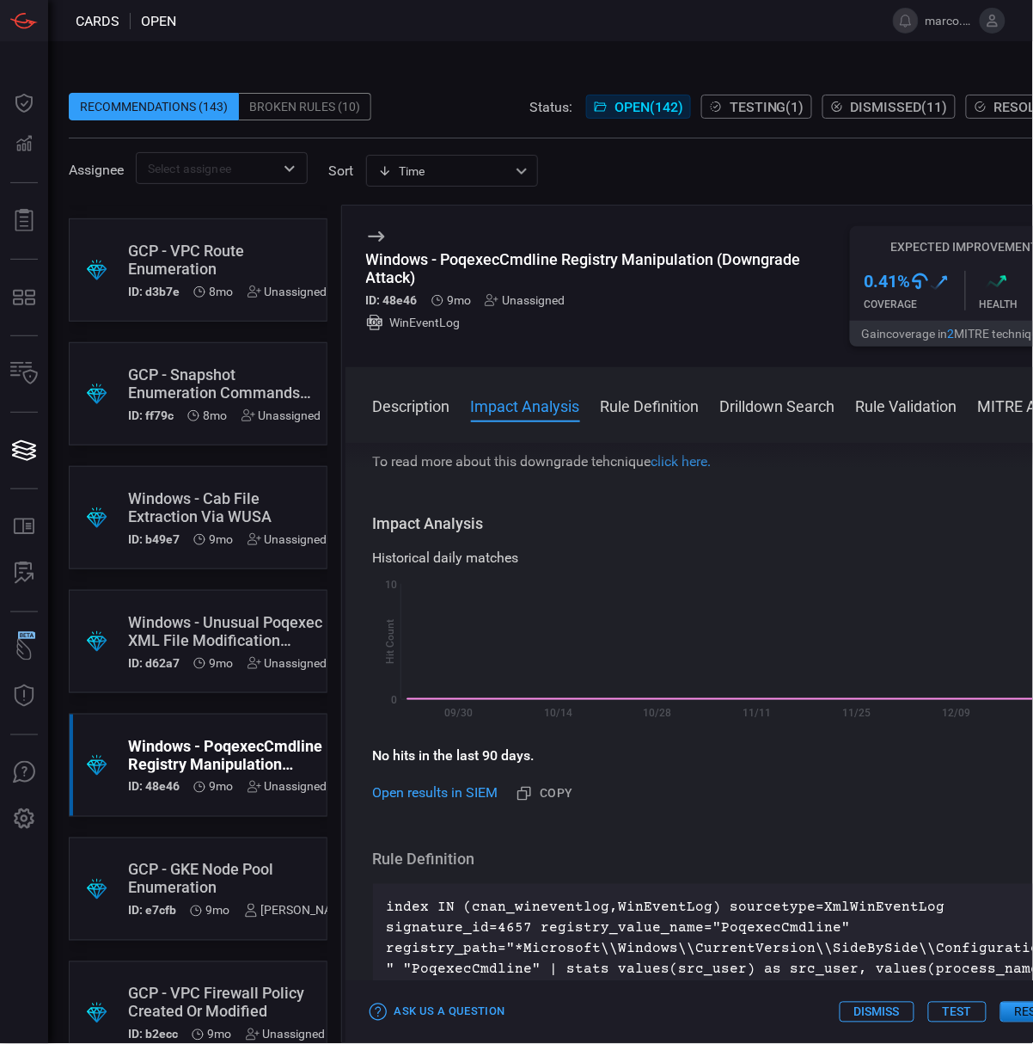
scroll to position [688, 0]
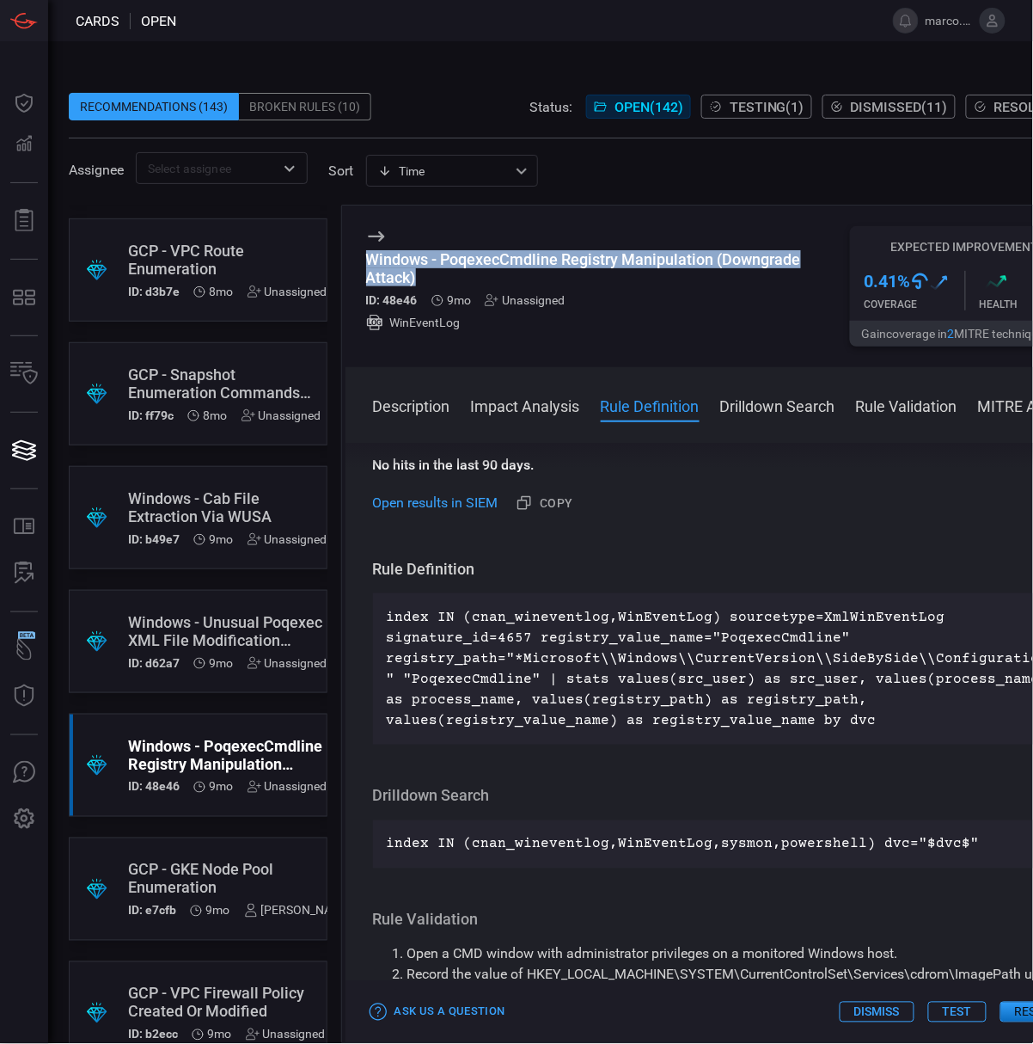
drag, startPoint x: 413, startPoint y: 276, endPoint x: 351, endPoint y: 260, distance: 64.0
click at [351, 260] on div "Windows - PoqexecCmdline Registry Manipulation (Downgrade Attack) ID: 48e46 9mo…" at bounding box center [724, 286] width 756 height 162
copy div "Windows - PoqexecCmdline Registry Manipulation (Downgrade Attack)"
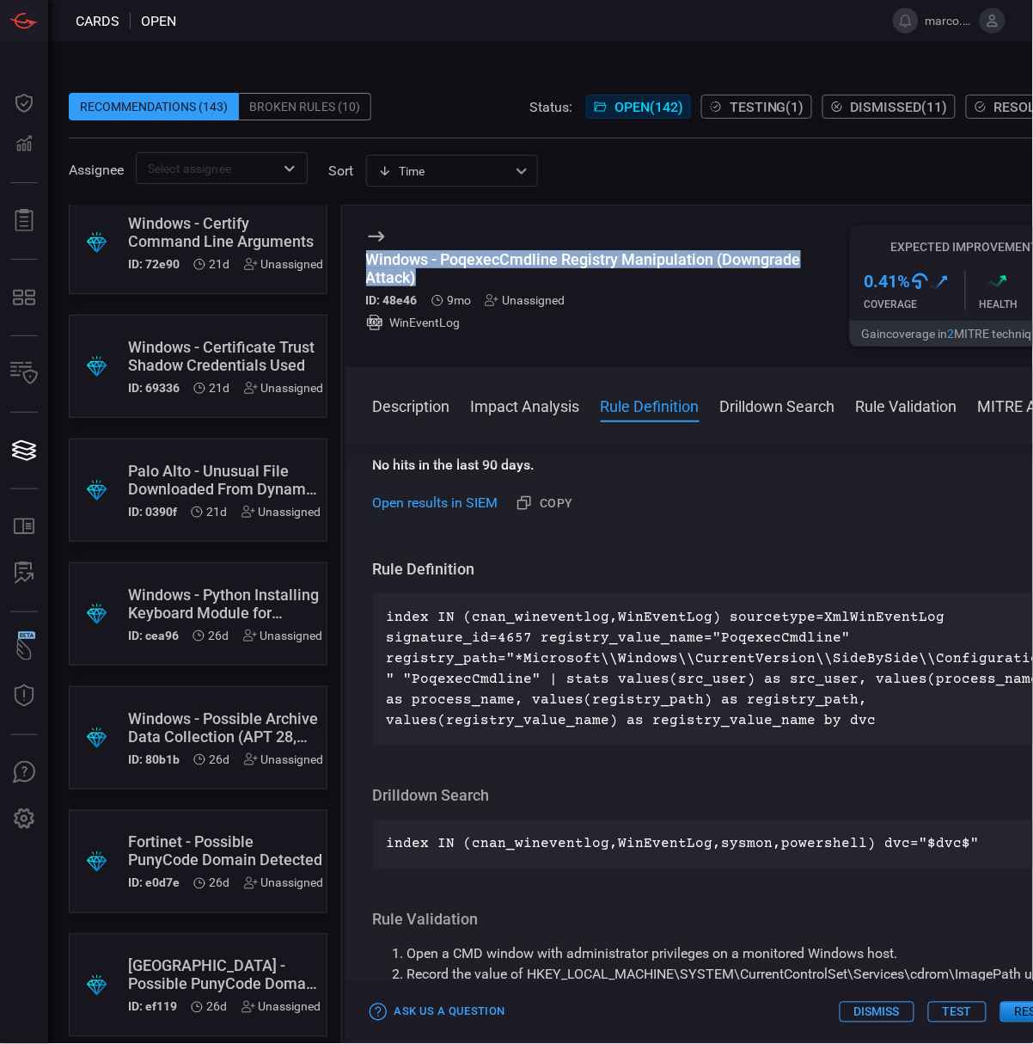
scroll to position [0, 0]
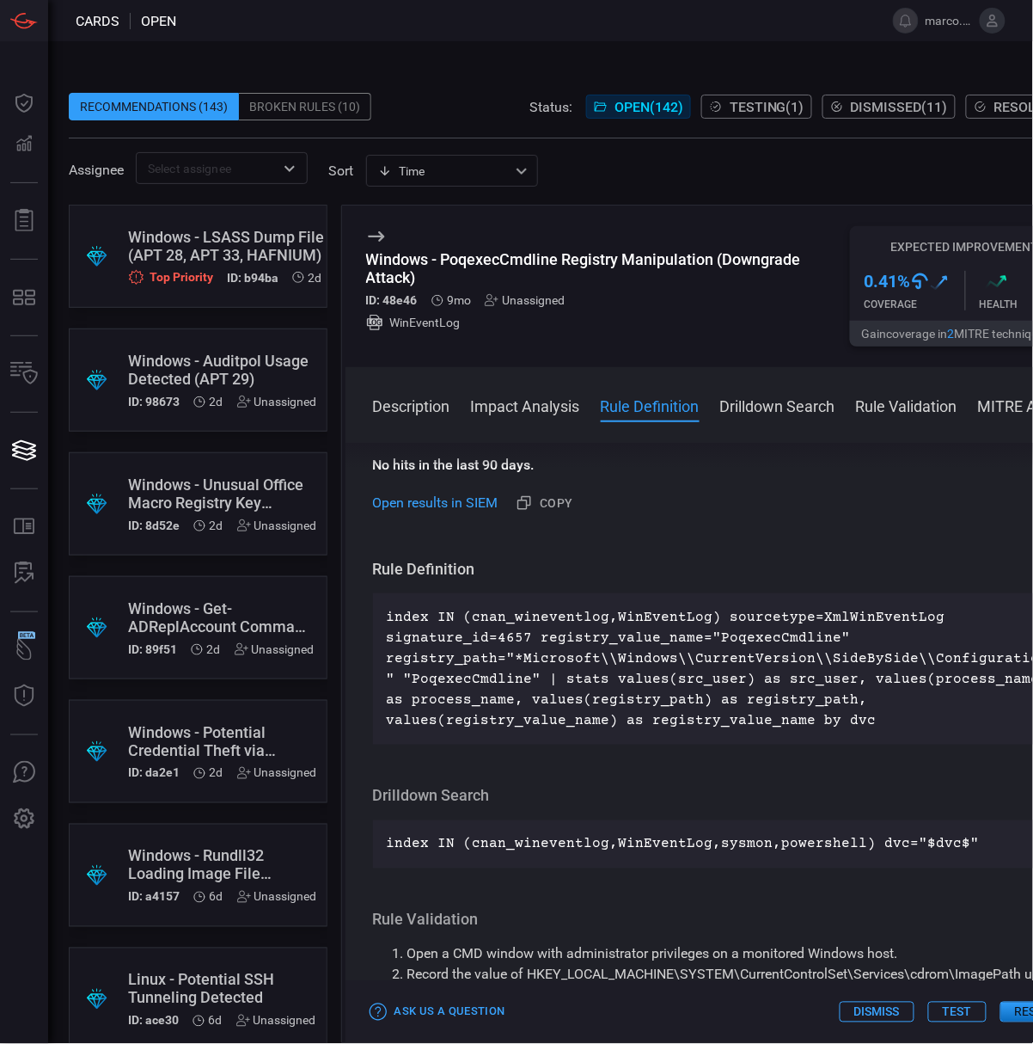
click at [205, 485] on div "Windows - Unusual Office Macro Registry Key Changed (APT28, APT 29, Cobalt Grou…" at bounding box center [222, 493] width 189 height 36
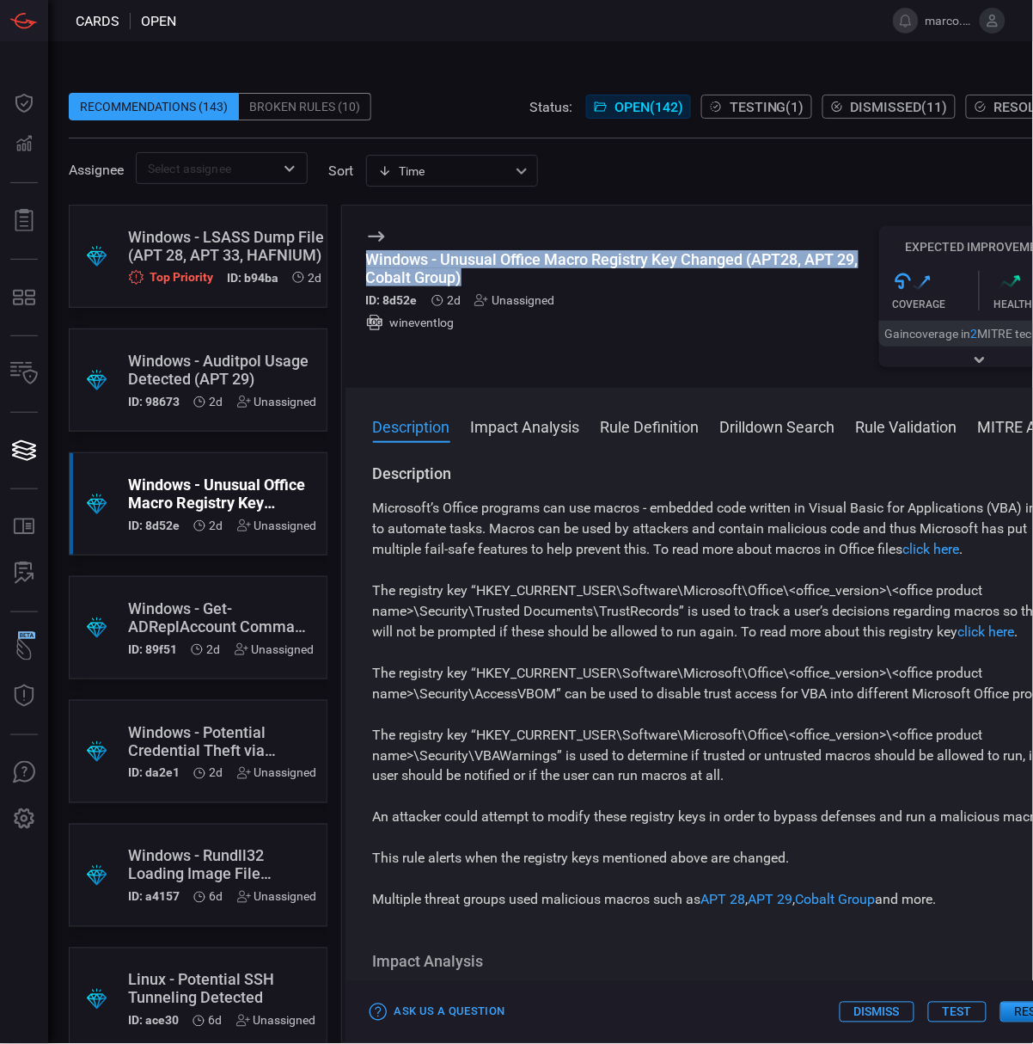
drag, startPoint x: 473, startPoint y: 284, endPoint x: 359, endPoint y: 256, distance: 116.8
click at [359, 256] on div "Windows - Unusual Office Macro Registry Key Changed (APT28, APT 29, Cobalt Grou…" at bounding box center [724, 296] width 756 height 182
copy div "Windows - Unusual Office Macro Registry Key Changed (APT28, APT 29, Cobalt Grou…"
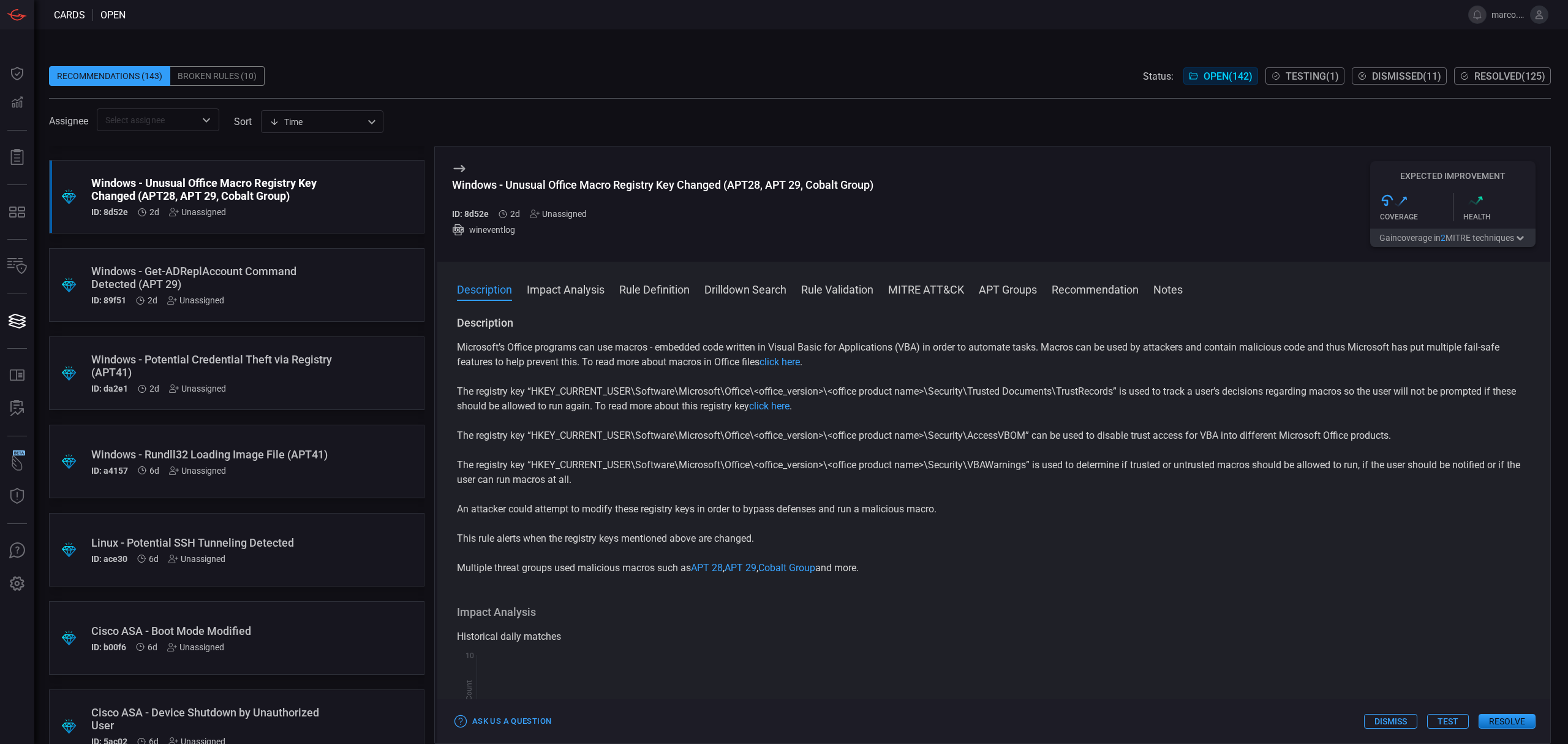
scroll to position [163, 0]
click at [229, 361] on div "Windows - Potential Credential Theft via Registry (APT41)" at bounding box center [213, 365] width 244 height 26
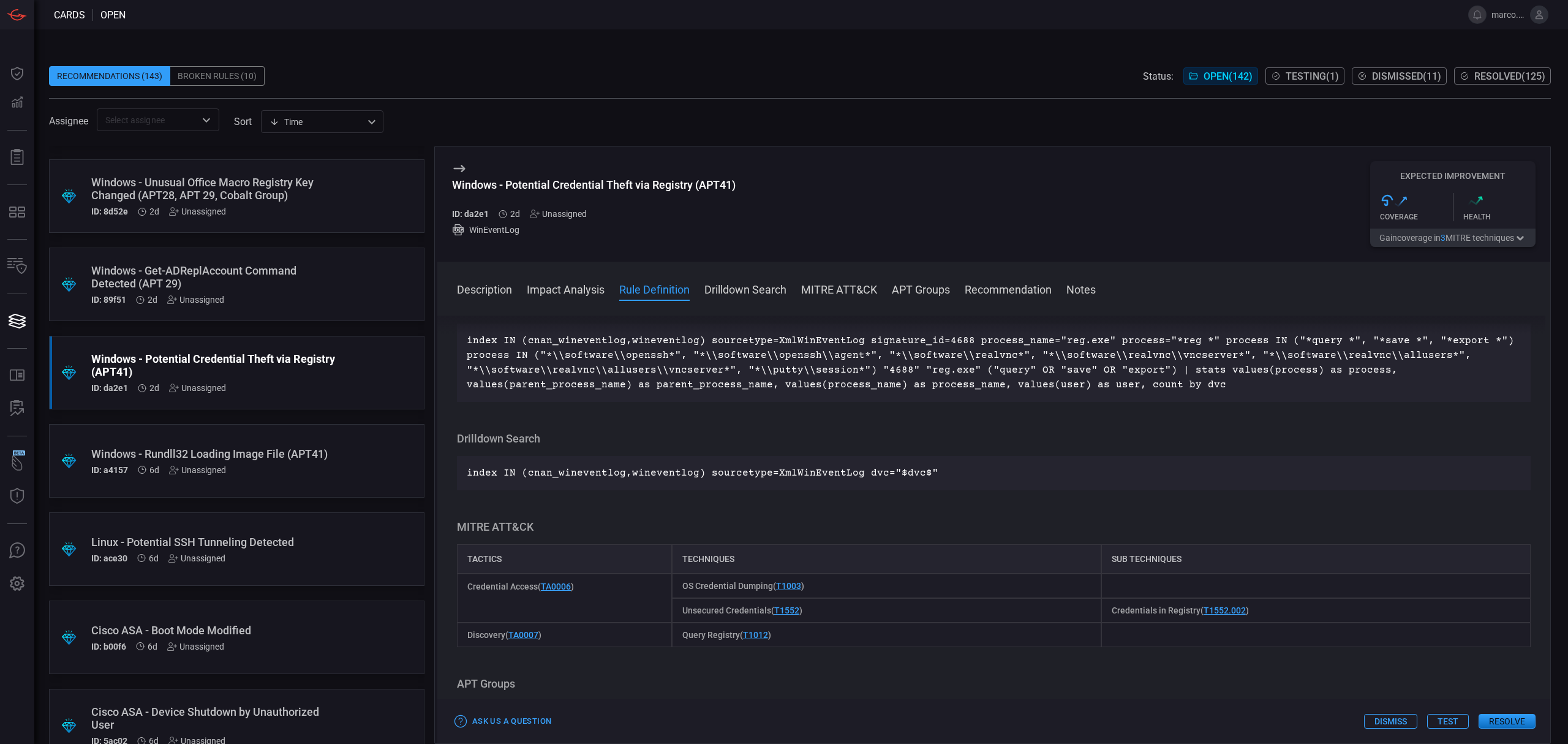
scroll to position [326, 0]
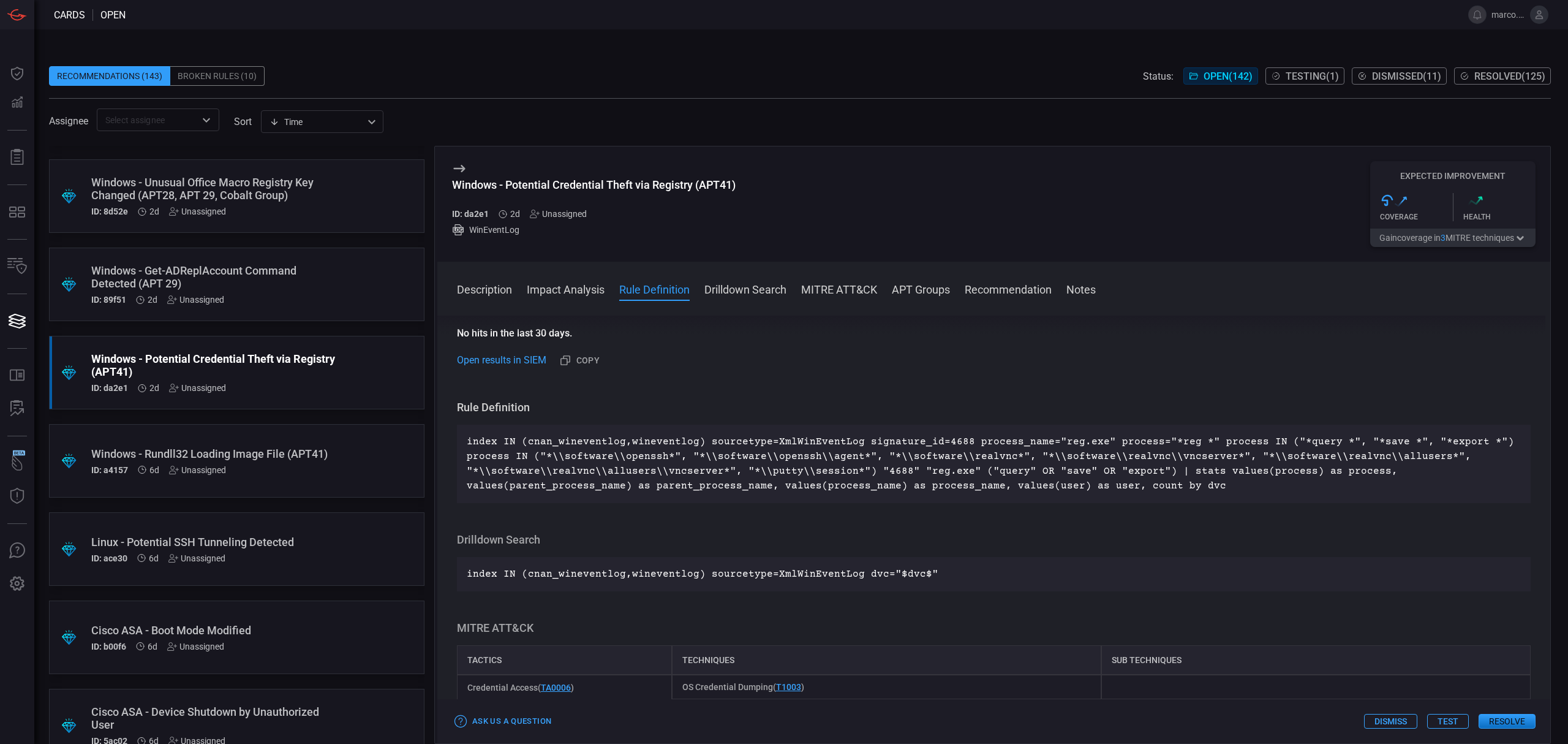
click at [234, 448] on div "Windows - Rundll32 Loading Image File (APT41)" at bounding box center [213, 454] width 244 height 13
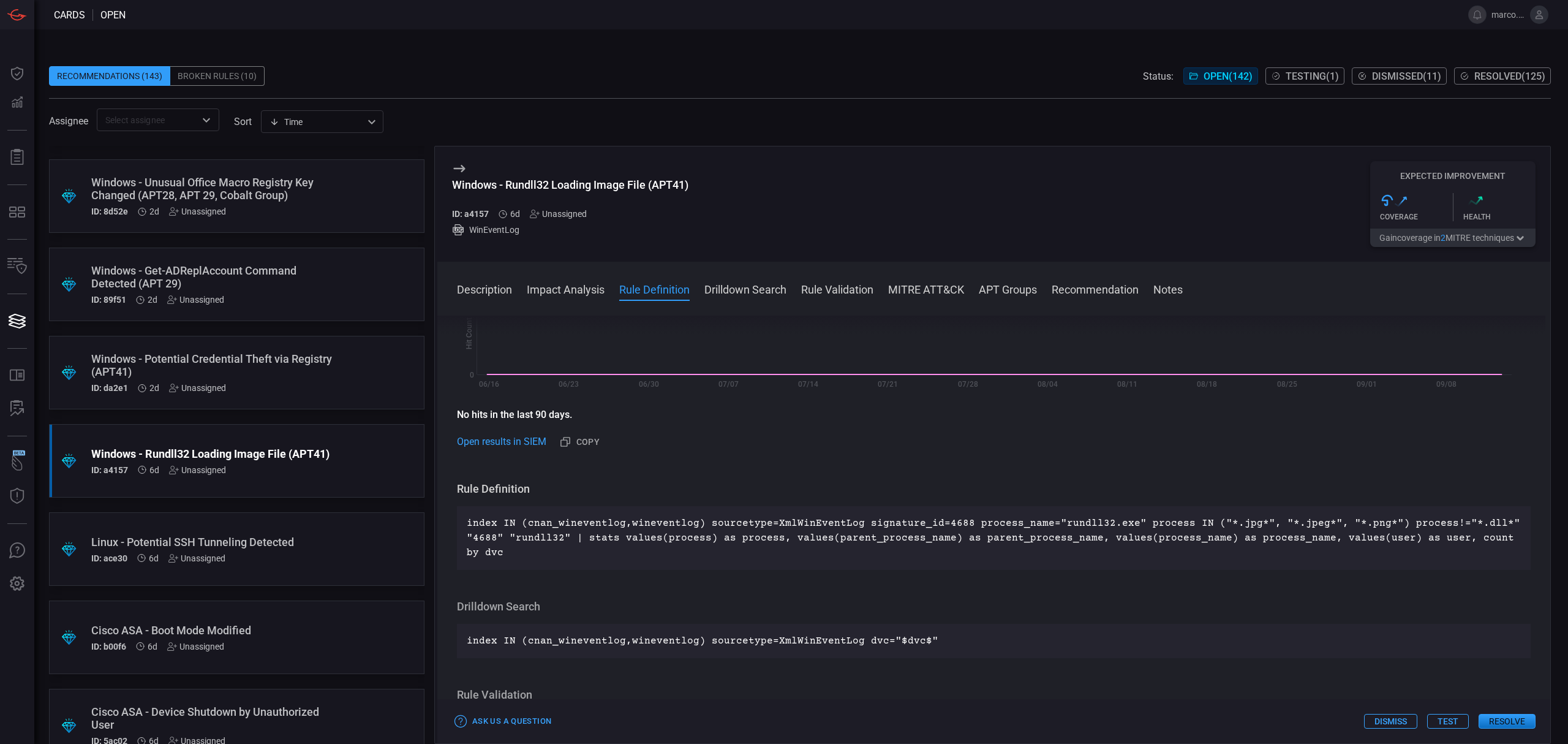
scroll to position [611, 0]
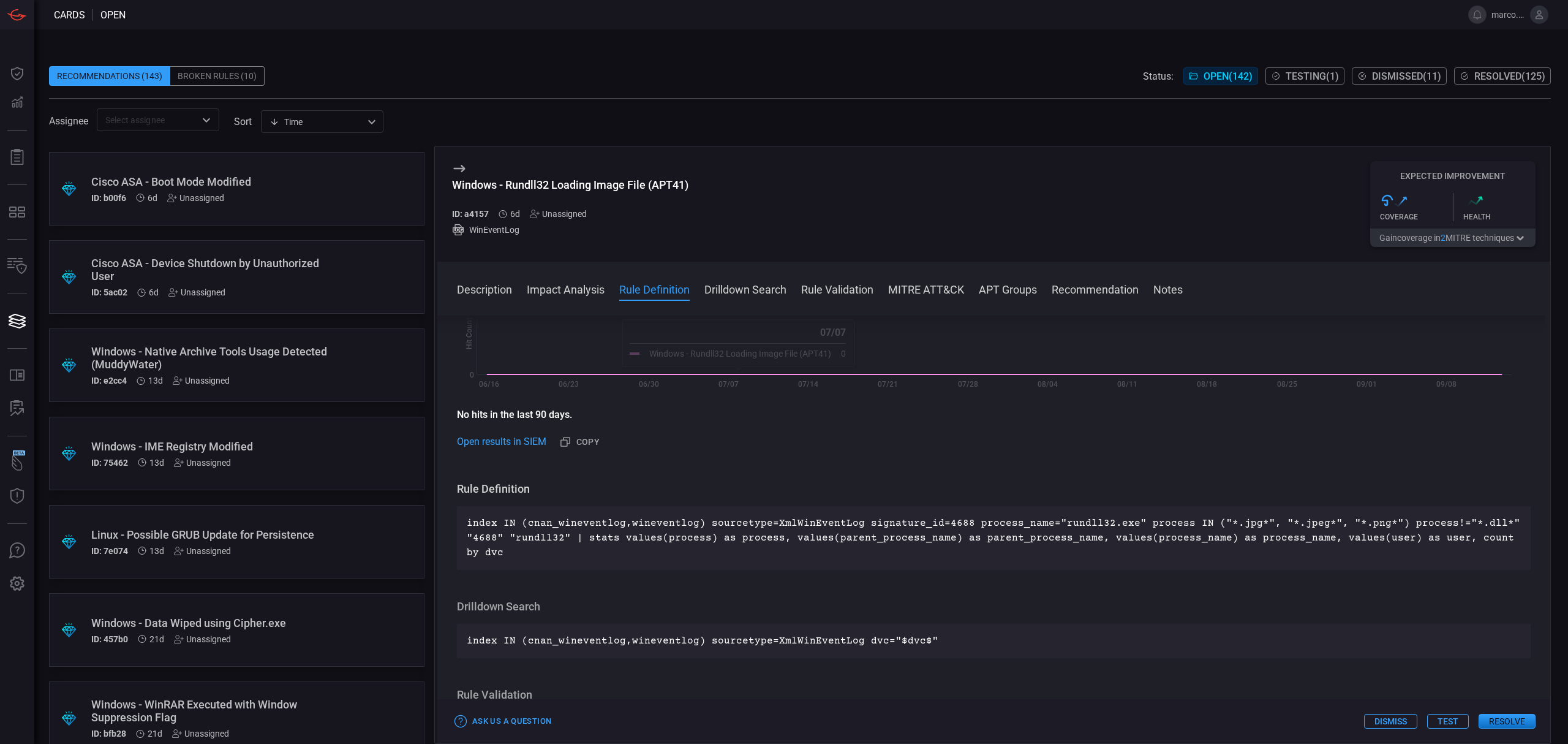
click at [251, 440] on div "Windows - IME Registry Modified" at bounding box center [213, 446] width 244 height 13
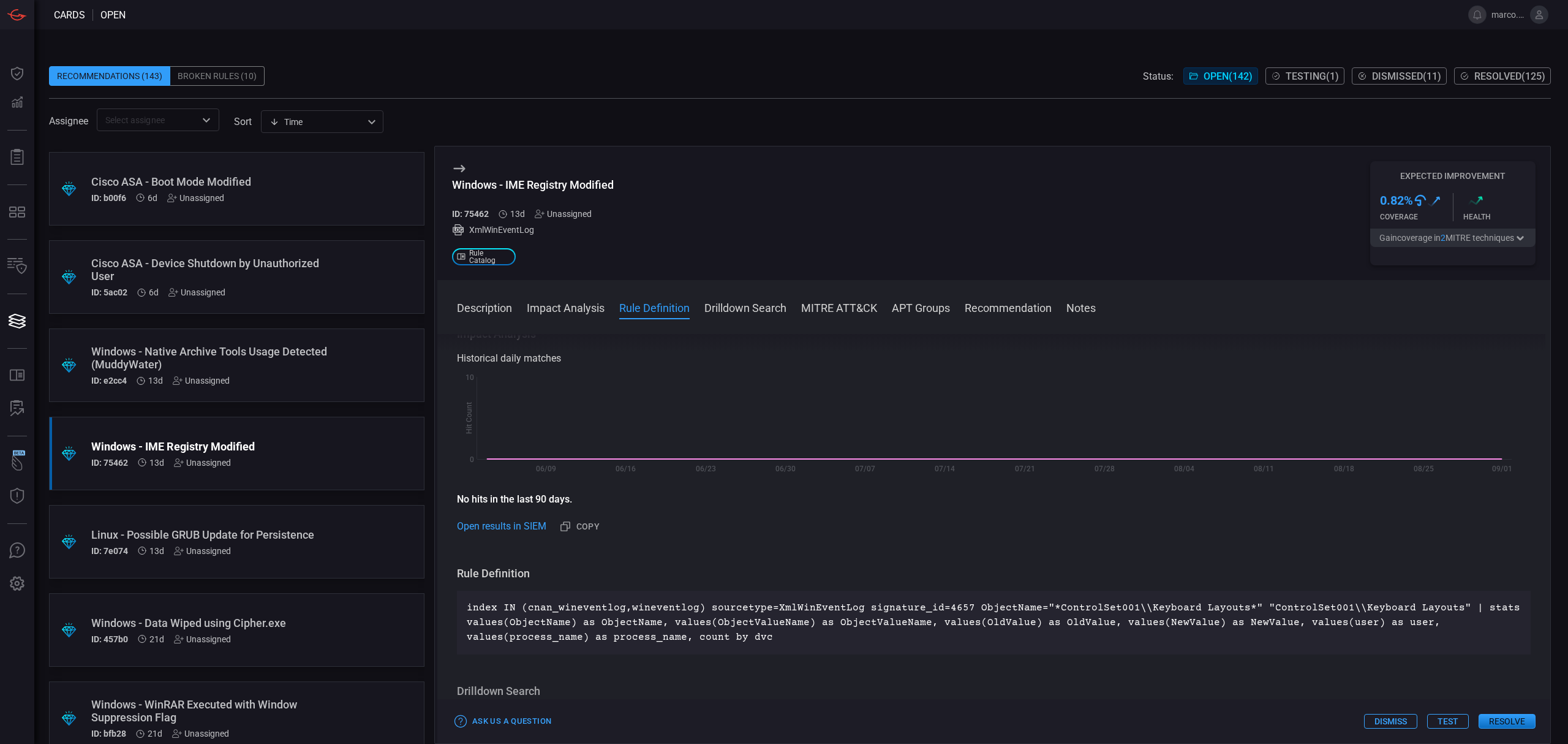
scroll to position [81, 0]
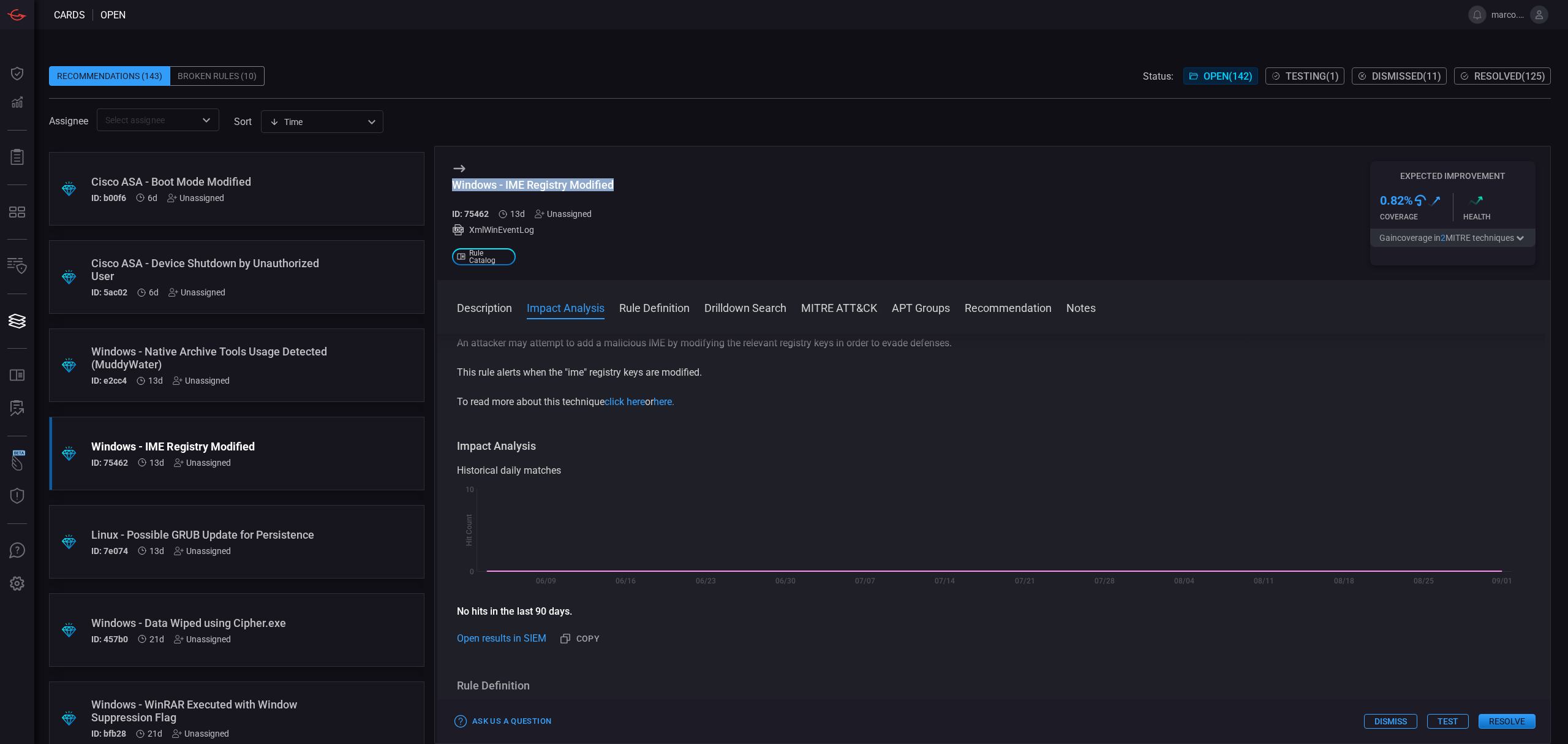
drag, startPoint x: 630, startPoint y: 184, endPoint x: 453, endPoint y: 187, distance: 177.0
click at [453, 187] on div "Windows - IME Registry Modified ID: 75462 13d Unassigned XmlWinEventLog .st0_ru…" at bounding box center [994, 212] width 1113 height 133
copy div "Windows - IME Registry Modified"
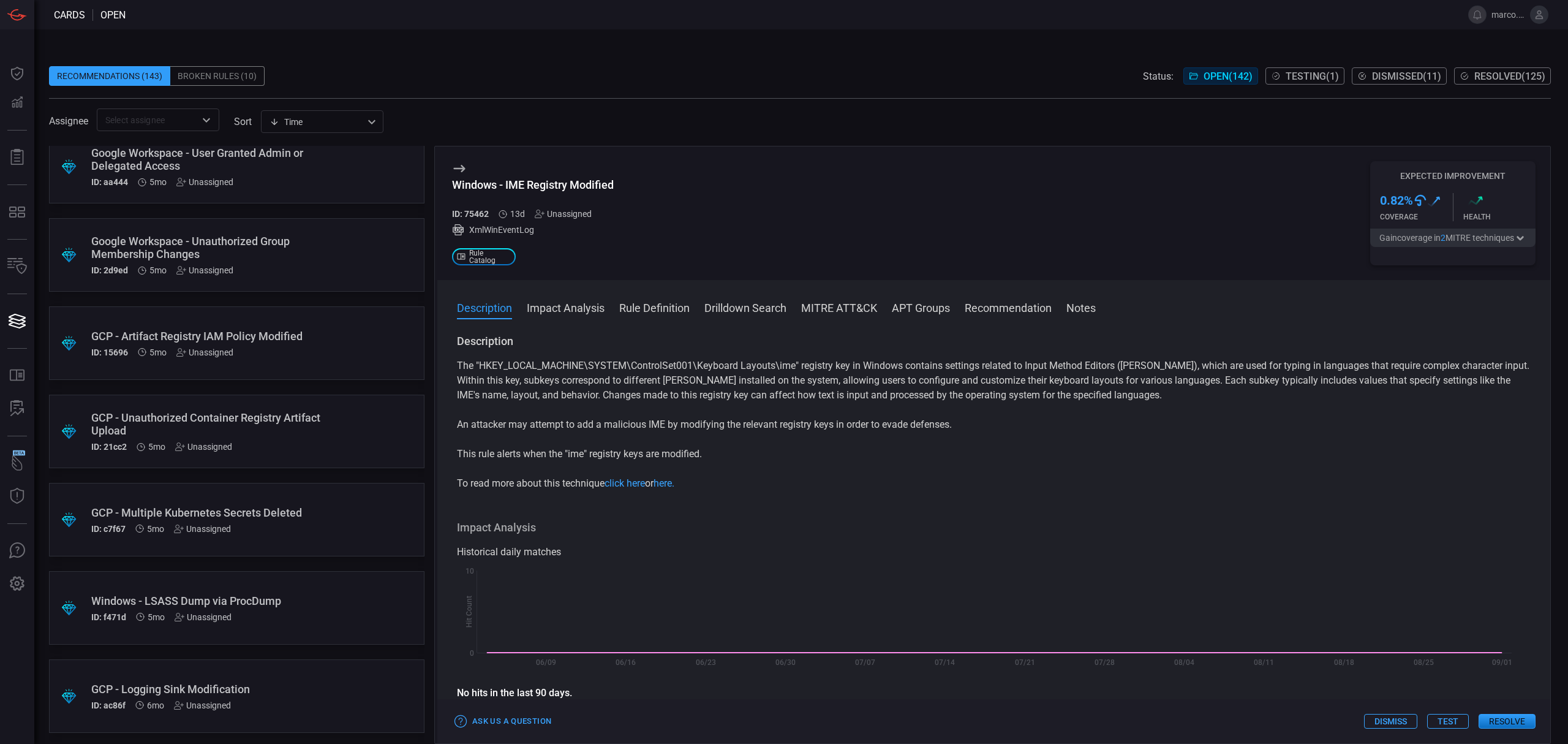
scroll to position [5757, 0]
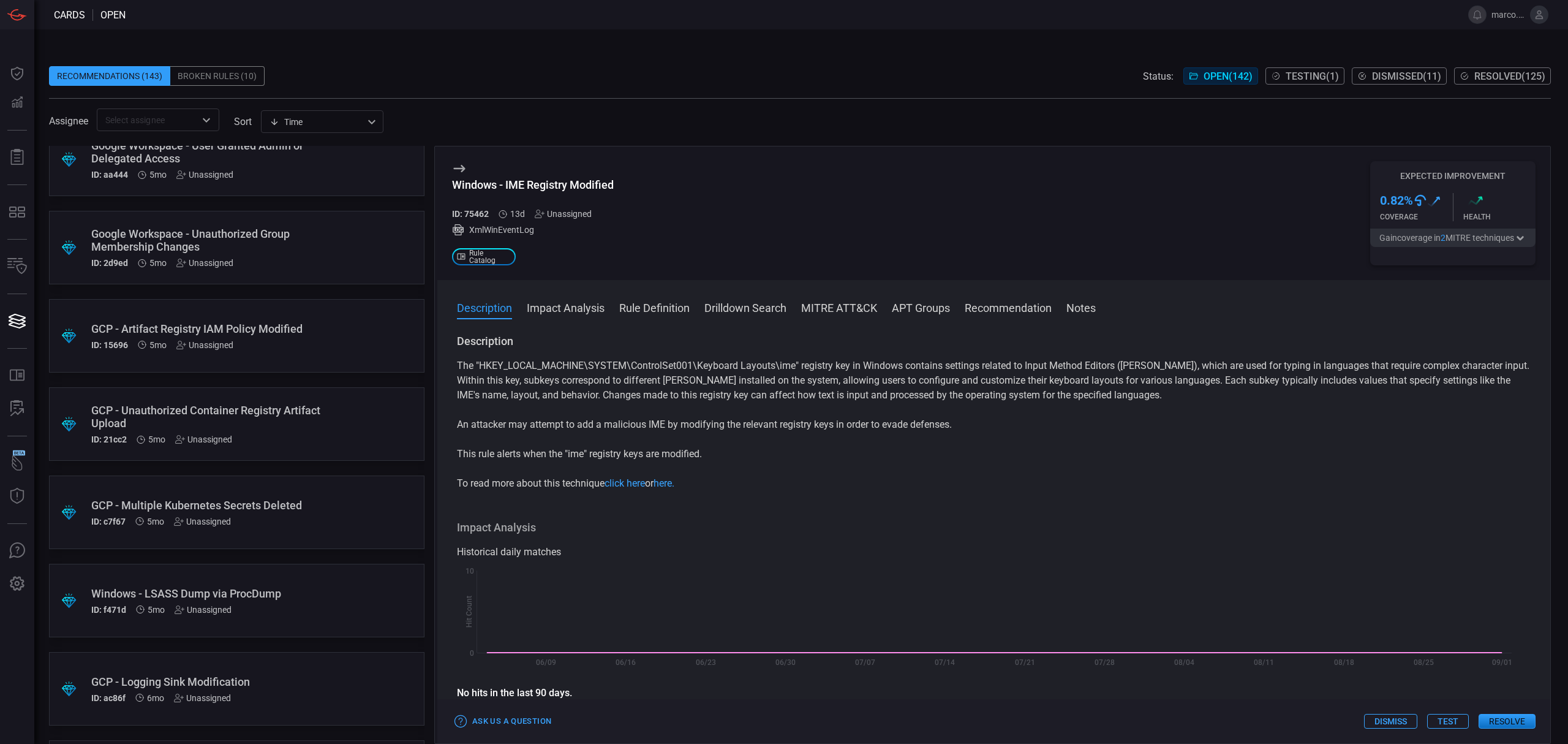
click at [264, 329] on div "GCP - Artifact Registry IAM Policy Modified" at bounding box center [213, 329] width 244 height 13
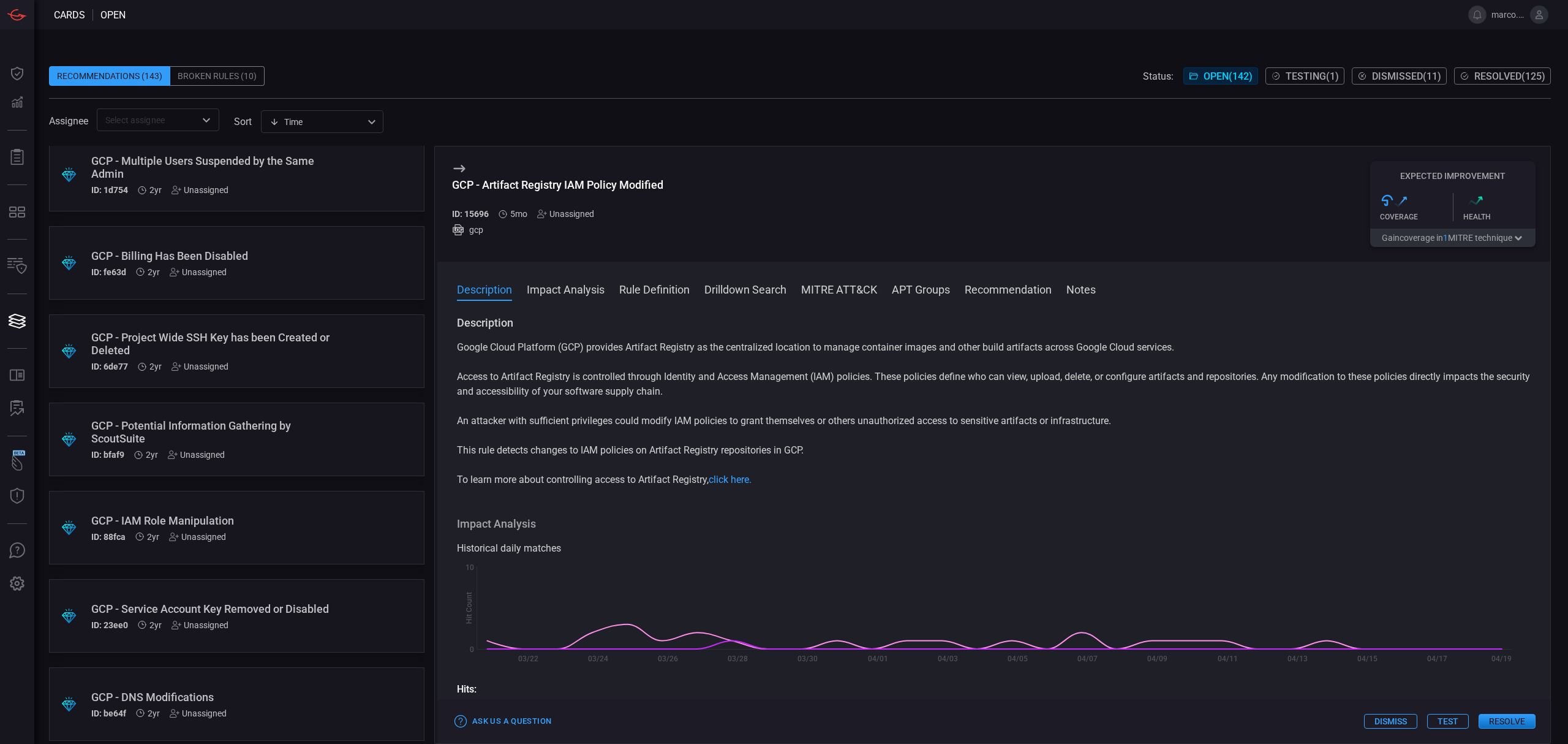
scroll to position [11929, 0]
